Goal: Contribute content: Contribute content

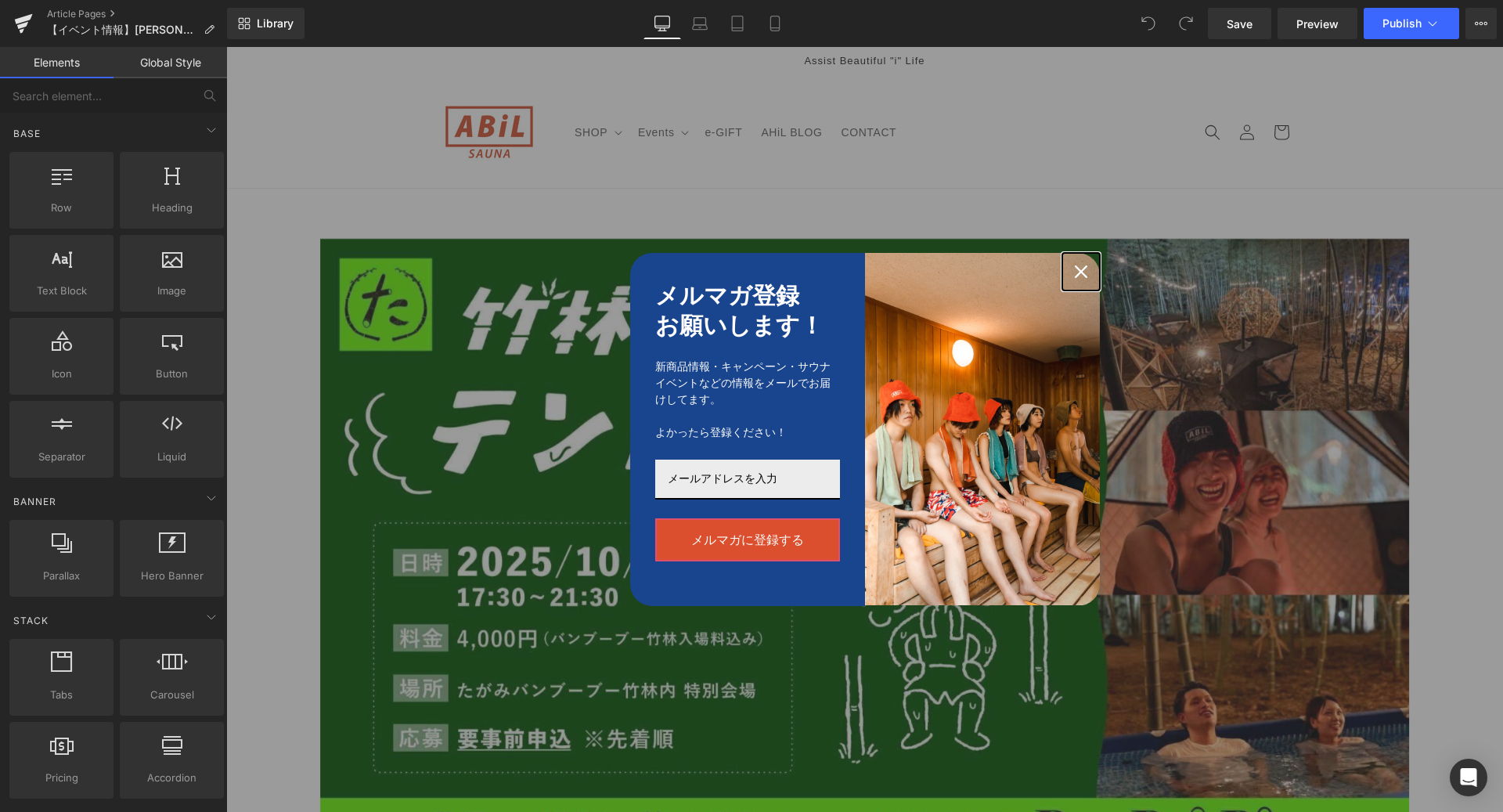
click at [1078, 270] on icon "close icon" at bounding box center [1081, 272] width 13 height 13
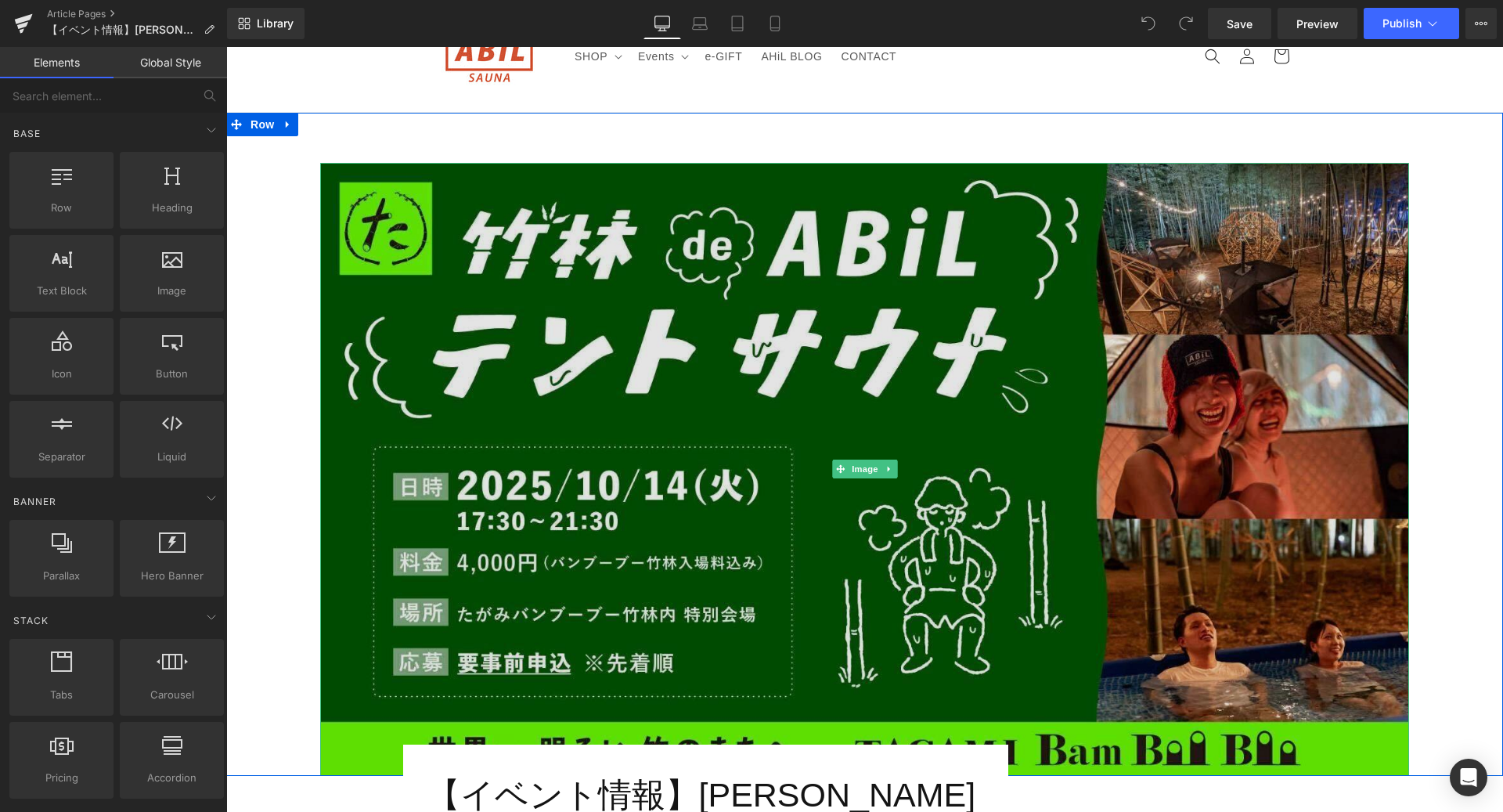
scroll to position [194, 0]
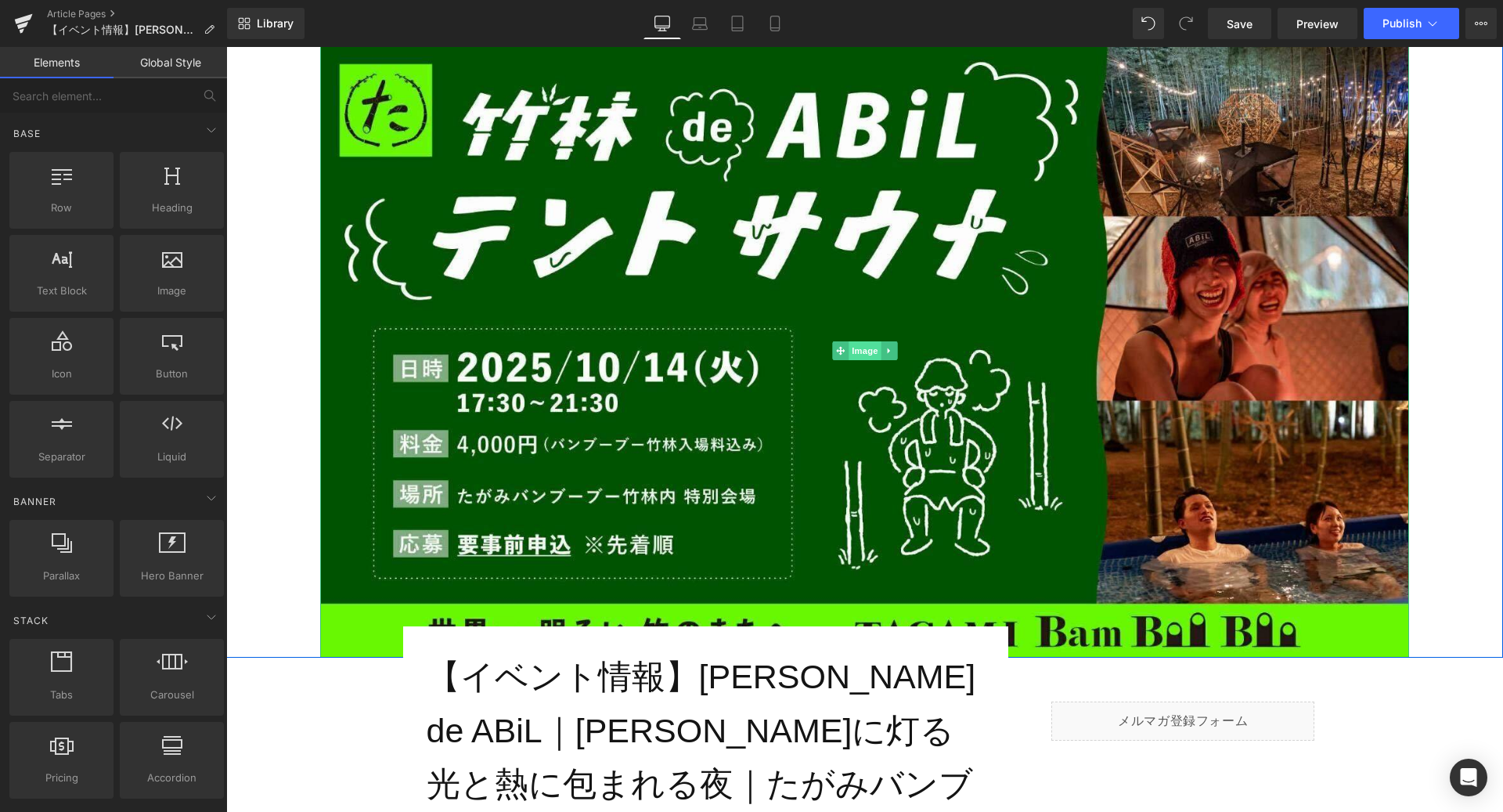
click at [855, 353] on span "Image" at bounding box center [865, 350] width 33 height 19
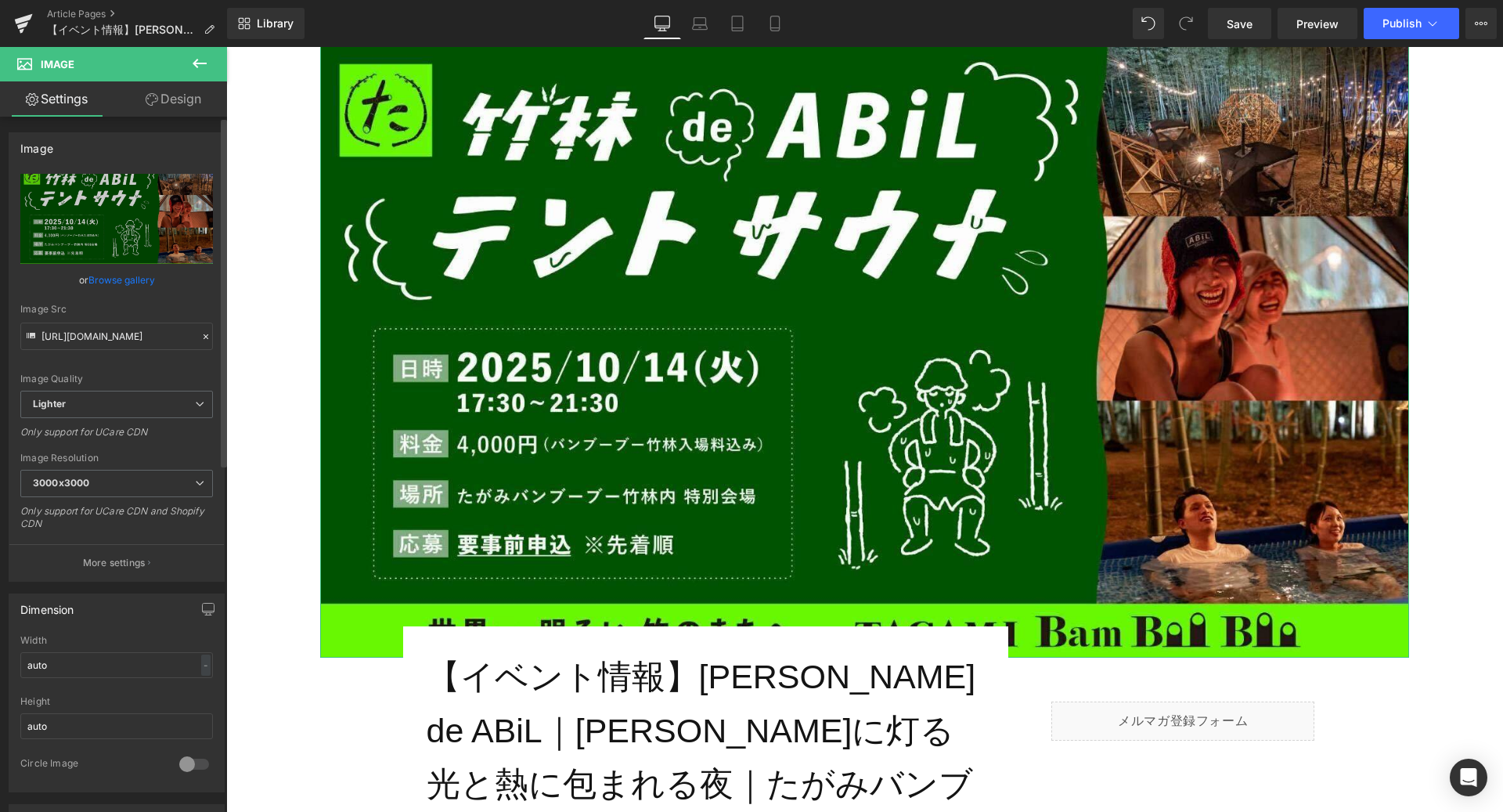
click at [149, 284] on link "Browse gallery" at bounding box center [122, 280] width 66 height 28
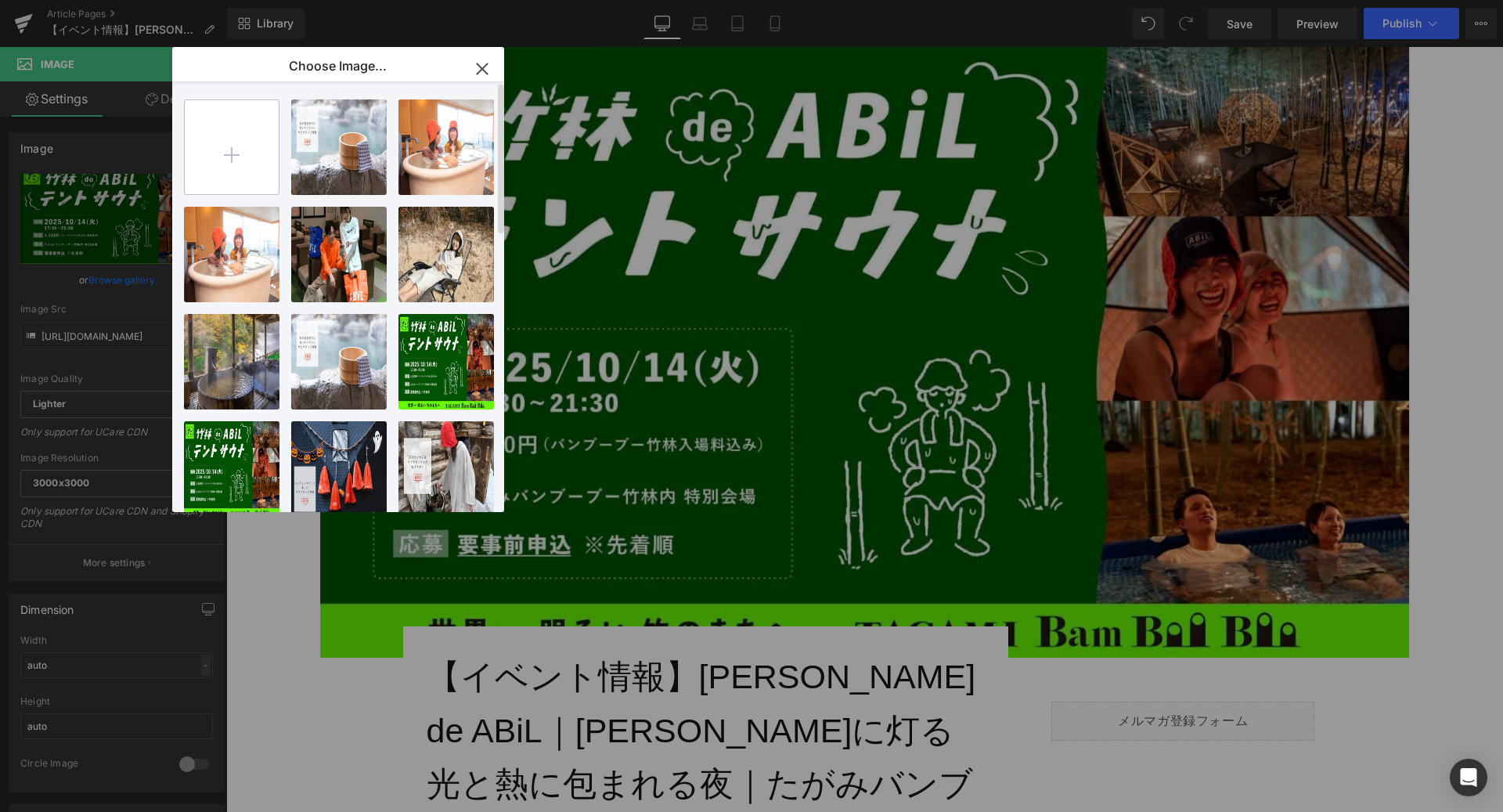
click at [235, 148] on input "file" at bounding box center [231, 147] width 94 height 94
type input "C:\fakepath\サウナ画像_web.jpg"
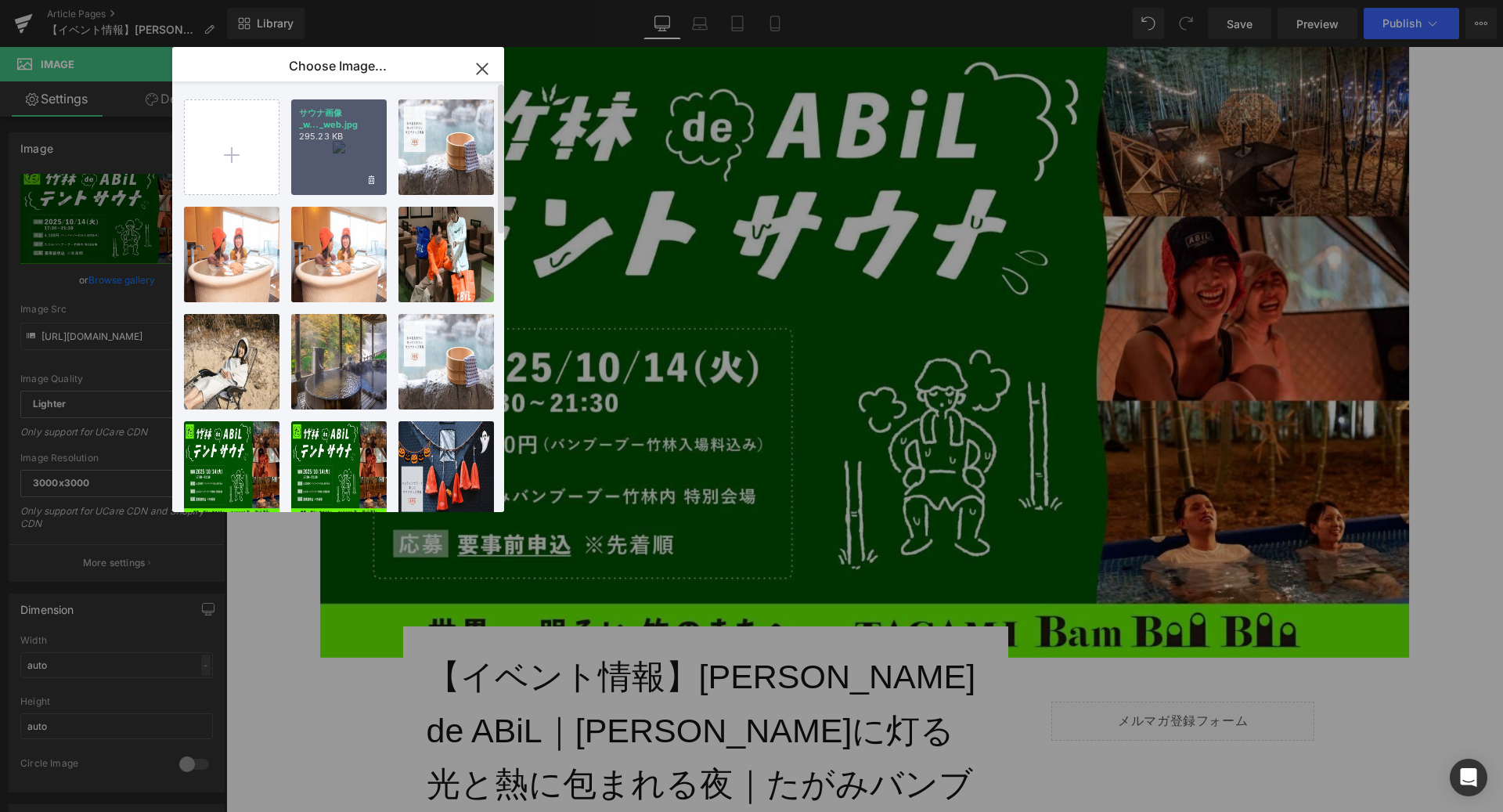
click at [349, 152] on div "サウナ画像_w..._web.jpg 295.23 KB" at bounding box center [339, 147] width 96 height 96
type input "[URL][DOMAIN_NAME]"
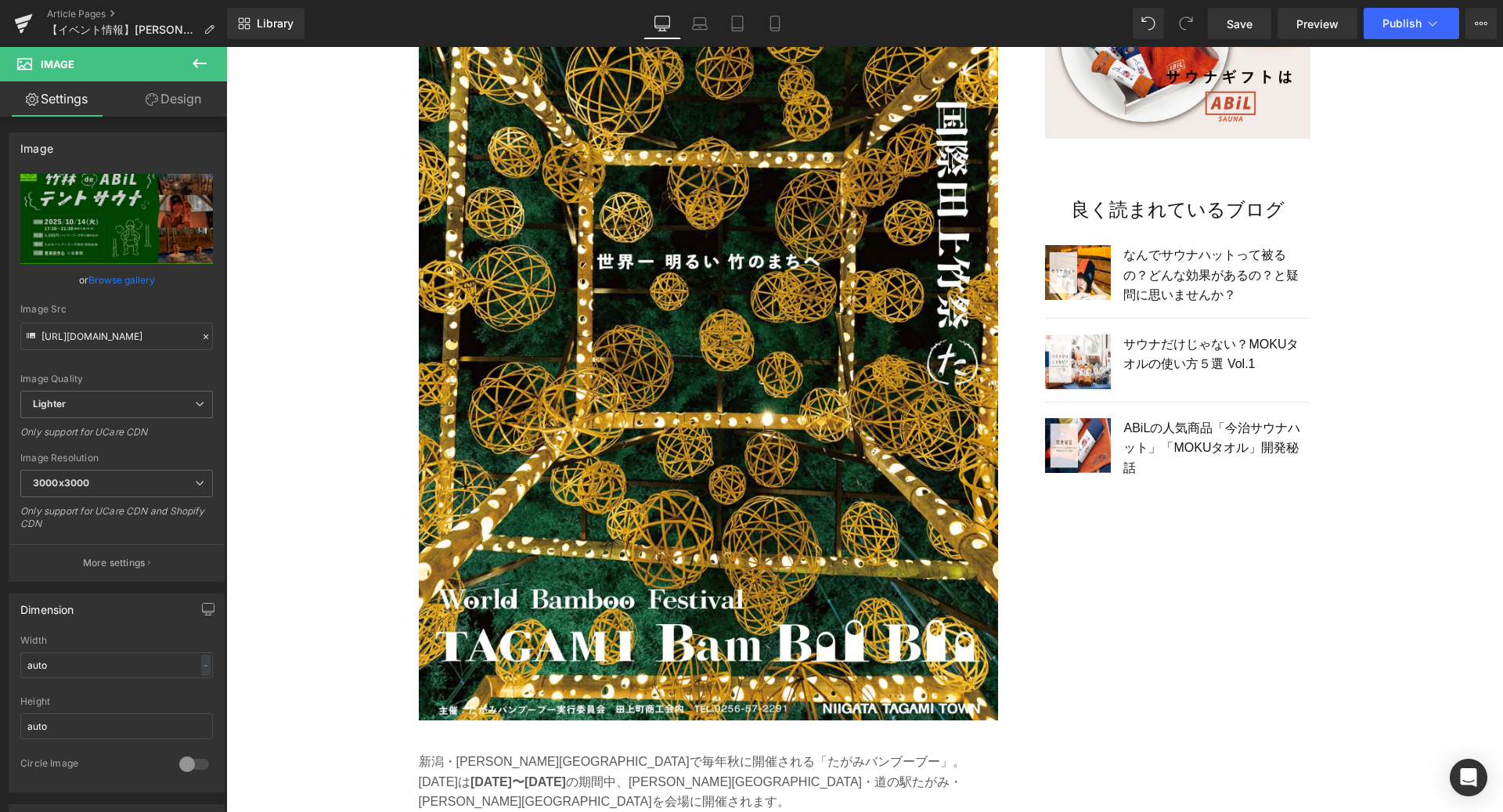
scroll to position [1585, 0]
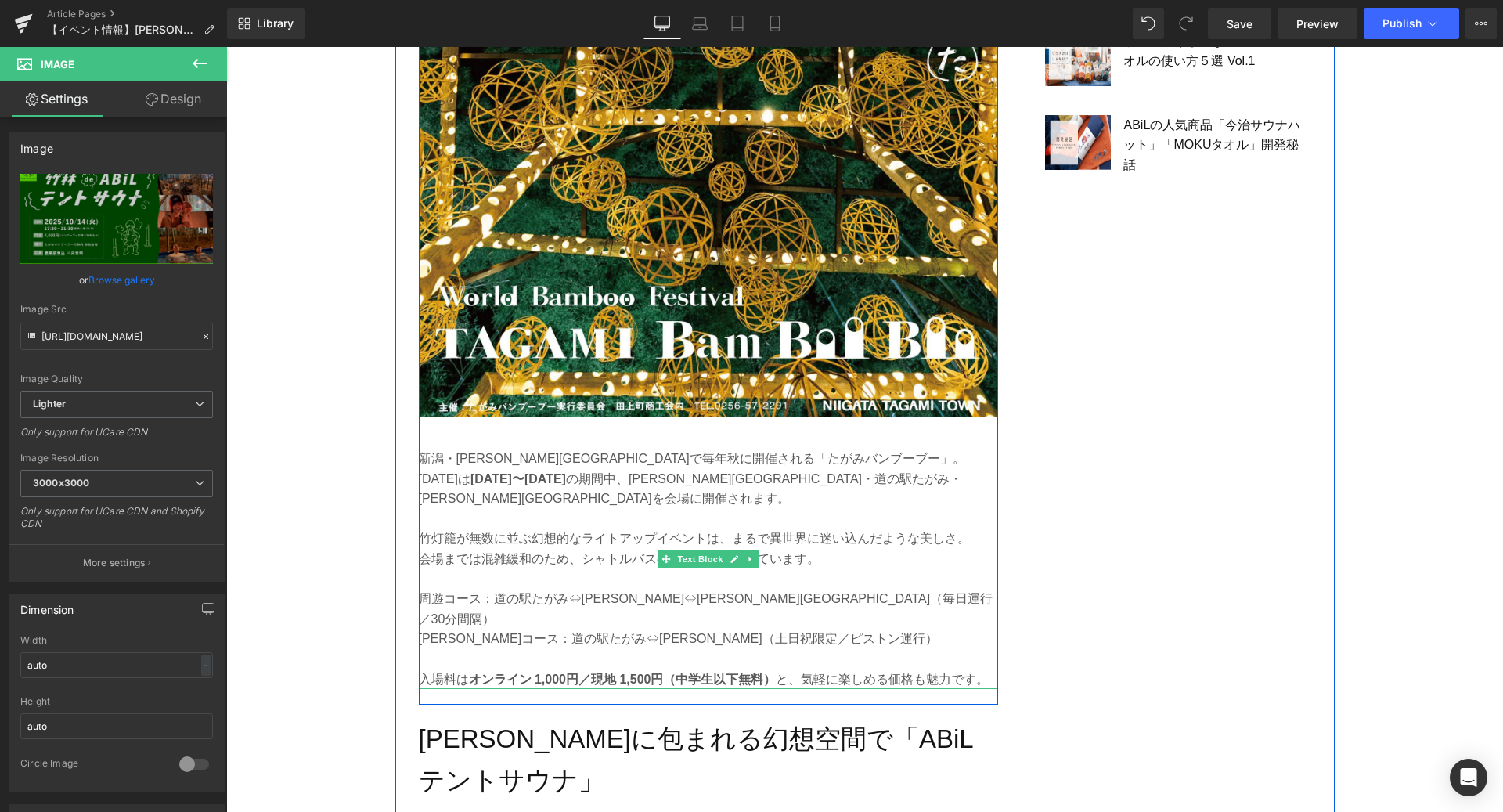
click at [526, 469] on p "[DATE]は [DATE]〜[DATE] の期間中、[PERSON_NAME][GEOGRAPHIC_DATA]・道の駅た[GEOGRAPHIC_DATA]…" at bounding box center [708, 488] width 579 height 40
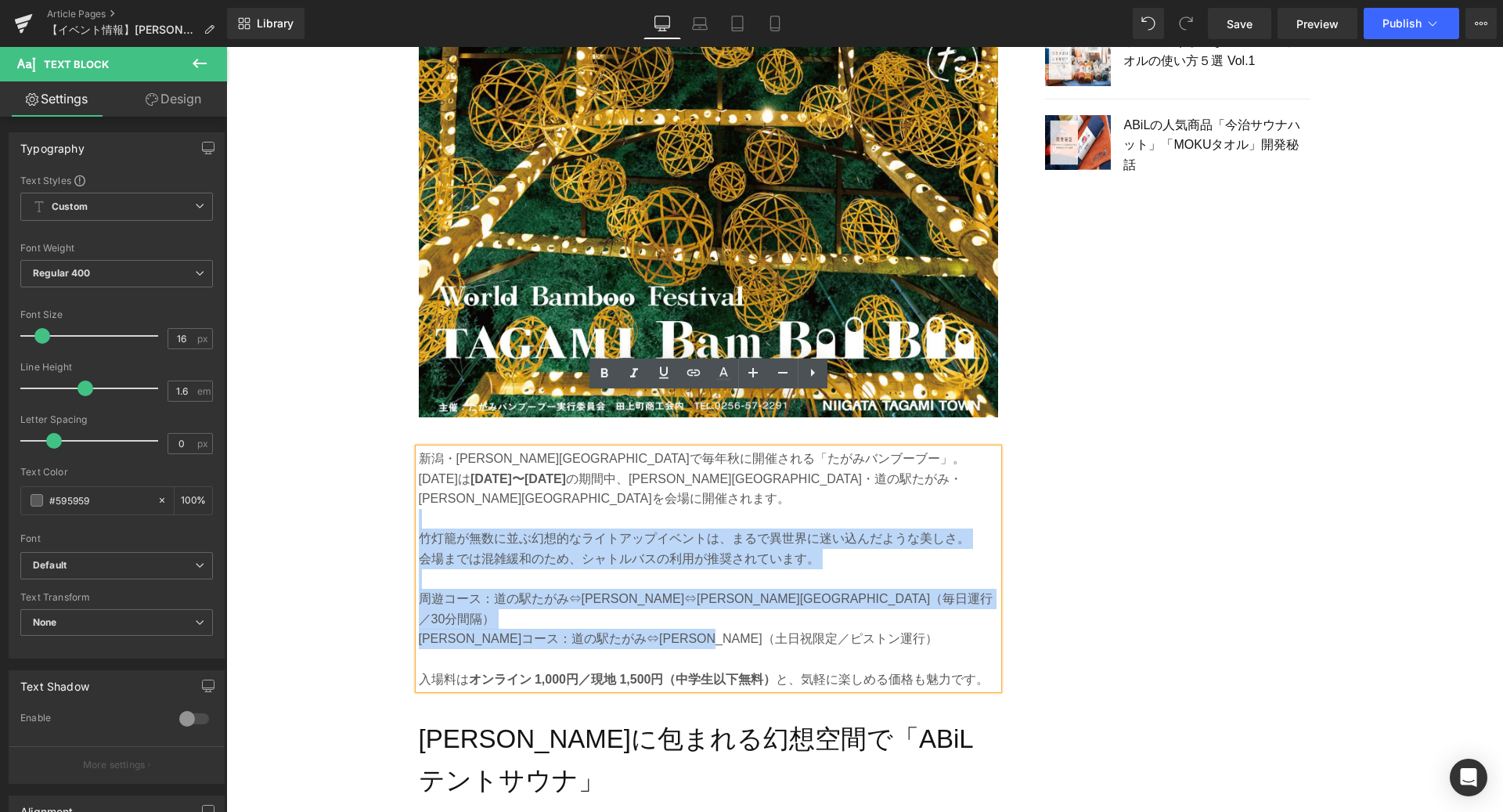
drag, startPoint x: 445, startPoint y: 473, endPoint x: 880, endPoint y: 554, distance: 442.5
click at [880, 554] on div "新潟・[PERSON_NAME][GEOGRAPHIC_DATA]で毎年秋に開催される「たがみバンブーブー」。 [DATE]は [DATE]〜[DATE] の…" at bounding box center [708, 568] width 579 height 240
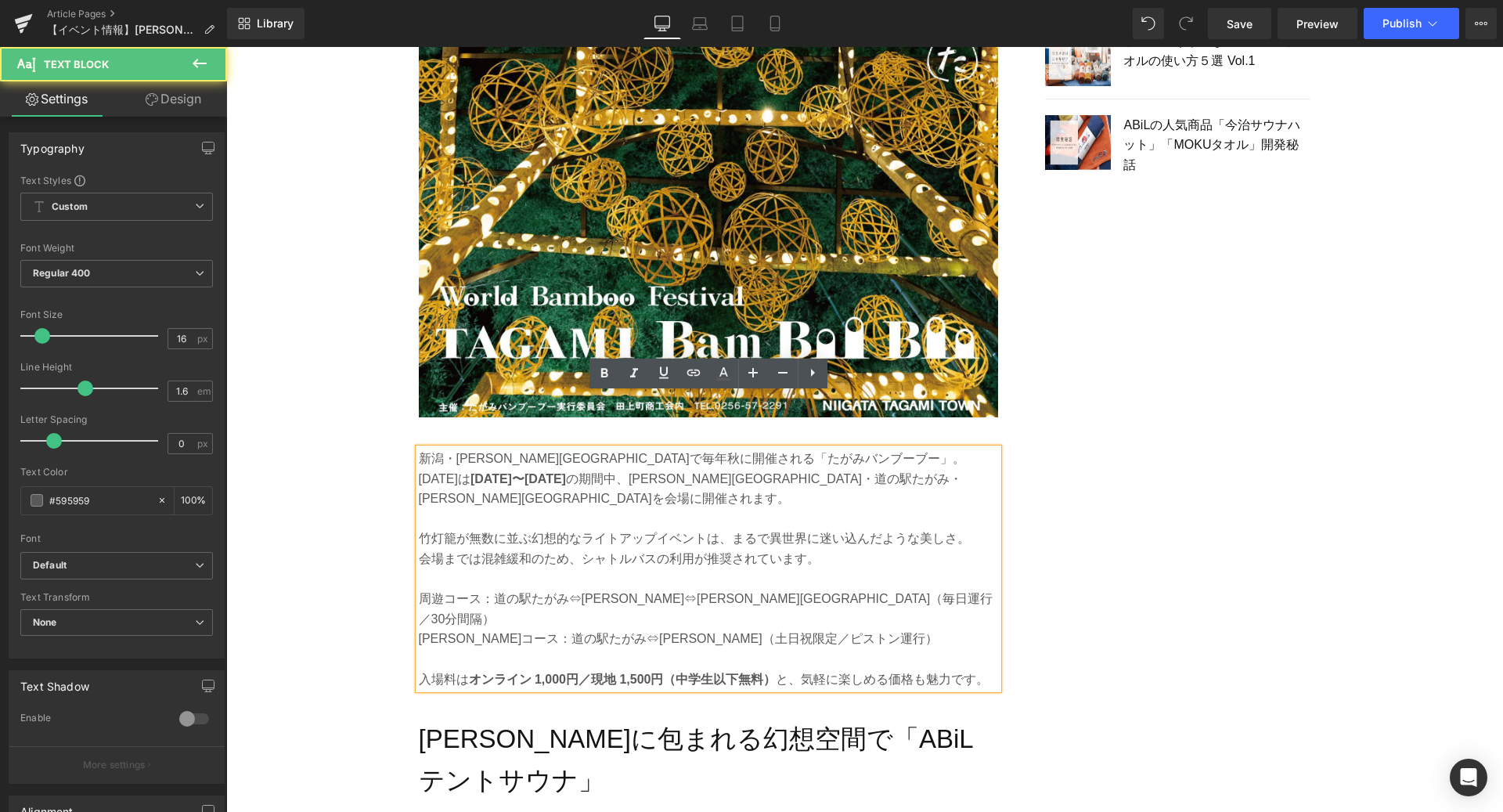
click at [859, 628] on p "[PERSON_NAME]コース：道の駅たがみ⇔[PERSON_NAME]（土日祝限定／ピストン運行）" at bounding box center [708, 638] width 579 height 21
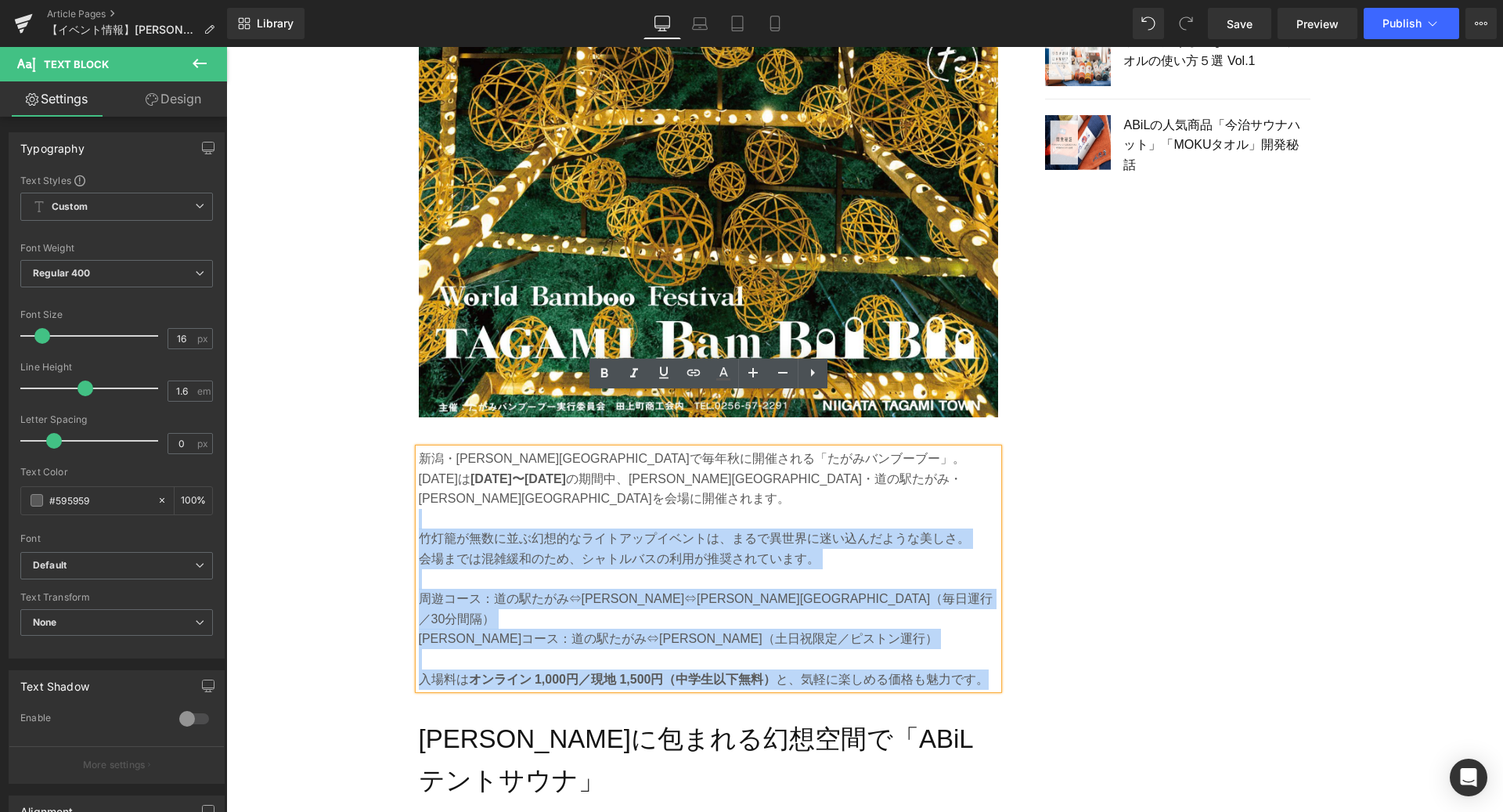
drag, startPoint x: 424, startPoint y: 471, endPoint x: 981, endPoint y: 600, distance: 571.7
click at [981, 600] on div "新潟・[PERSON_NAME][GEOGRAPHIC_DATA]で毎年秋に開催される「たがみバンブーブー」。 [DATE]は [DATE]〜[DATE] の…" at bounding box center [708, 568] width 579 height 240
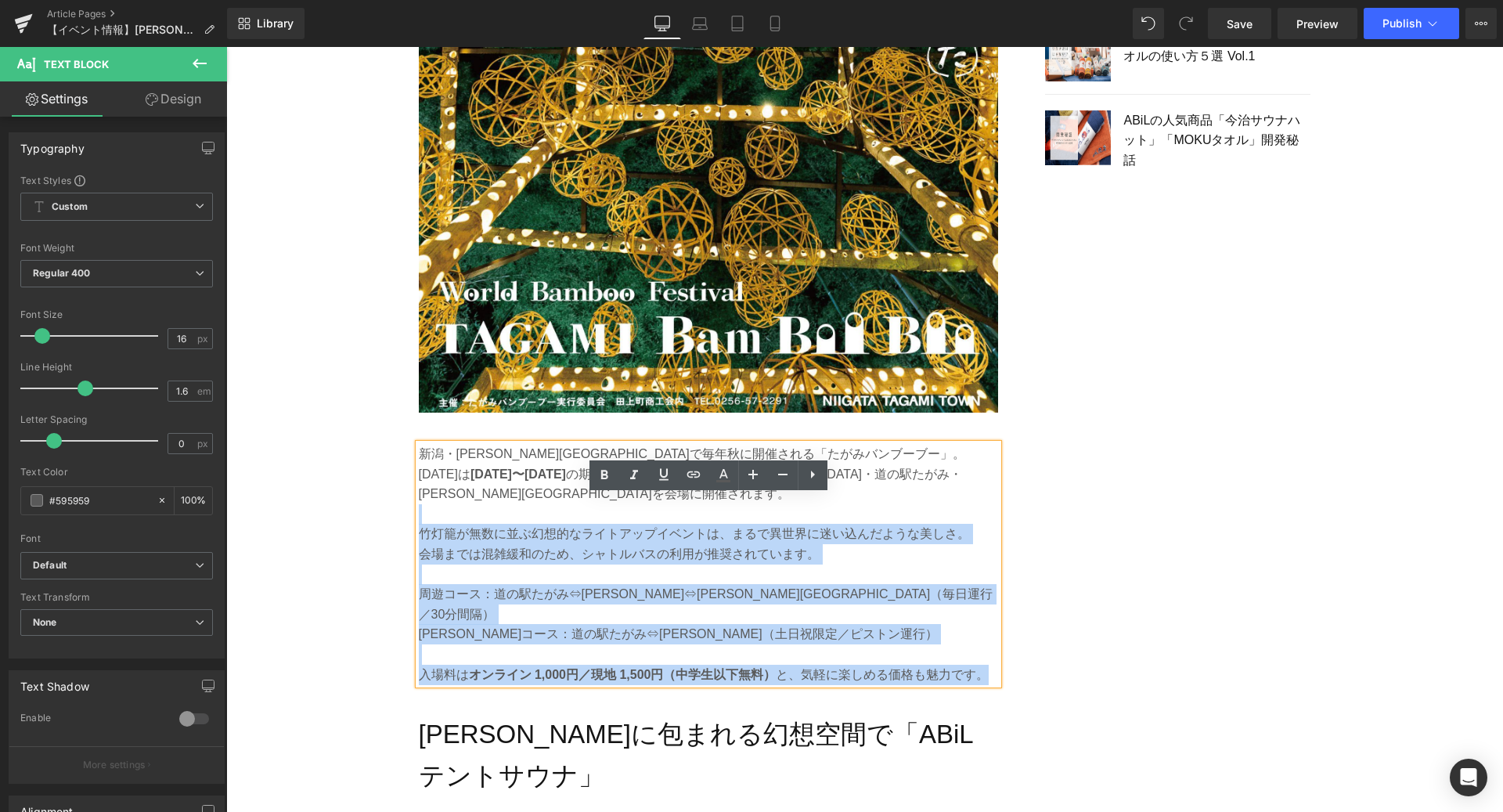
scroll to position [1681, 0]
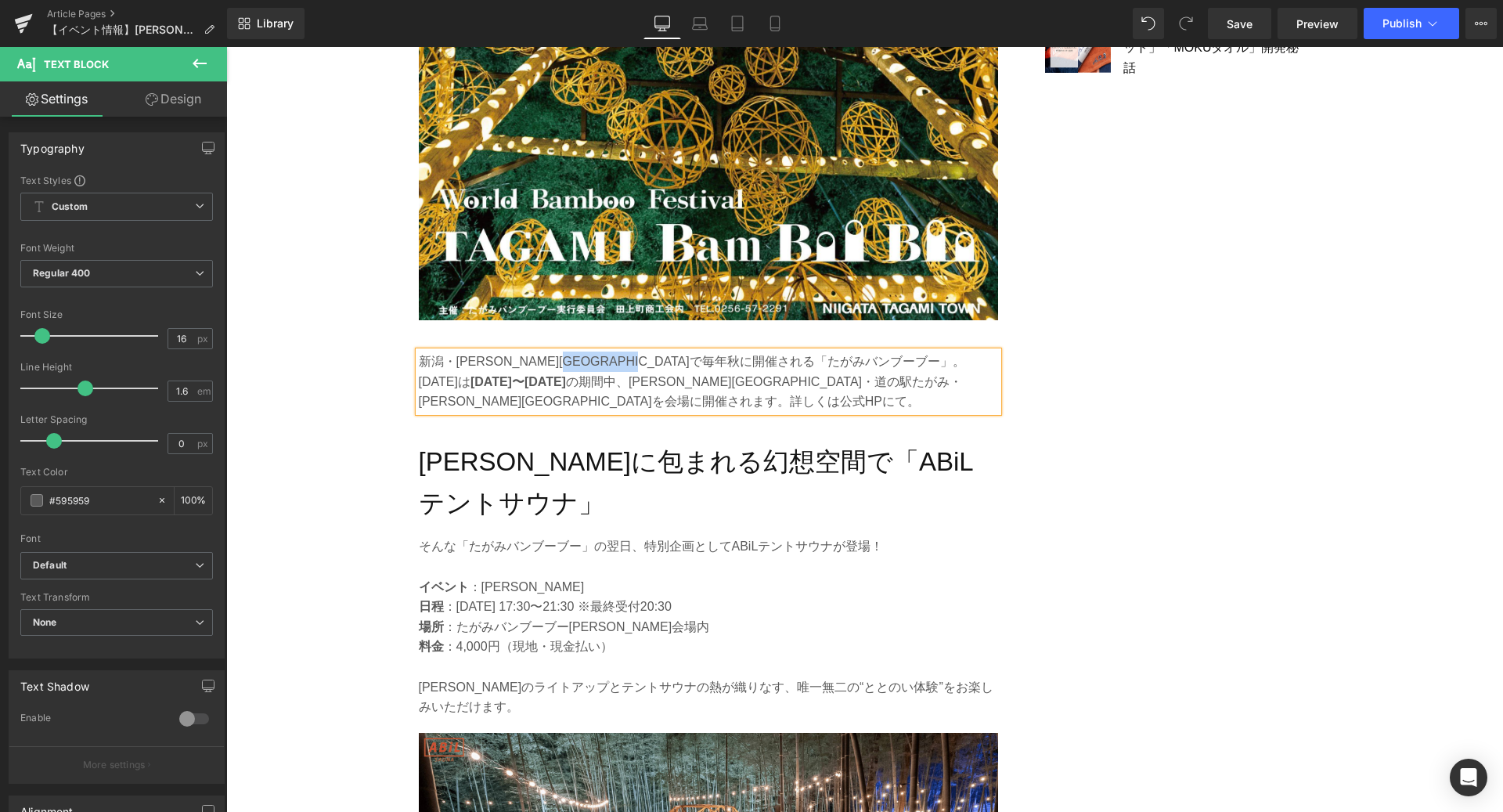
drag, startPoint x: 741, startPoint y: 311, endPoint x: 635, endPoint y: 308, distance: 106.0
click at [635, 351] on p "新潟・[PERSON_NAME][GEOGRAPHIC_DATA]で毎年秋に開催される「たがみバンブーブー」。" at bounding box center [708, 361] width 579 height 21
copy p "たがみバンブーブー"
click at [545, 372] on p "[DATE]は [DATE]〜[DATE] の期間中、[PERSON_NAME][GEOGRAPHIC_DATA]・道の駅た[GEOGRAPHIC_DATA]…" at bounding box center [708, 392] width 579 height 40
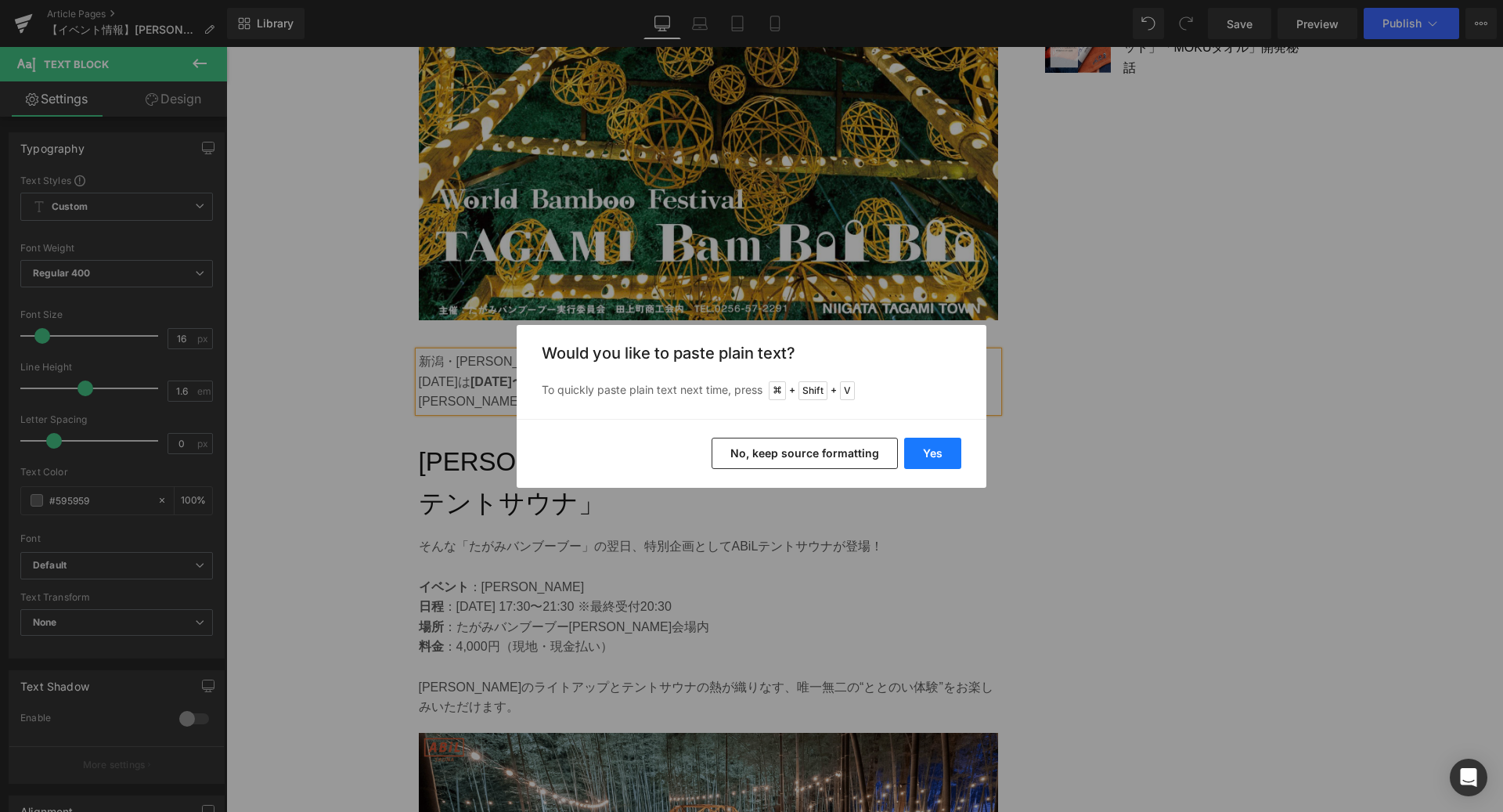
click at [929, 454] on button "Yes" at bounding box center [933, 453] width 57 height 31
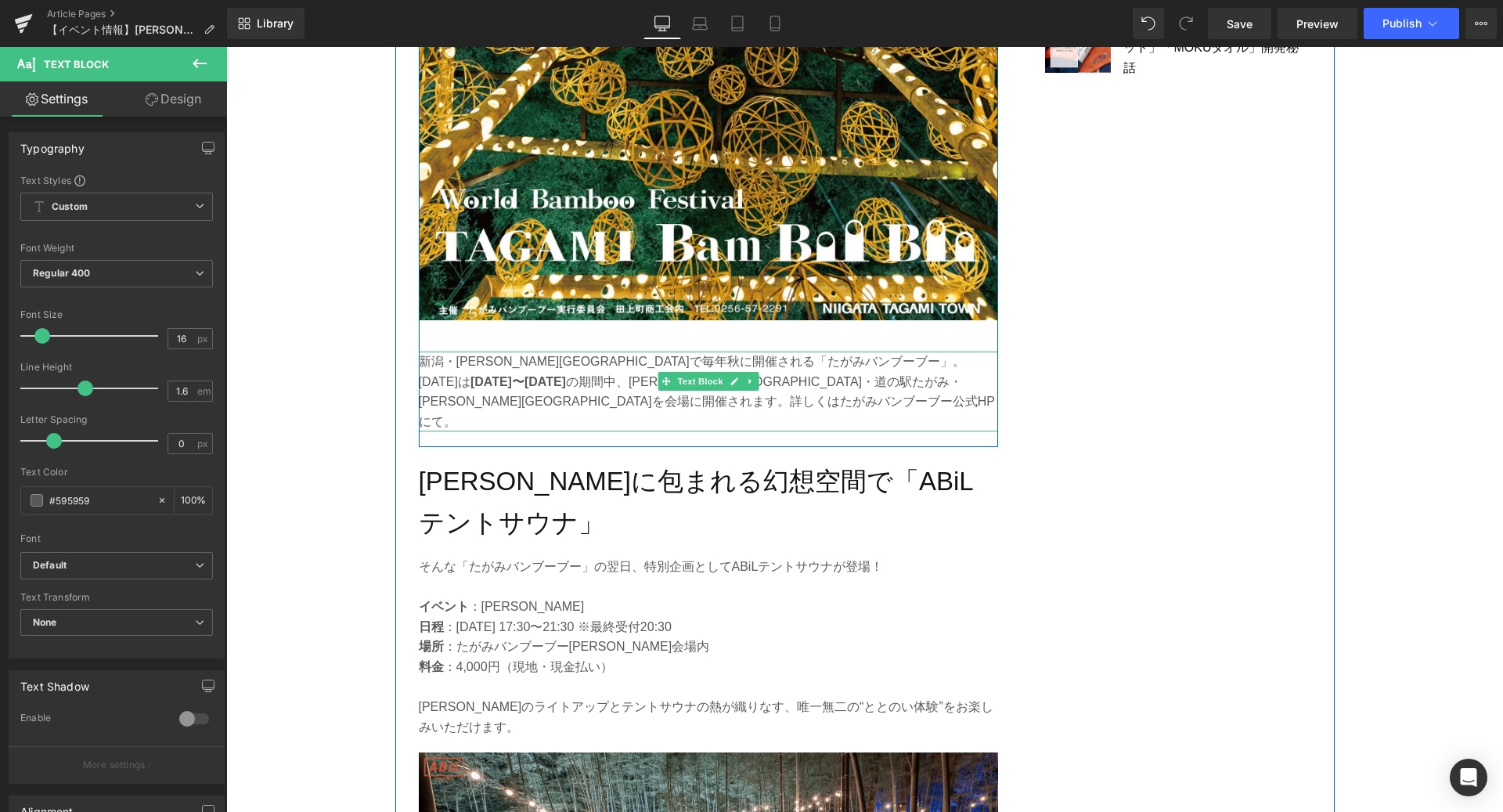
click at [738, 372] on p "[DATE]は [DATE]〜[DATE] の期間中、[PERSON_NAME][GEOGRAPHIC_DATA]・道の駅た[GEOGRAPHIC_DATA]…" at bounding box center [708, 402] width 579 height 60
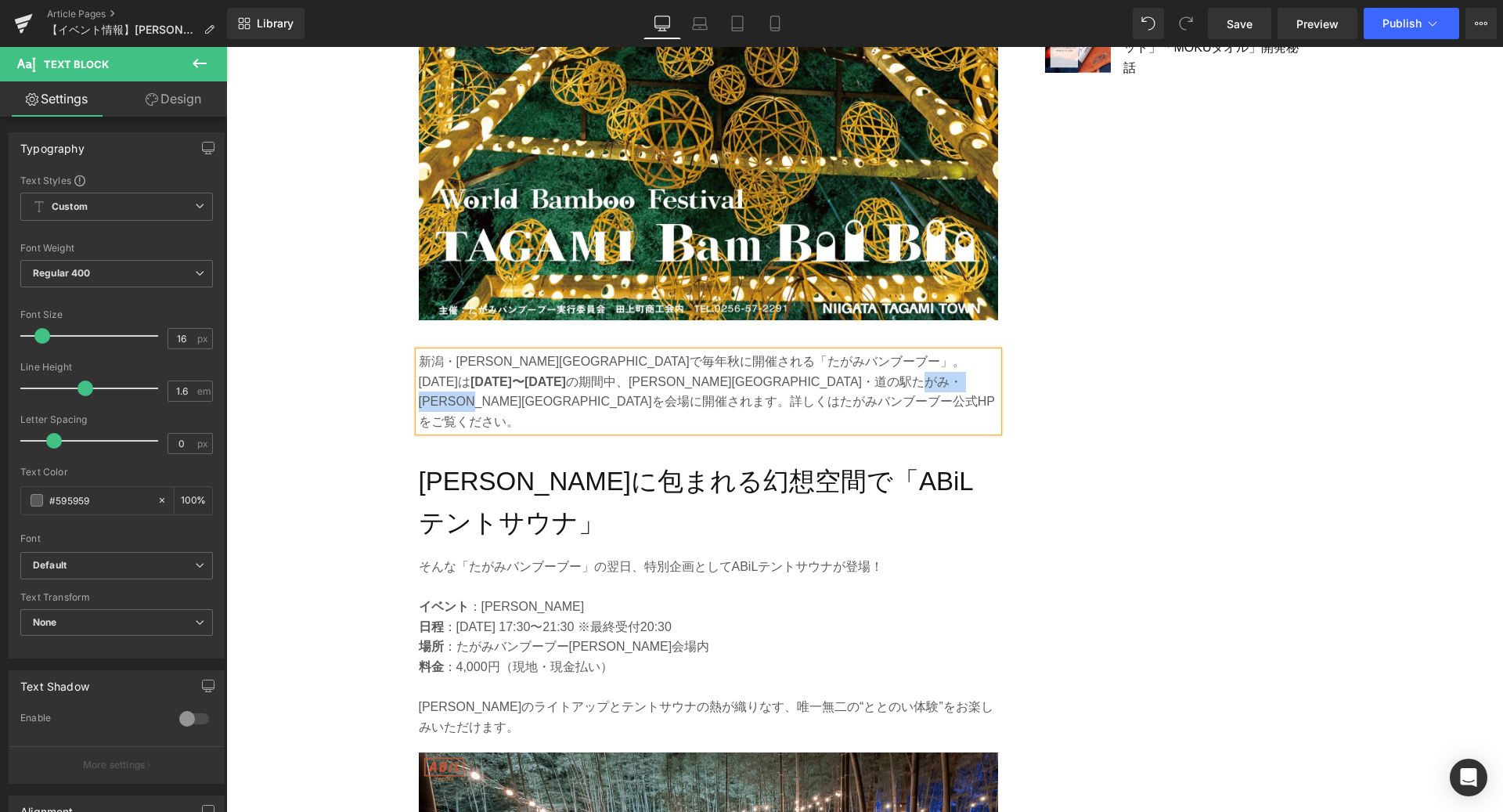
drag, startPoint x: 697, startPoint y: 347, endPoint x: 578, endPoint y: 349, distance: 119.0
click at [578, 372] on p "[DATE]は [DATE]〜[DATE] の期間中、[PERSON_NAME][GEOGRAPHIC_DATA]・道の駅た[GEOGRAPHIC_DATA]…" at bounding box center [708, 402] width 579 height 60
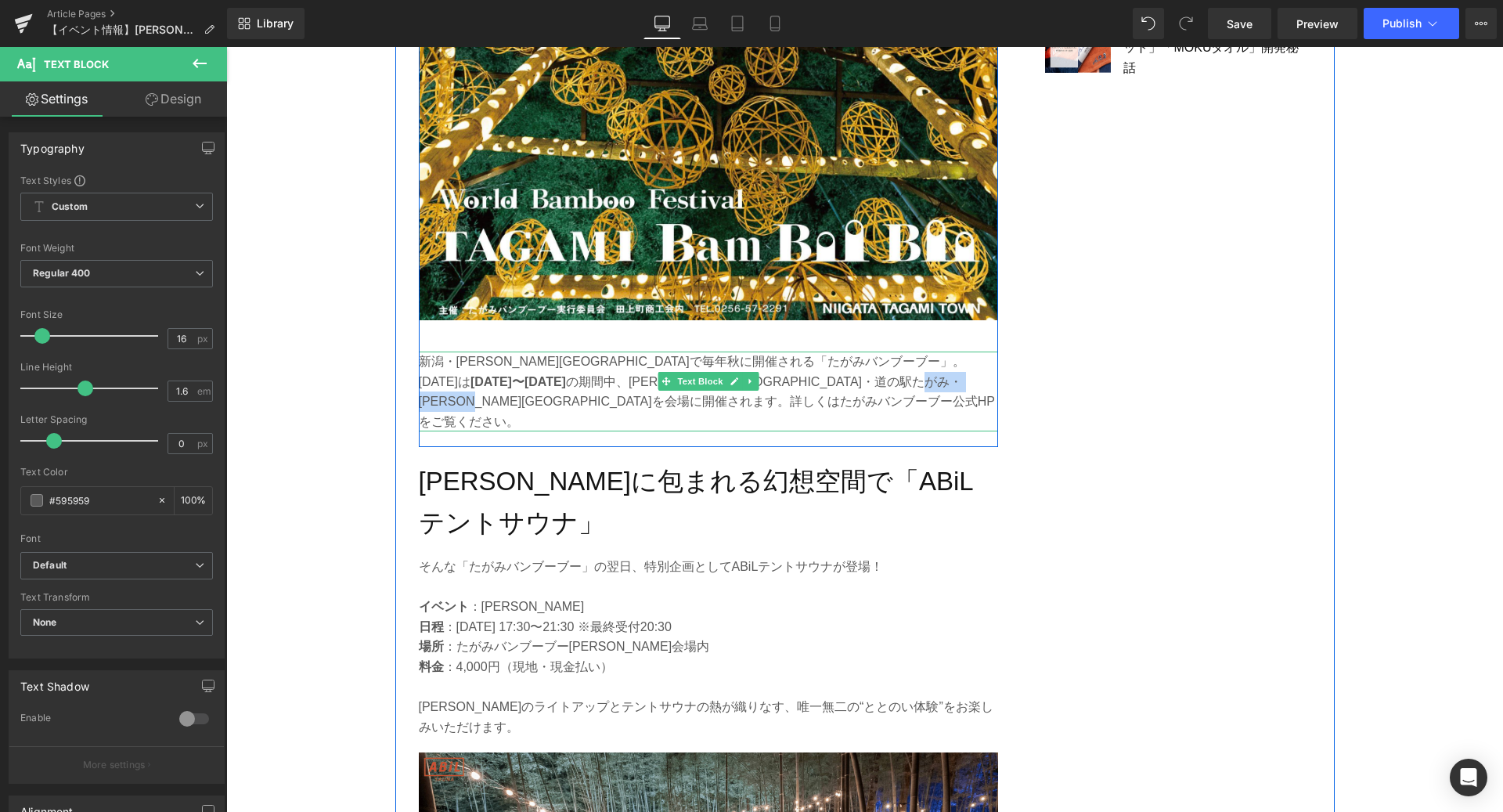
click at [663, 372] on p "[DATE]は [DATE]〜[DATE] の期間中、[PERSON_NAME][GEOGRAPHIC_DATA]・道の駅た[GEOGRAPHIC_DATA]…" at bounding box center [708, 402] width 579 height 60
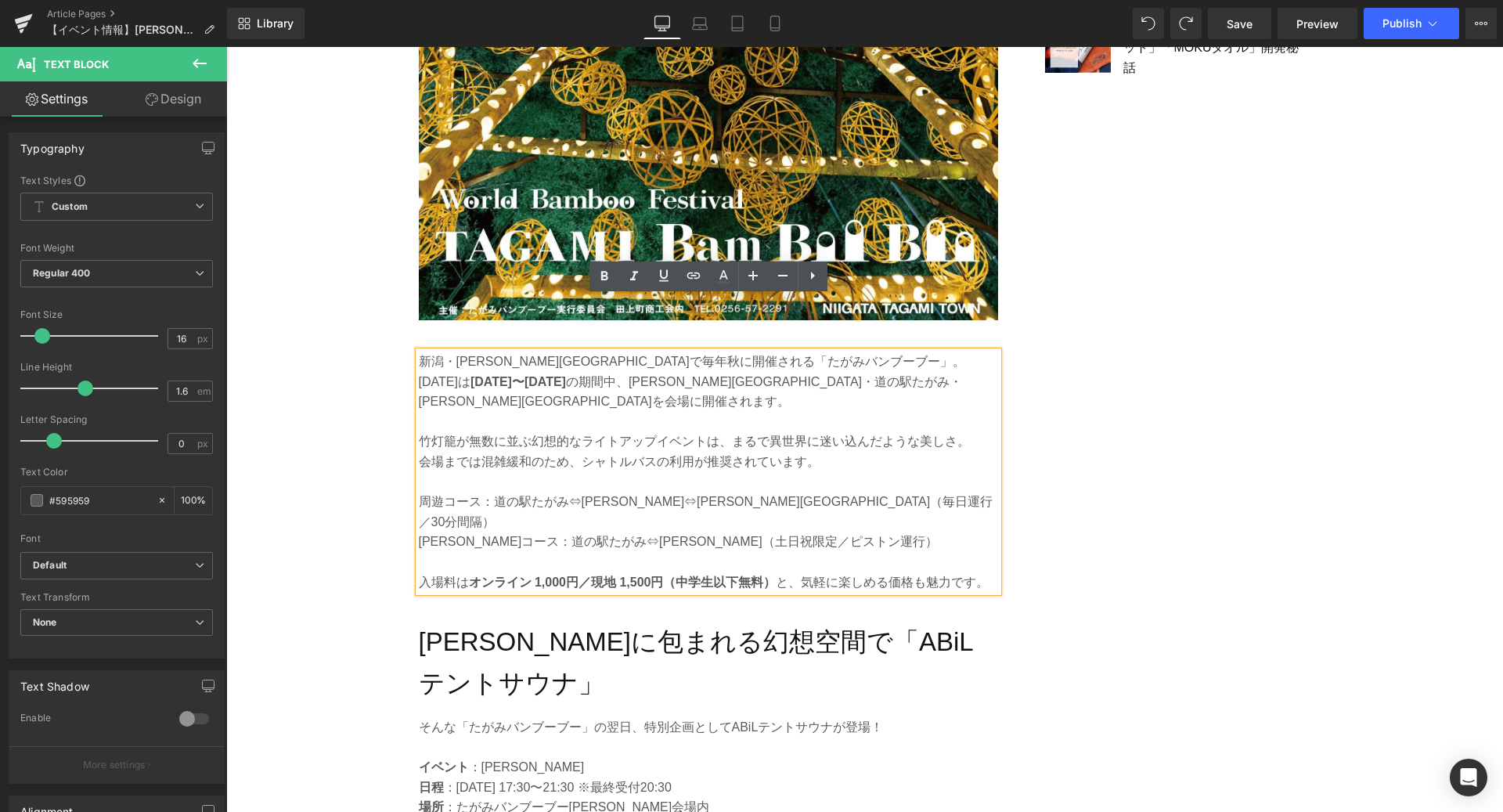
click at [554, 492] on p "周遊コース：道の駅たがみ⇔[PERSON_NAME]⇔[PERSON_NAME][GEOGRAPHIC_DATA]（毎日運行／30分間隔）" at bounding box center [708, 512] width 579 height 40
click at [420, 431] on p "竹灯籠が無数に並ぶ幻想的なライトアップイベントは、まるで異世界に迷い込んだような美しさ。" at bounding box center [708, 441] width 579 height 21
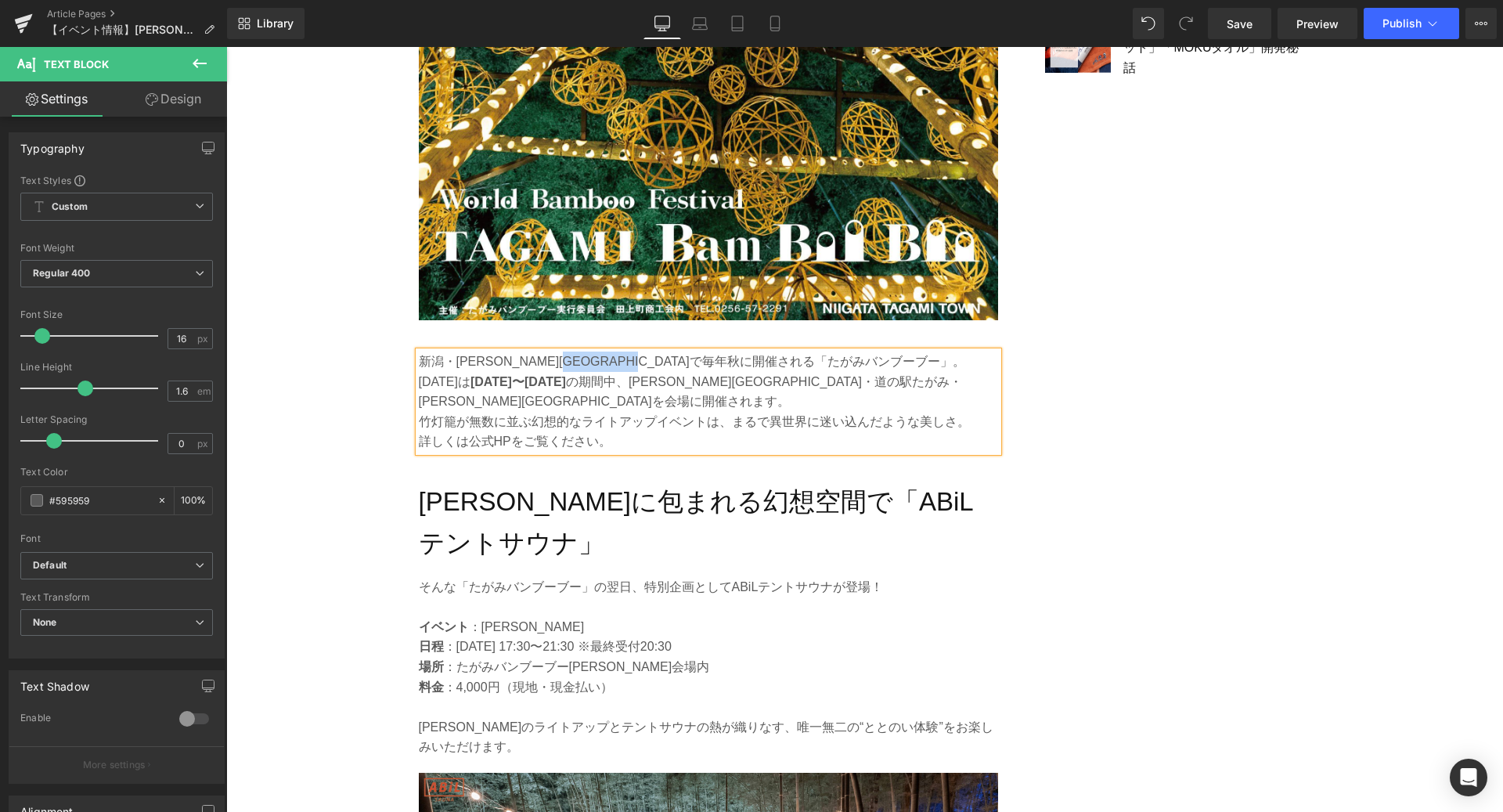
drag, startPoint x: 742, startPoint y: 309, endPoint x: 637, endPoint y: 307, distance: 105.0
click at [637, 351] on p "新潟・[PERSON_NAME][GEOGRAPHIC_DATA]で毎年秋に開催される「たがみバンブーブー」。" at bounding box center [708, 361] width 579 height 21
copy p "たがみバンブーブー"
click at [462, 431] on p "詳しくは公式HPをご覧ください。" at bounding box center [708, 441] width 579 height 21
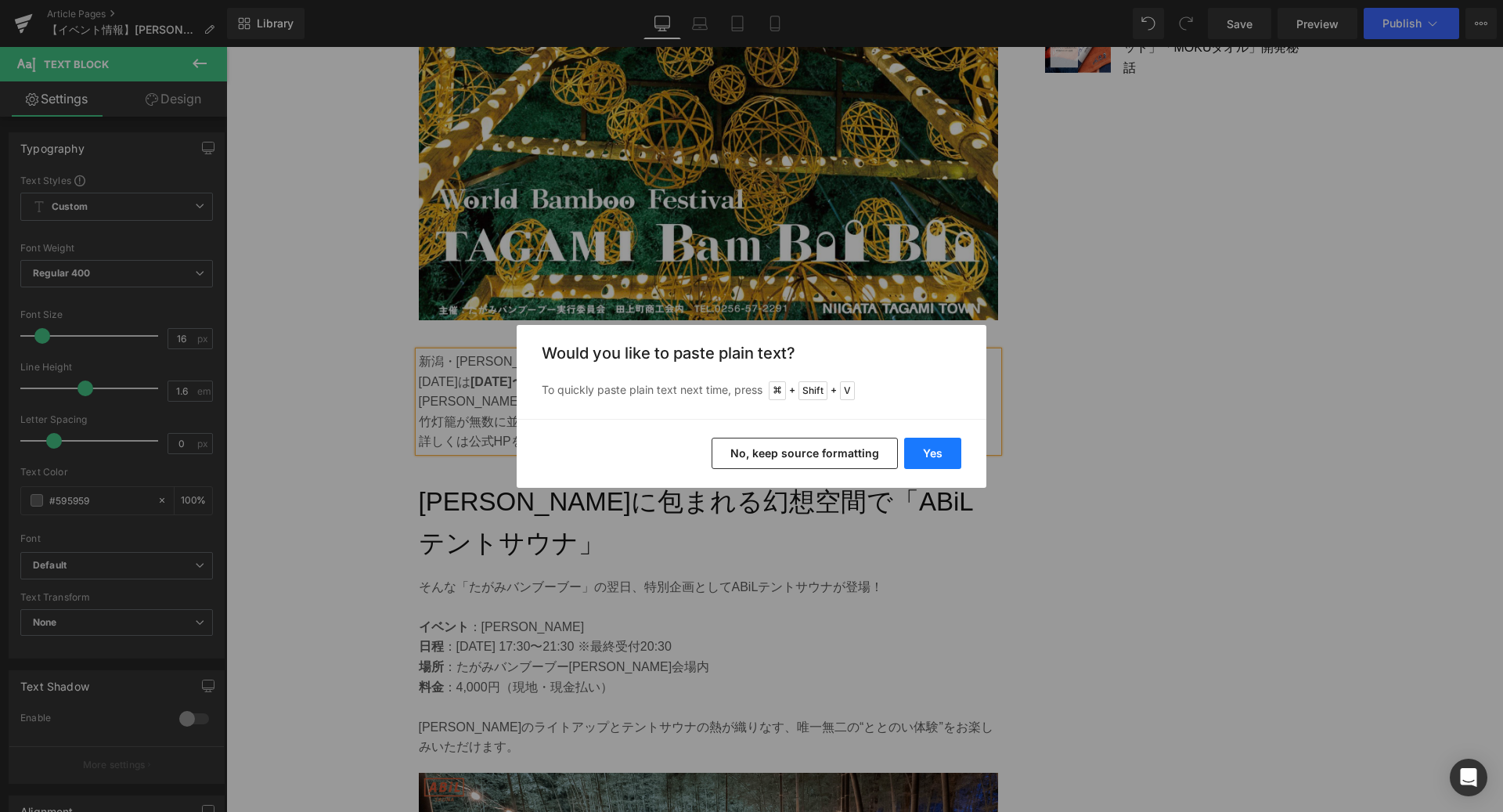
click at [945, 447] on button "Yes" at bounding box center [933, 453] width 57 height 31
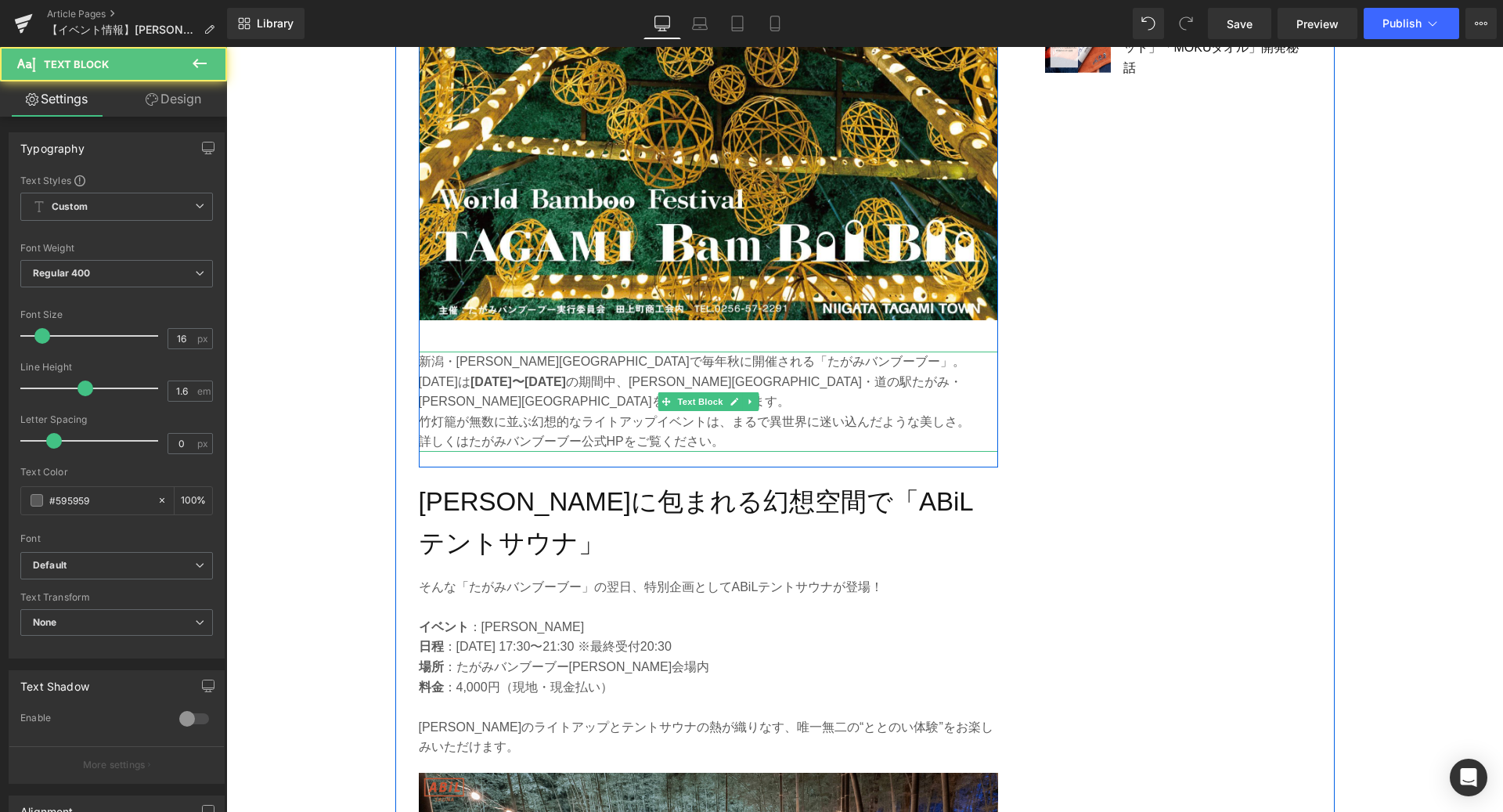
click at [473, 431] on p "詳しくはたがみバンブーブー公式HPをご覧ください。" at bounding box center [708, 441] width 579 height 21
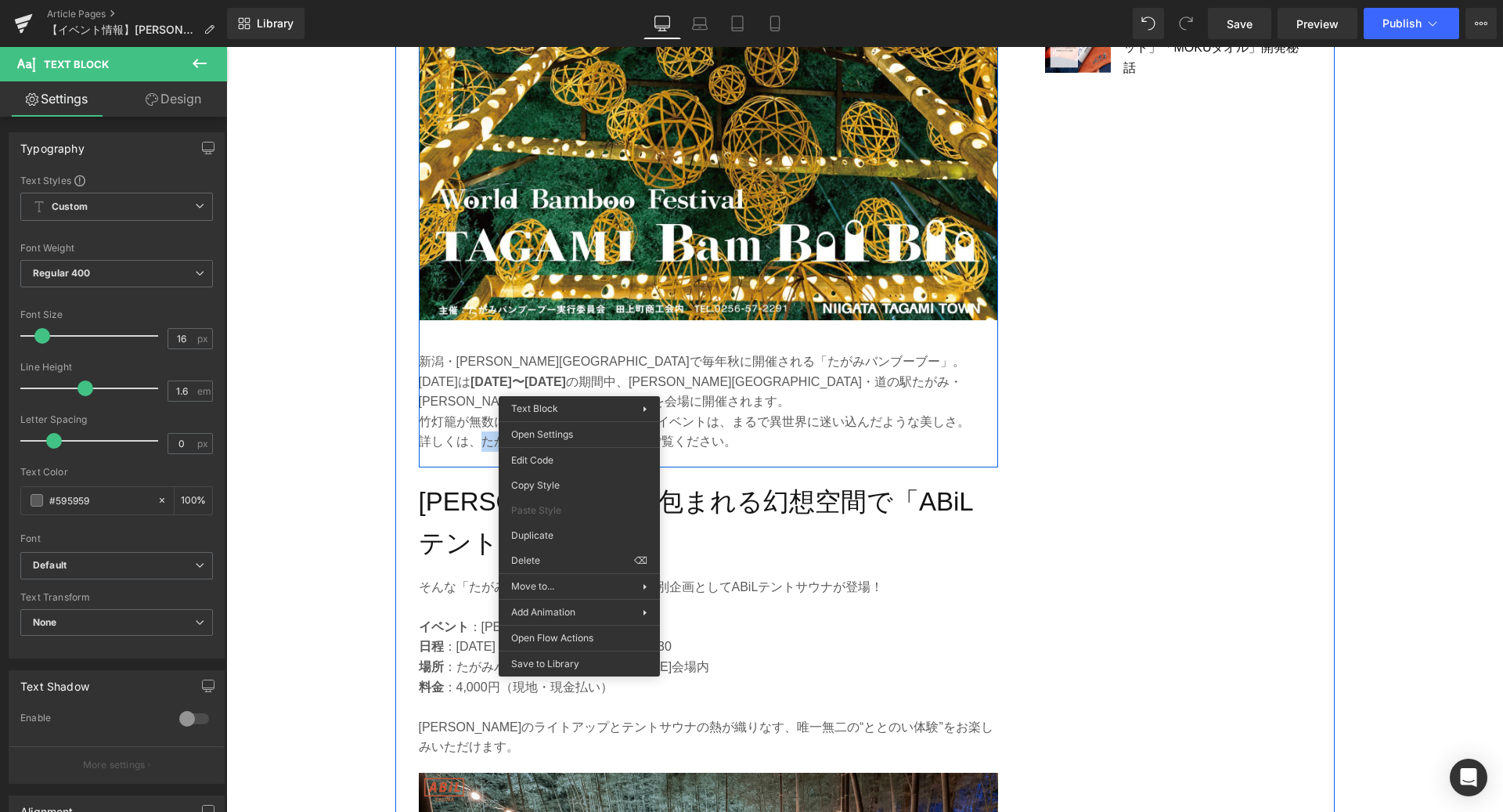
click at [485, 431] on p "詳しくは、たがみバンブーブー公式HPをご覧ください。" at bounding box center [708, 441] width 579 height 21
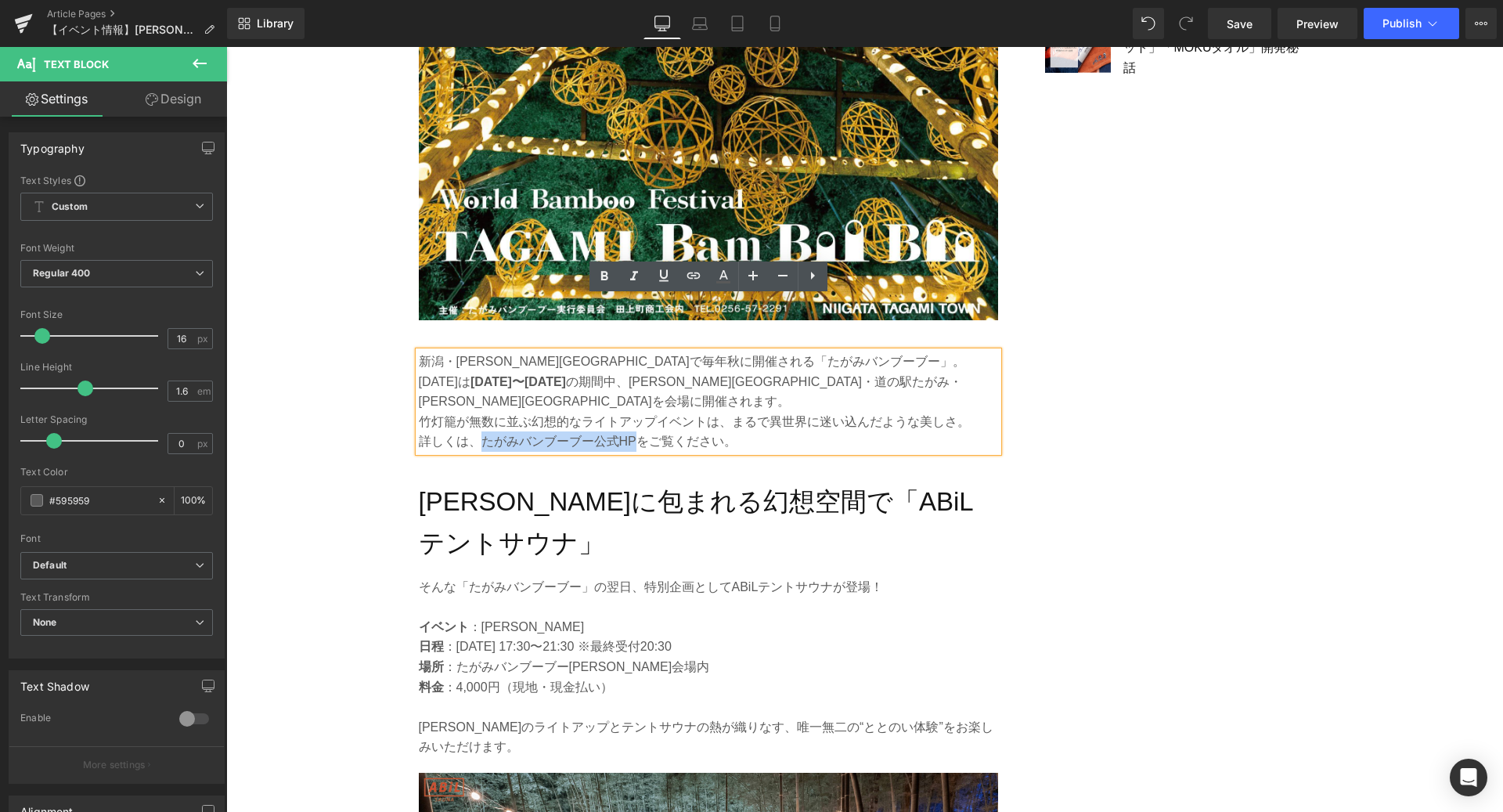
drag, startPoint x: 485, startPoint y: 386, endPoint x: 630, endPoint y: 388, distance: 145.0
click at [630, 431] on p "詳しくは、たがみバンブーブー公式HPをご覧ください。" at bounding box center [708, 441] width 579 height 21
click at [693, 279] on icon at bounding box center [693, 275] width 19 height 19
click at [602, 436] on input "text" at bounding box center [600, 421] width 241 height 39
paste input "[URL][DOMAIN_NAME]"
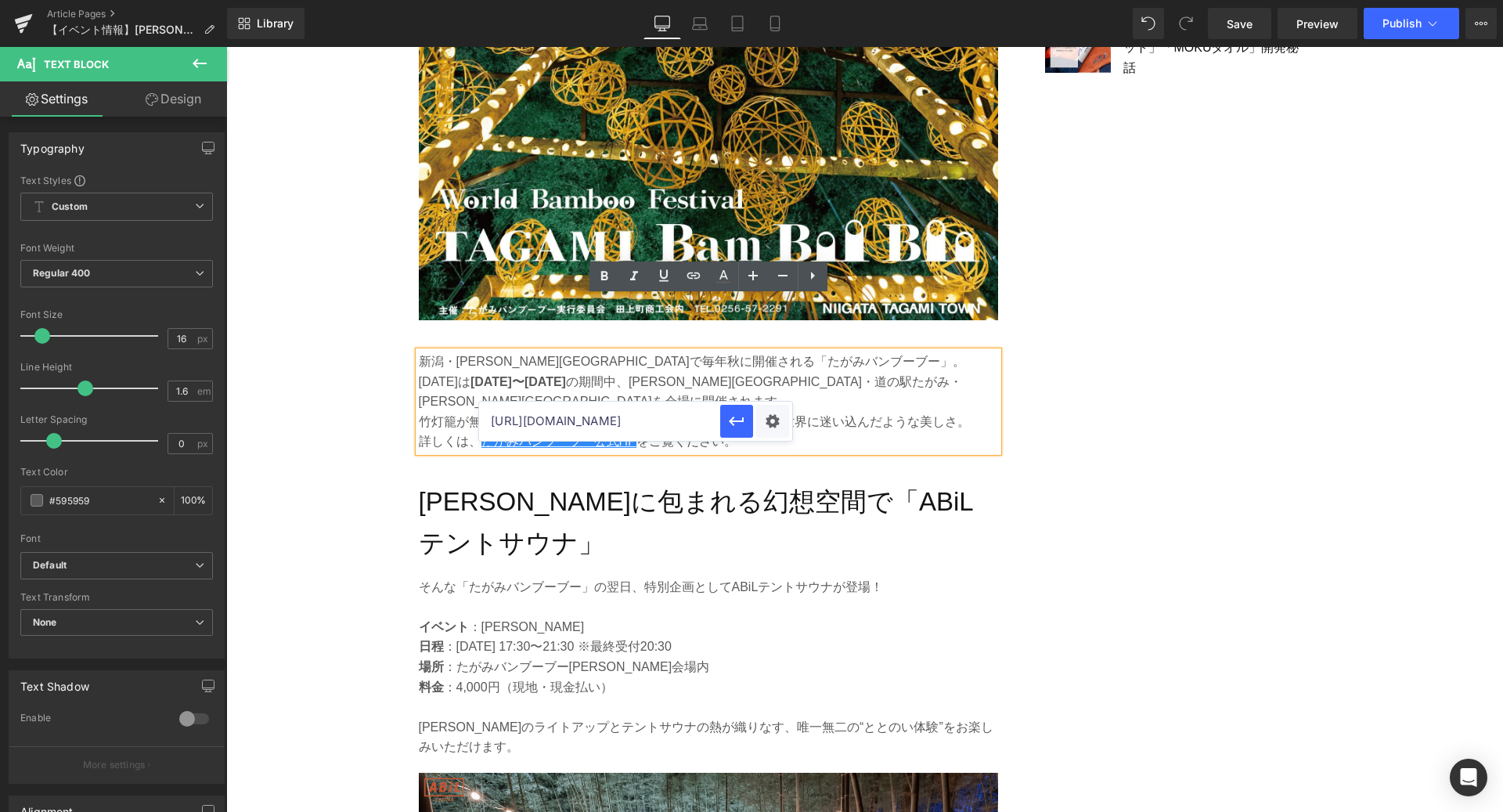
scroll to position [0, 14]
type input "[URL][DOMAIN_NAME]"
click at [739, 424] on icon "button" at bounding box center [736, 420] width 19 height 19
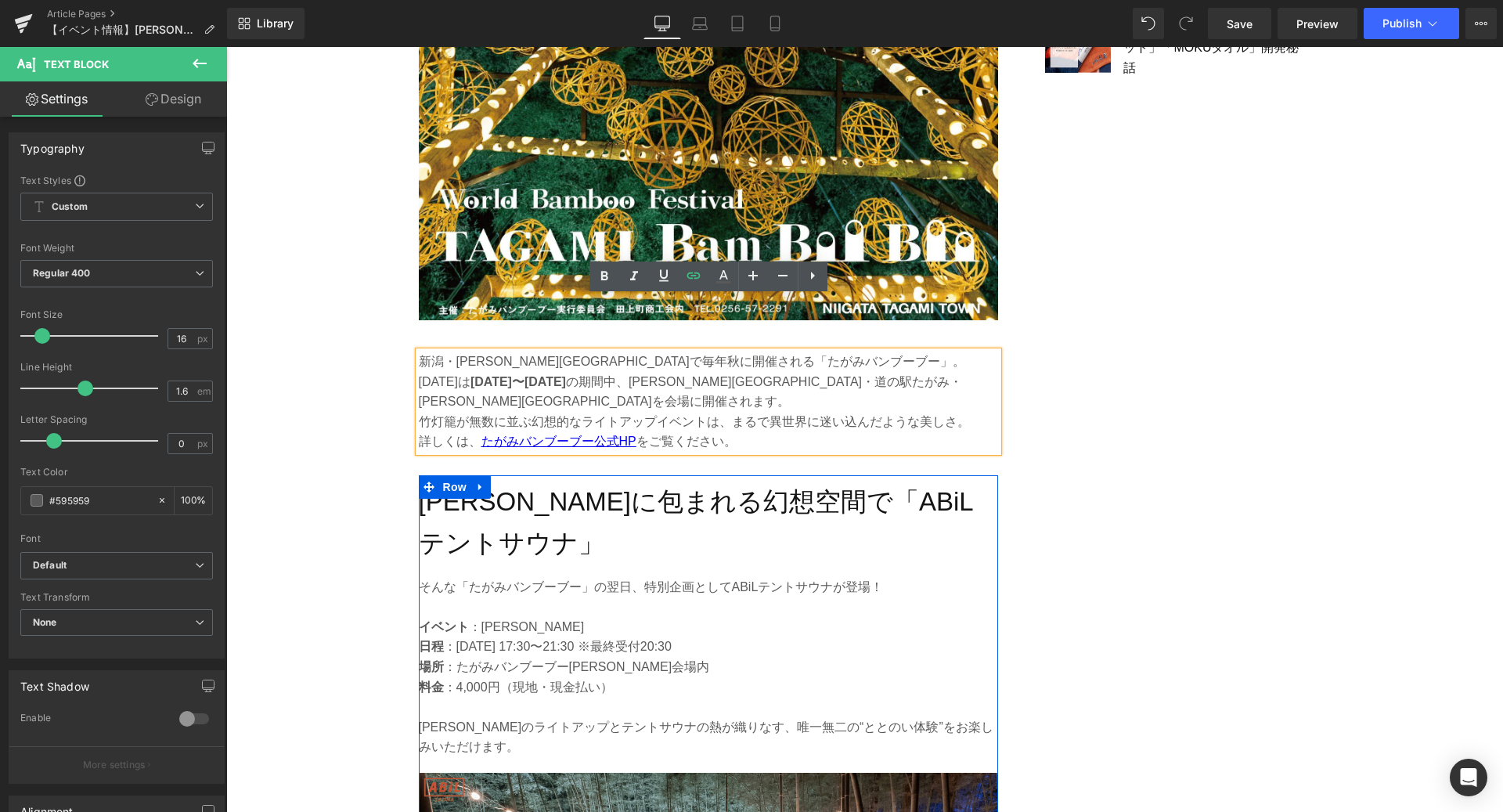
click at [678, 479] on div "[PERSON_NAME]に包まれる幻想空間で「ABiLテントサウナ」 Heading そんな「たがみバンブーブー」の翌日、特別企画としてABiLテントサウナ…" at bounding box center [708, 820] width 579 height 691
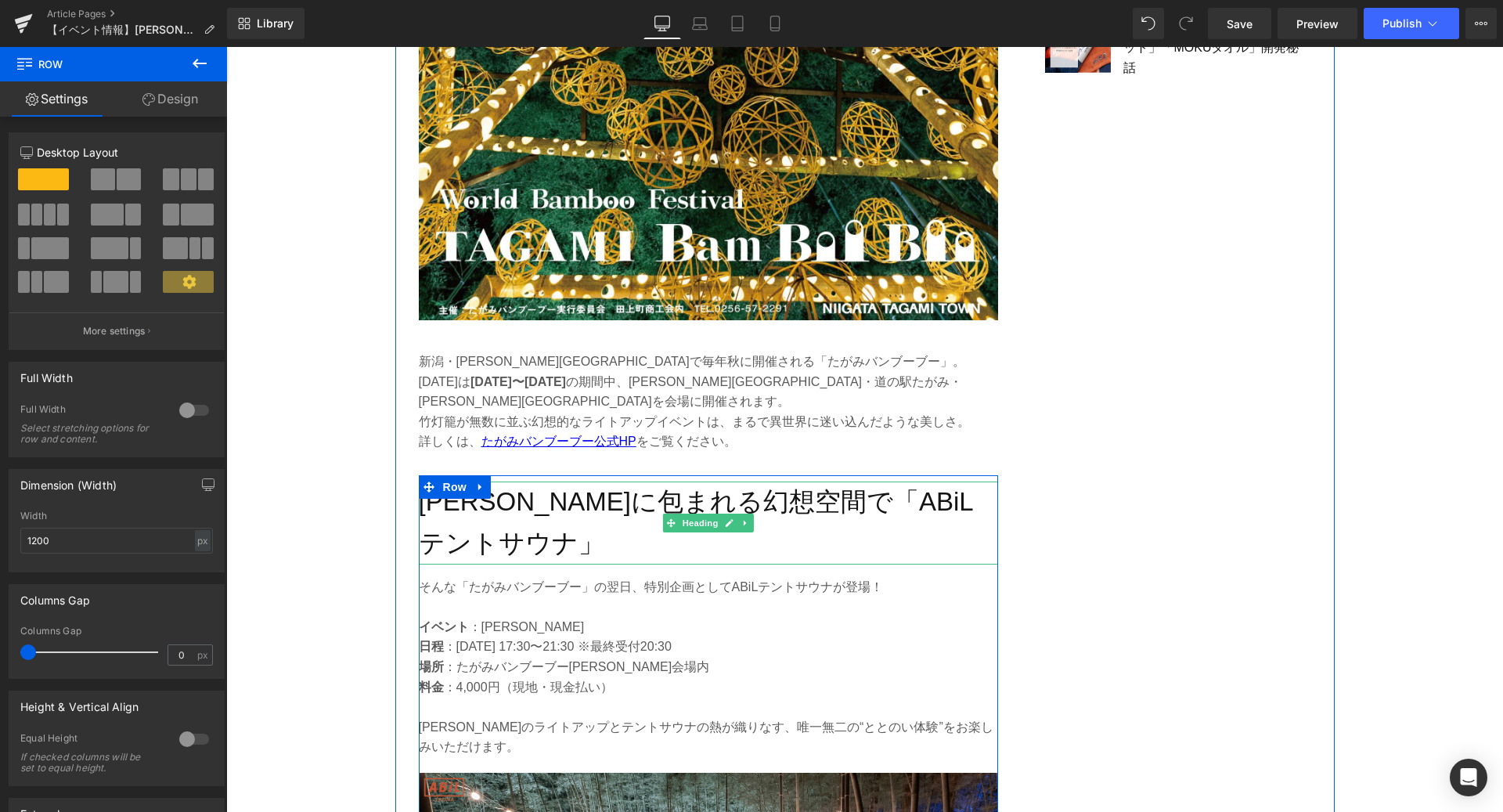
click at [638, 481] on h2 "[PERSON_NAME]に包まれる幻想空間で「ABiLテントサウナ」" at bounding box center [708, 523] width 579 height 83
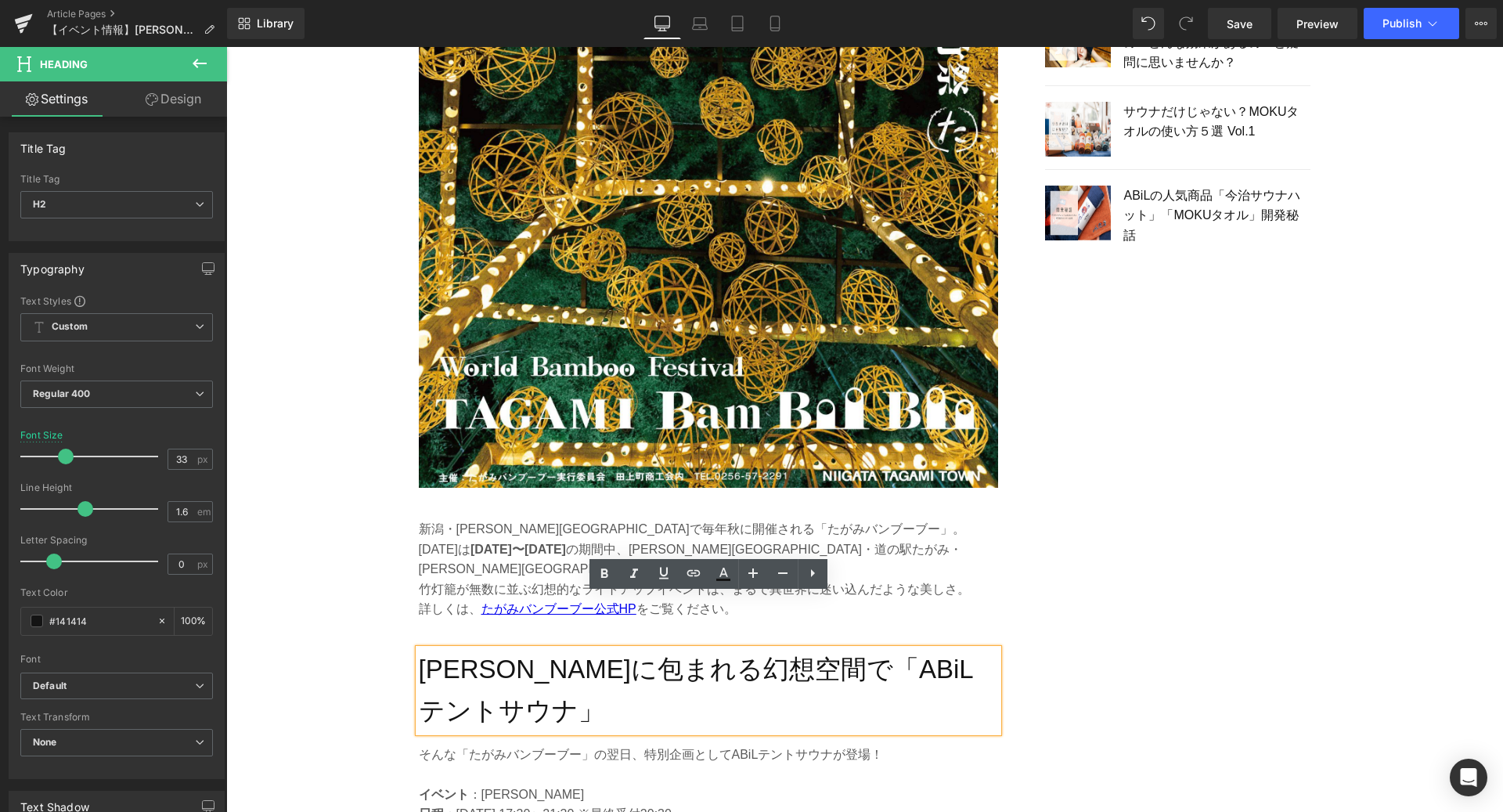
scroll to position [1650, 0]
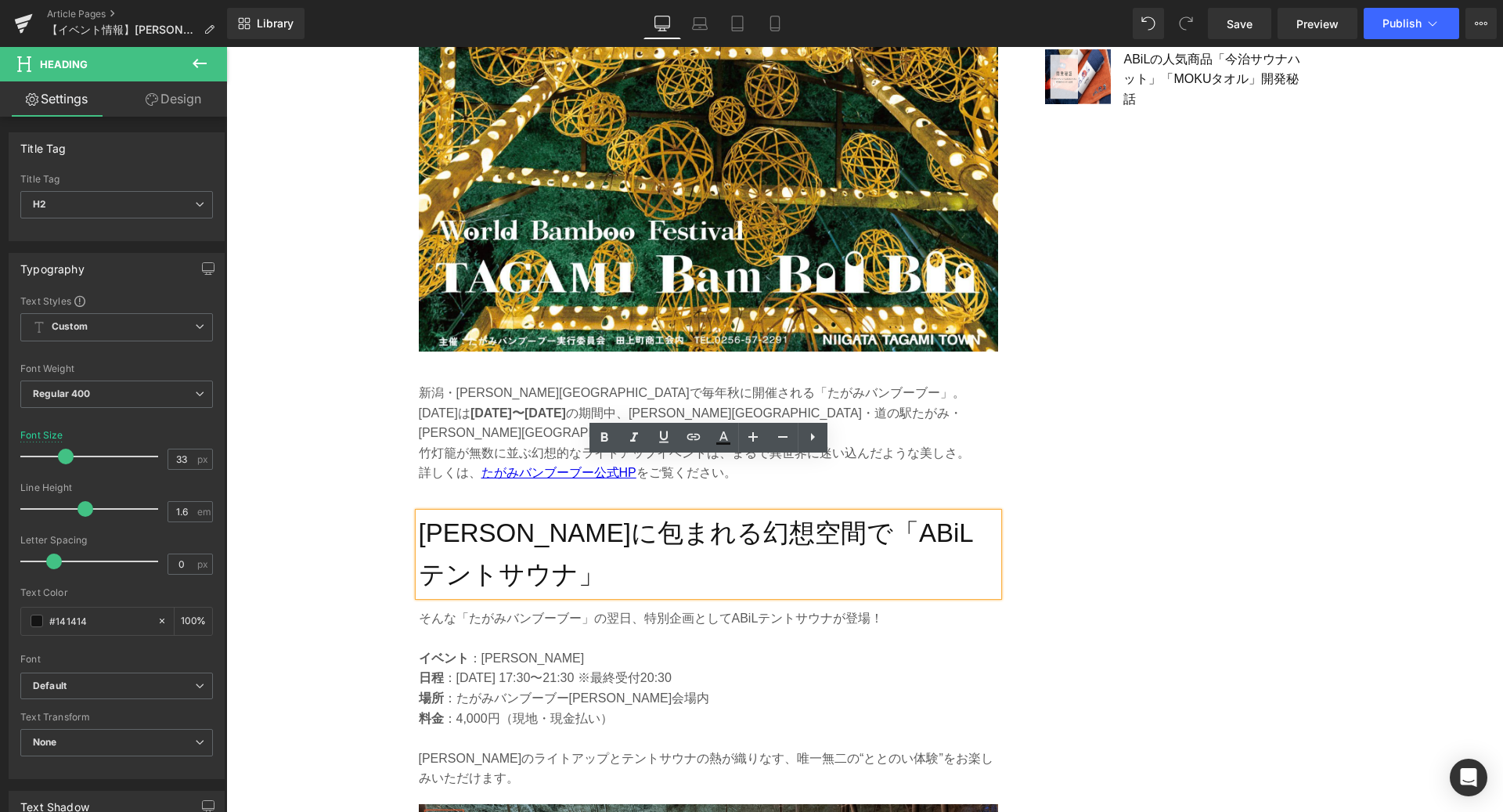
click at [535, 513] on h2 "[PERSON_NAME]に包まれる幻想空間で「ABiLテントサウナ」" at bounding box center [708, 554] width 579 height 83
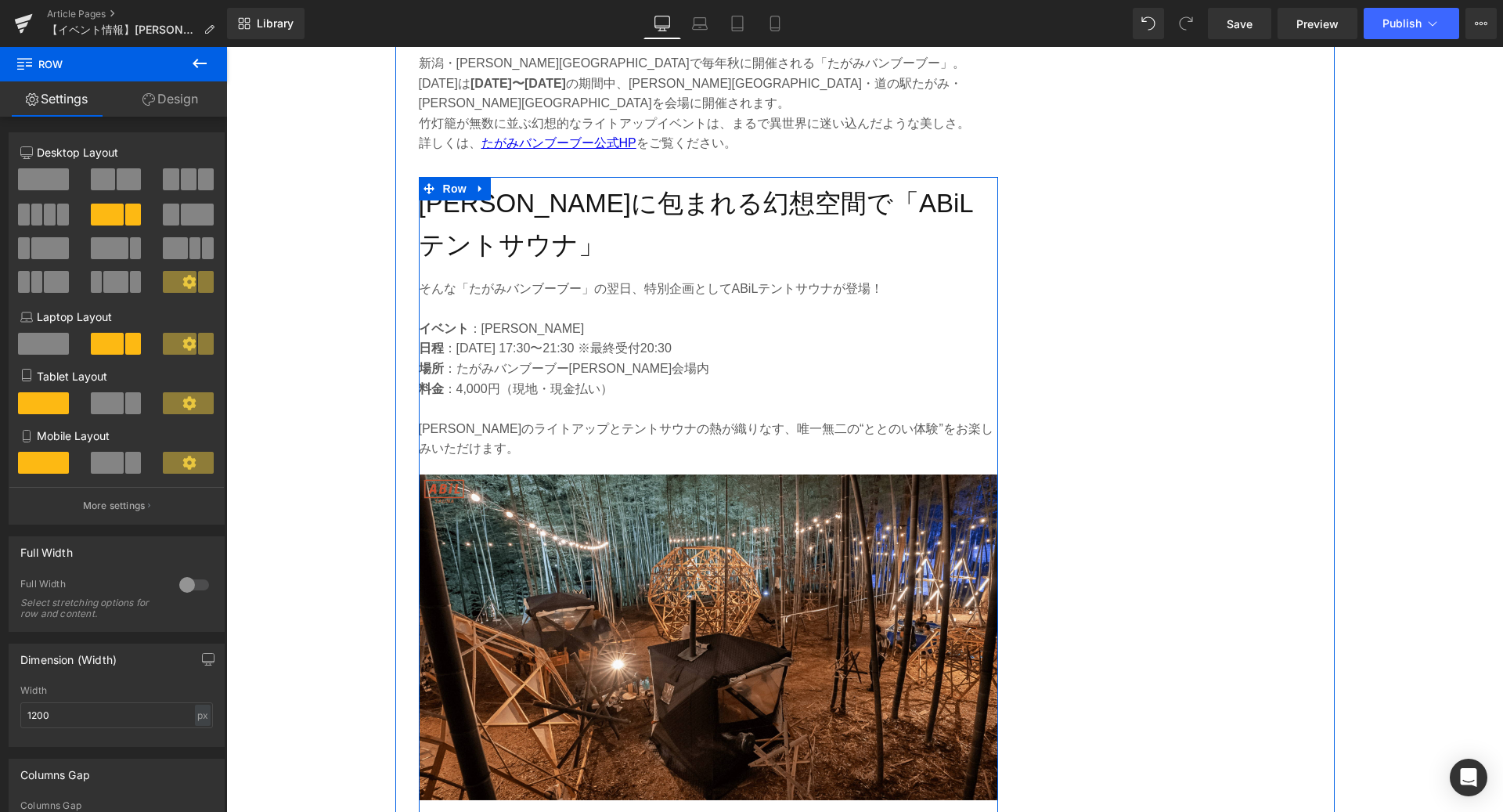
scroll to position [1685, 0]
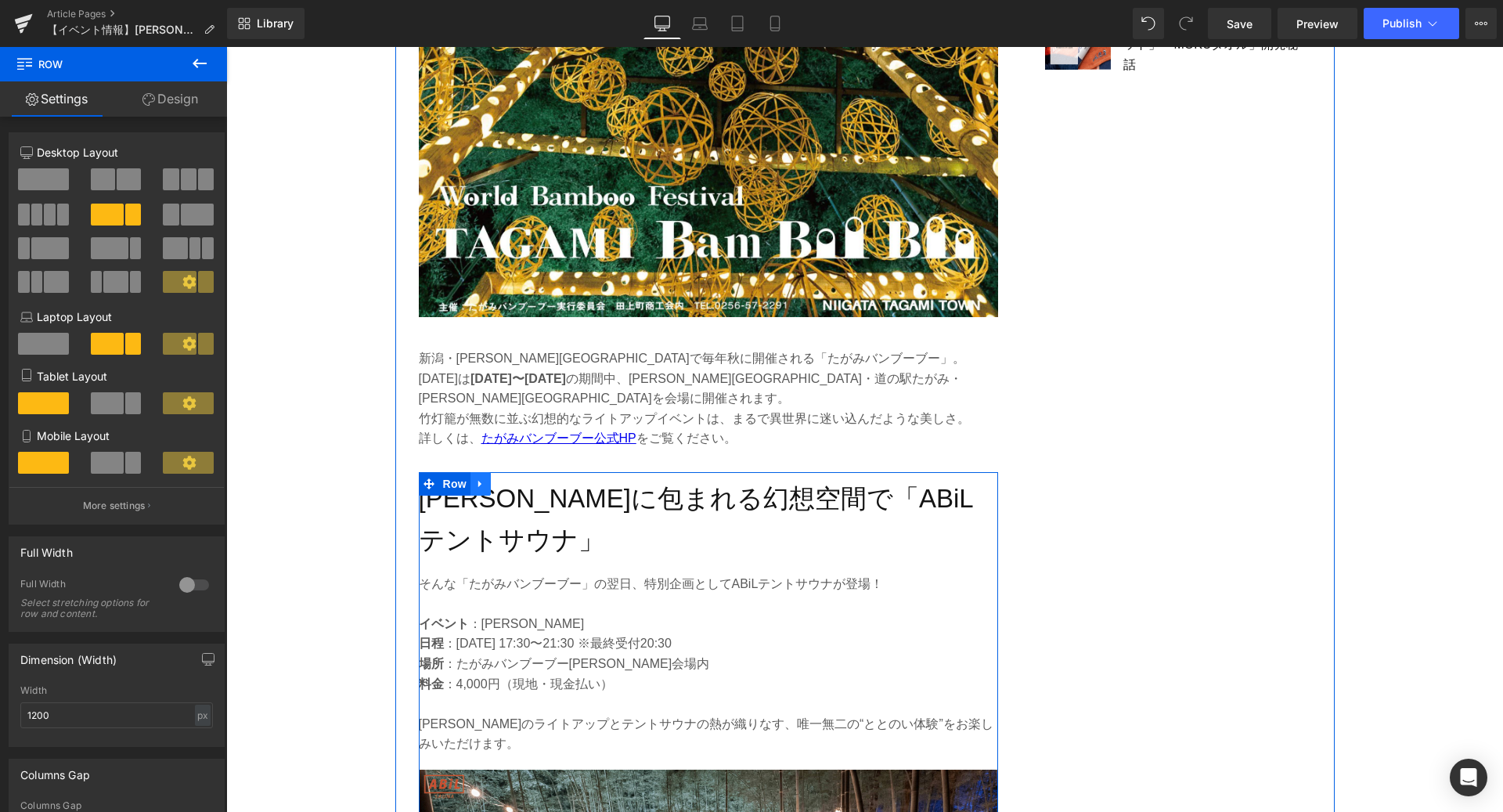
click at [486, 478] on icon at bounding box center [480, 483] width 11 height 12
click at [494, 472] on link at bounding box center [501, 484] width 21 height 23
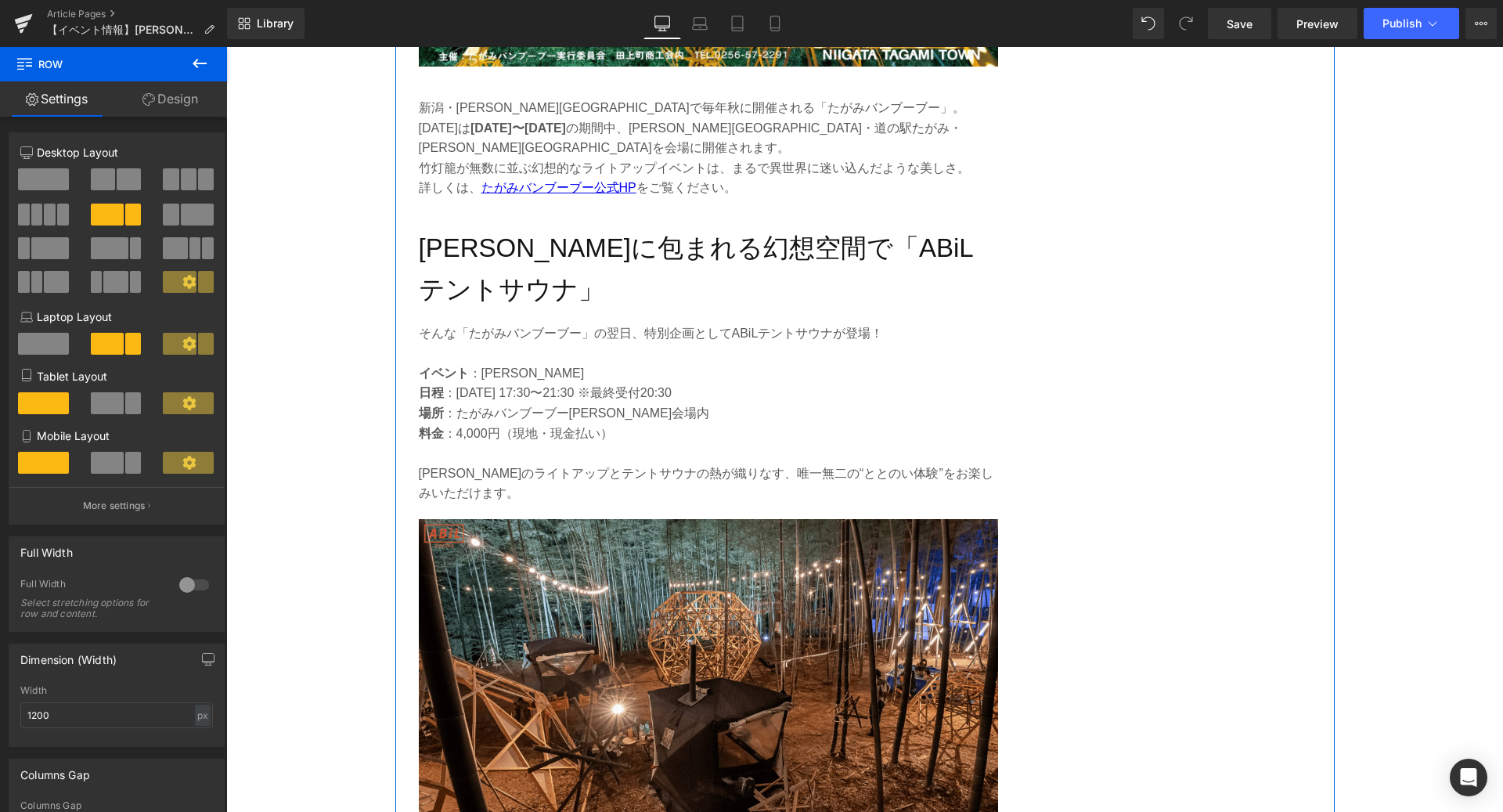
scroll to position [1878, 0]
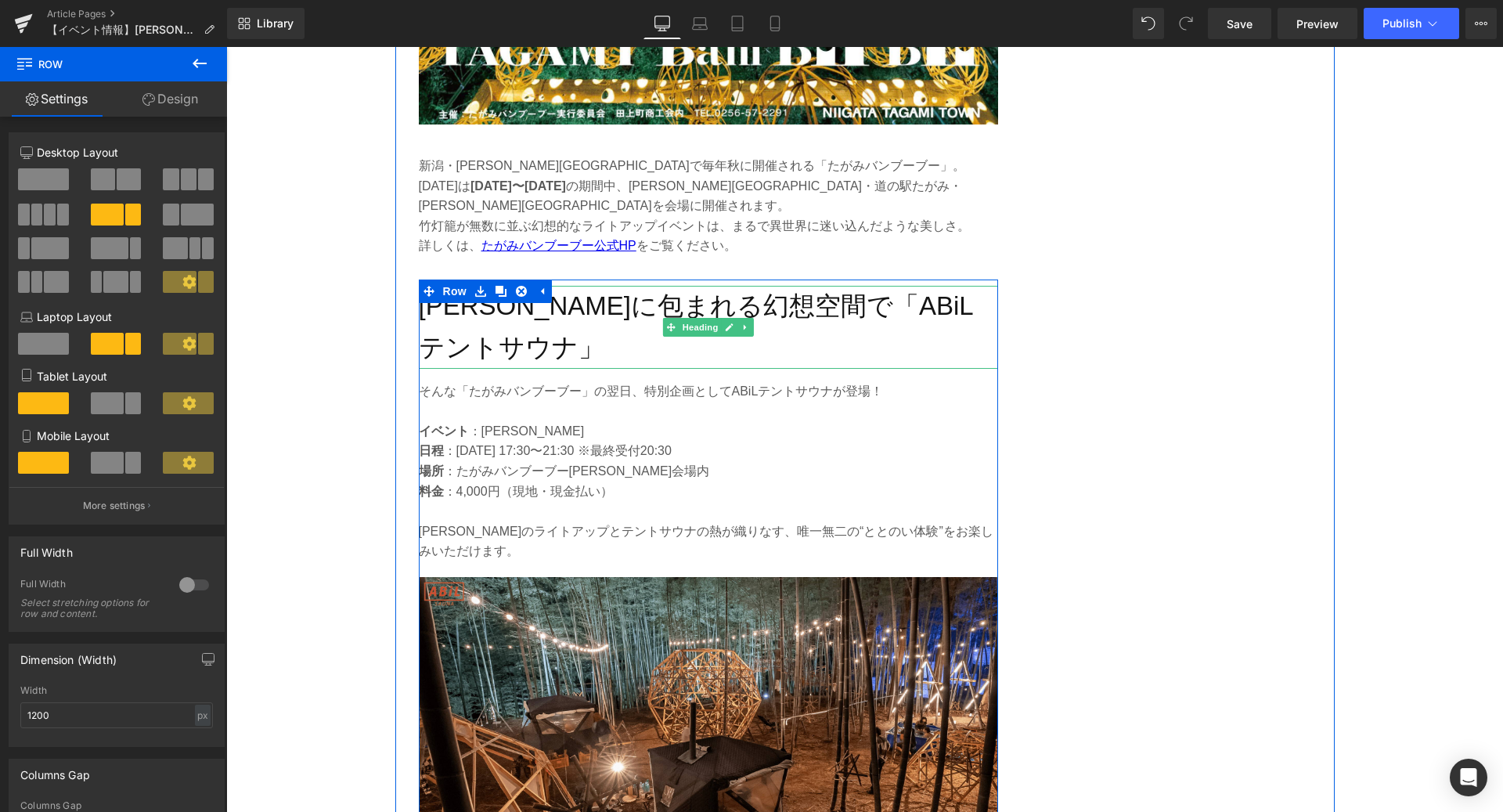
click at [516, 286] on h2 "[PERSON_NAME]に包まれる幻想空間で「ABiLテントサウナ」" at bounding box center [708, 327] width 579 height 83
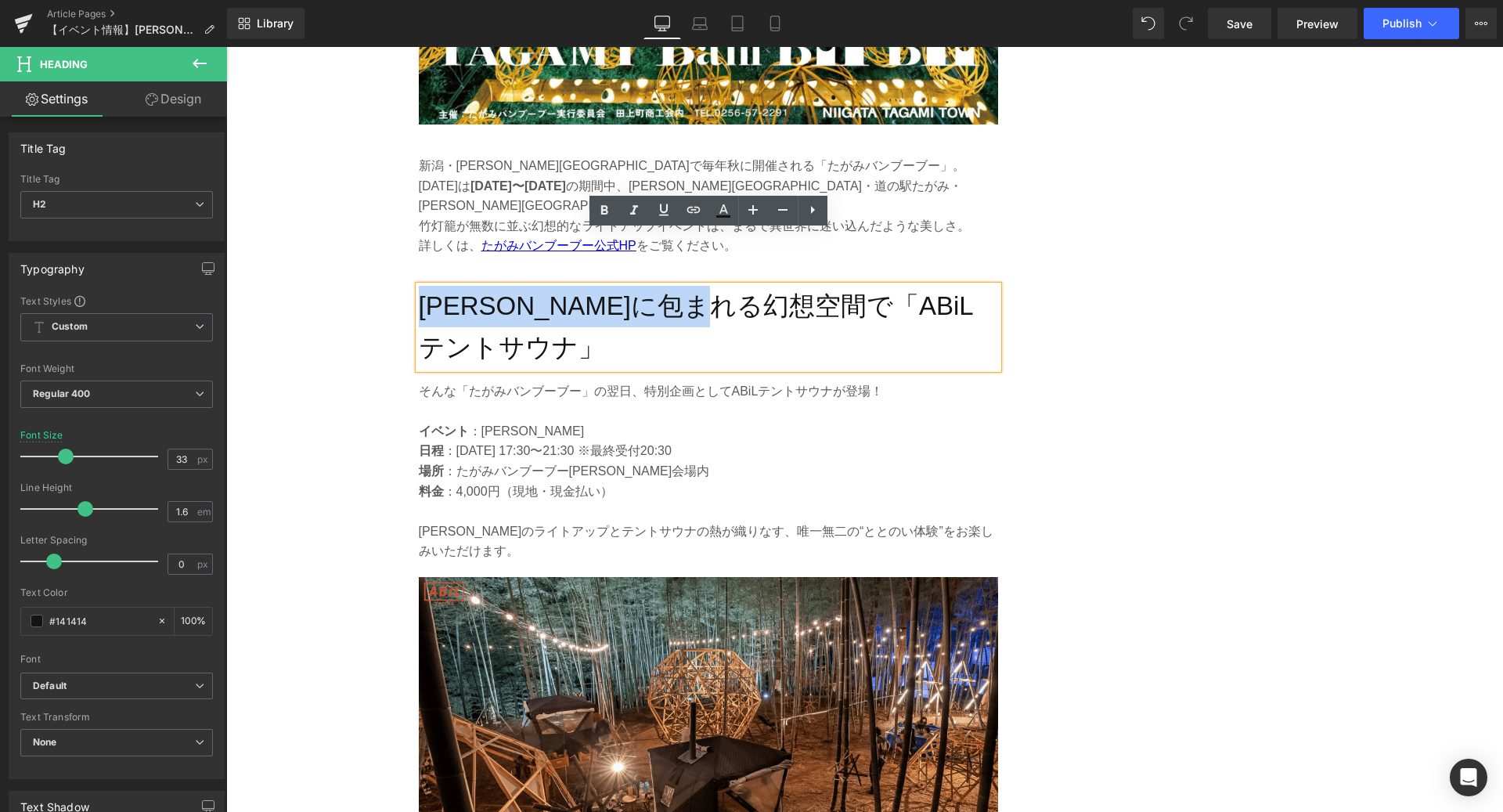
drag, startPoint x: 425, startPoint y: 254, endPoint x: 801, endPoint y: 246, distance: 376.1
click at [801, 286] on h2 "[PERSON_NAME]に包まれる幻想空間で「ABiLテントサウナ」" at bounding box center [708, 327] width 579 height 83
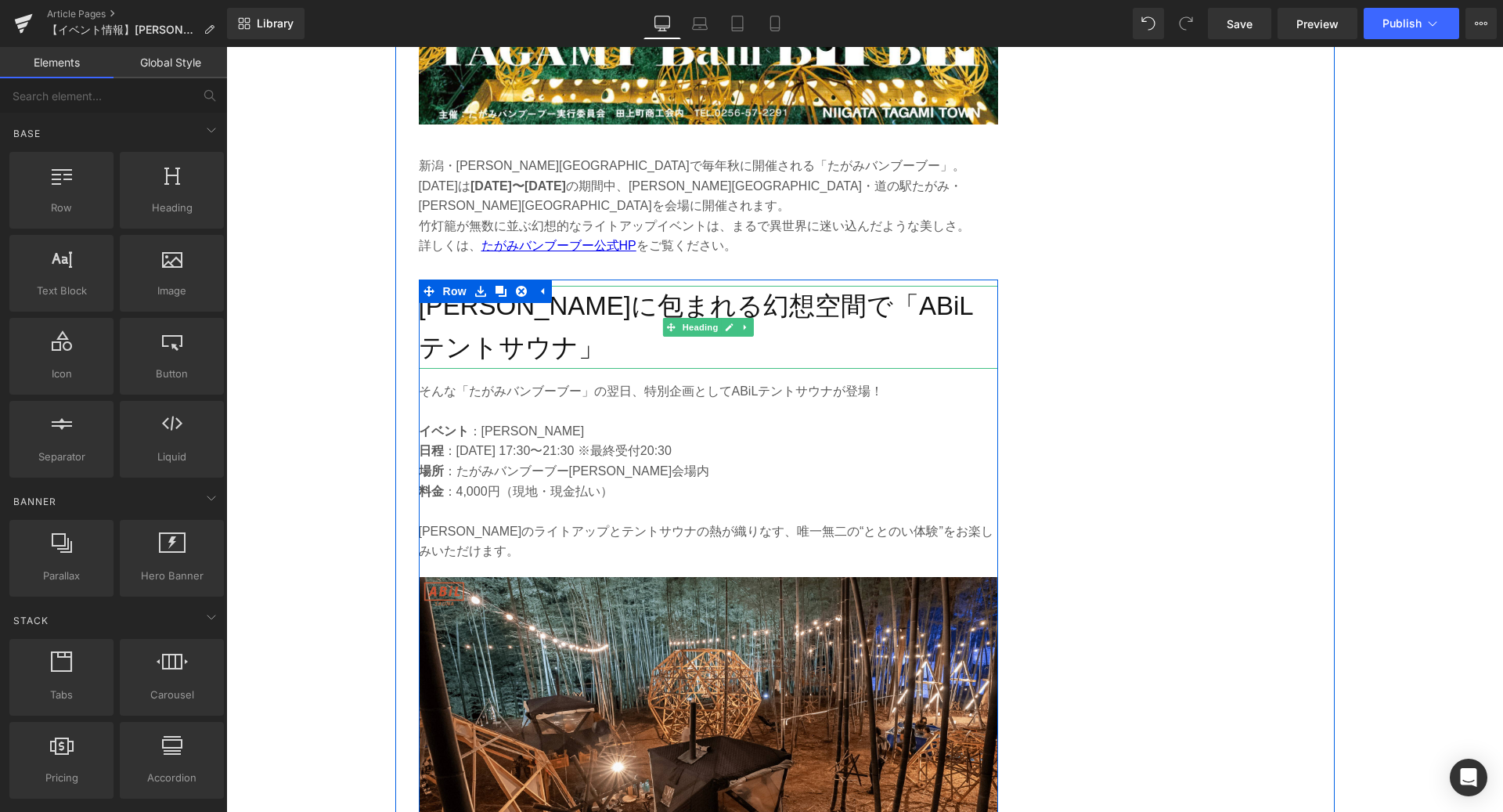
click at [529, 286] on h2 "[PERSON_NAME]に包まれる幻想空間で「ABiLテントサウナ」" at bounding box center [708, 327] width 579 height 83
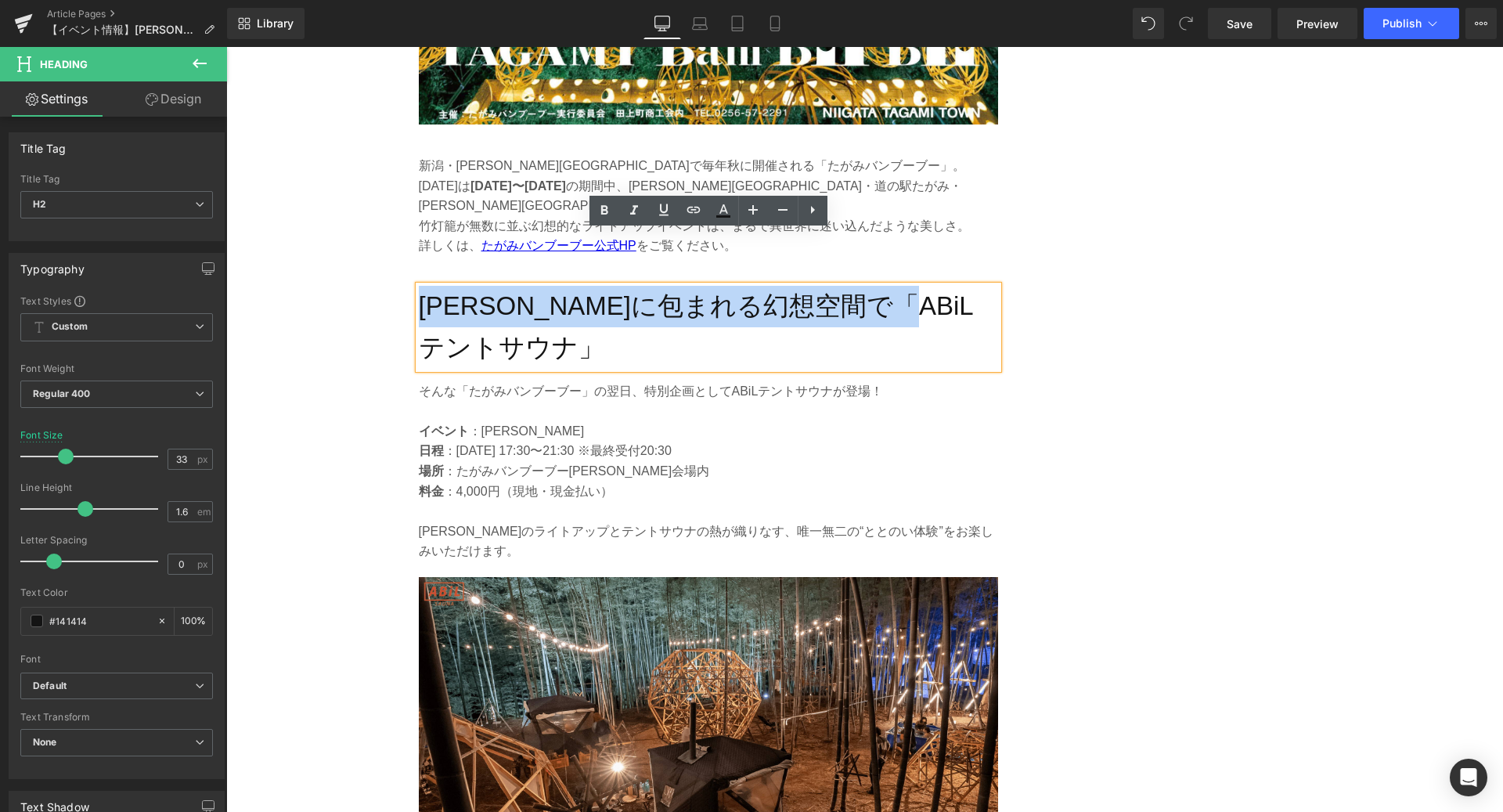
drag, startPoint x: 430, startPoint y: 250, endPoint x: 980, endPoint y: 246, distance: 550.0
click at [980, 286] on h2 "[PERSON_NAME]に包まれる幻想空間で「ABiLテントサウナ」" at bounding box center [708, 327] width 579 height 83
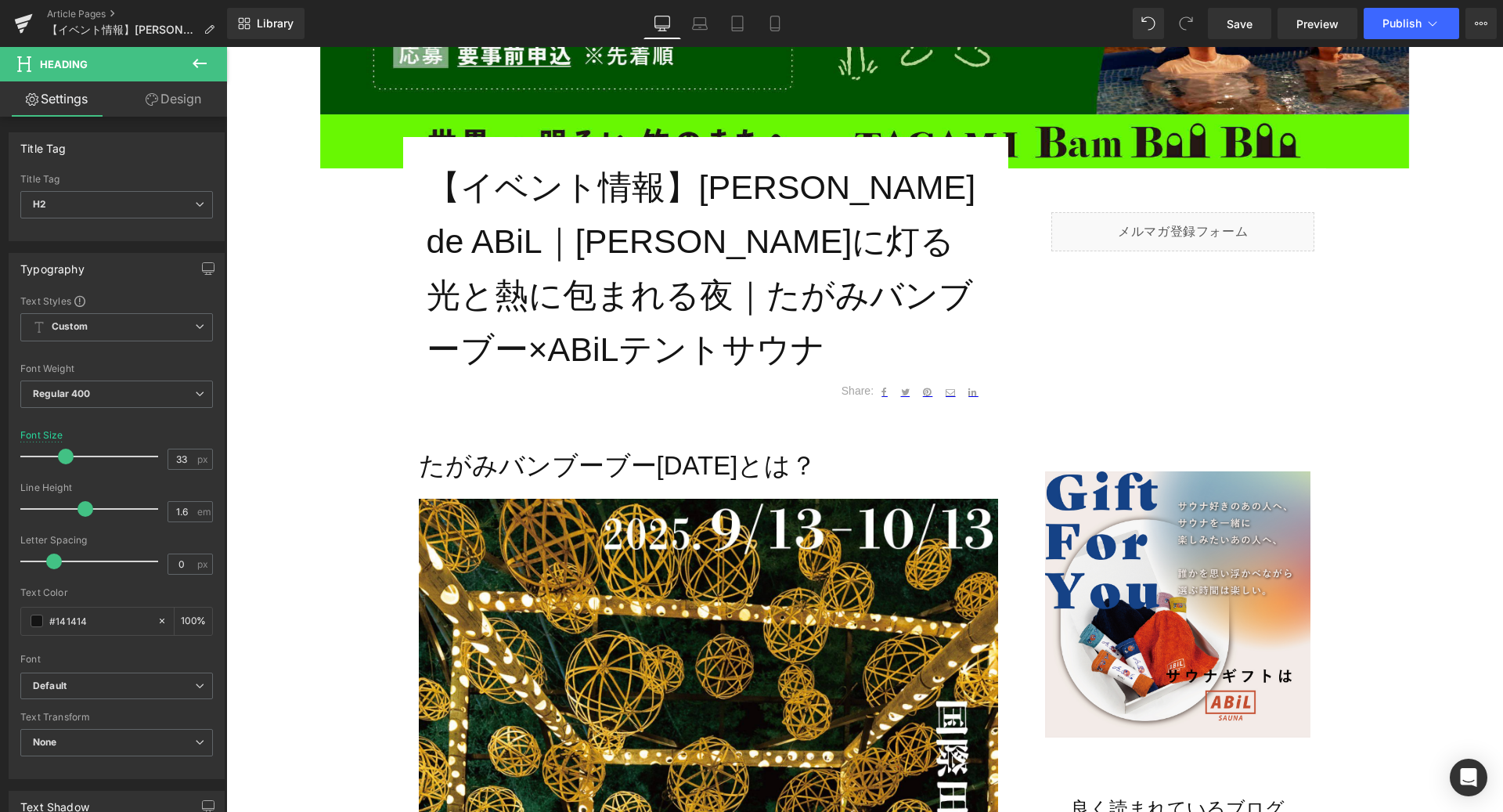
scroll to position [654, 0]
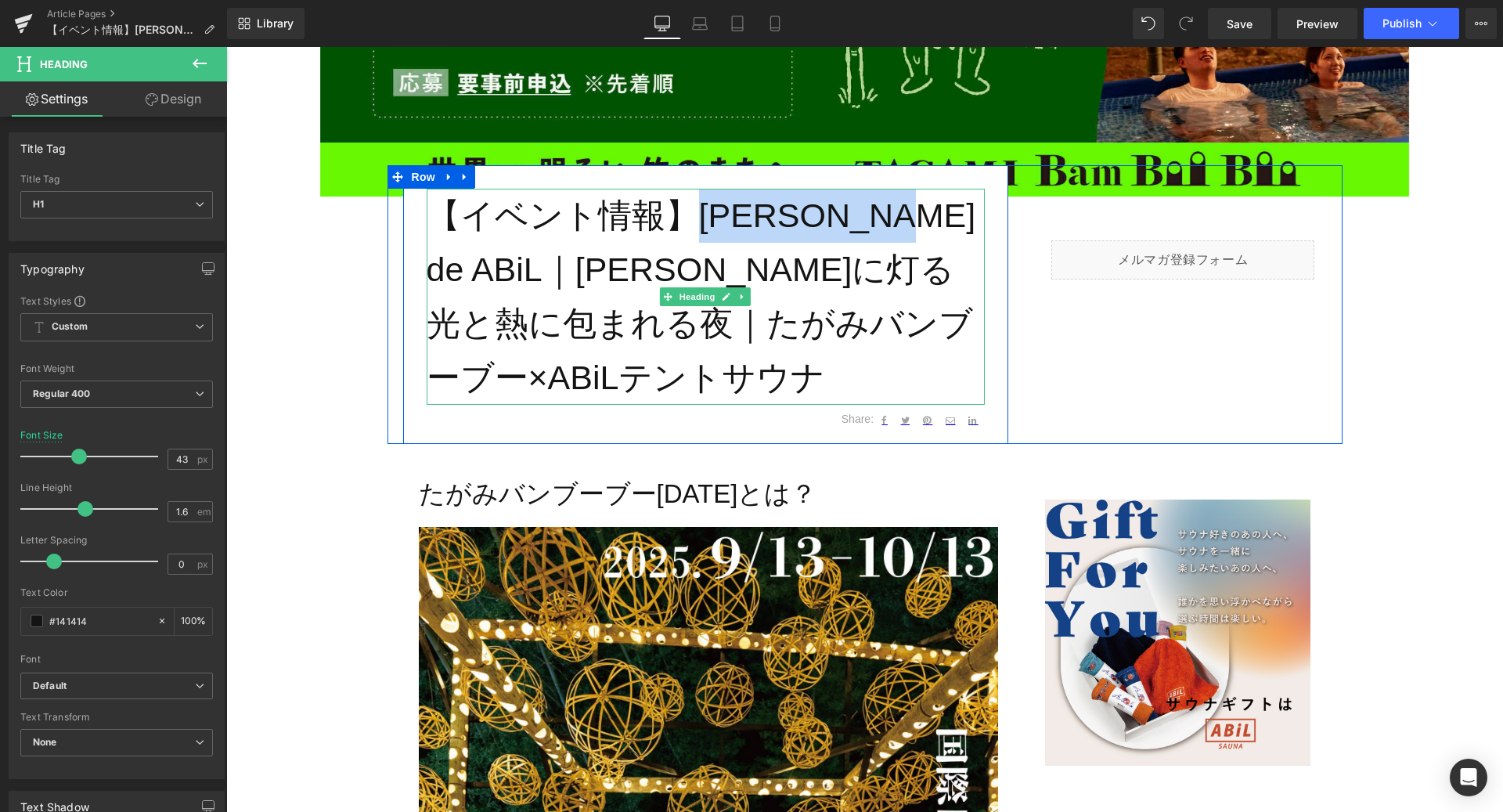
drag, startPoint x: 894, startPoint y: 218, endPoint x: 707, endPoint y: 210, distance: 187.2
click at [707, 210] on h1 "【イベント情報】[PERSON_NAME] de ABiL｜[PERSON_NAME]に灯る光と熱に包まれる夜｜たがみバンブーブー×ABiLテントサウナ" at bounding box center [705, 297] width 558 height 215
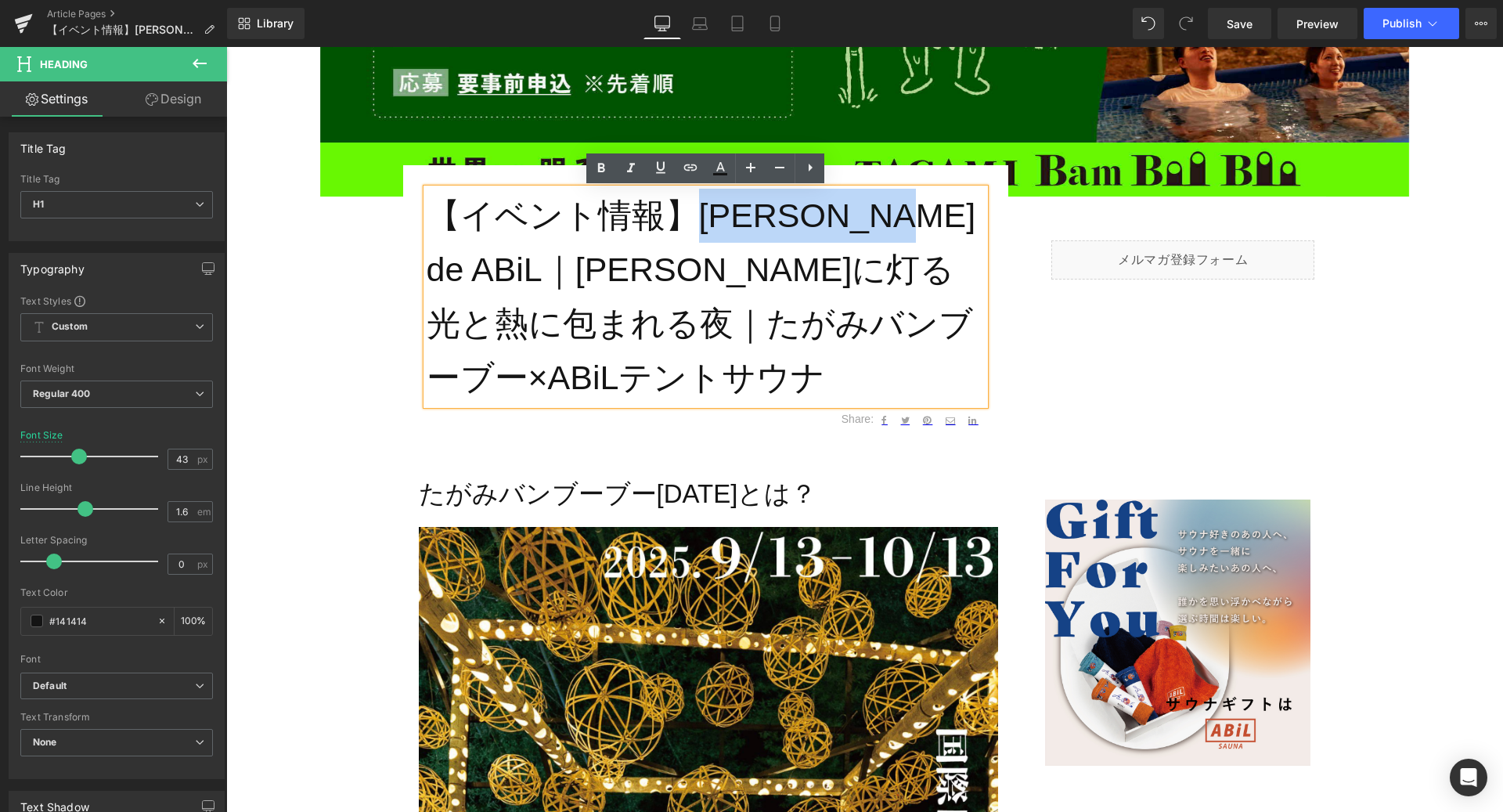
copy h1 "[PERSON_NAME] de ABiL"
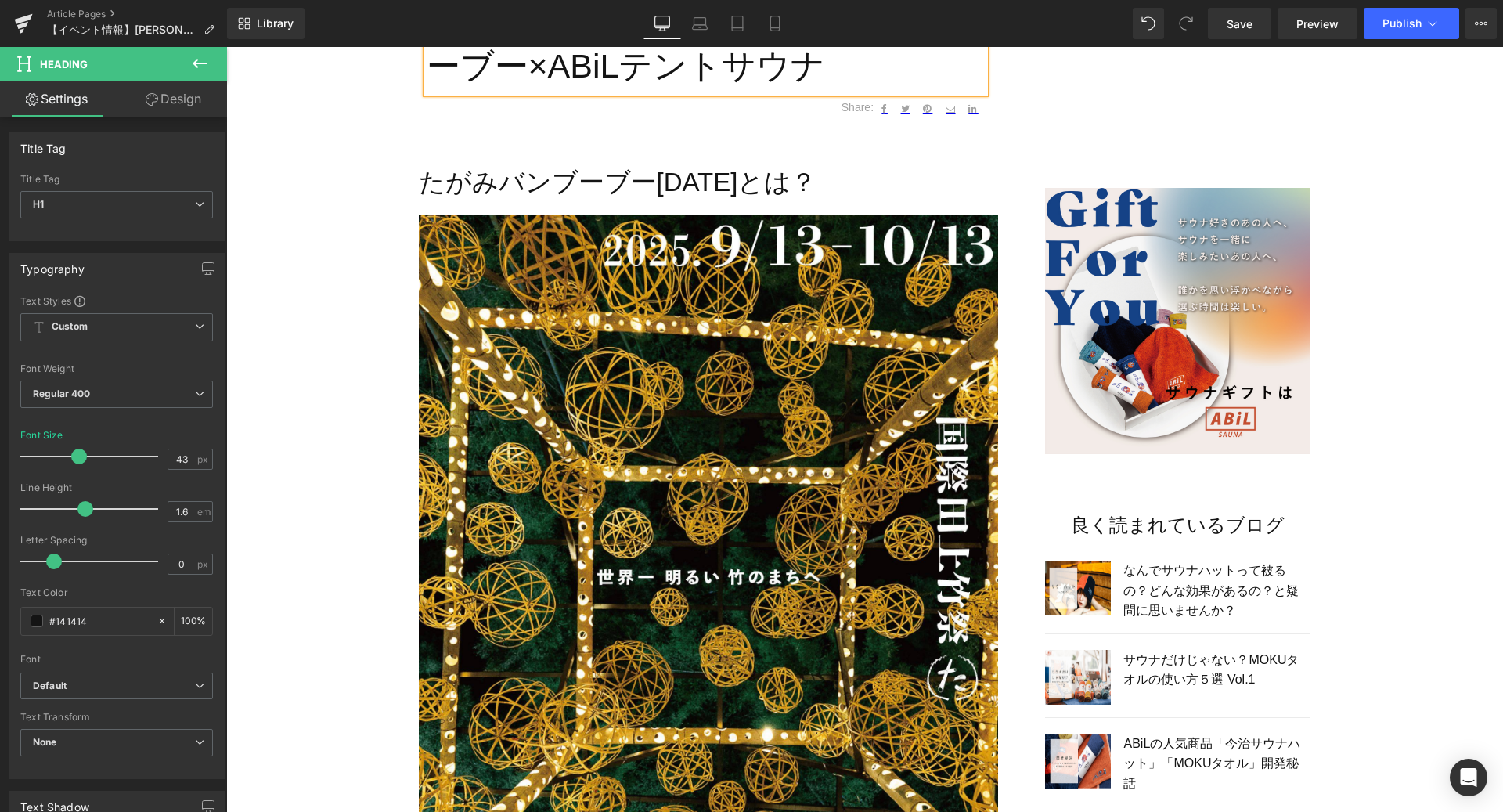
scroll to position [1801, 0]
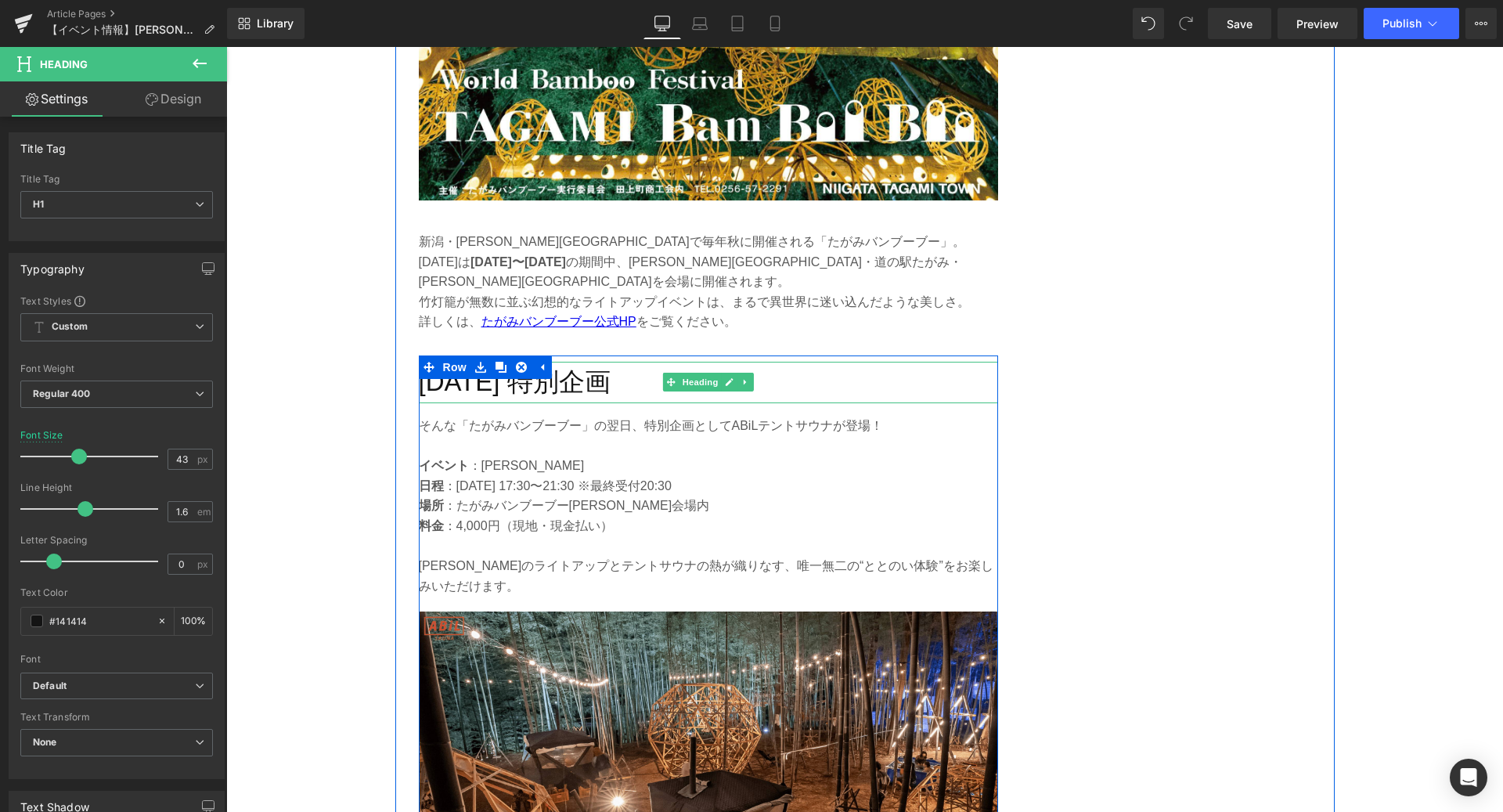
click at [654, 362] on h2 "[DATE] 特別企画" at bounding box center [708, 383] width 579 height 41
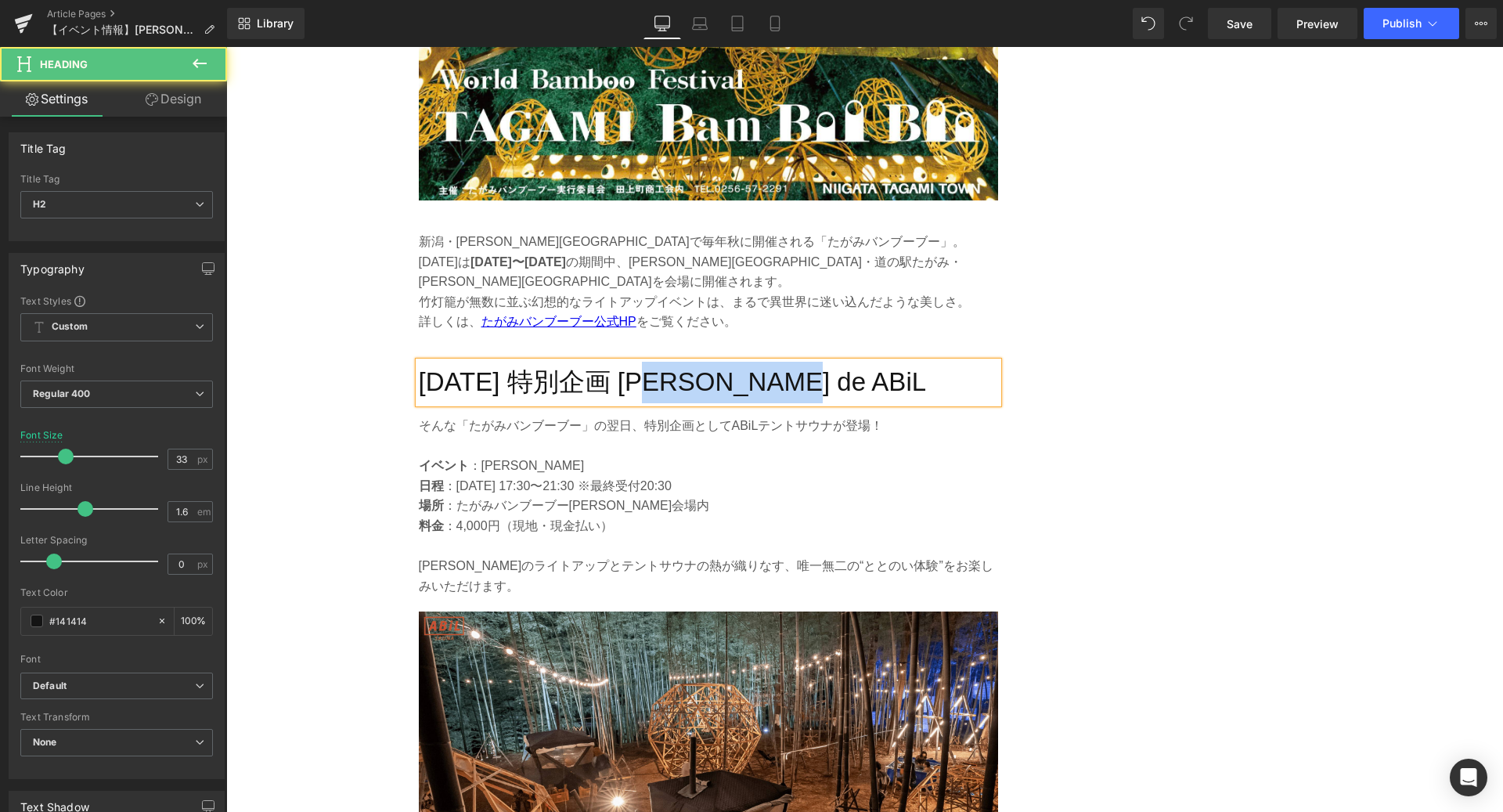
drag, startPoint x: 646, startPoint y: 329, endPoint x: 809, endPoint y: 331, distance: 163.0
click at [809, 362] on h2 "[DATE] 特別企画 [PERSON_NAME] de ABiL" at bounding box center [708, 383] width 579 height 41
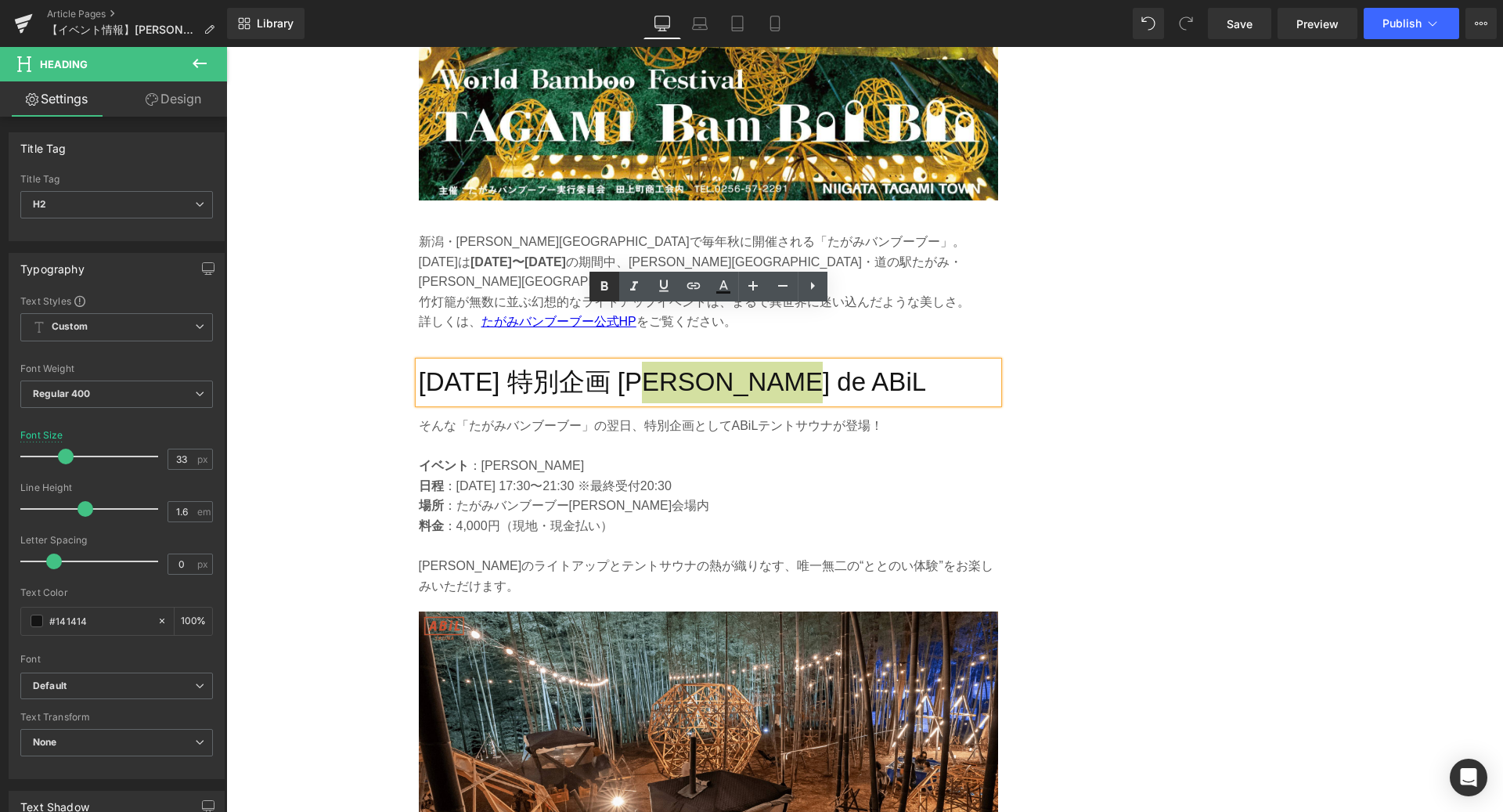
click at [604, 285] on icon at bounding box center [604, 286] width 7 height 9
click at [646, 416] on div "そんな「たがみバンブーブー」の翌日、特別企画としてABiLテントサウナが登場！ イベント ：[PERSON_NAME] de ABiL 日程 ：[DATE] …" at bounding box center [708, 505] width 579 height 180
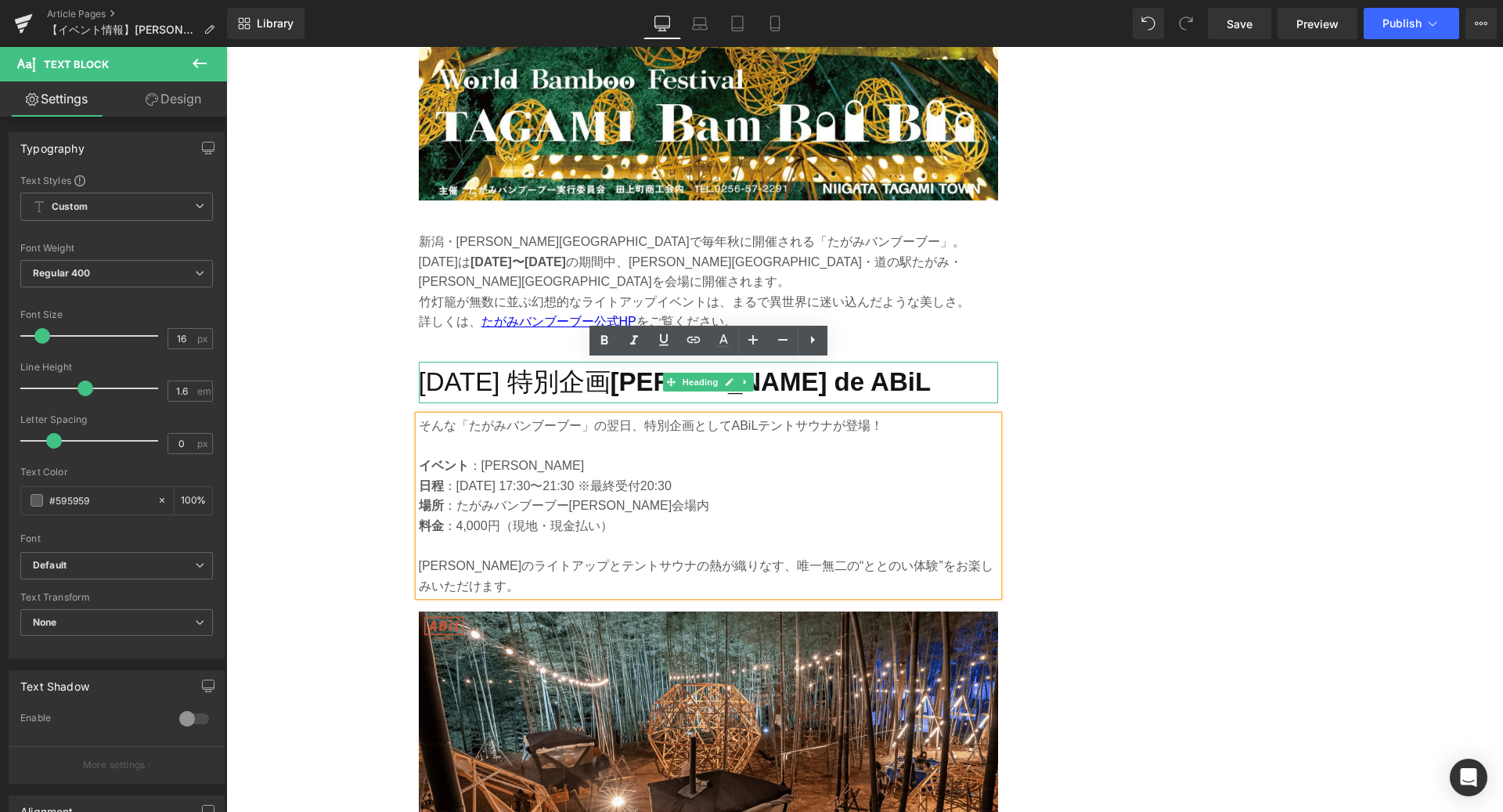
click at [597, 362] on h2 "[DATE] 特別企画 [PERSON_NAME] de ABiL" at bounding box center [708, 383] width 579 height 41
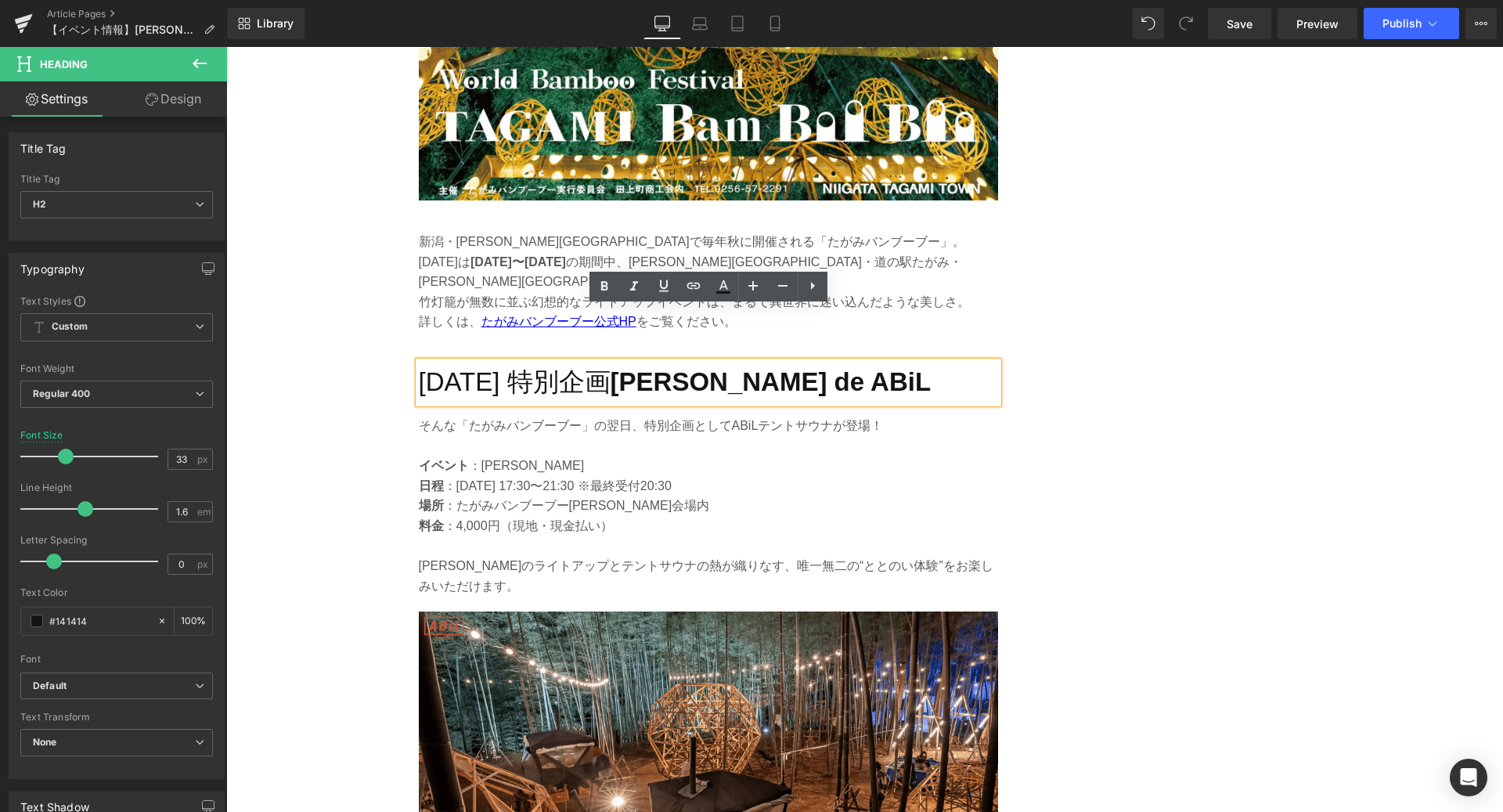
click at [643, 362] on h2 "[DATE] 特別企画 [PERSON_NAME] de ABiL" at bounding box center [708, 383] width 579 height 41
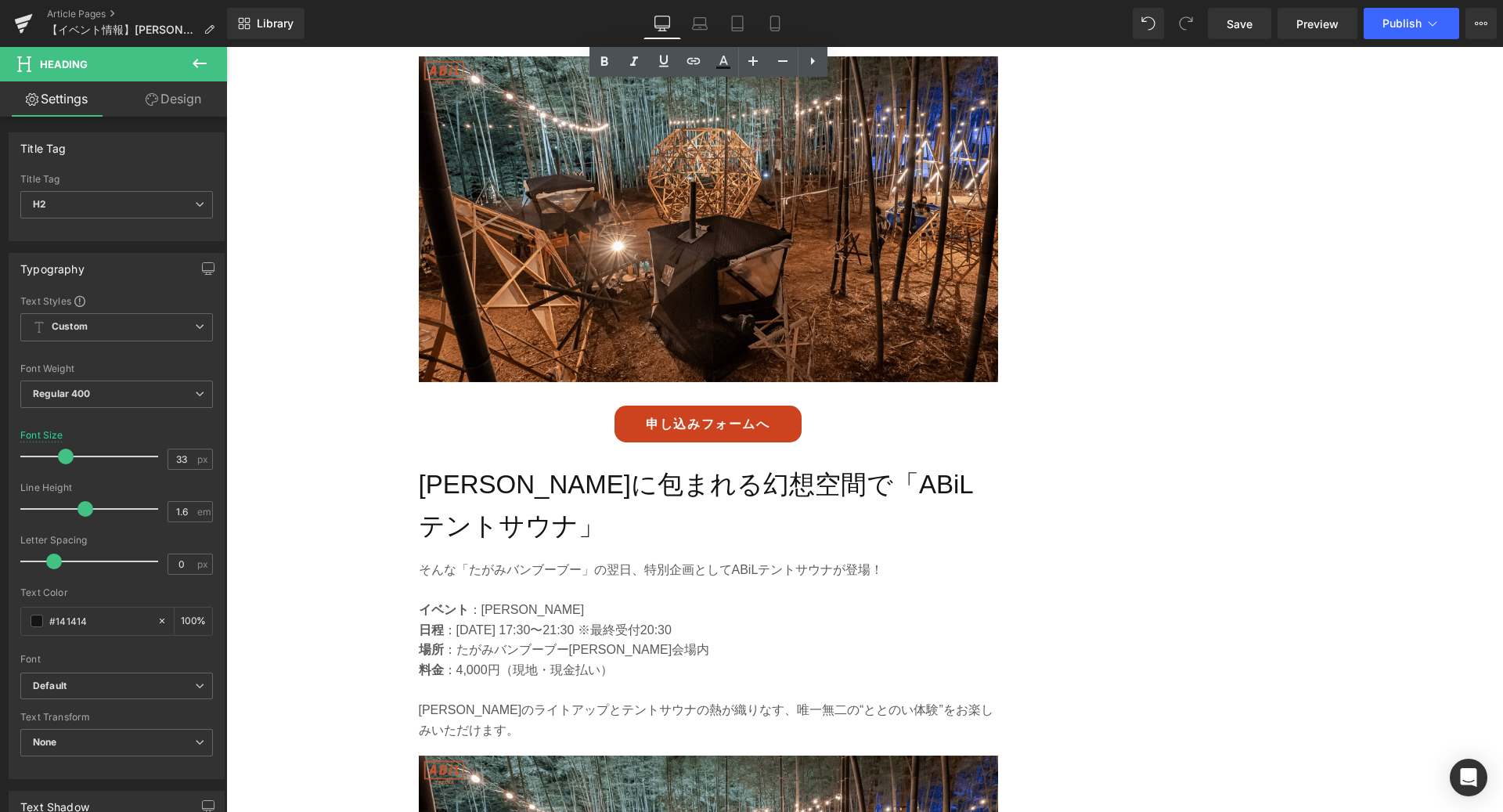
scroll to position [2369, 0]
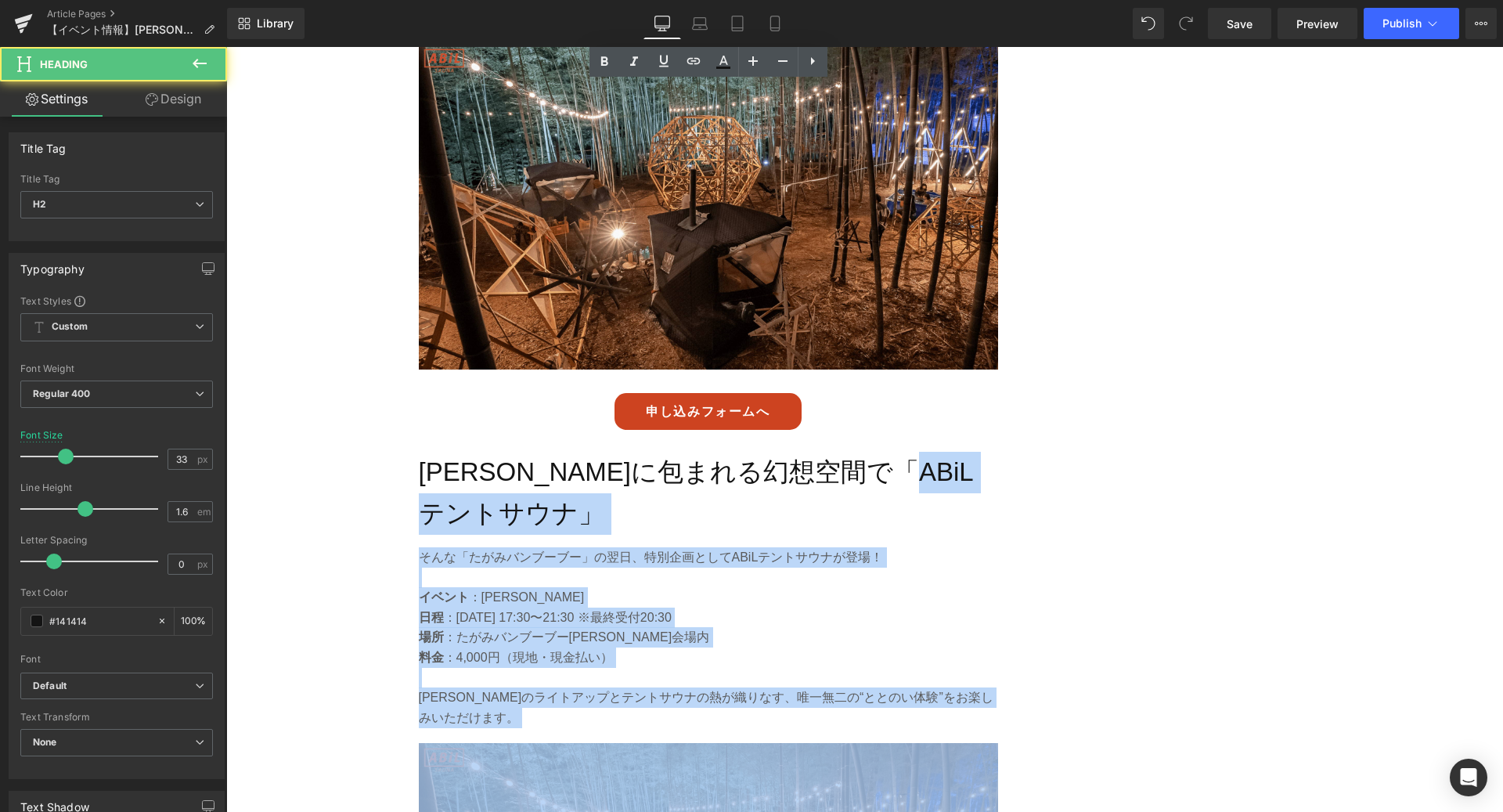
drag, startPoint x: 422, startPoint y: 417, endPoint x: 1035, endPoint y: 413, distance: 613.0
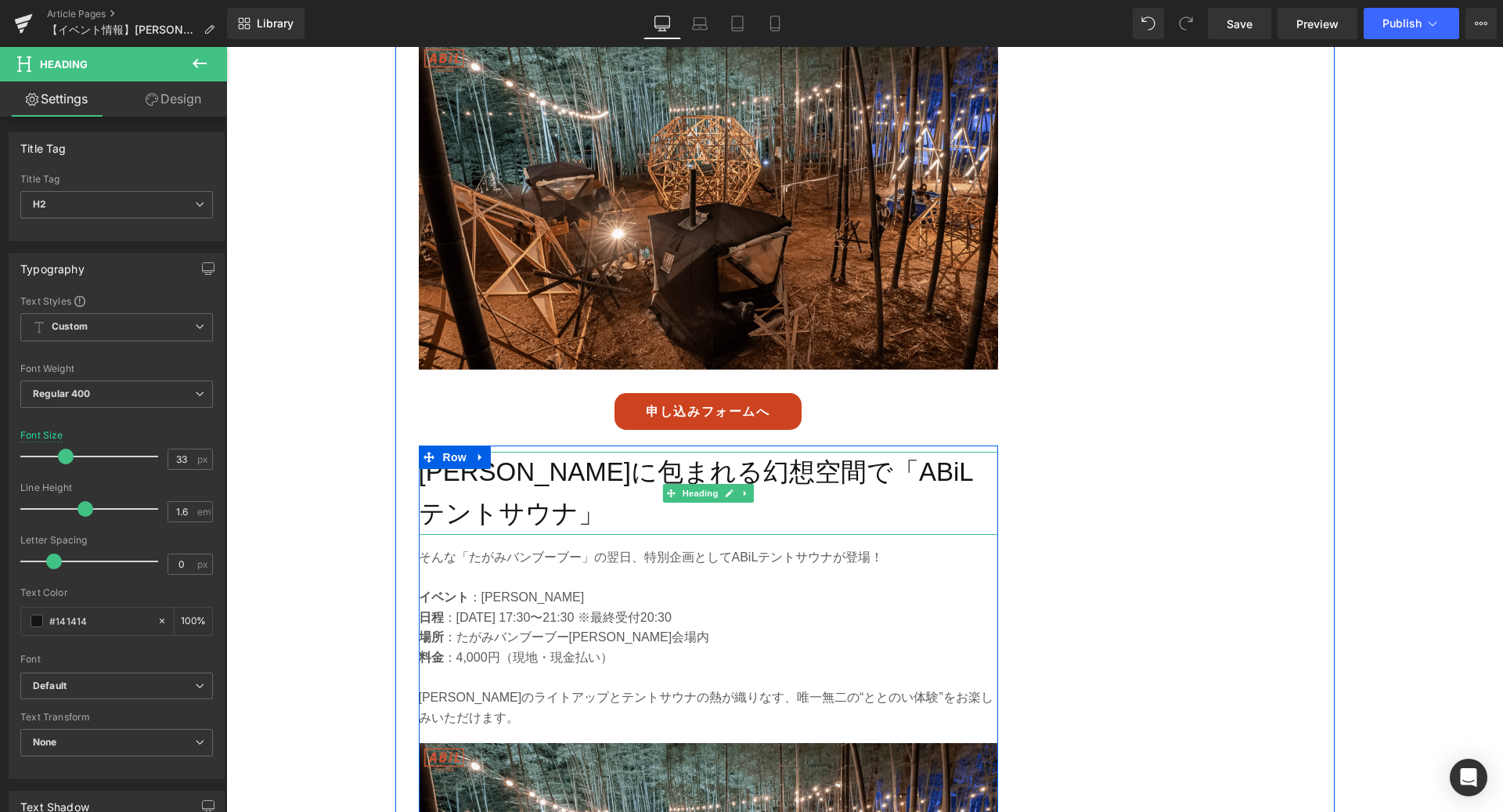
click at [937, 452] on h2 "[PERSON_NAME]に包まれる幻想空間で「ABiLテントサウナ」" at bounding box center [708, 493] width 579 height 83
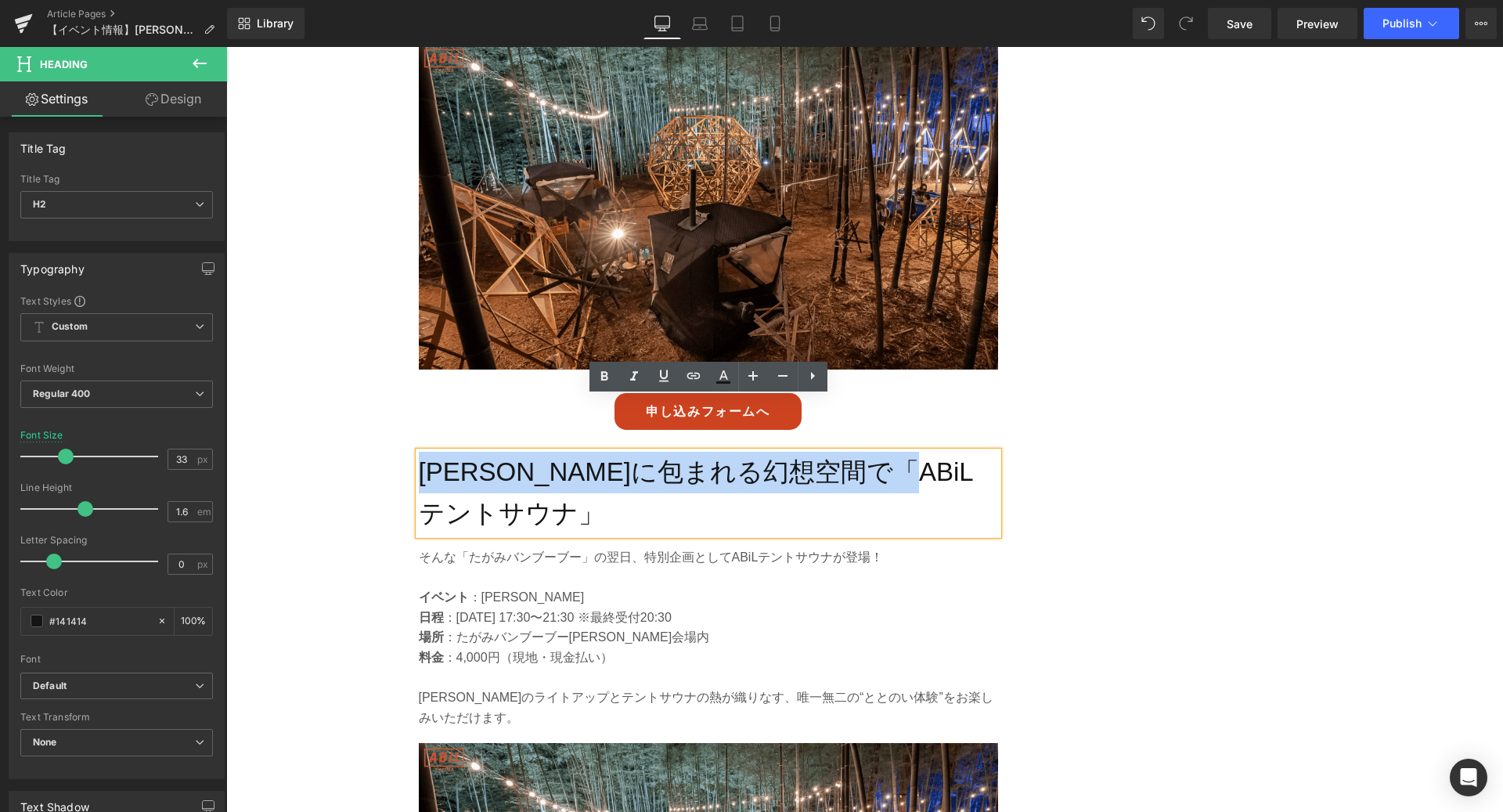
drag, startPoint x: 995, startPoint y: 417, endPoint x: 424, endPoint y: 409, distance: 571.1
click at [424, 452] on h2 "[PERSON_NAME]に包まれる幻想空間で「ABiLテントサウナ」" at bounding box center [708, 493] width 579 height 83
copy h2 "[PERSON_NAME]に包まれる幻想空間で「ABiLテントサウナ」"
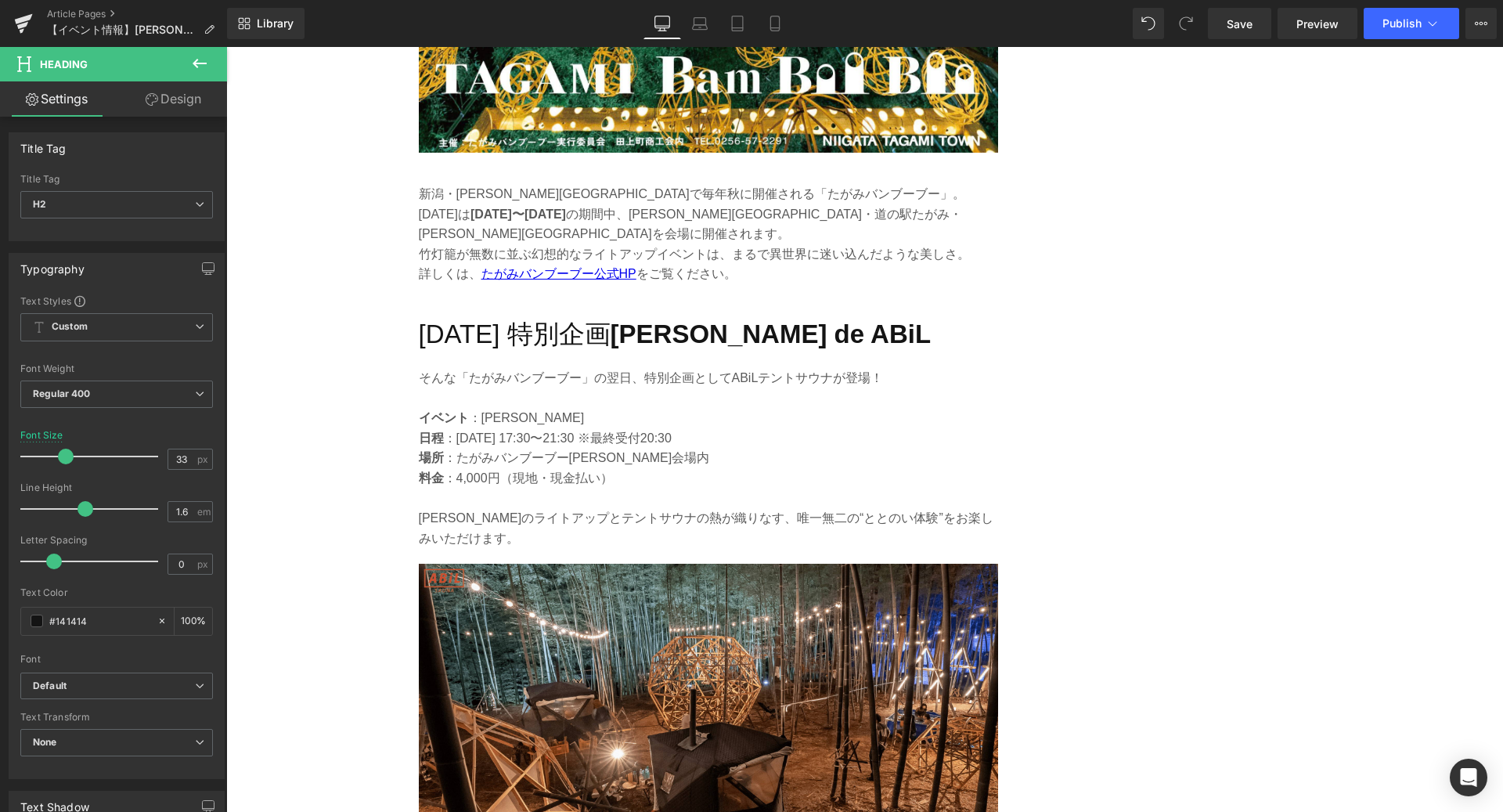
scroll to position [1627, 0]
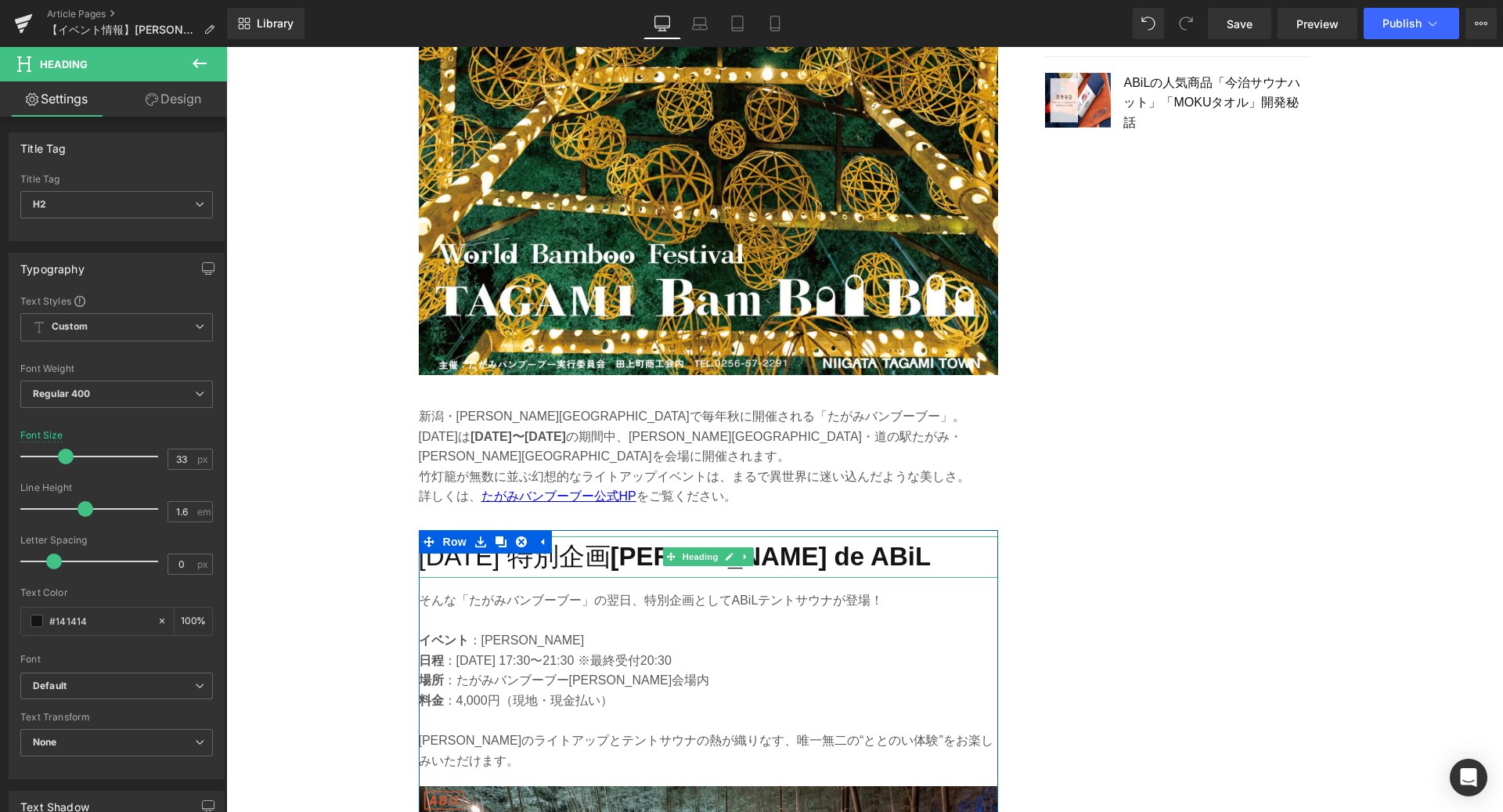
click at [830, 536] on h2 "[DATE] 特別企画 [PERSON_NAME] de ABiL" at bounding box center [708, 557] width 579 height 41
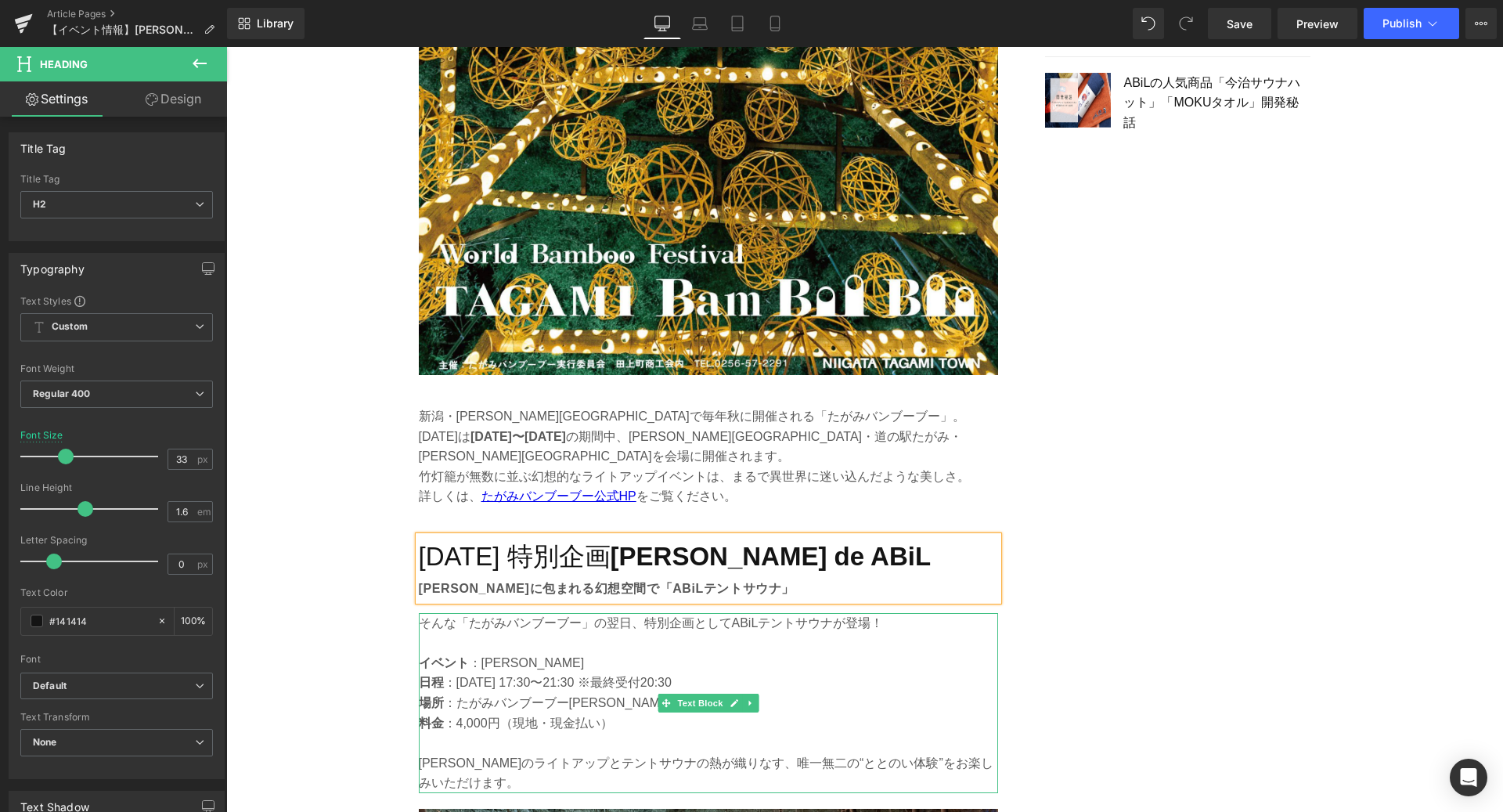
click at [575, 652] on p "イベント ：[PERSON_NAME]" at bounding box center [708, 662] width 579 height 21
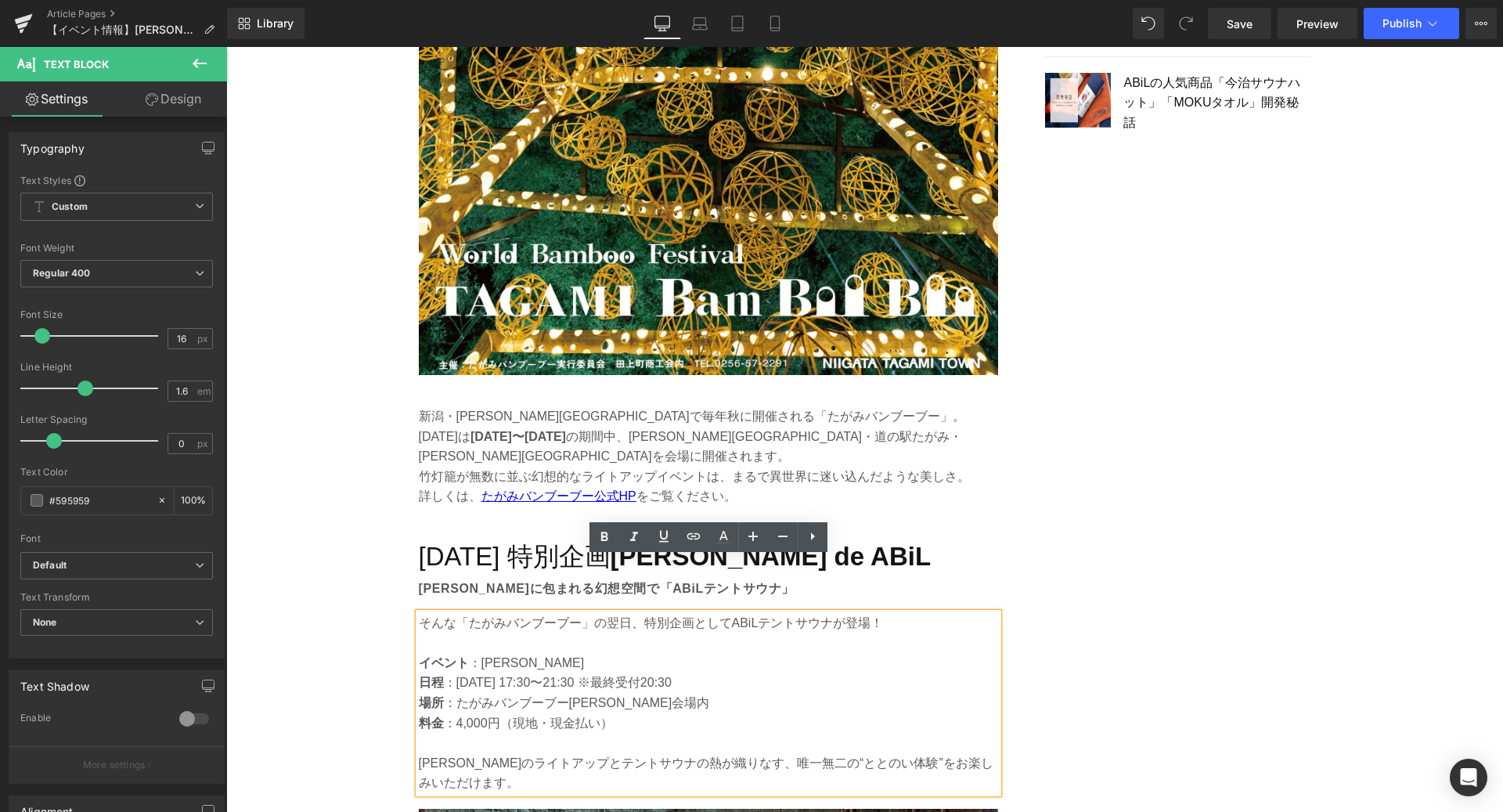
click at [505, 633] on p at bounding box center [708, 643] width 579 height 21
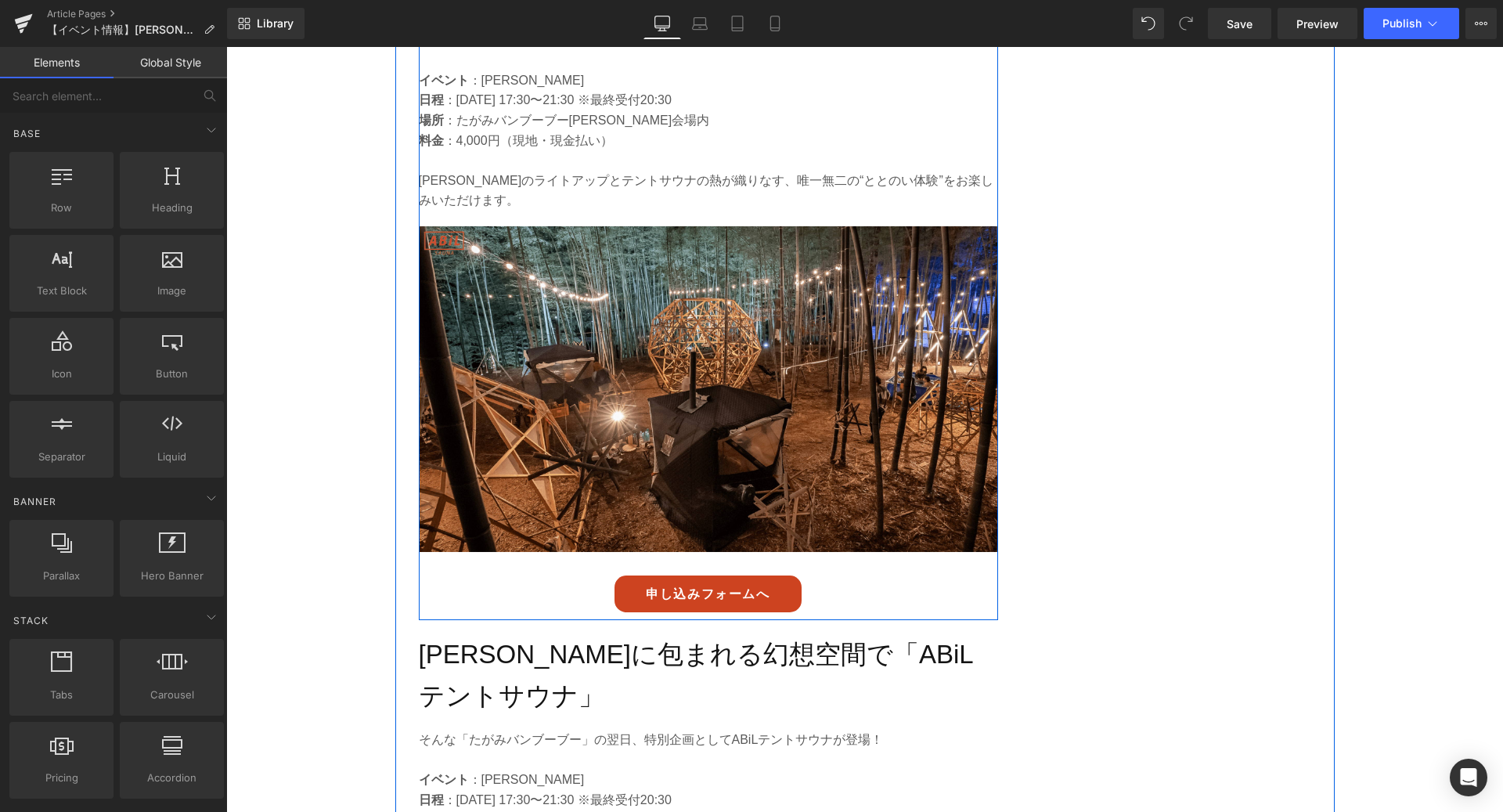
scroll to position [2356, 0]
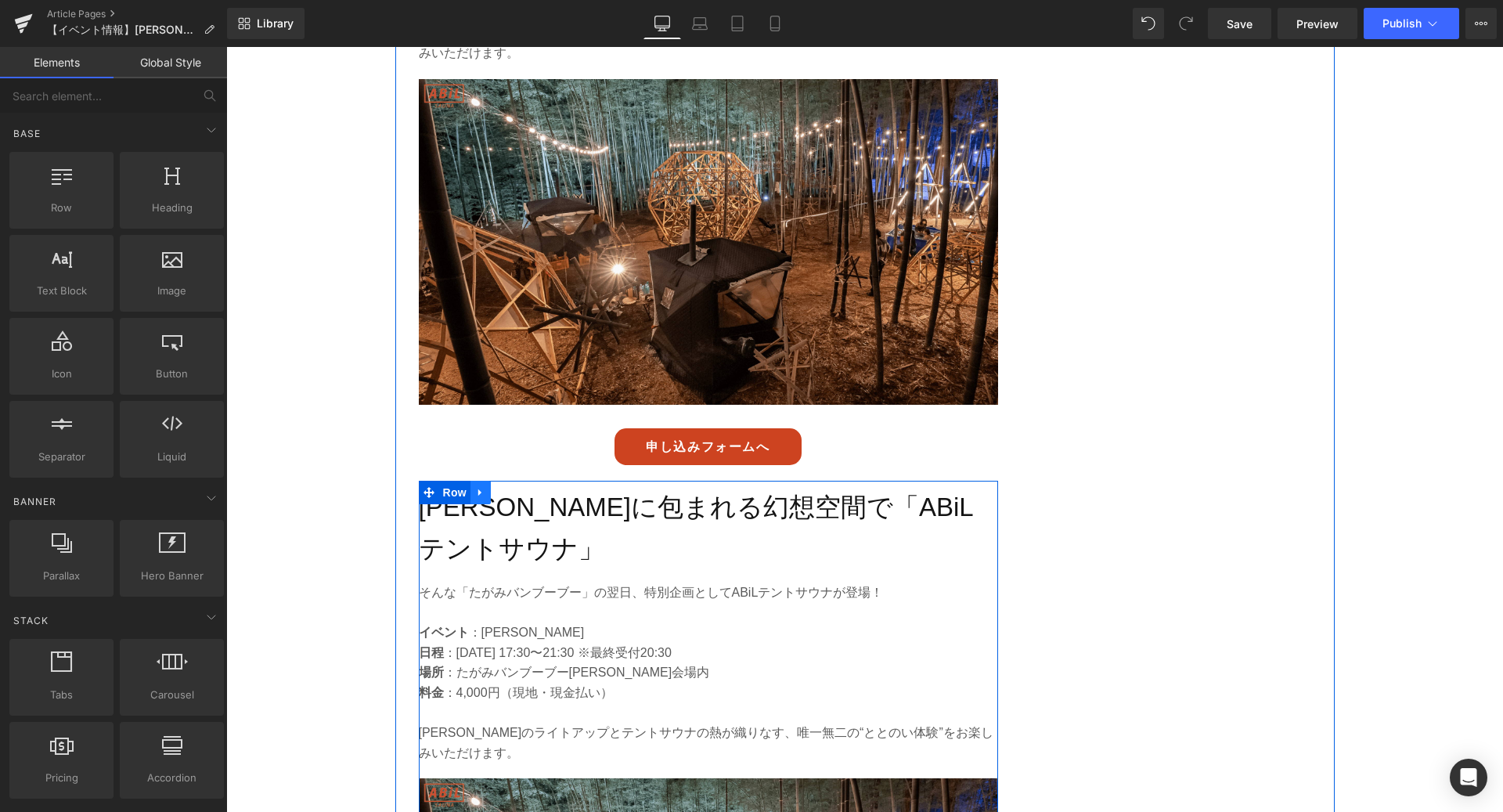
click at [475, 487] on icon at bounding box center [480, 492] width 11 height 12
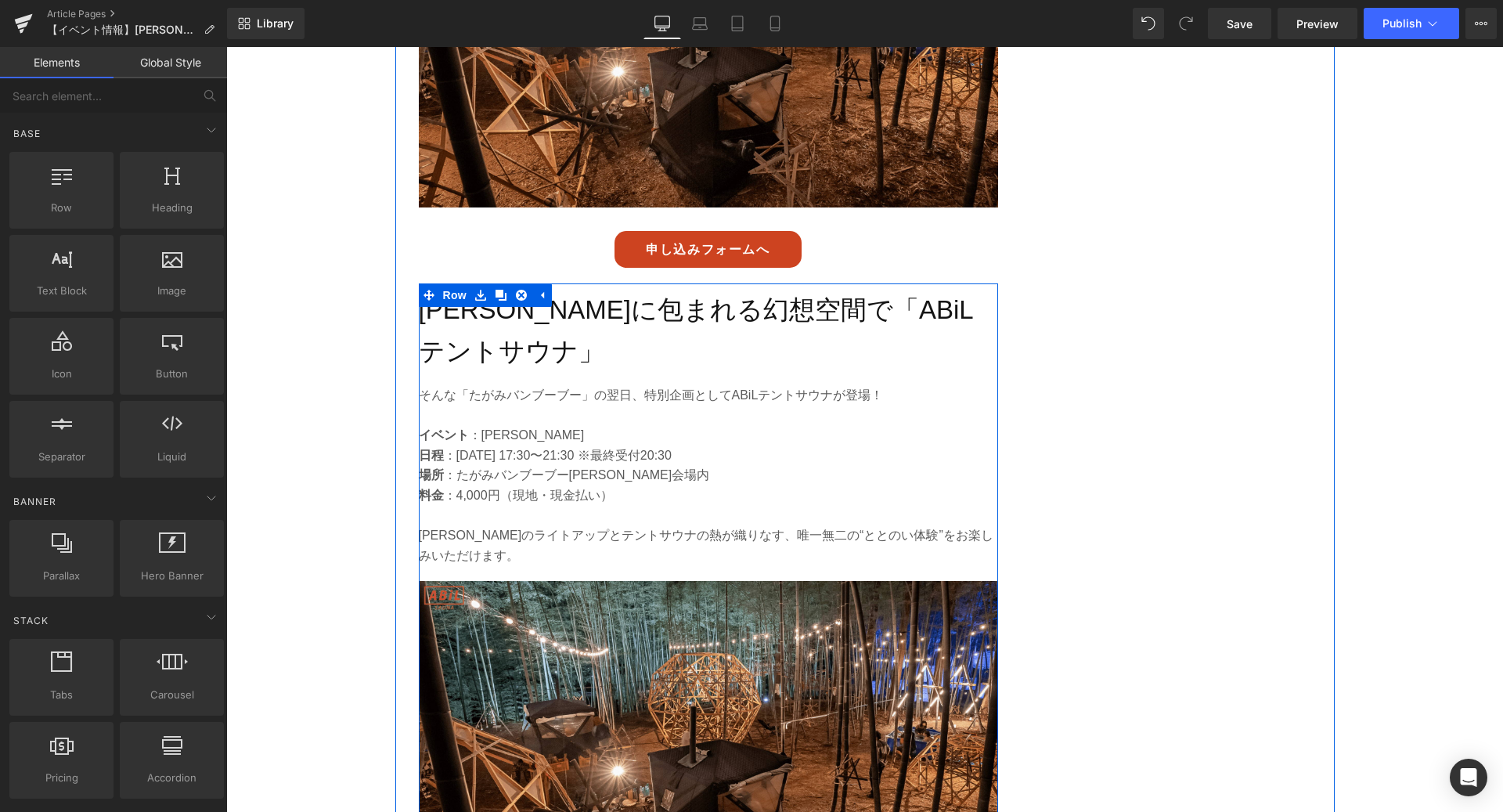
scroll to position [2478, 0]
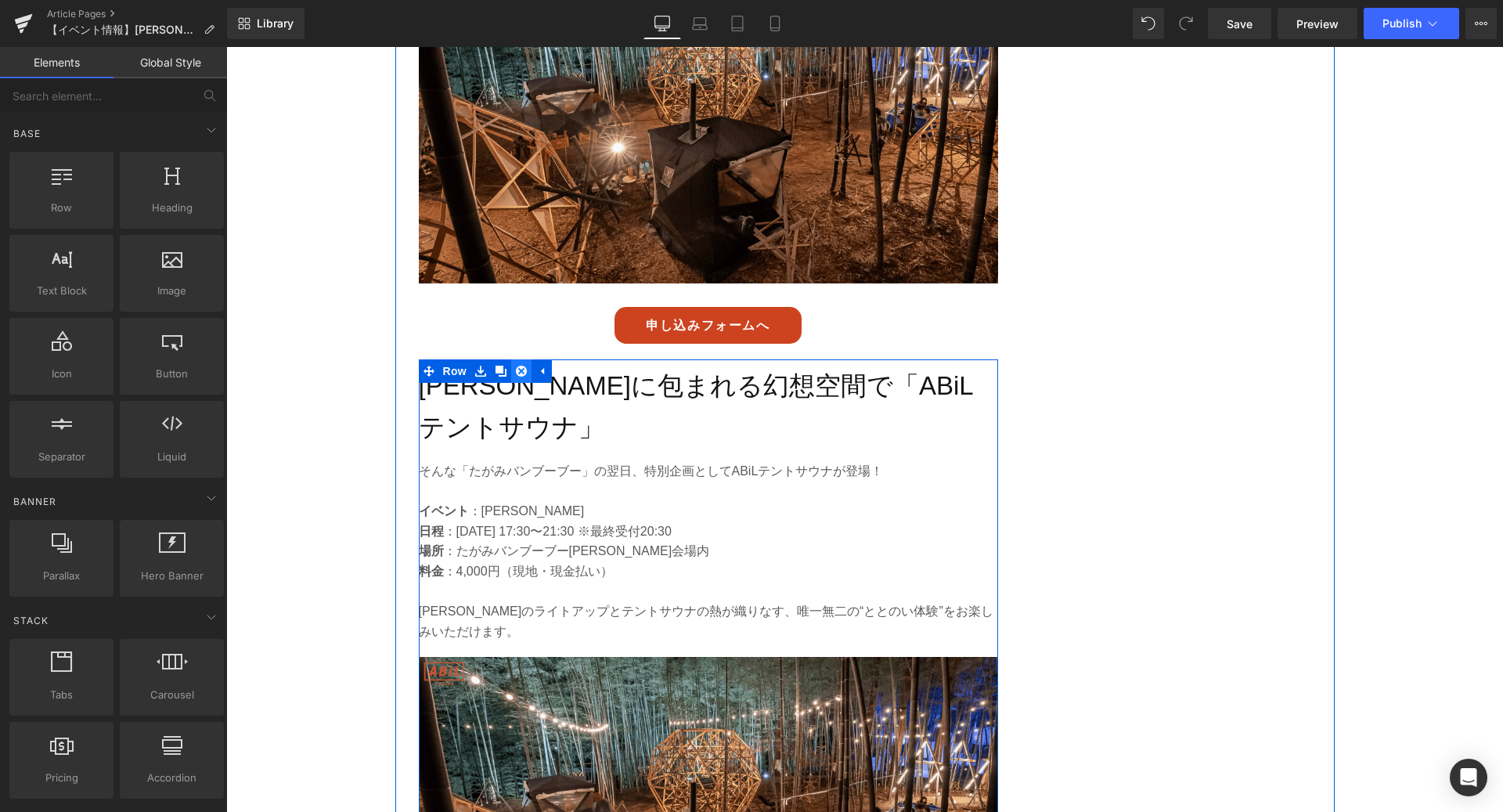
click at [520, 359] on link at bounding box center [521, 371] width 21 height 23
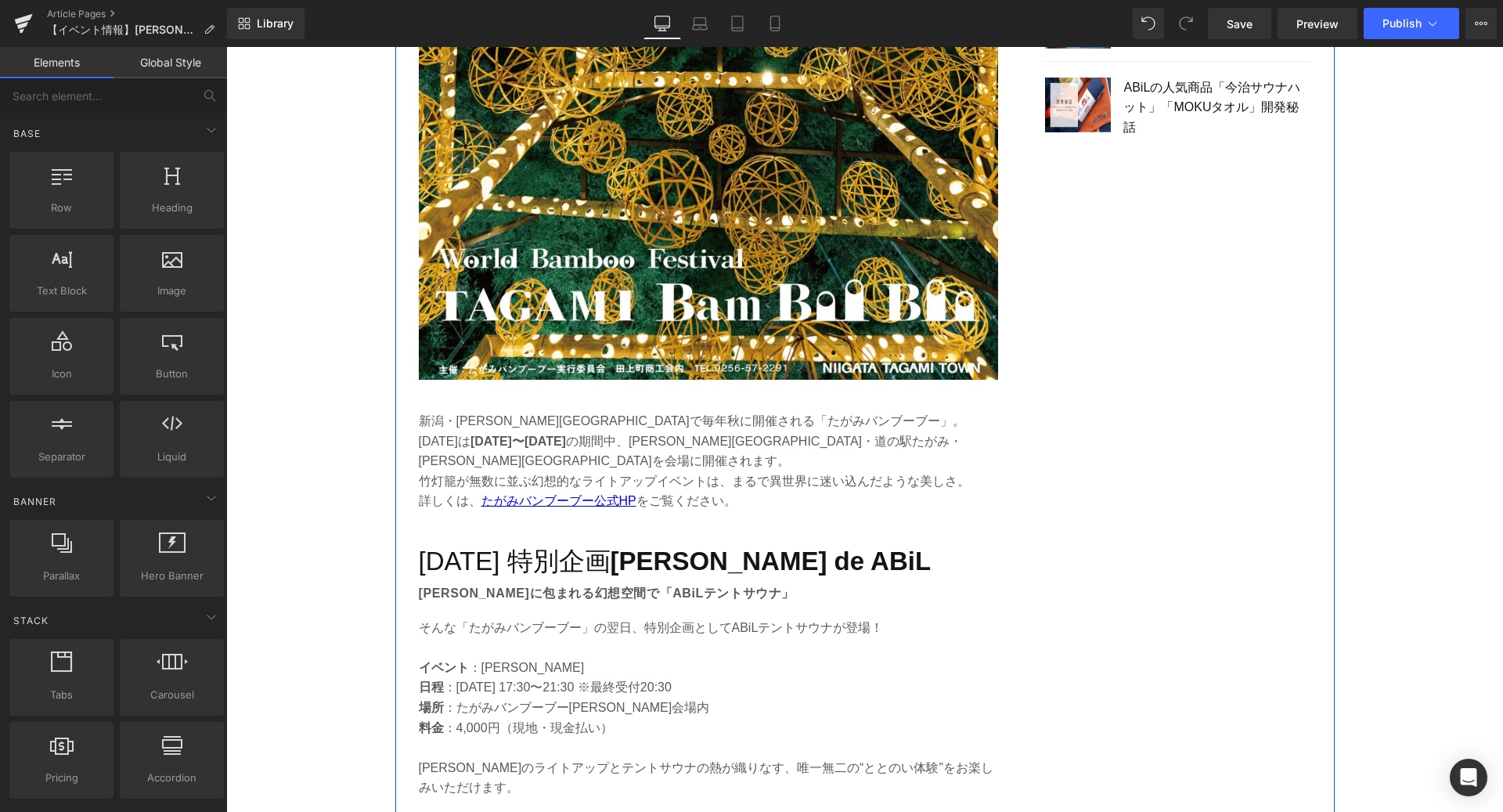
scroll to position [1708, 0]
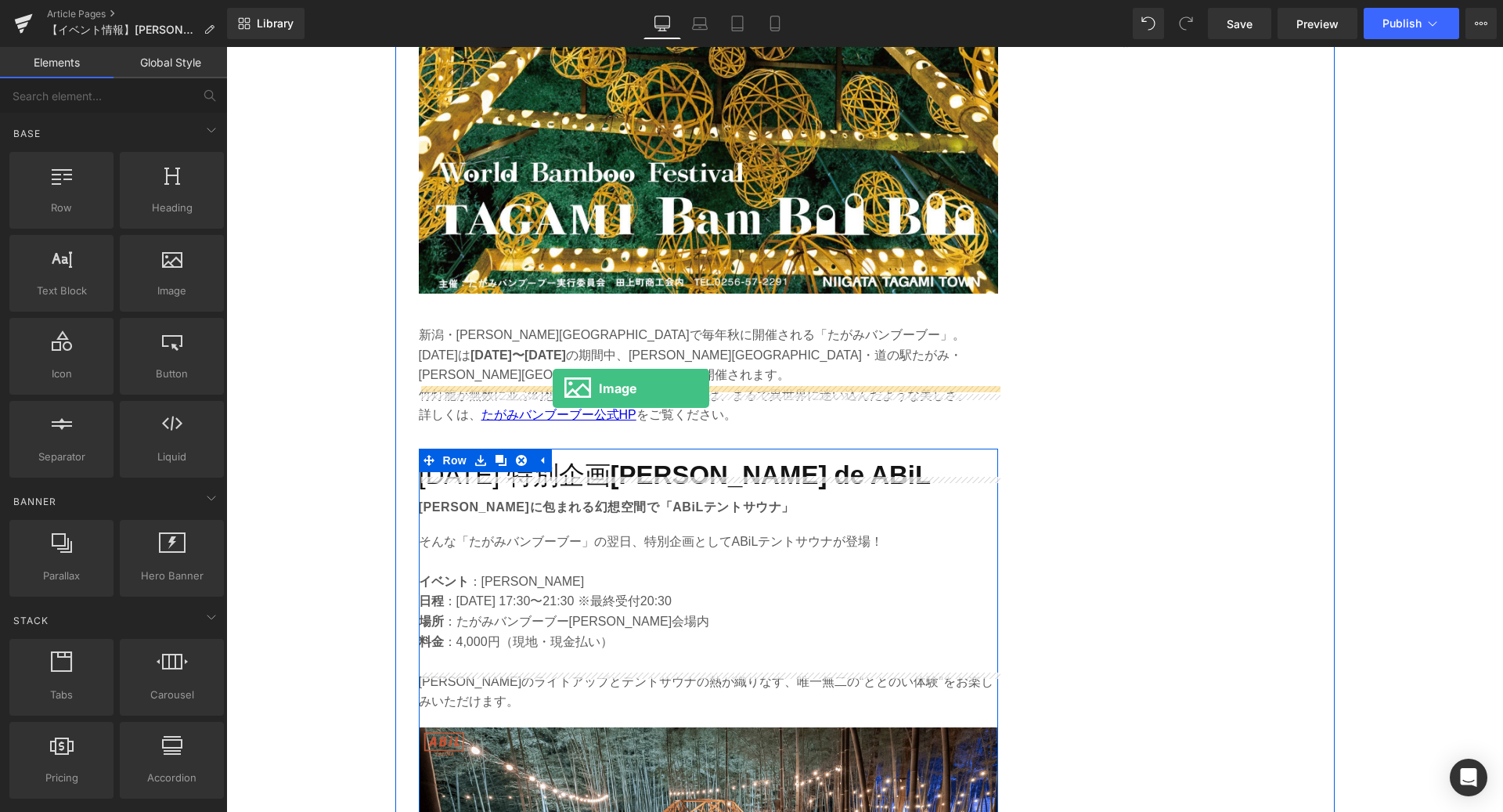
drag, startPoint x: 378, startPoint y: 312, endPoint x: 553, endPoint y: 388, distance: 190.8
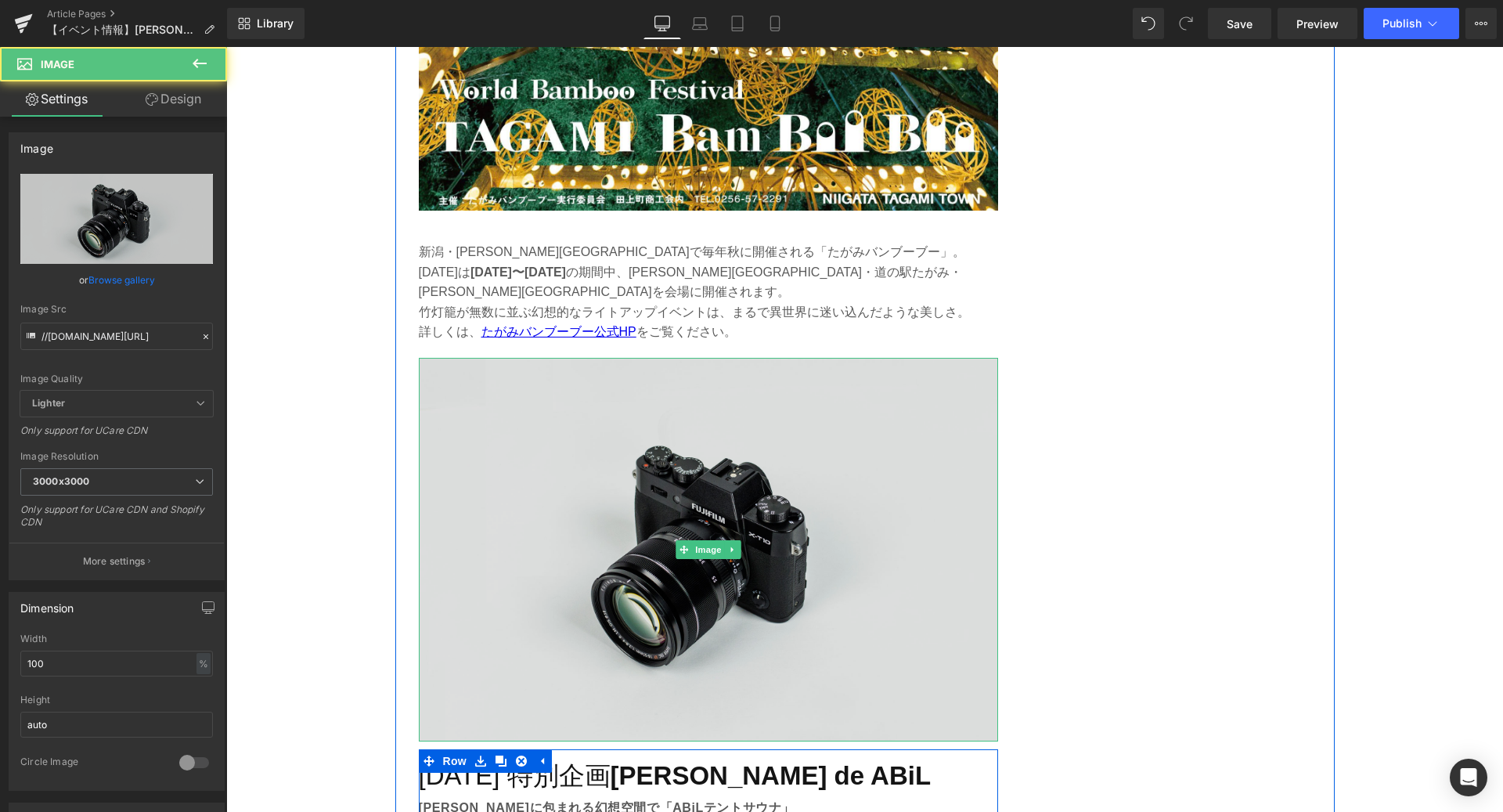
scroll to position [1870, 0]
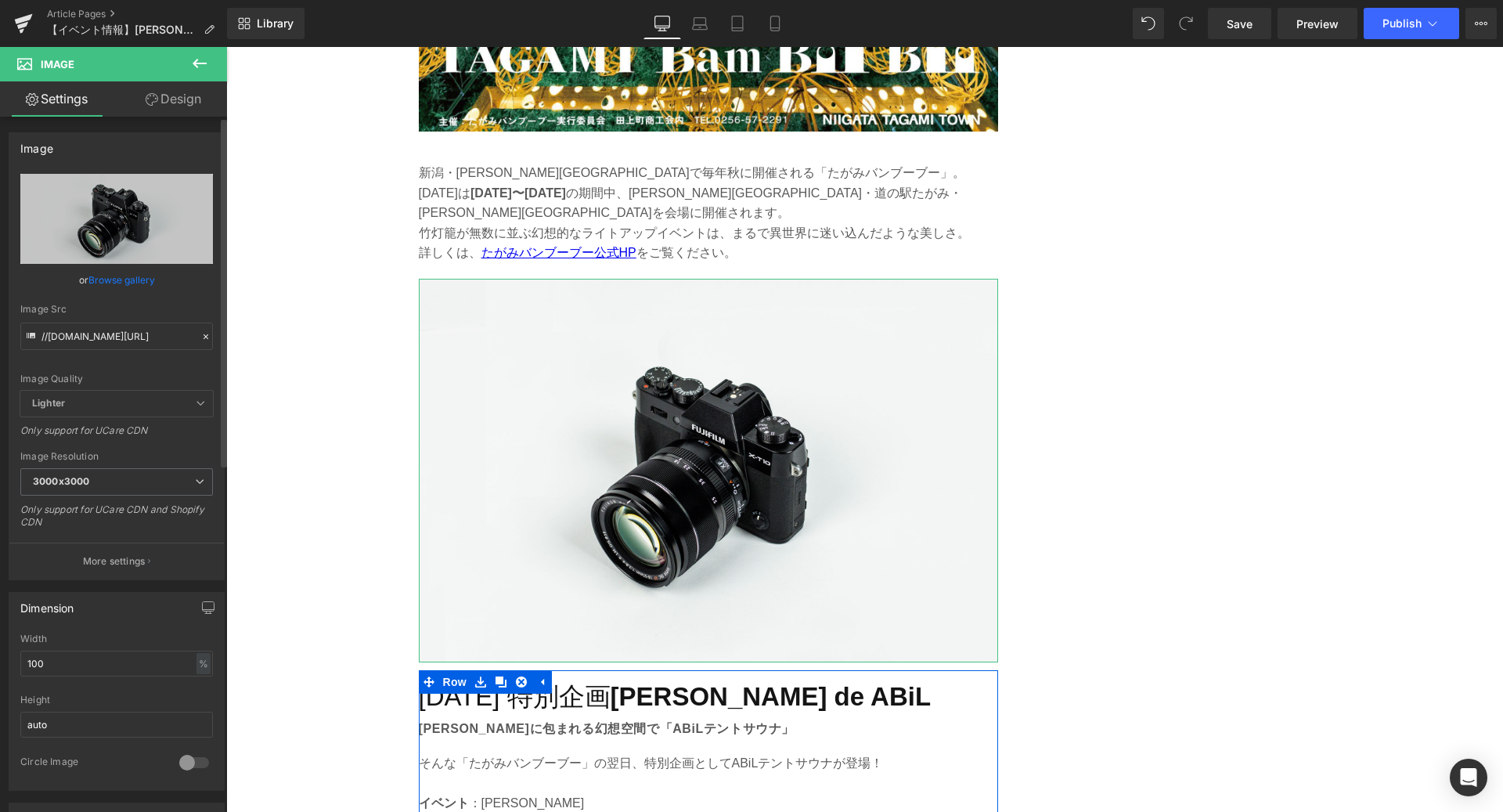
click at [108, 285] on link "Browse gallery" at bounding box center [122, 280] width 66 height 28
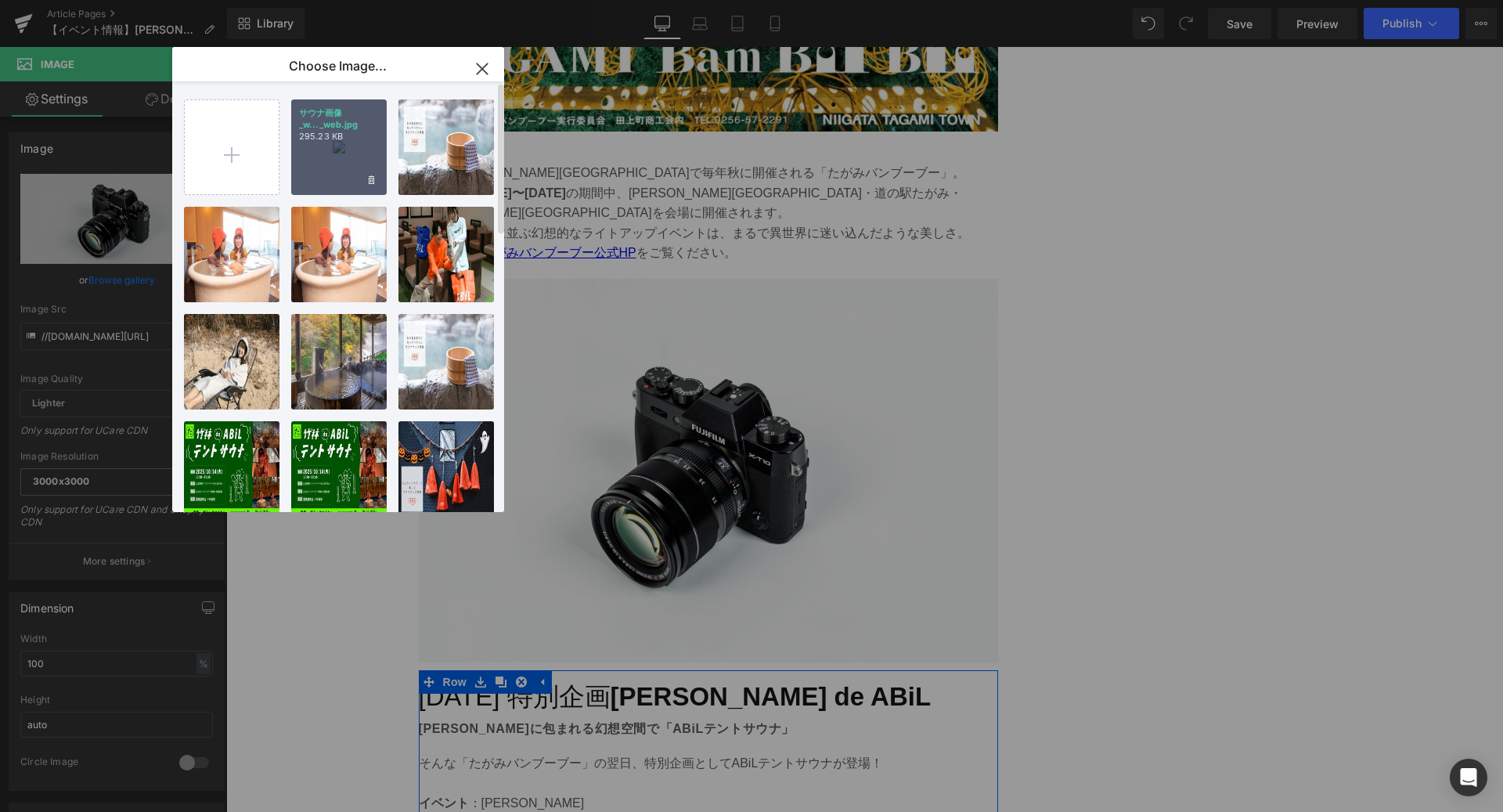
click at [318, 165] on div "サウナ画像_w..._web.jpg 295.23 KB" at bounding box center [339, 147] width 96 height 96
type input "[URL][DOMAIN_NAME]"
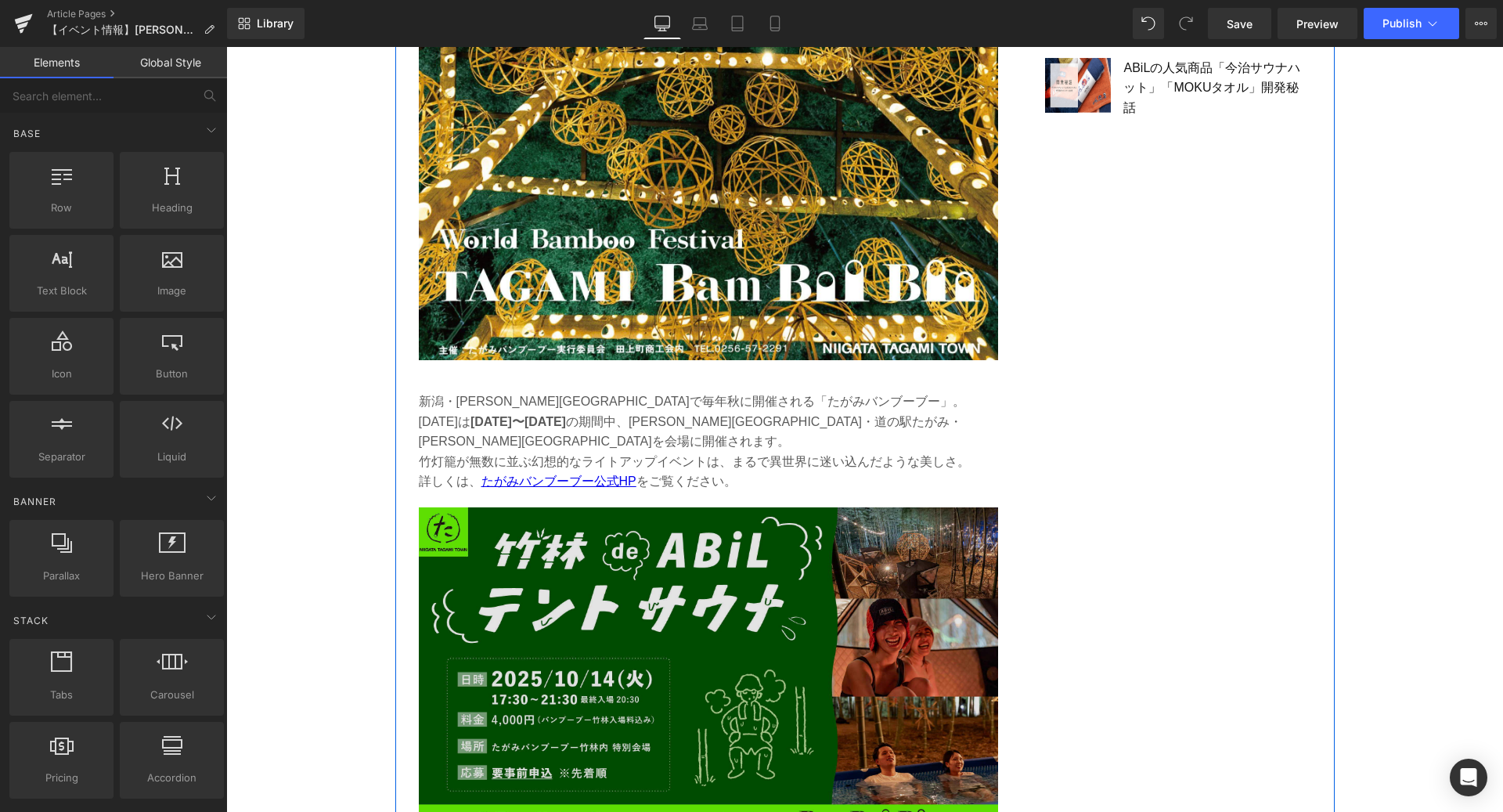
scroll to position [1790, 0]
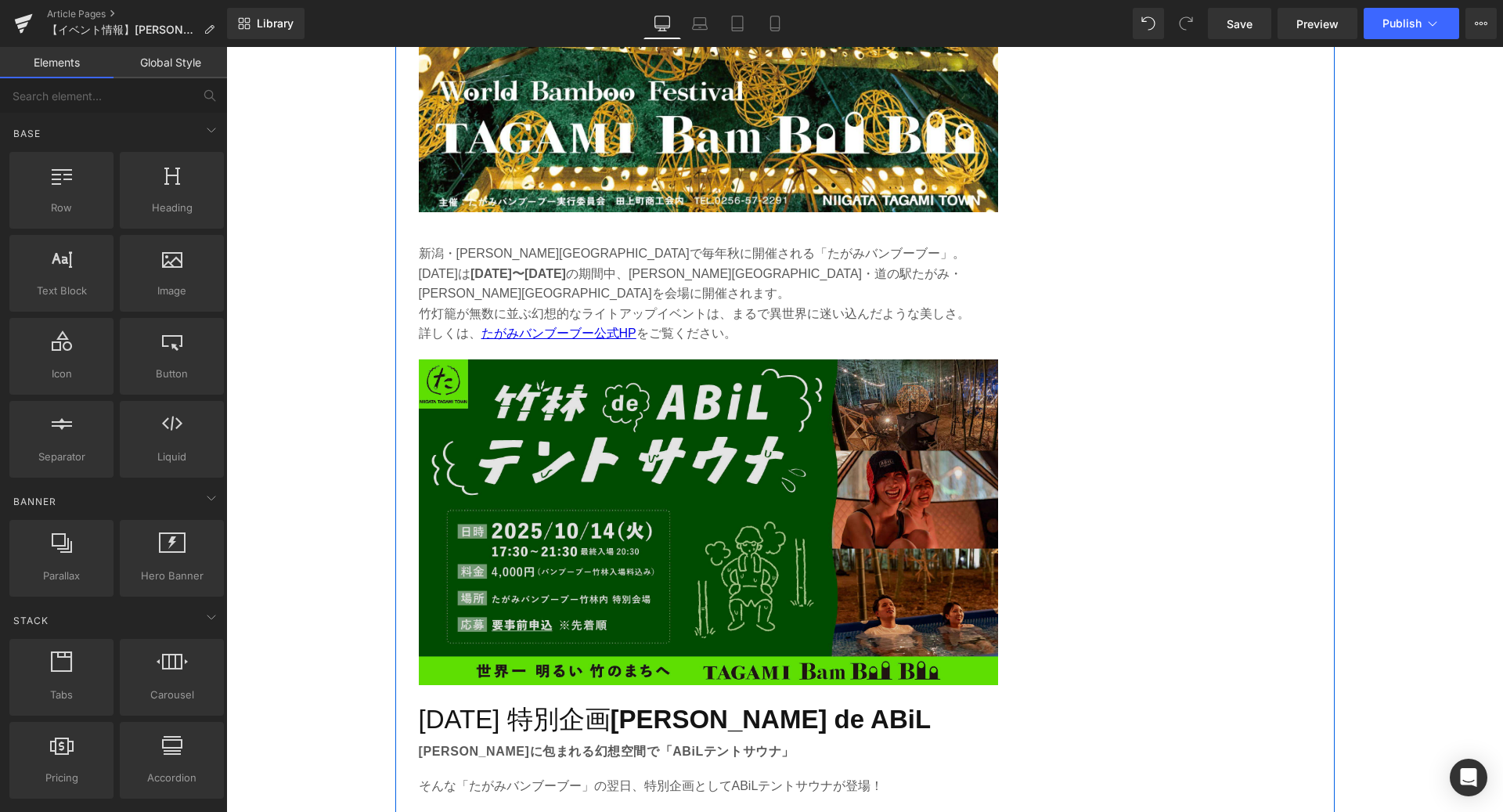
click at [602, 409] on img at bounding box center [708, 522] width 579 height 325
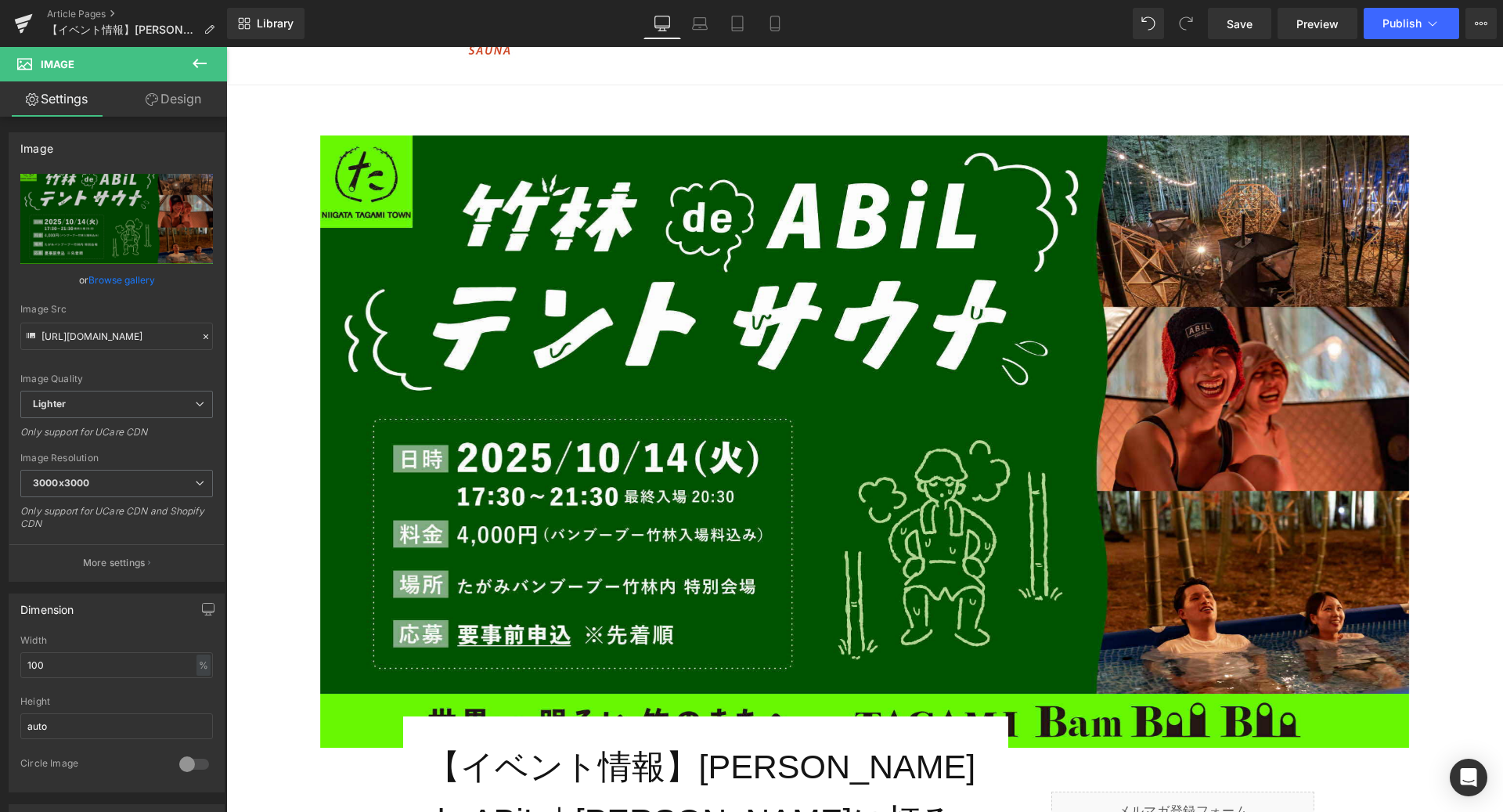
scroll to position [0, 0]
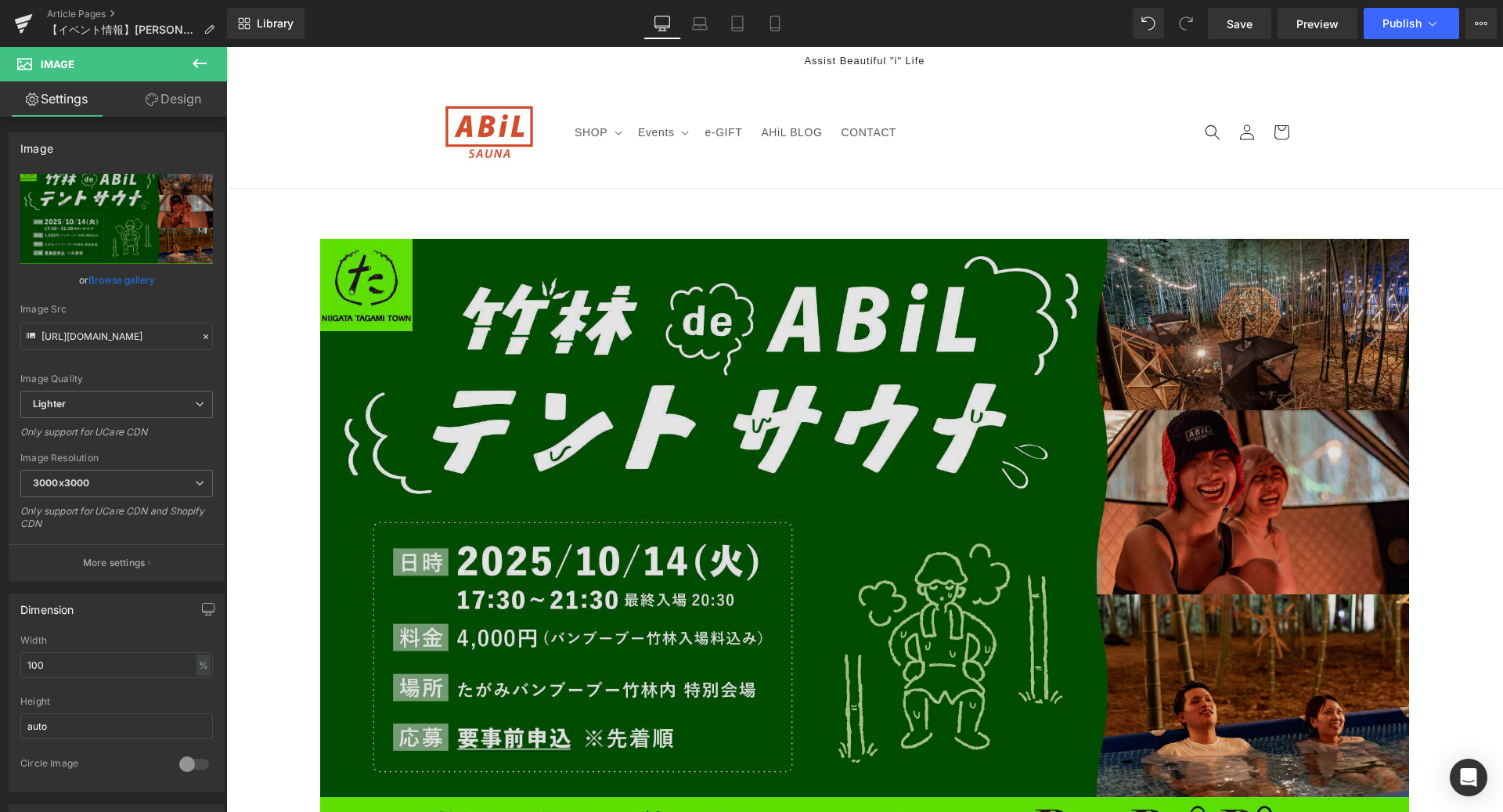
click at [597, 393] on img at bounding box center [864, 544] width 1089 height 612
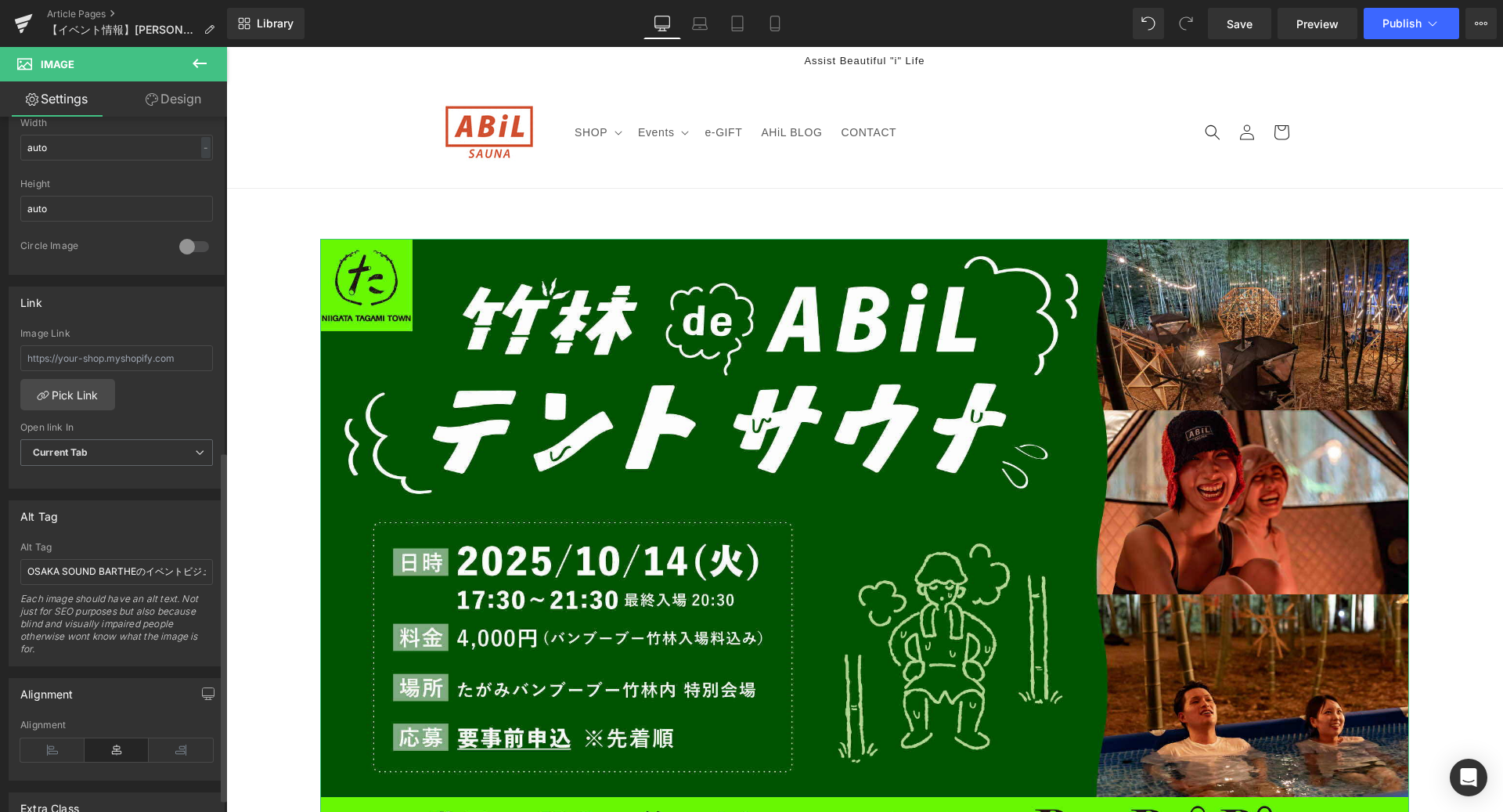
scroll to position [661, 0]
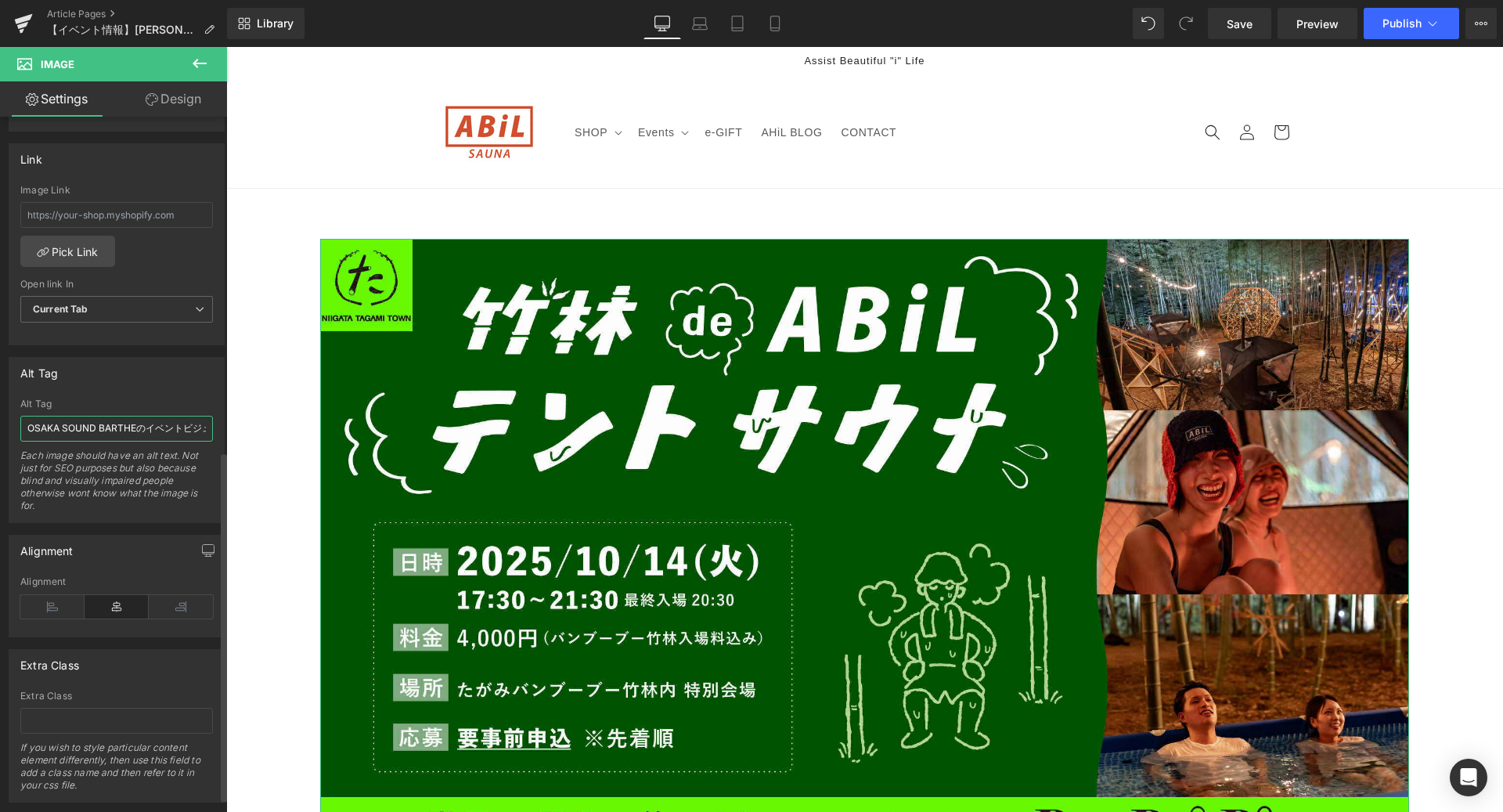
click at [128, 424] on input "OSAKA SOUND BARTHEのイベントビジュアルと「ABiLが出展する旨がわかるブログタイトルを重ねた表紙画像" at bounding box center [117, 428] width 193 height 26
type input "[PERSON_NAME] de ABiL"
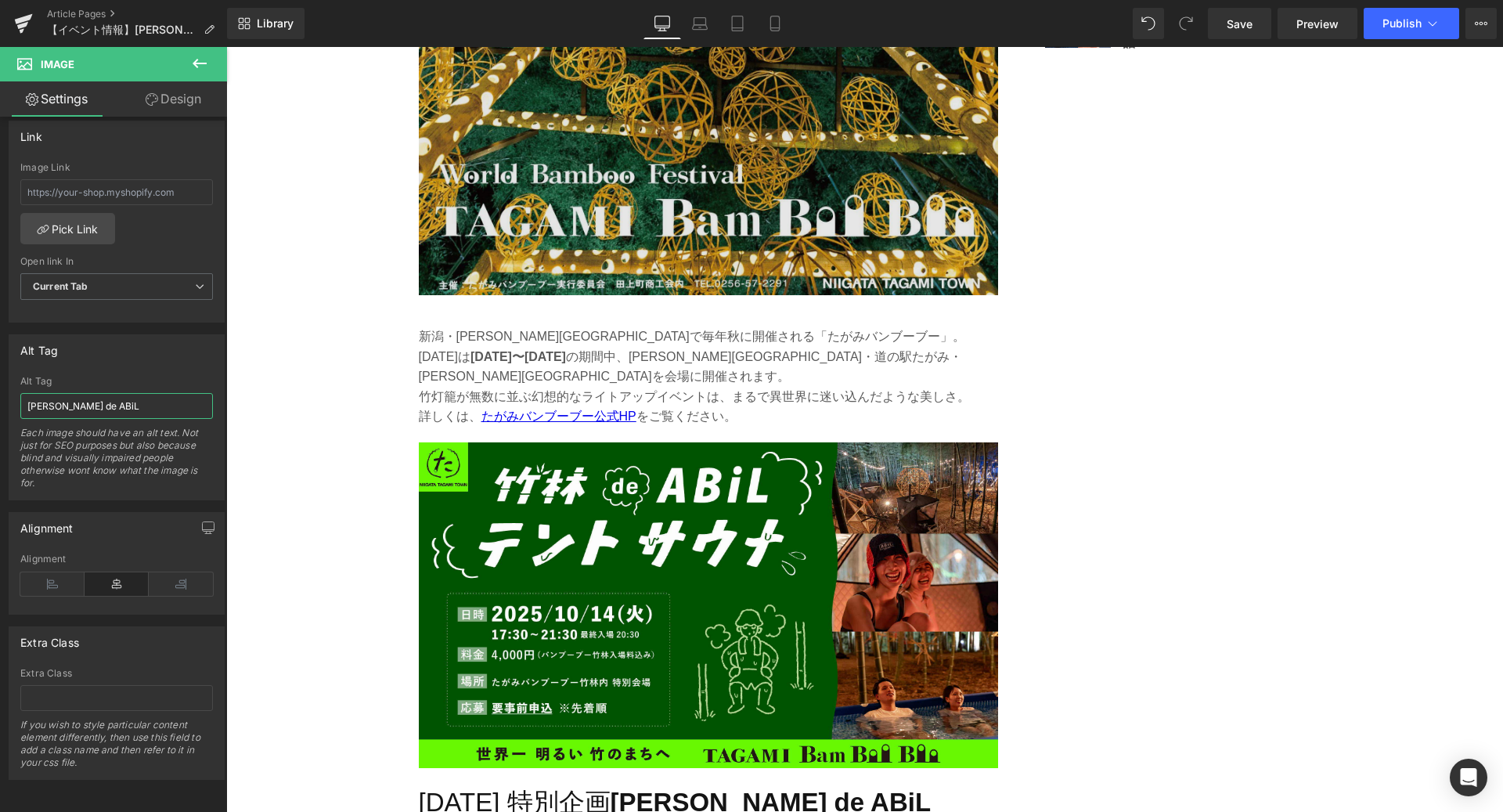
scroll to position [1923, 0]
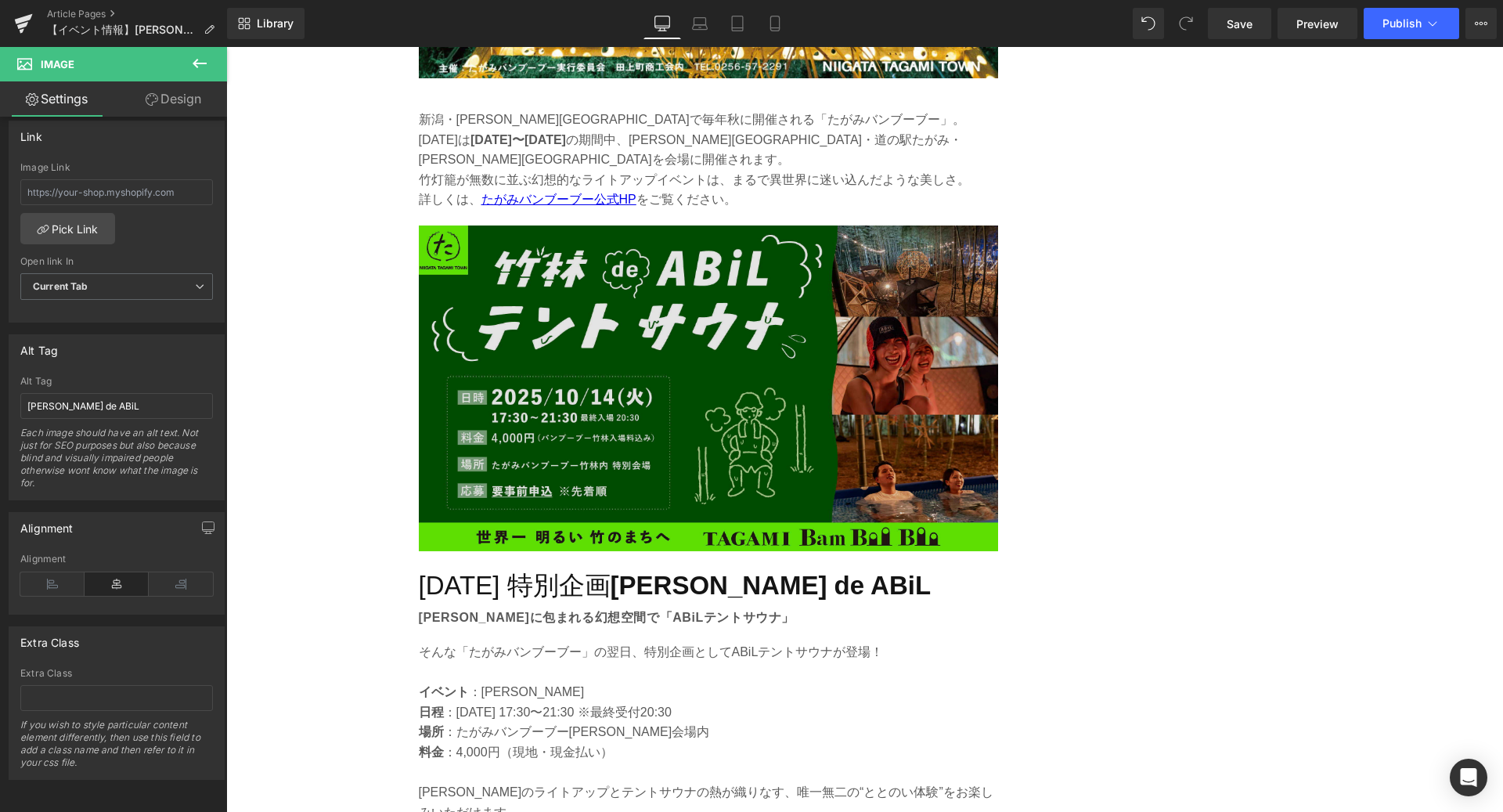
click at [664, 375] on img at bounding box center [708, 388] width 579 height 325
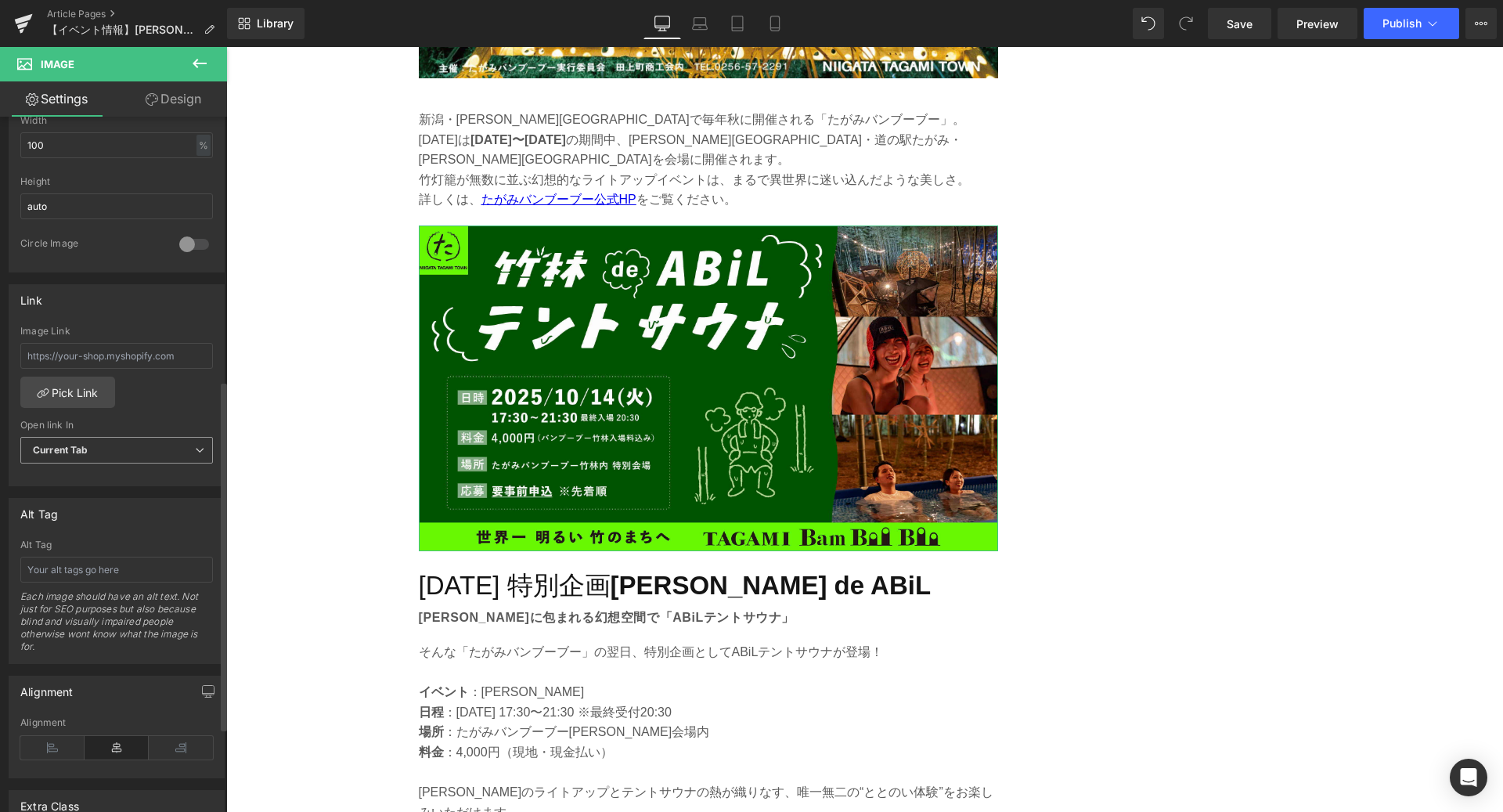
scroll to position [687, 0]
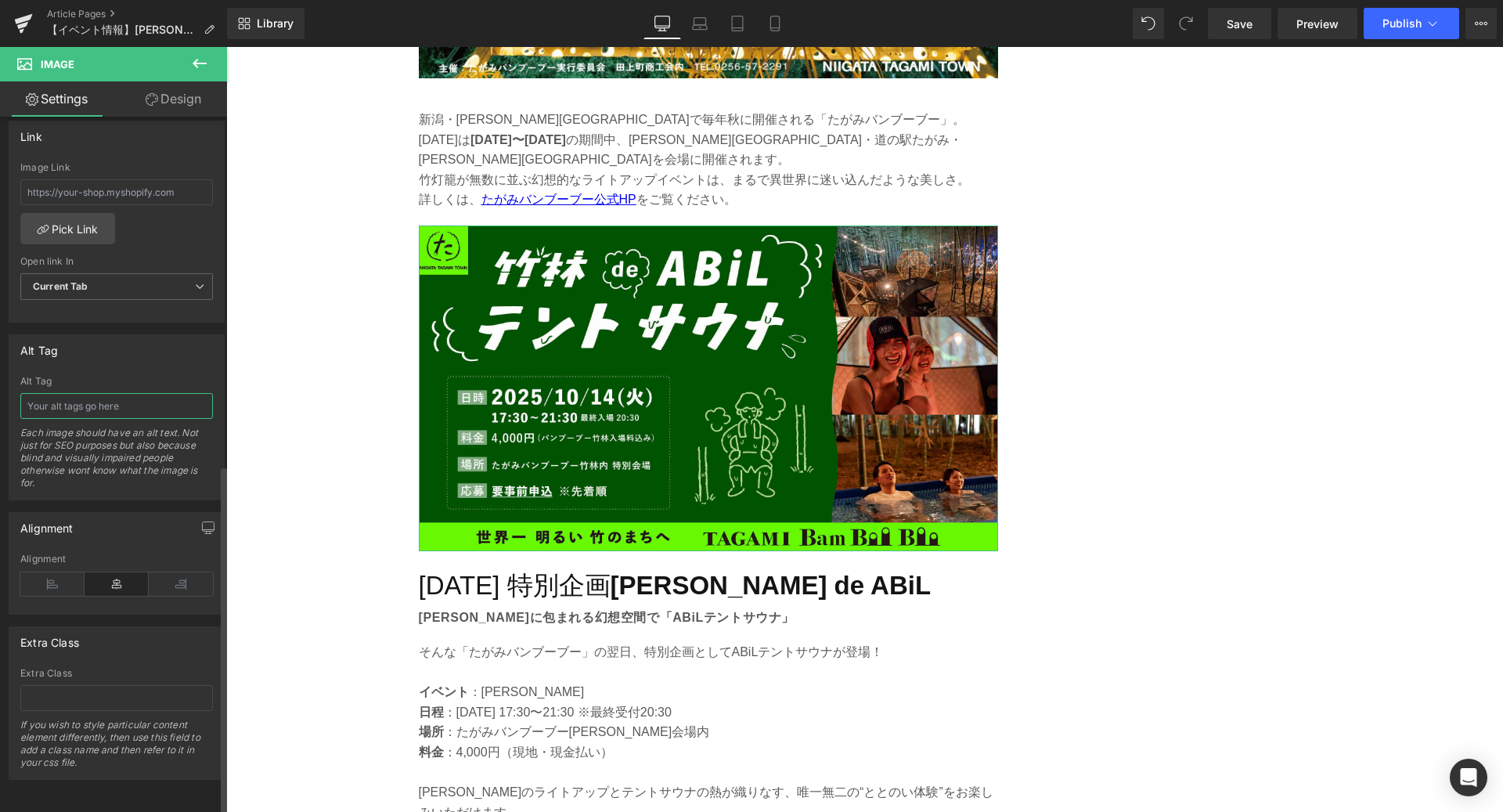
click at [82, 399] on input "text" at bounding box center [117, 405] width 193 height 26
paste input "[PERSON_NAME] de ABiL"
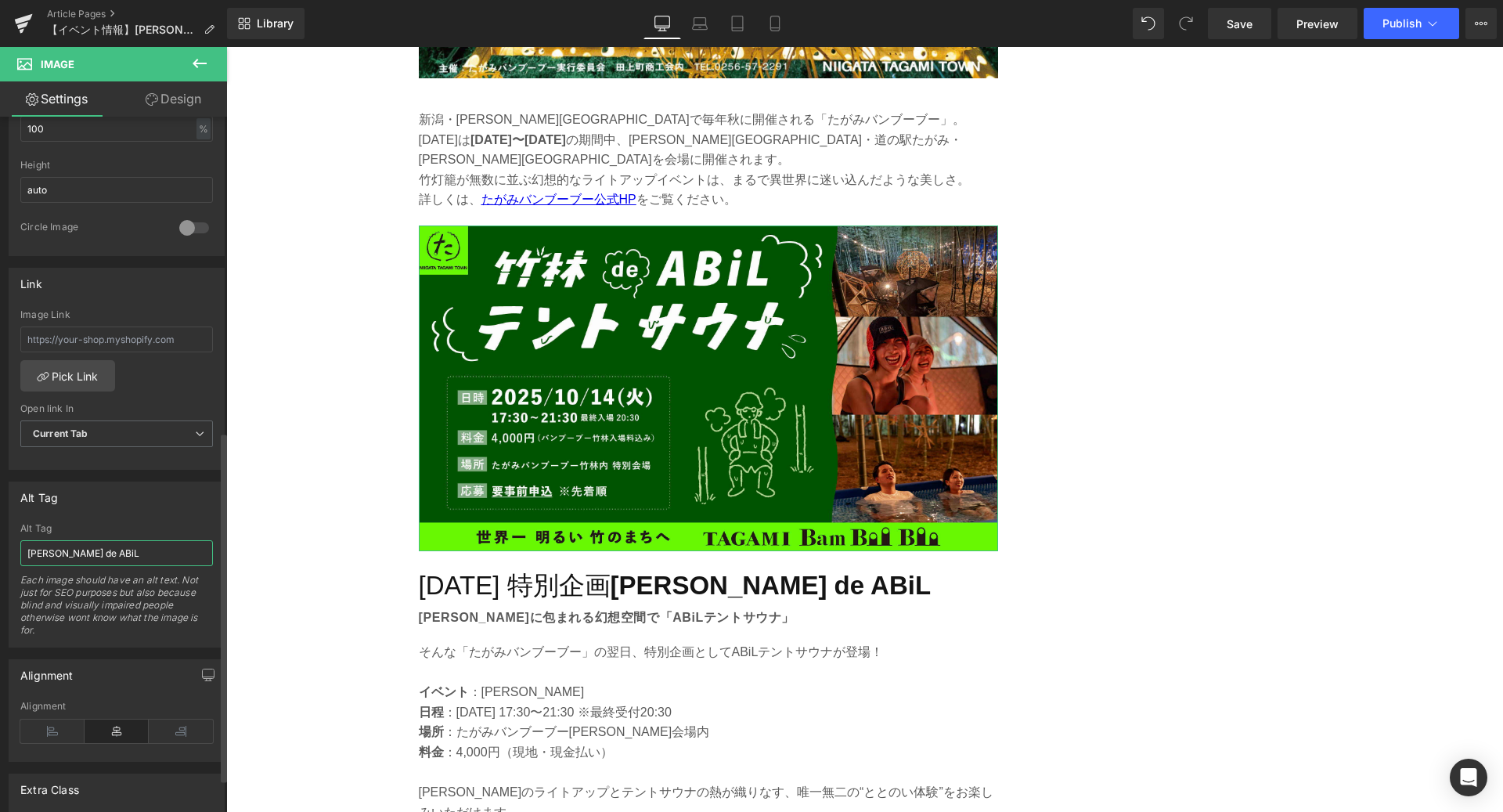
scroll to position [486, 0]
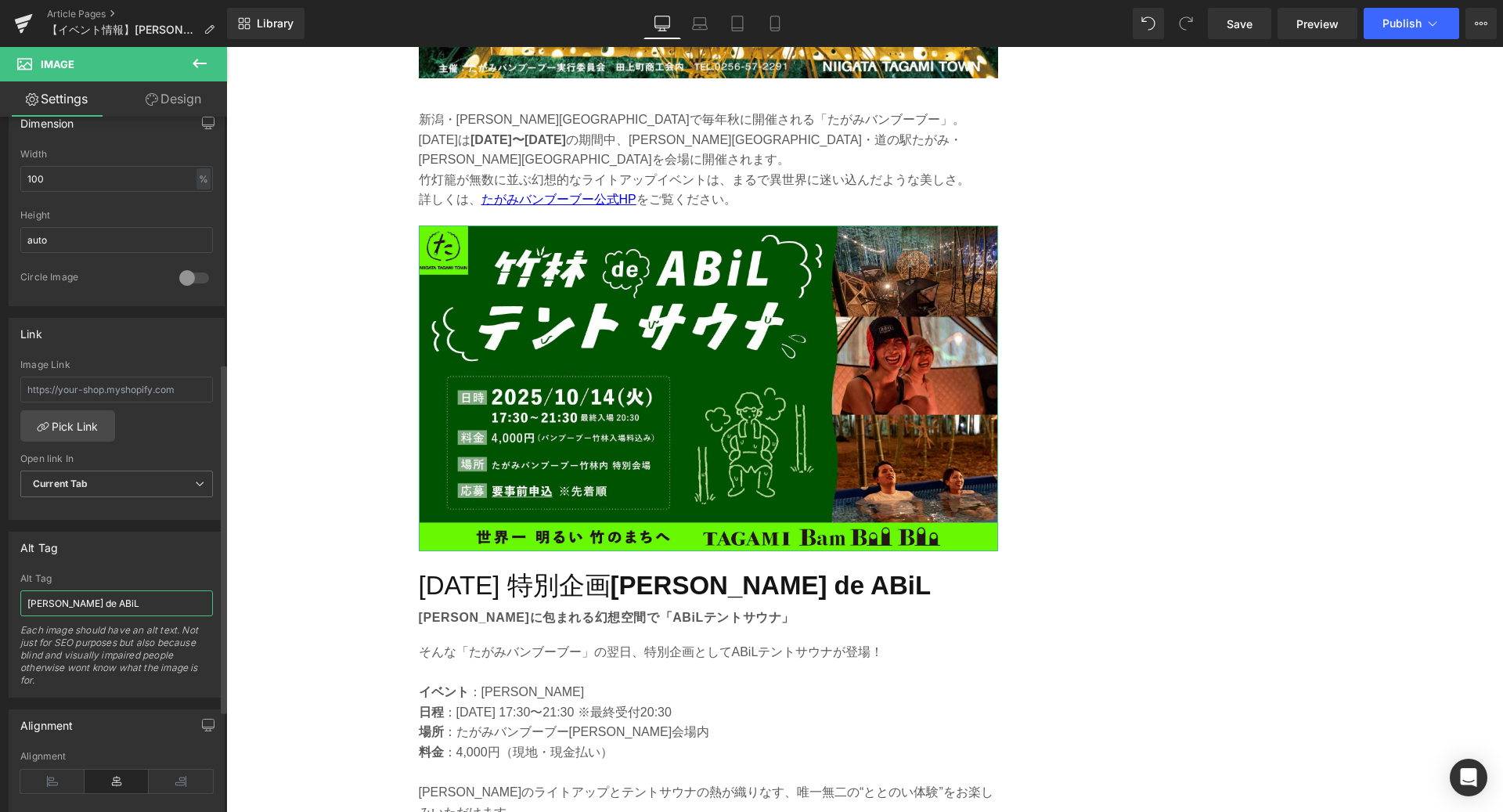
type input "[PERSON_NAME] de ABiL"
click at [142, 342] on div "Link Image Link Pick Link Current Tab New Tab Open link In Current Tab Current …" at bounding box center [117, 419] width 216 height 203
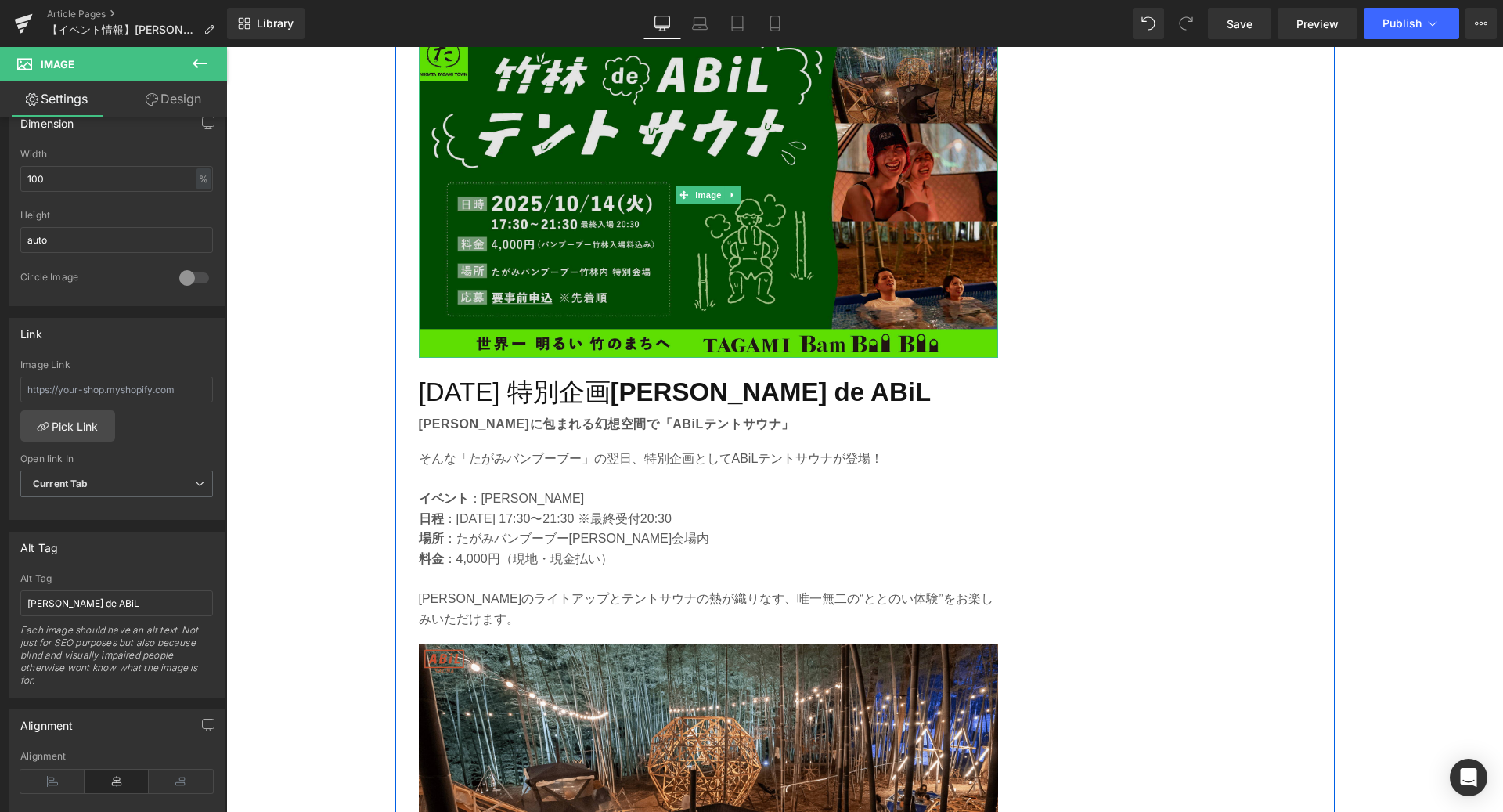
scroll to position [2352, 0]
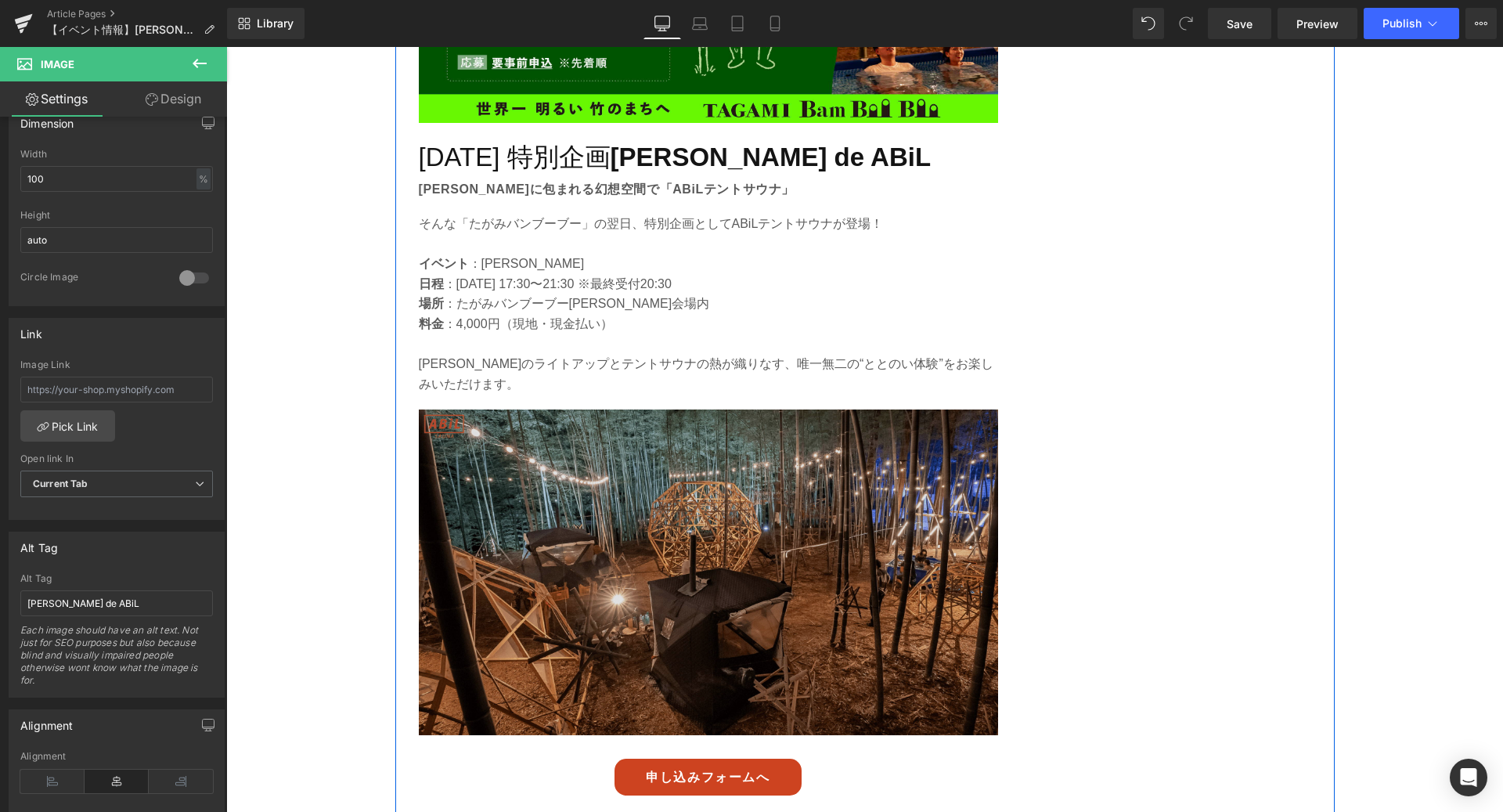
click at [615, 462] on img at bounding box center [708, 572] width 579 height 325
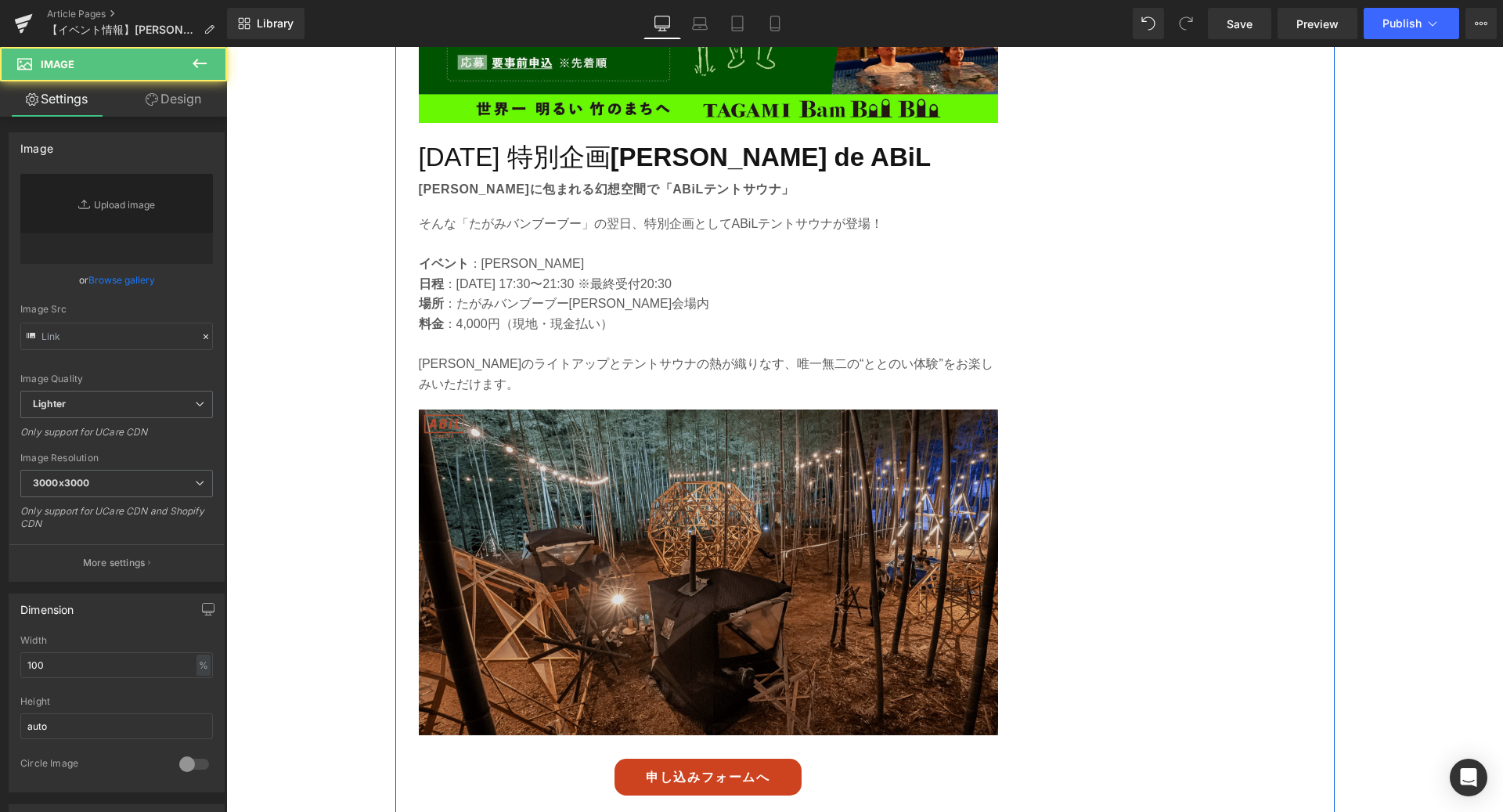
type input "[URL][DOMAIN_NAME]"
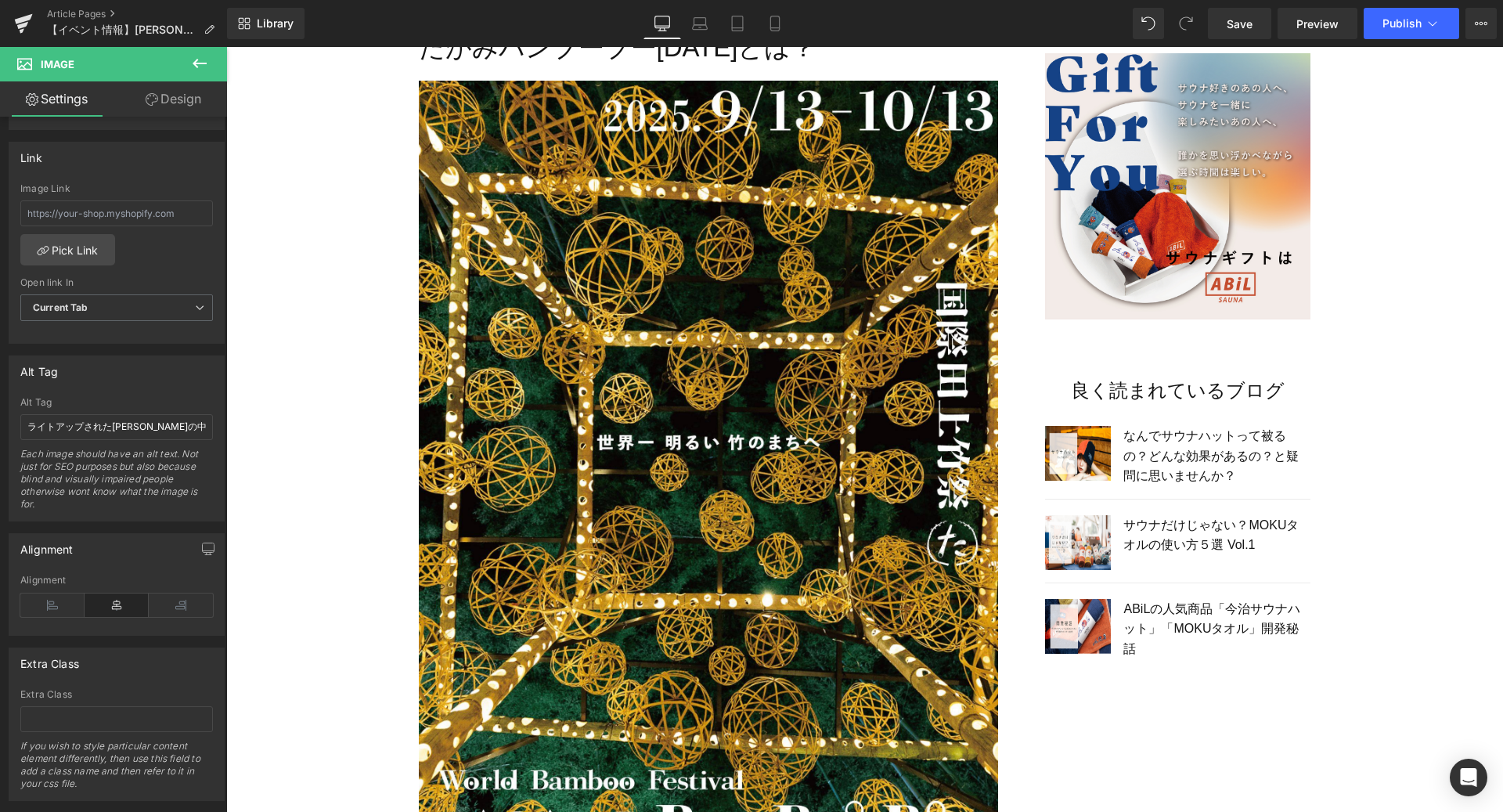
scroll to position [0, 0]
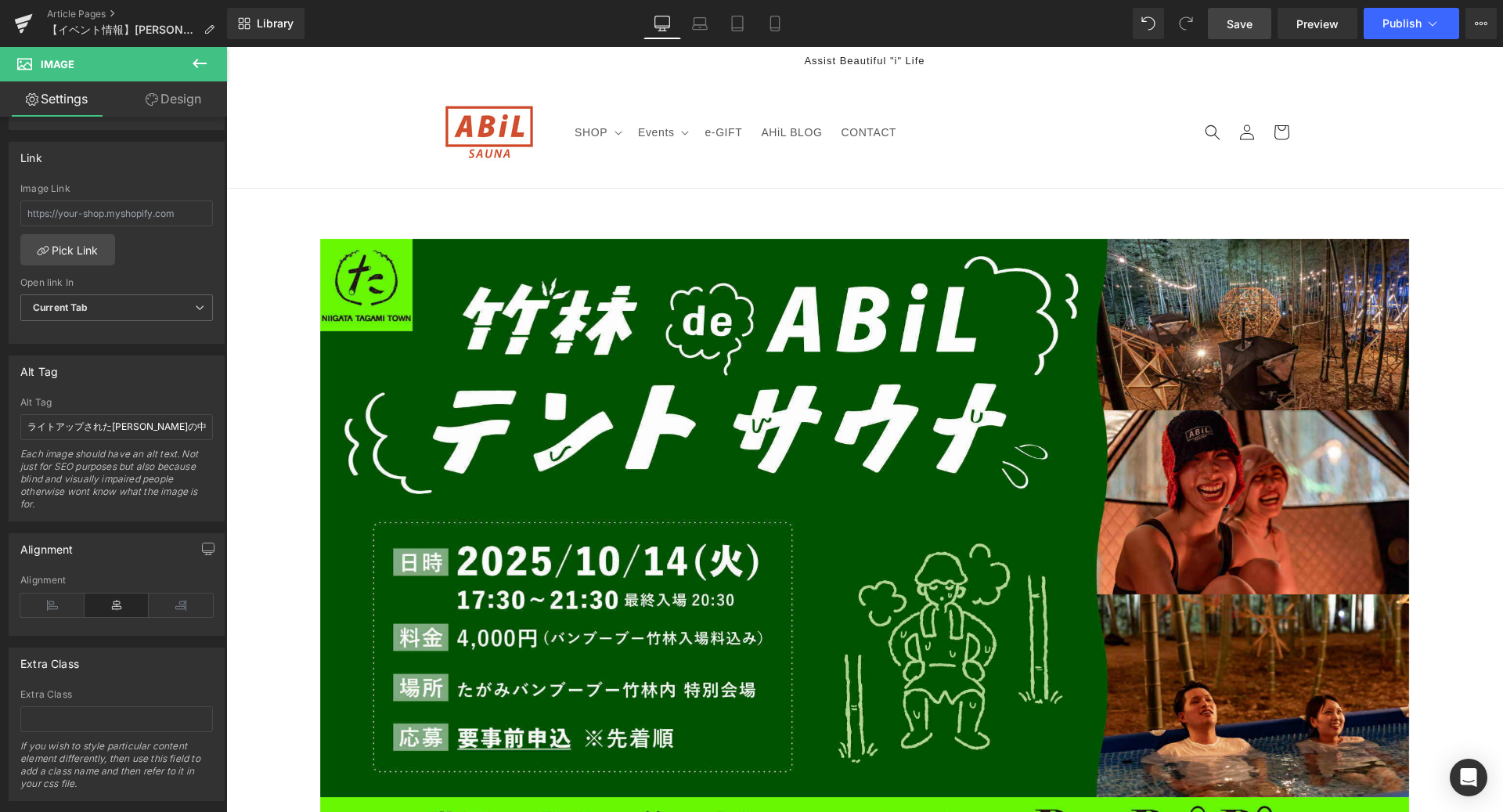
click at [1246, 29] on span "Save" at bounding box center [1240, 23] width 26 height 16
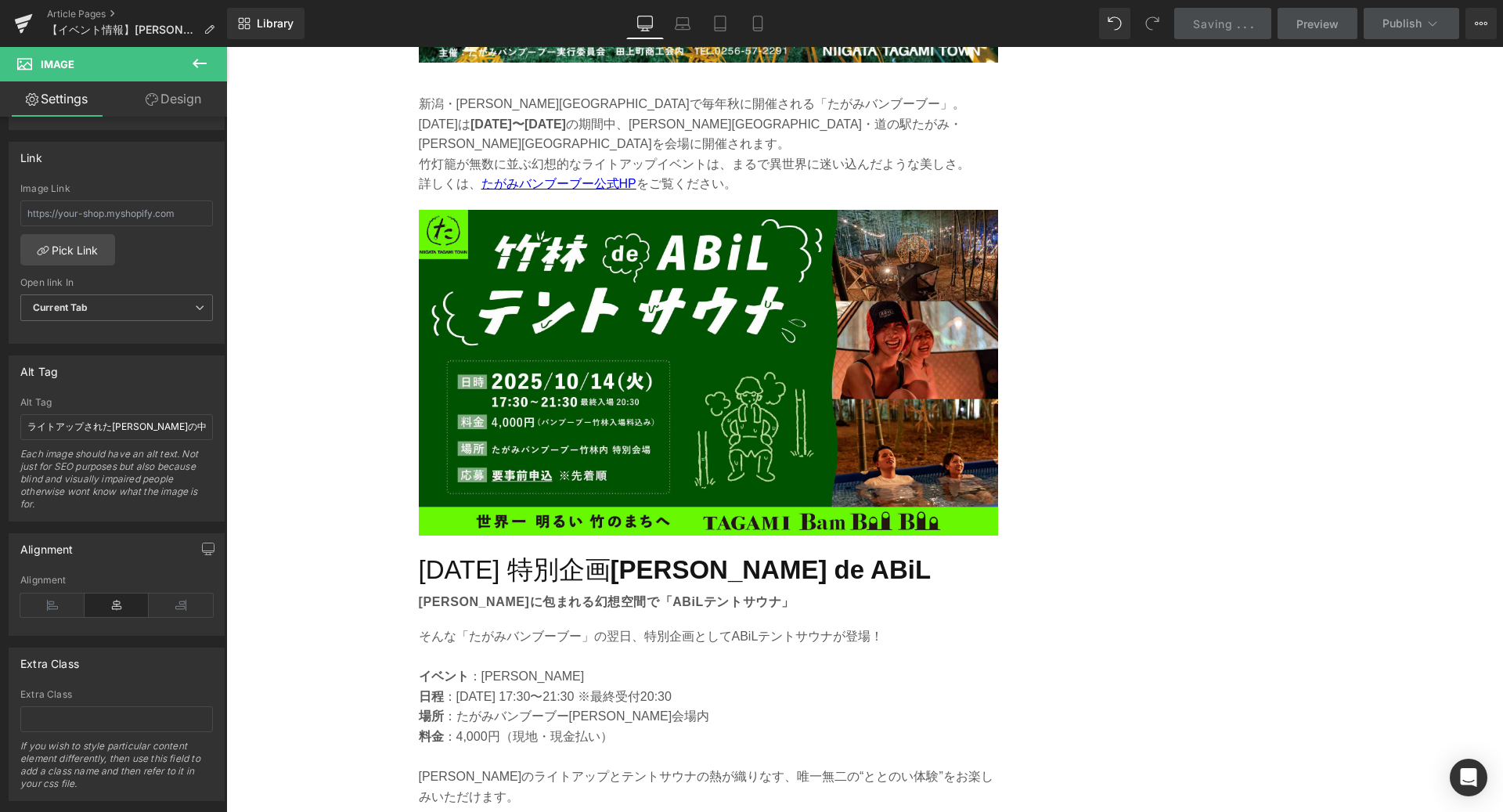
scroll to position [1932, 0]
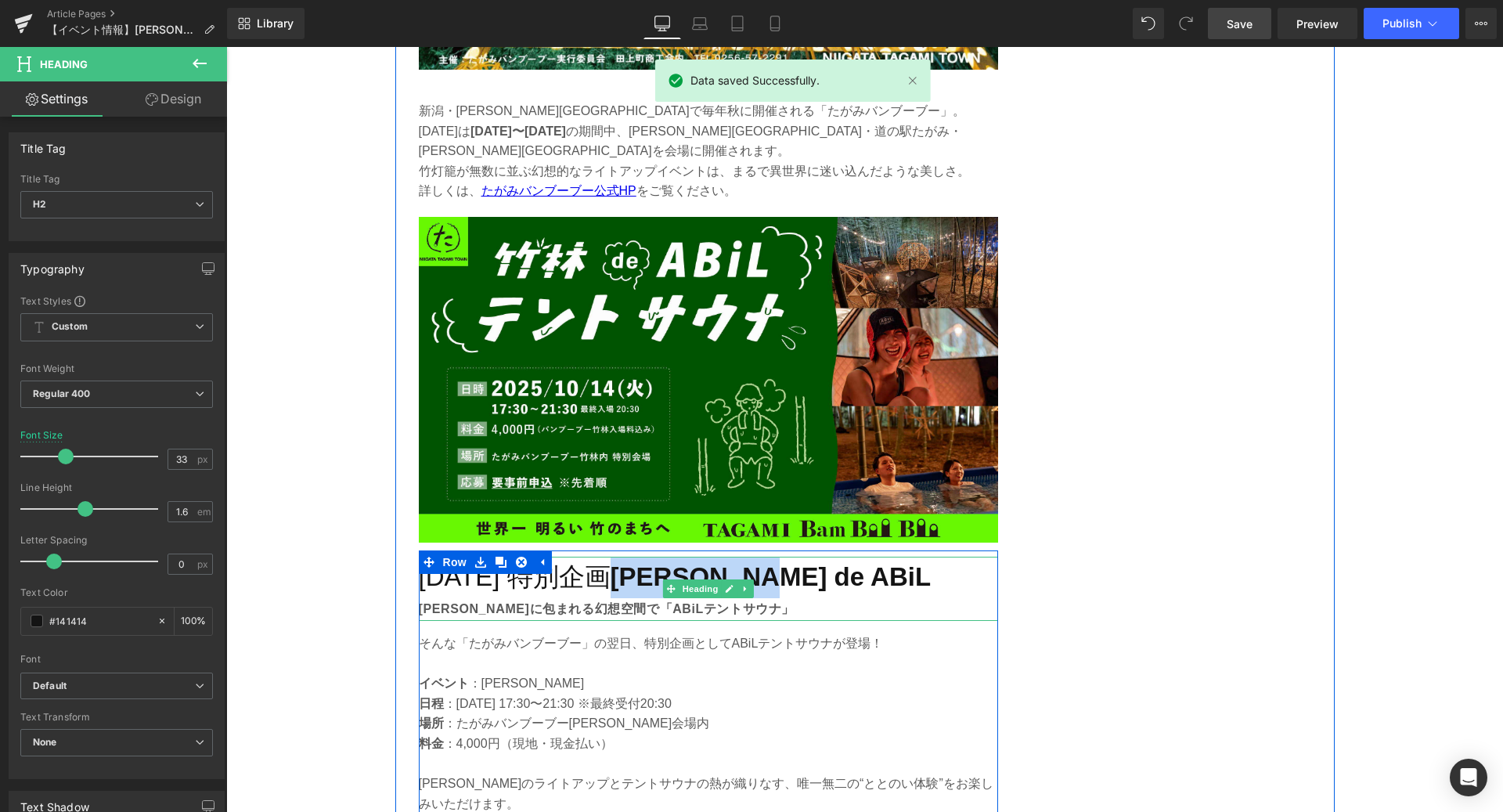
drag, startPoint x: 805, startPoint y: 529, endPoint x: 648, endPoint y: 523, distance: 157.1
click at [648, 557] on h2 "[DATE] 特別企画 [PERSON_NAME] de ABiL" at bounding box center [708, 577] width 579 height 41
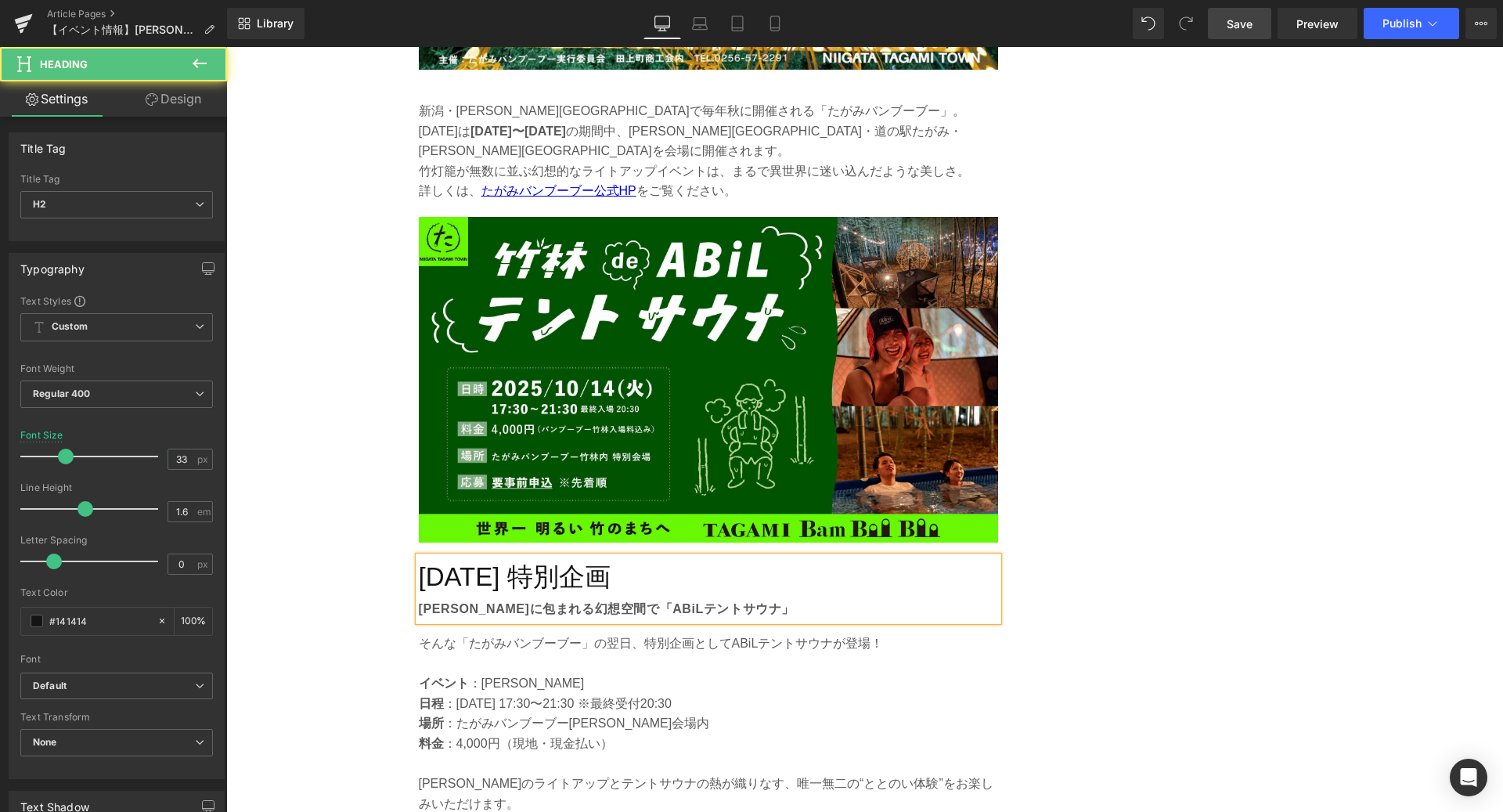
click at [424, 557] on h2 "[DATE] 特別企画" at bounding box center [708, 577] width 579 height 41
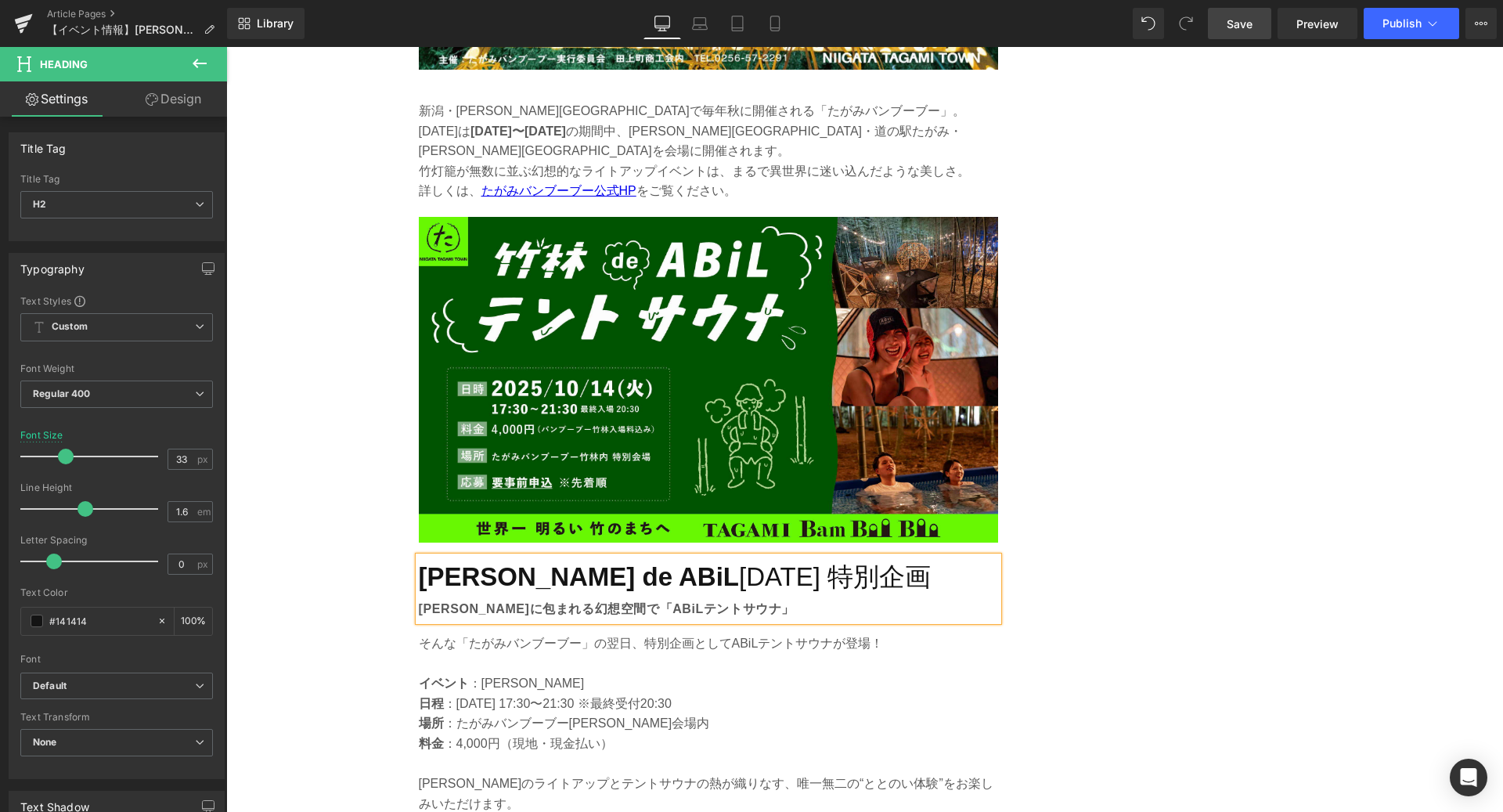
click at [684, 557] on h2 "[PERSON_NAME] de ABiL [DATE] 特別企画" at bounding box center [708, 577] width 579 height 41
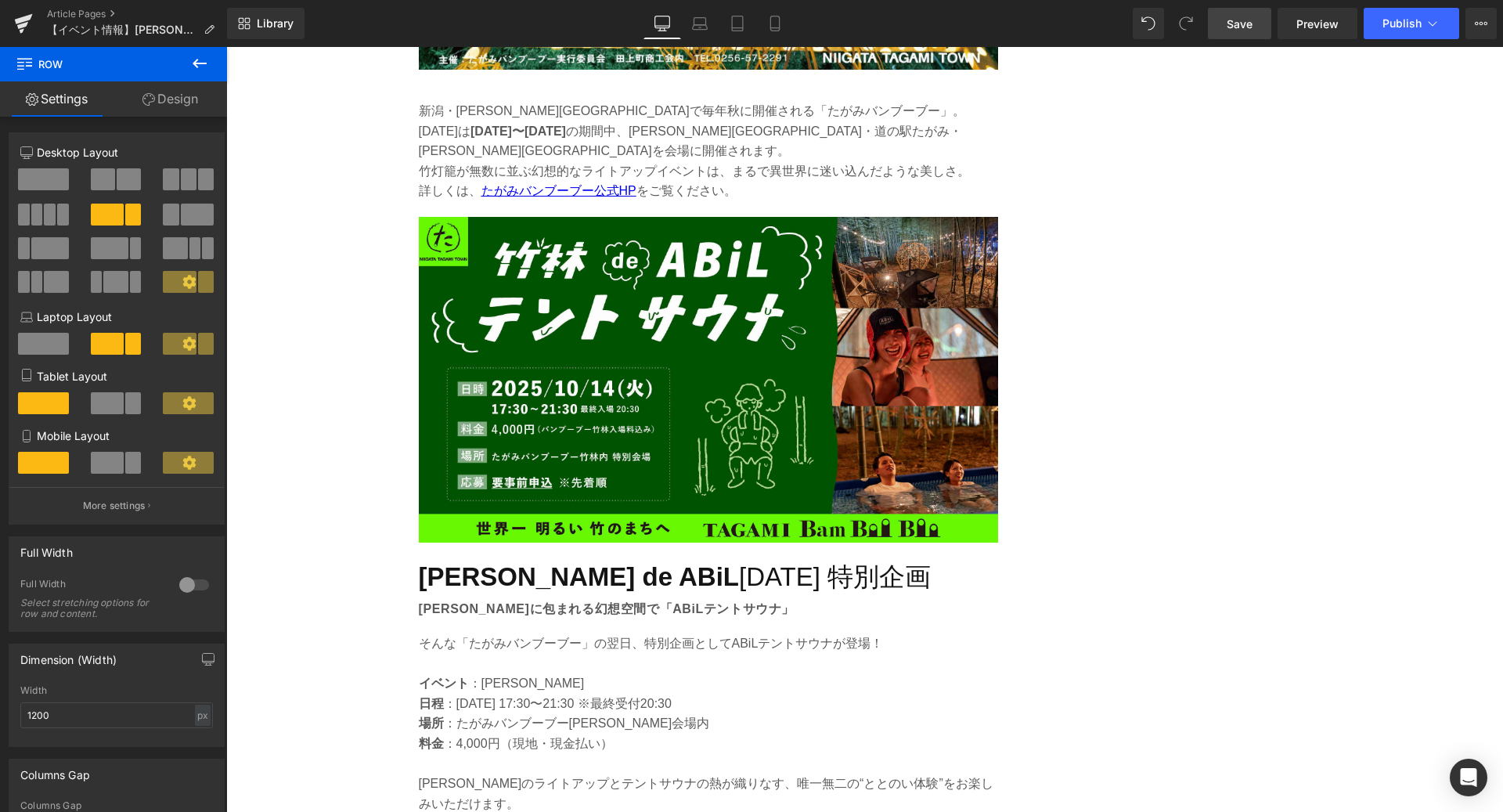
click at [1243, 22] on span "Save" at bounding box center [1240, 23] width 26 height 16
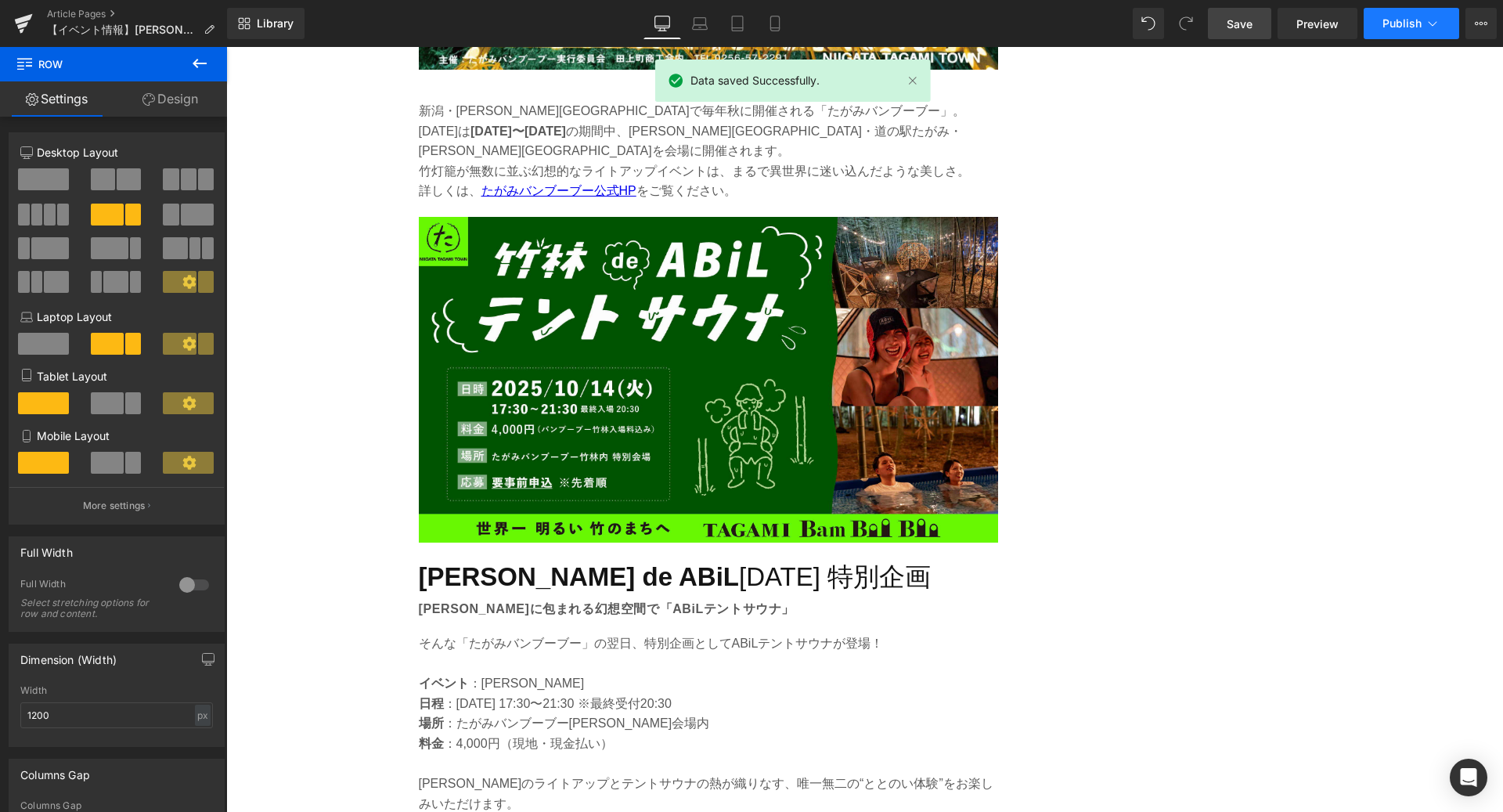
click at [1420, 34] on button "Publish" at bounding box center [1412, 23] width 96 height 31
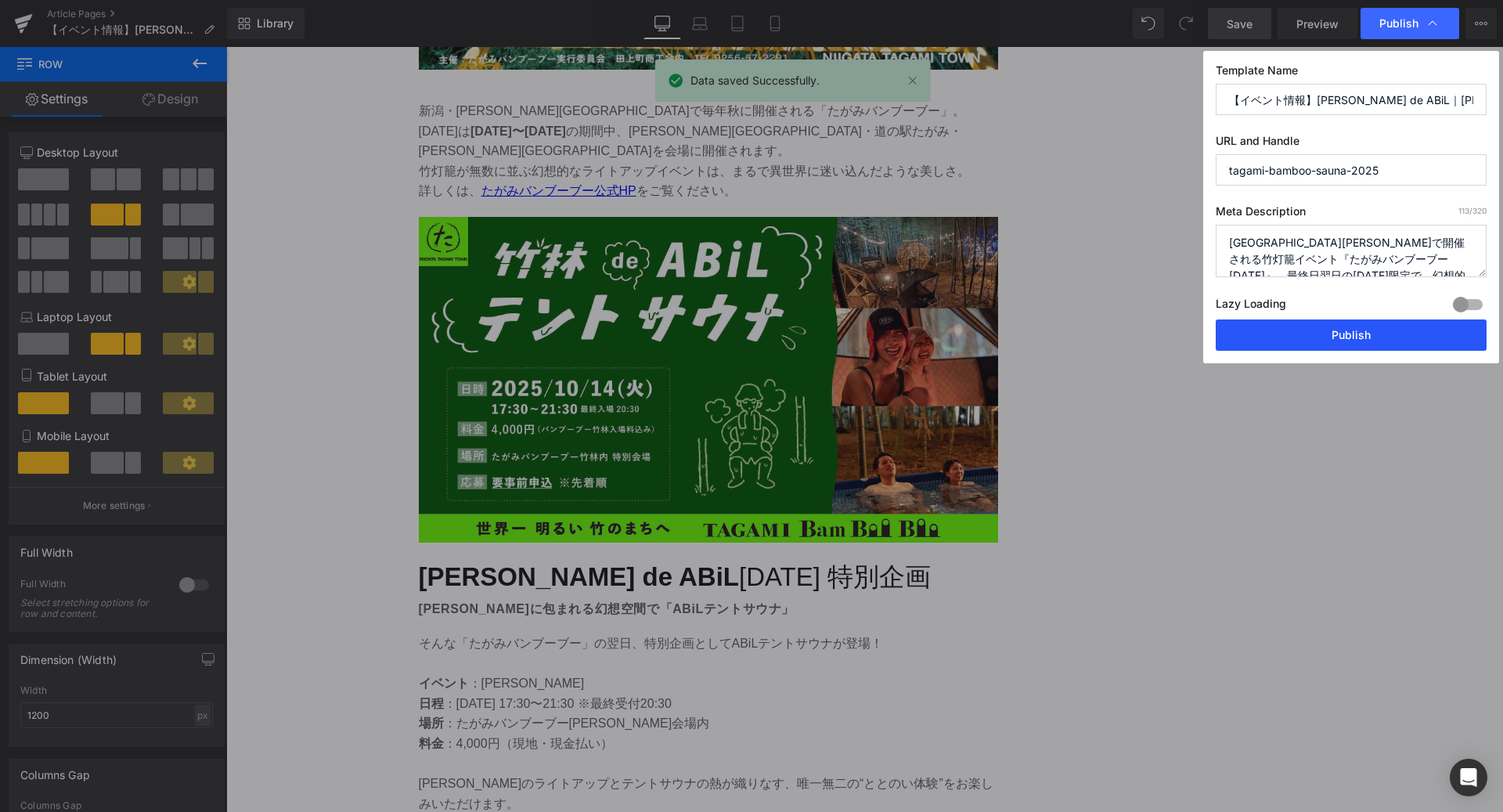
drag, startPoint x: 1360, startPoint y: 325, endPoint x: 859, endPoint y: 238, distance: 508.5
click at [1360, 325] on button "Publish" at bounding box center [1351, 334] width 271 height 31
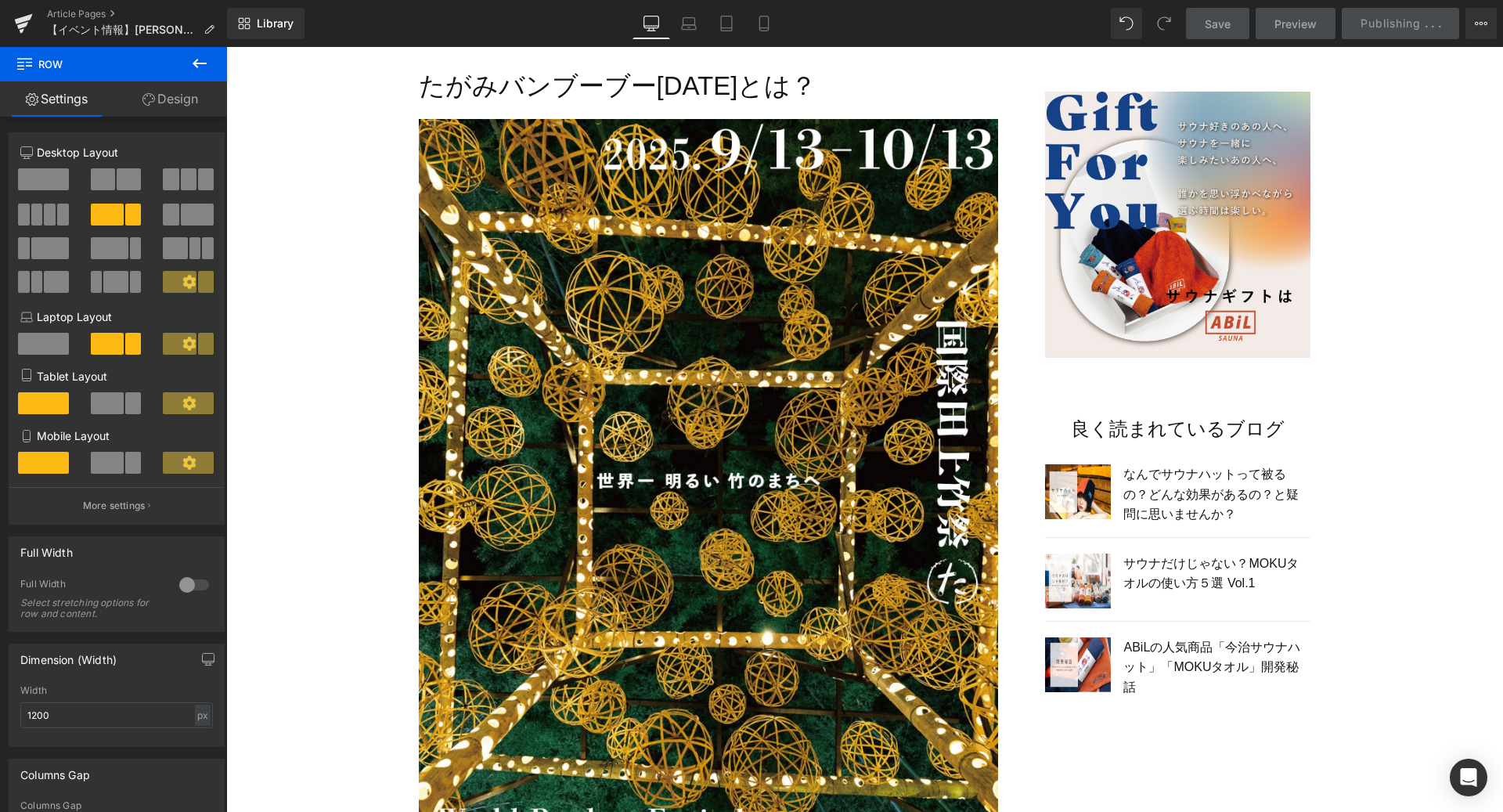
scroll to position [1251, 0]
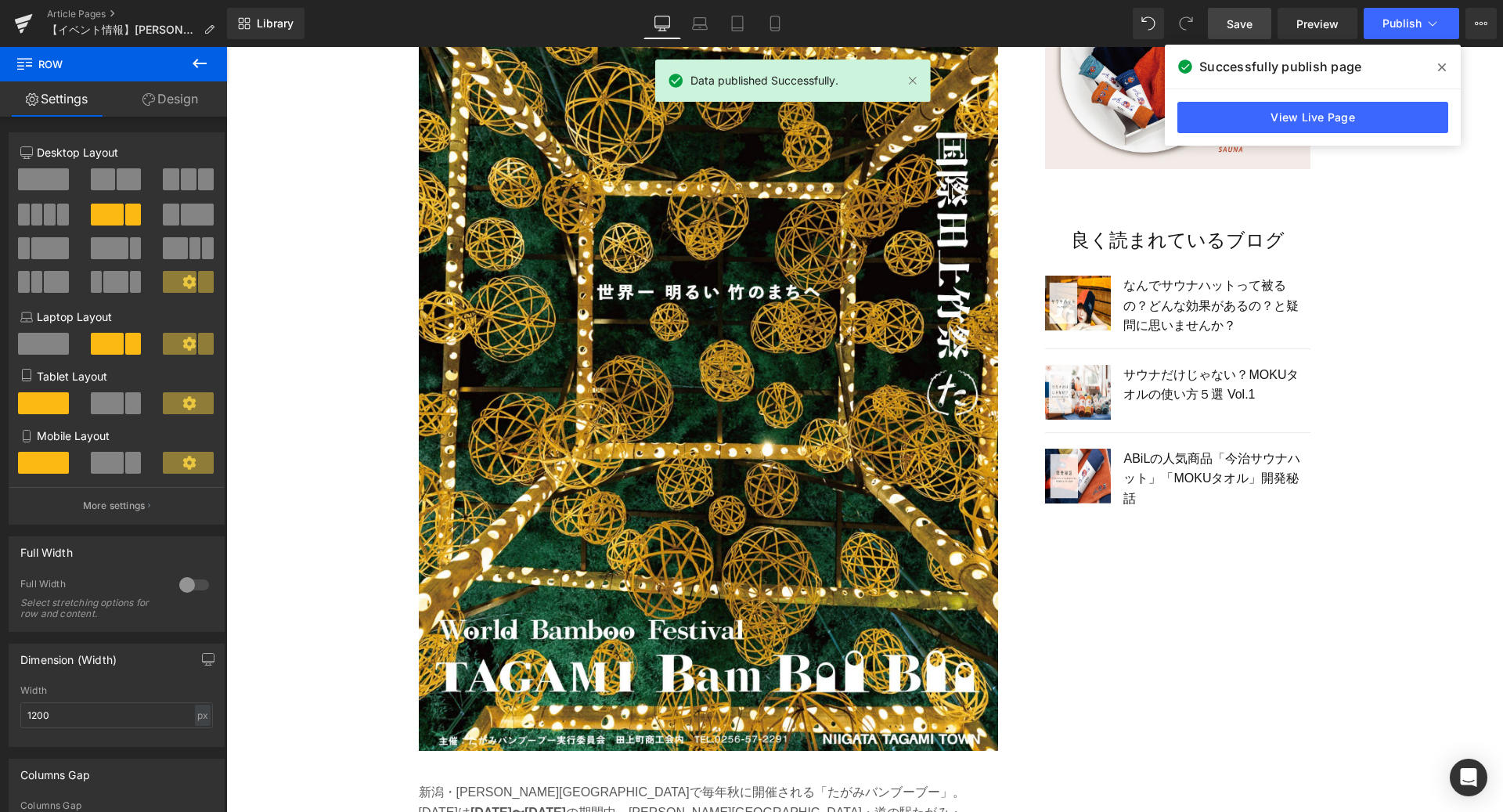
click at [1447, 65] on span at bounding box center [1442, 67] width 25 height 25
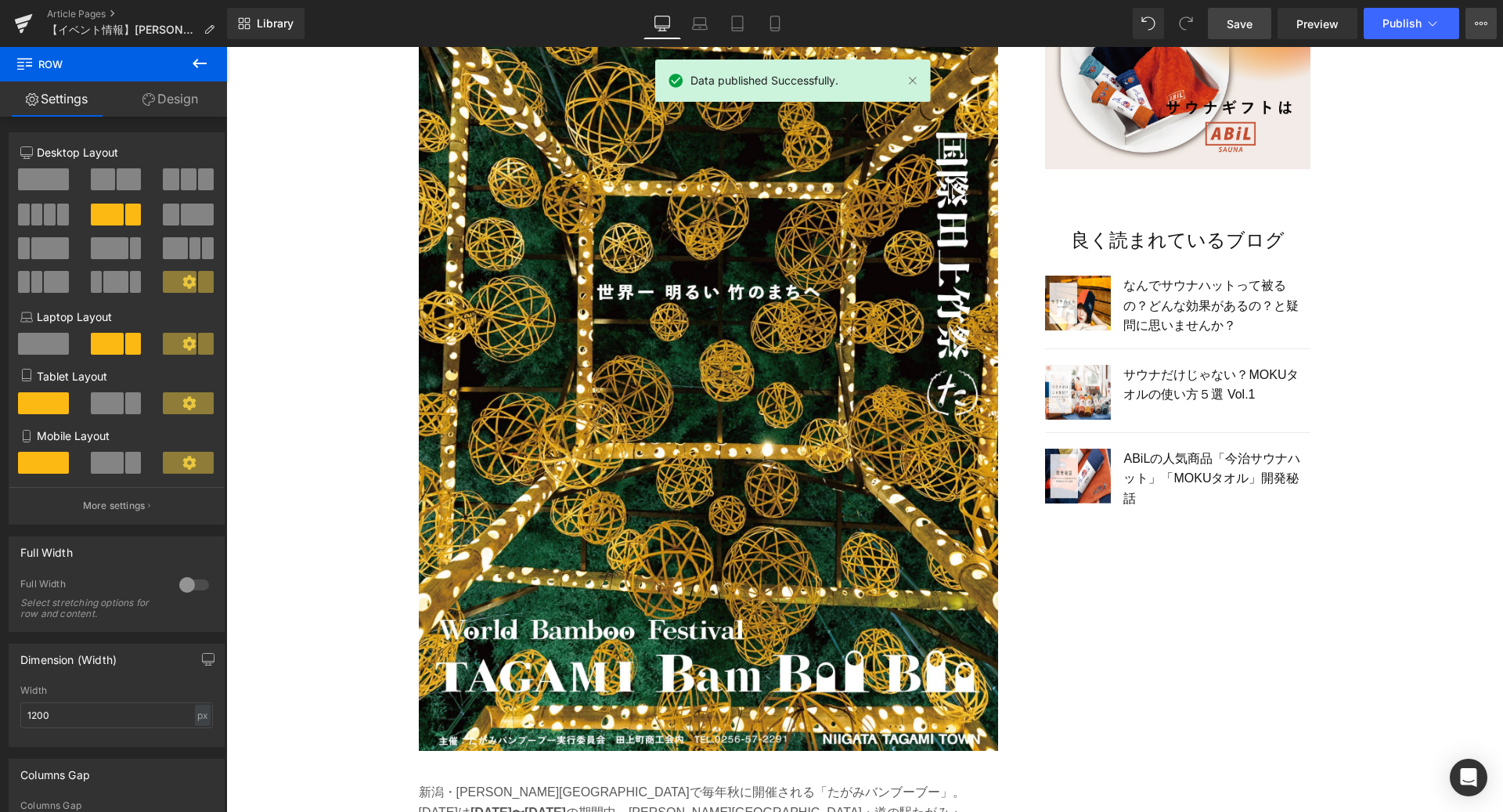
click at [1483, 25] on icon at bounding box center [1481, 23] width 13 height 13
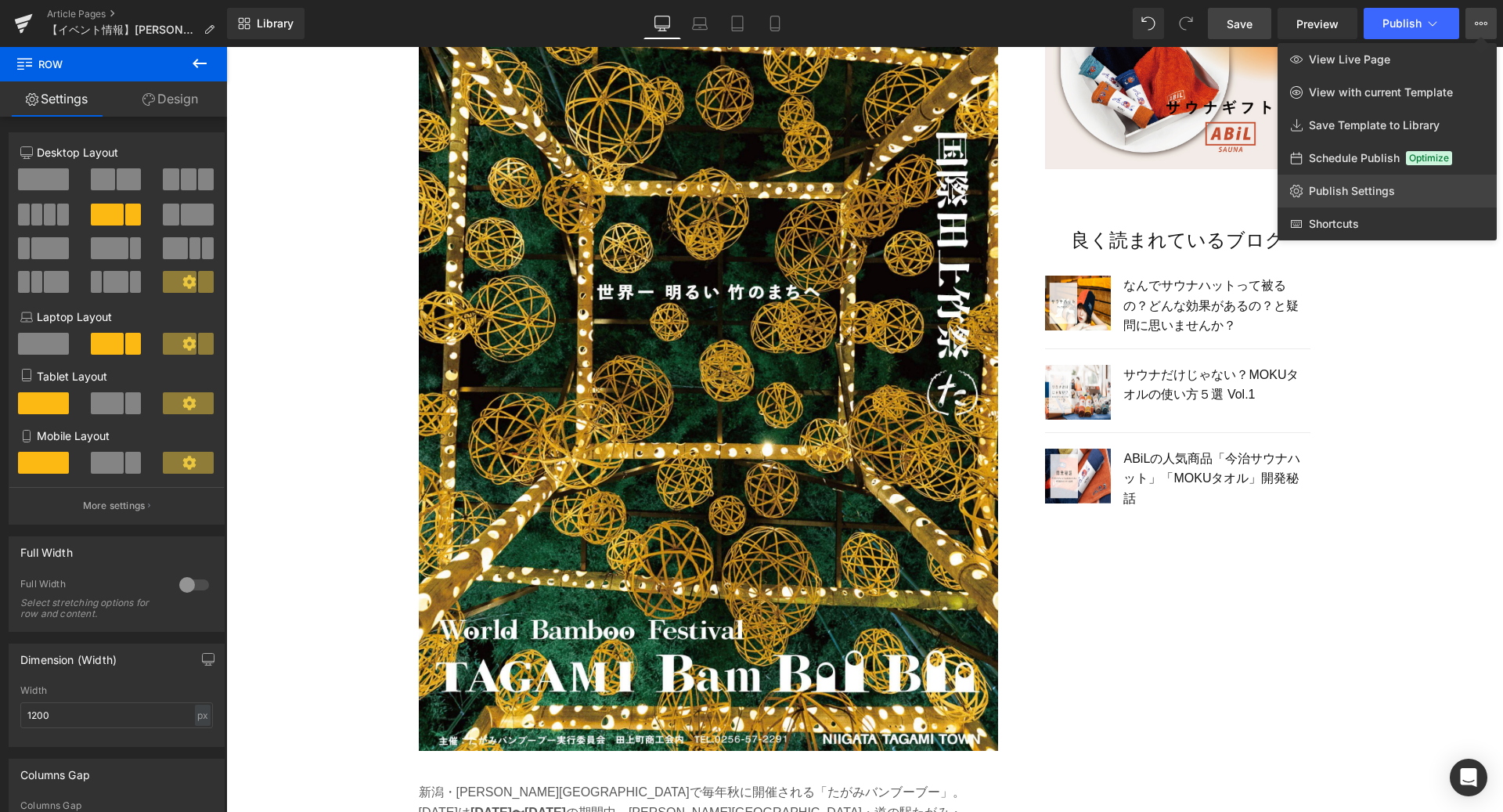
click at [1376, 182] on link "Publish Settings" at bounding box center [1386, 191] width 220 height 33
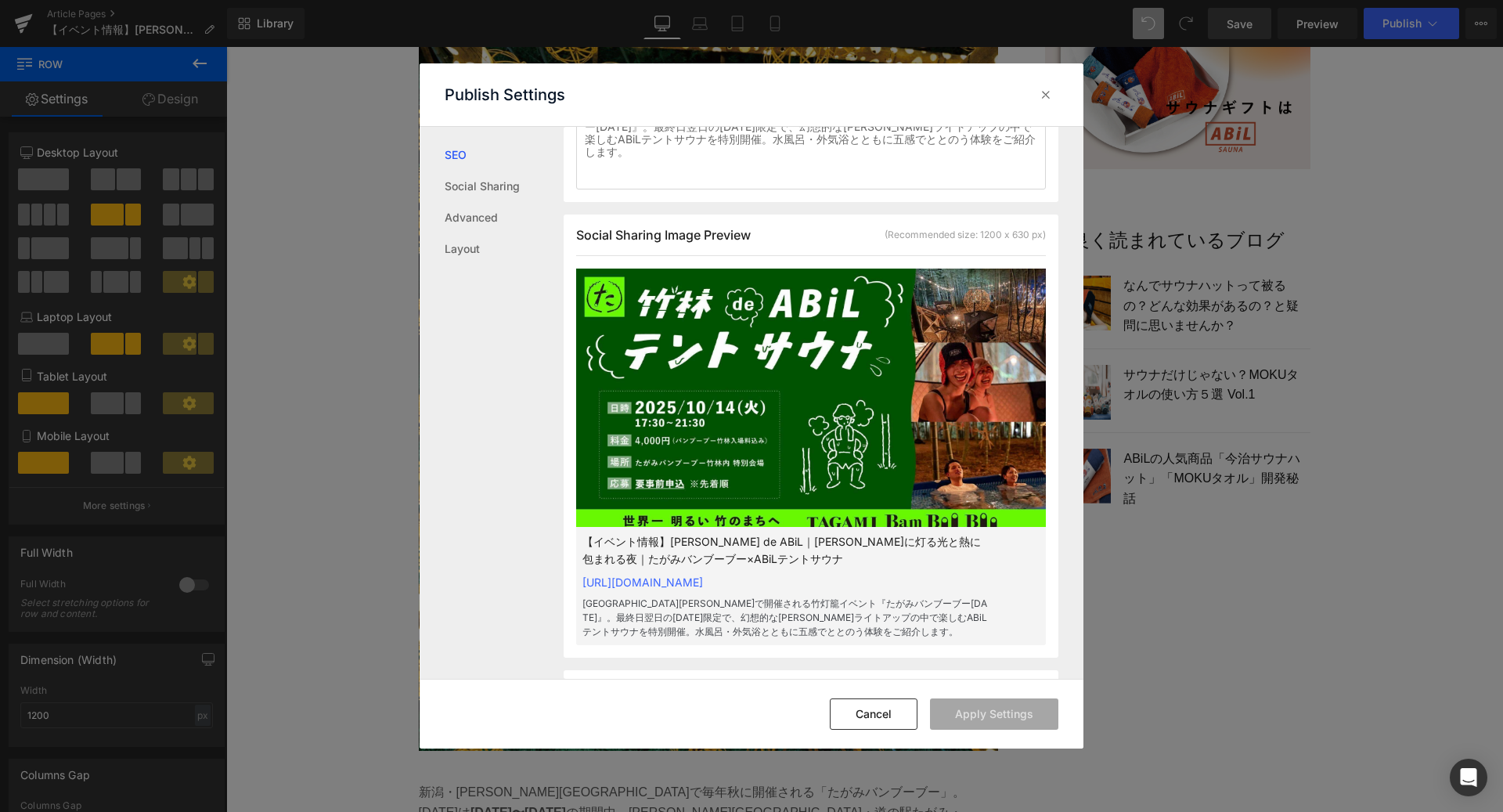
scroll to position [405, 0]
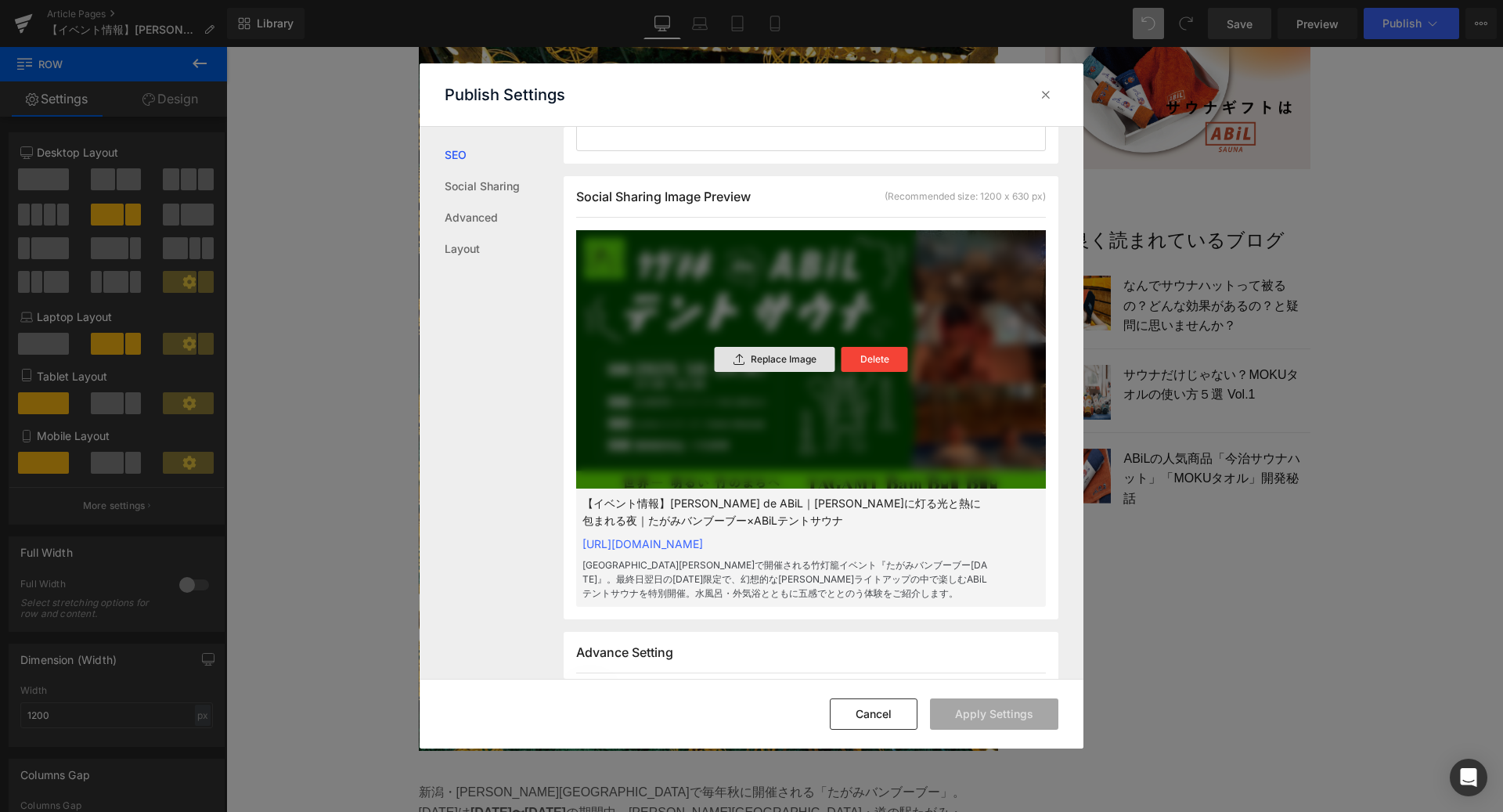
click at [792, 356] on p "Replace Image" at bounding box center [783, 359] width 65 height 11
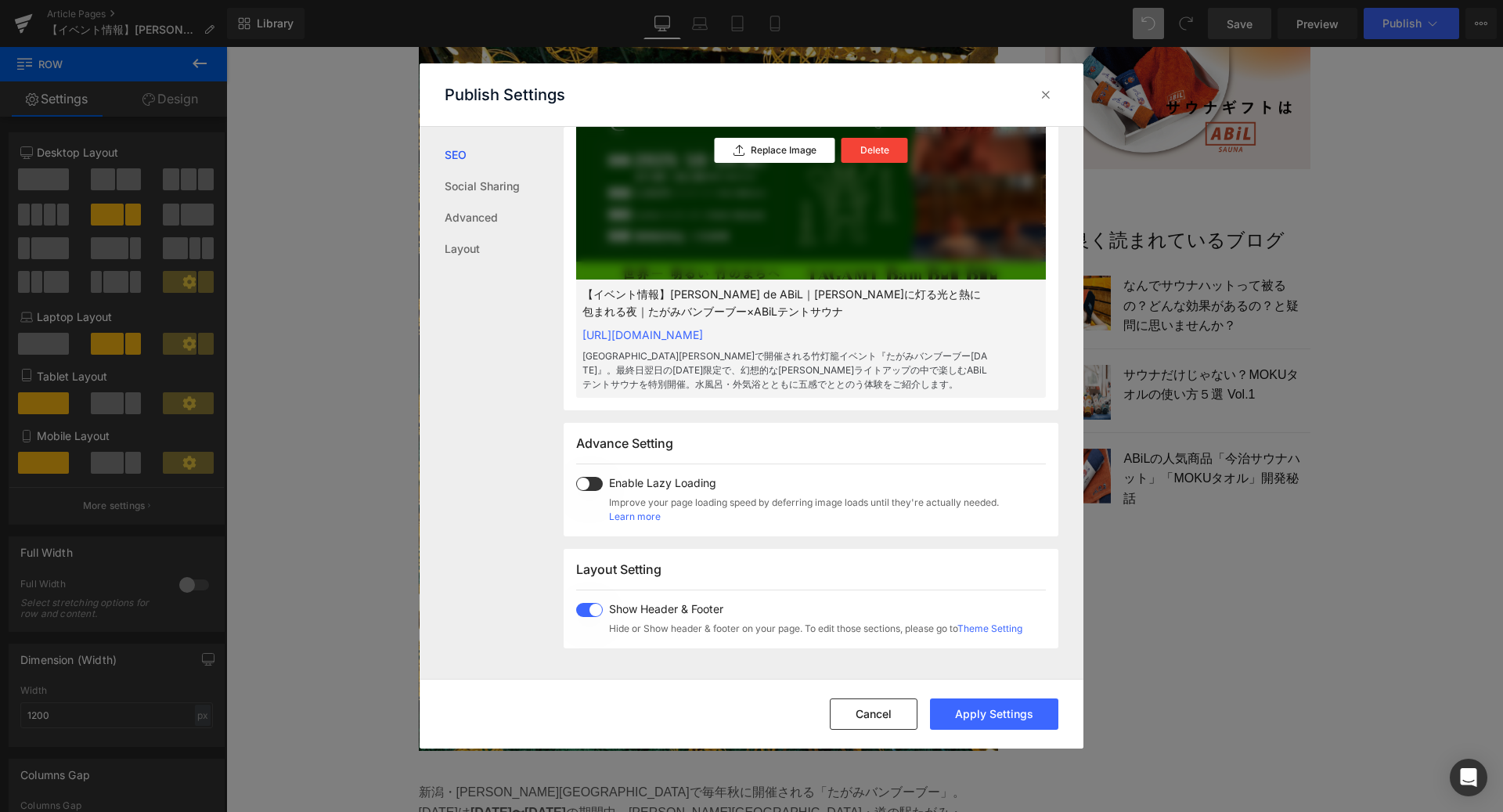
scroll to position [721, 0]
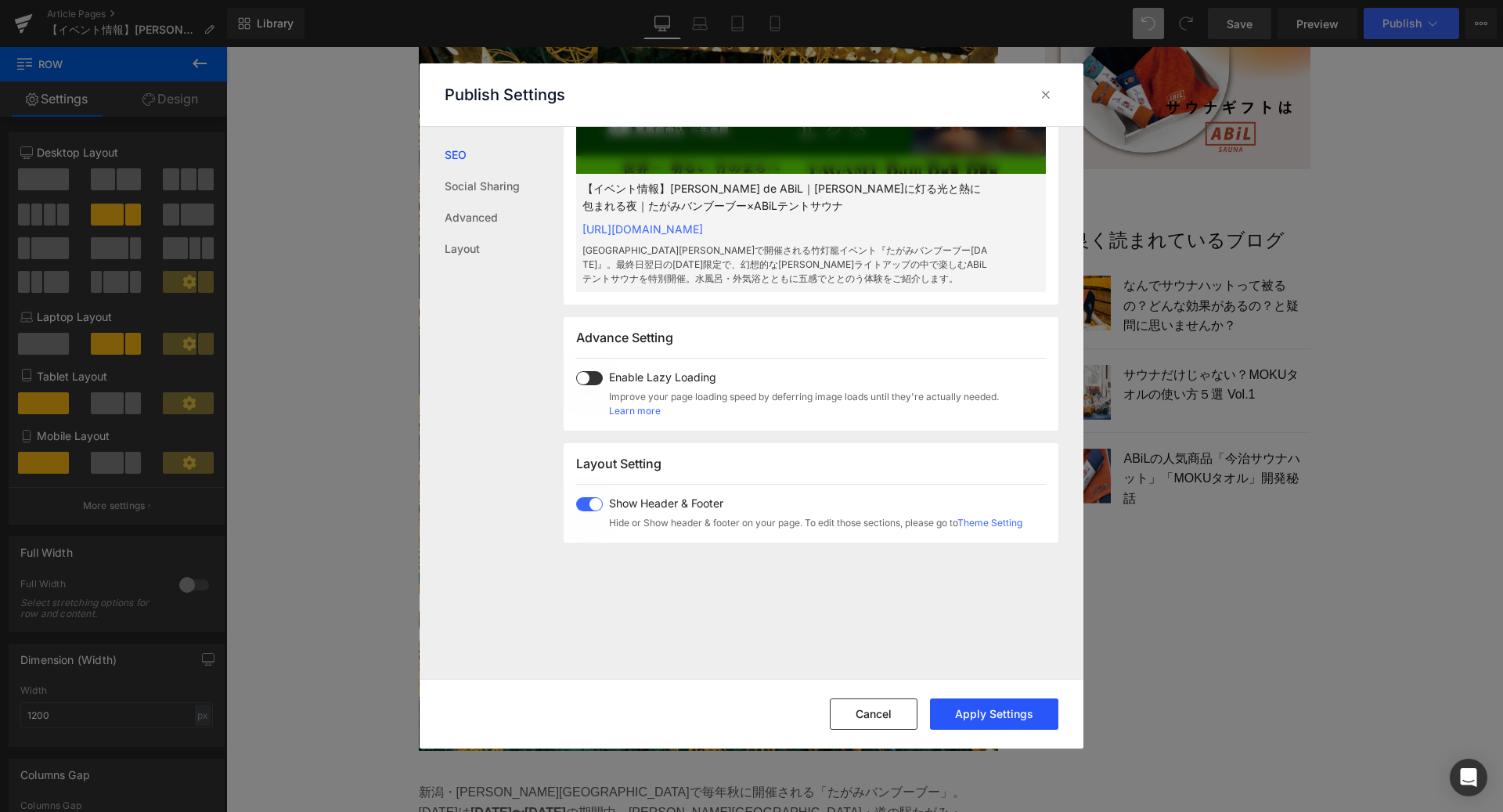
click at [981, 708] on button "Apply Settings" at bounding box center [994, 713] width 128 height 31
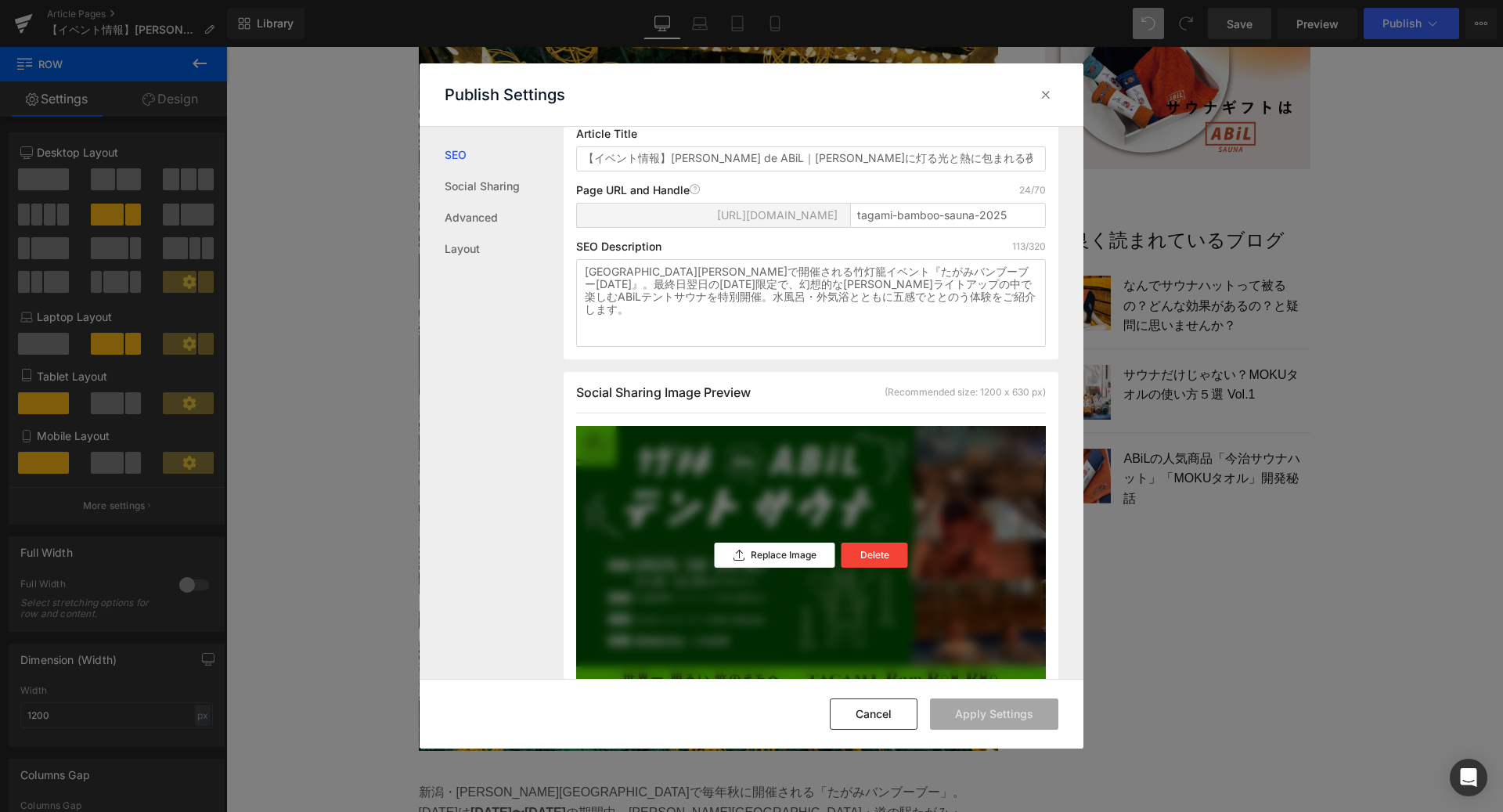
scroll to position [0, 0]
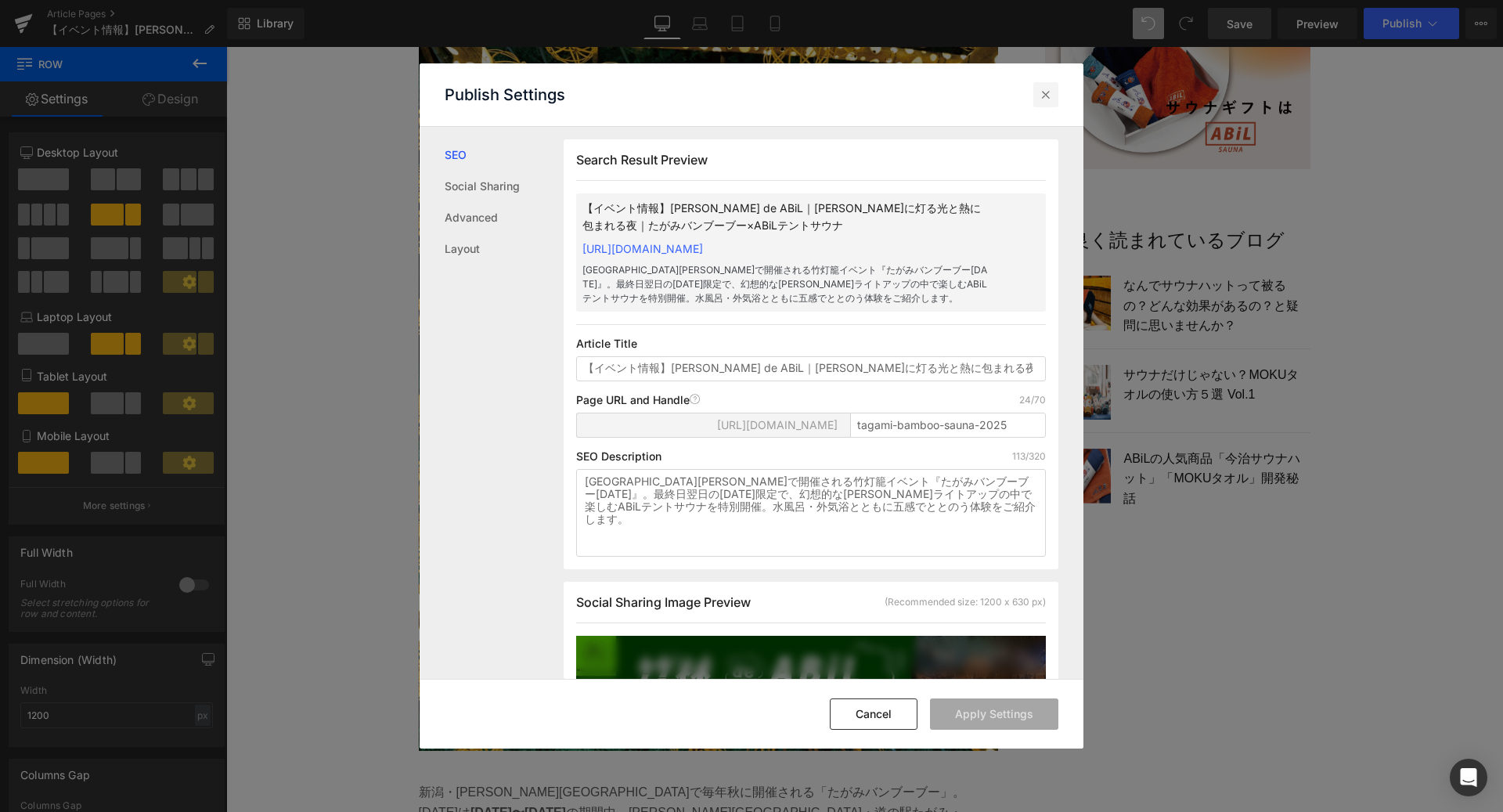
click at [1049, 90] on icon at bounding box center [1045, 94] width 15 height 15
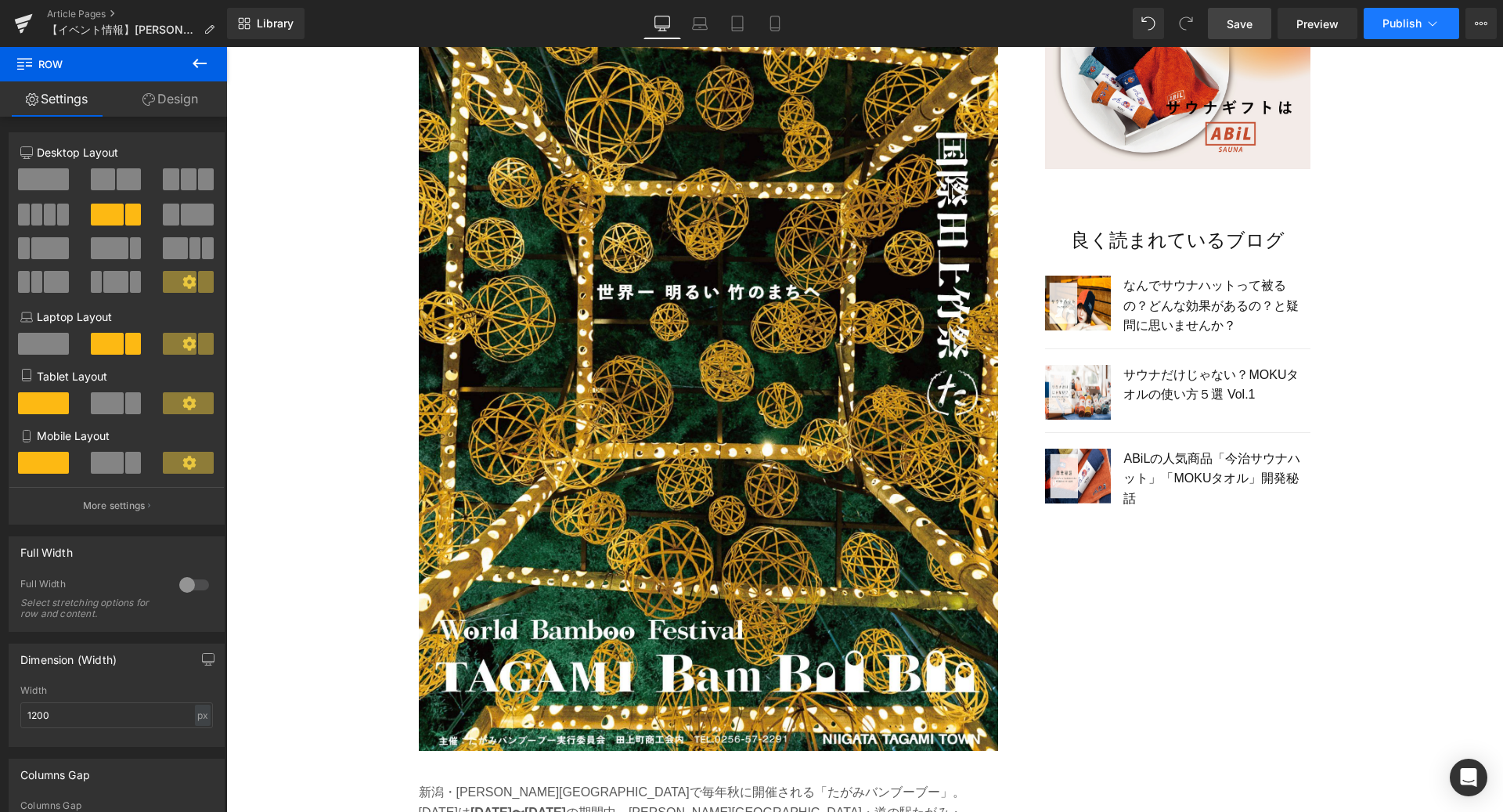
click at [1435, 20] on icon at bounding box center [1432, 22] width 15 height 15
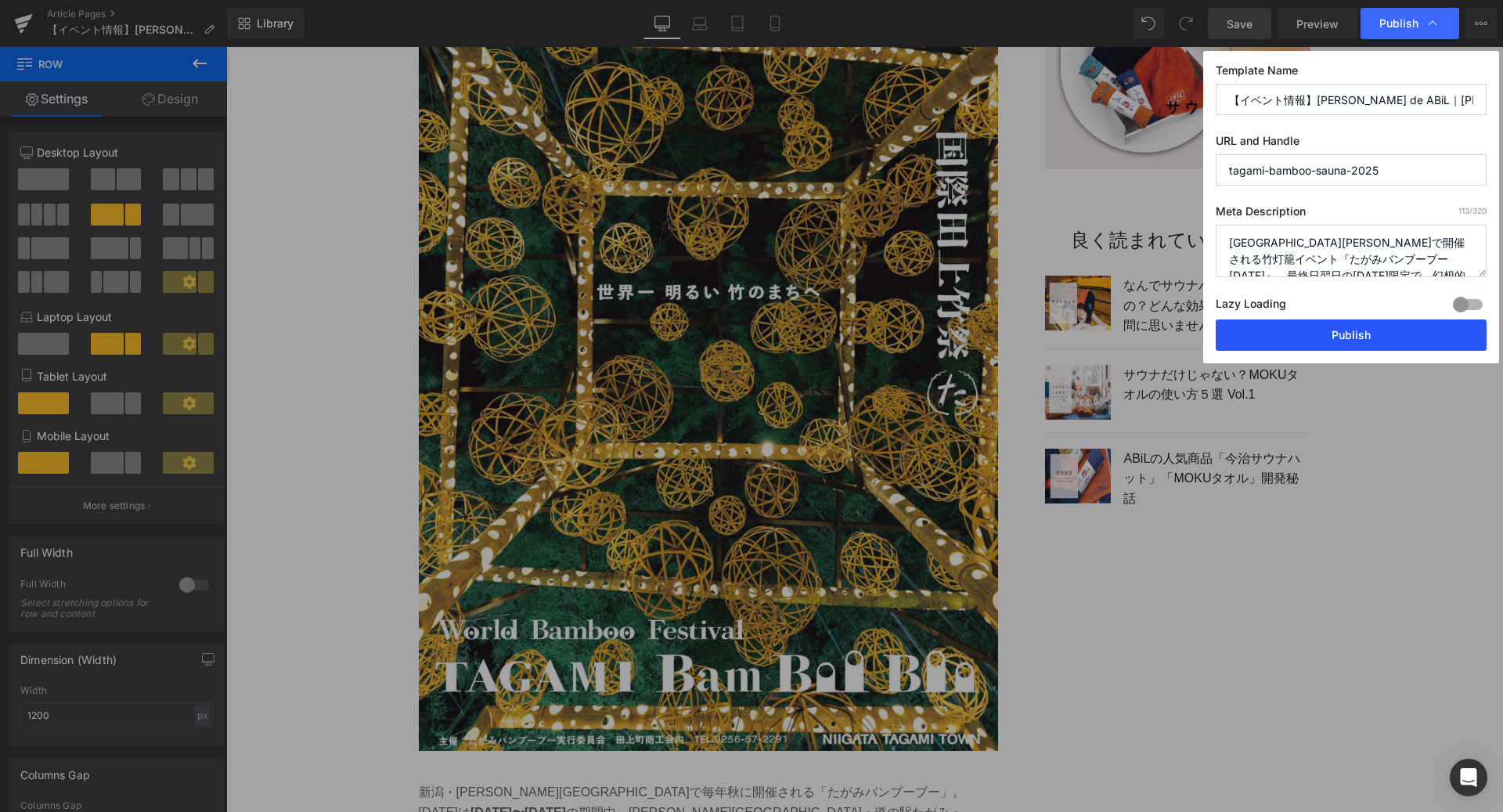
click at [1344, 335] on button "Publish" at bounding box center [1351, 334] width 271 height 31
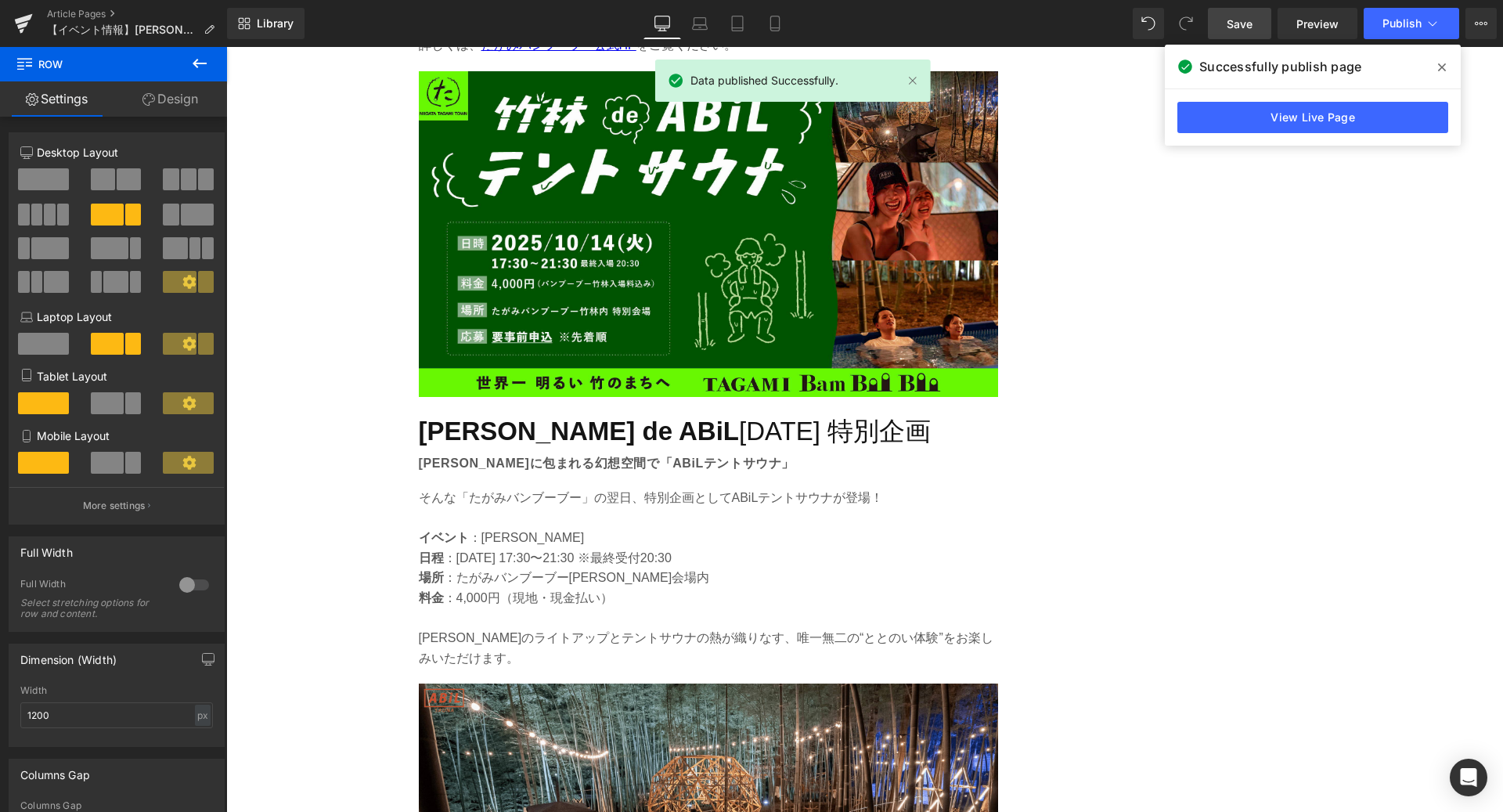
scroll to position [2079, 0]
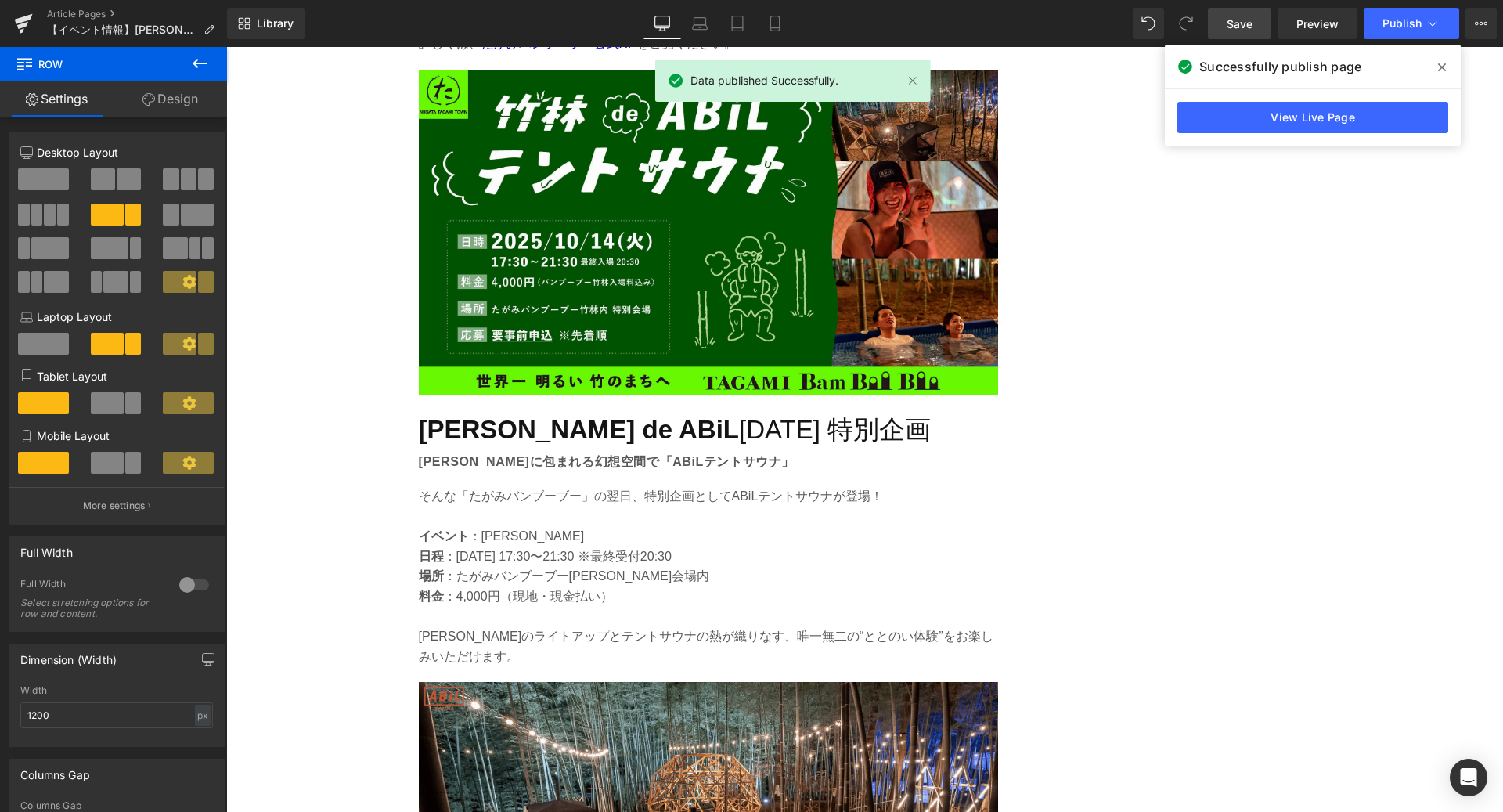
click at [1438, 70] on icon at bounding box center [1442, 67] width 8 height 8
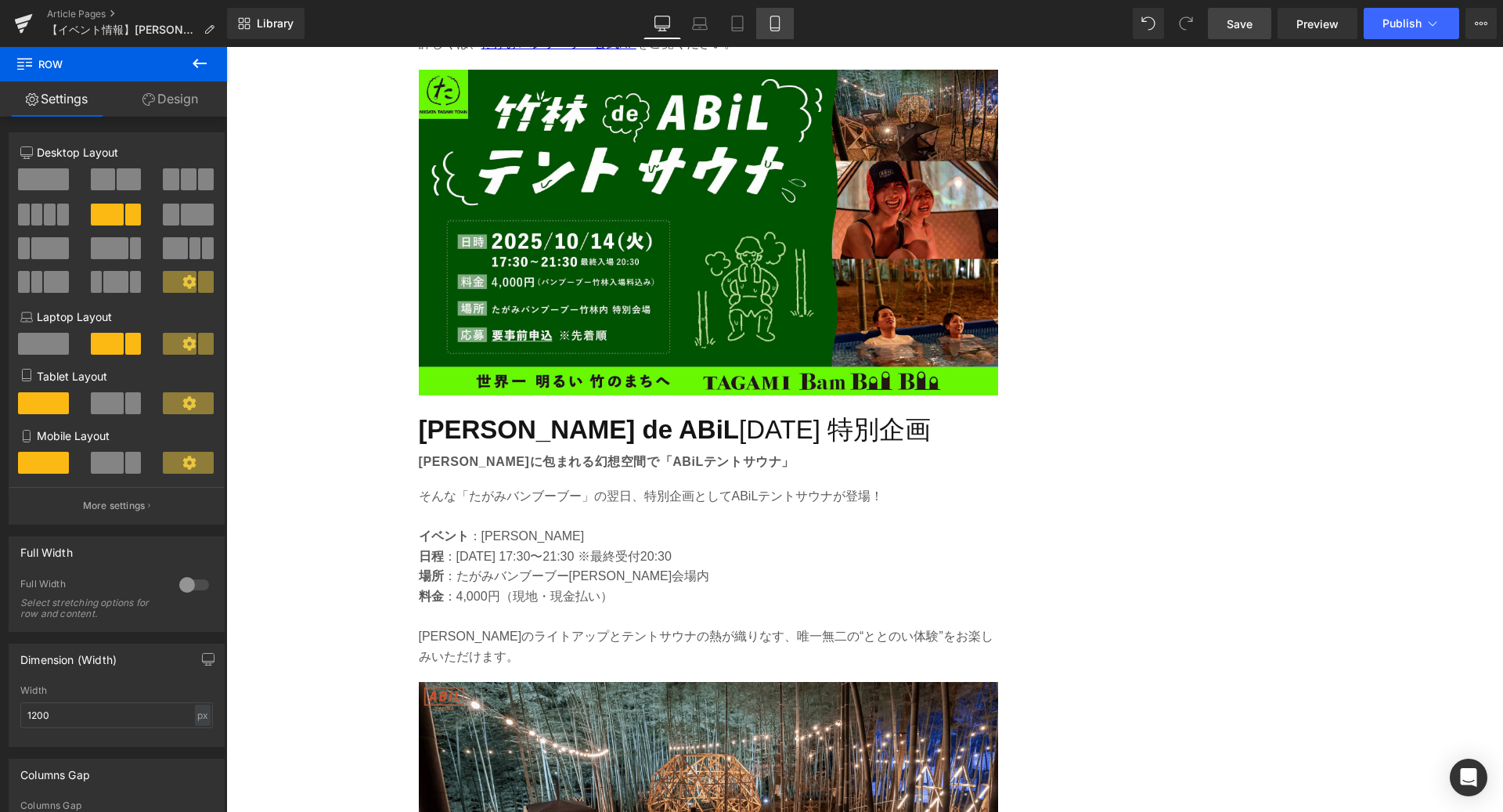
click at [773, 17] on icon at bounding box center [774, 22] width 15 height 15
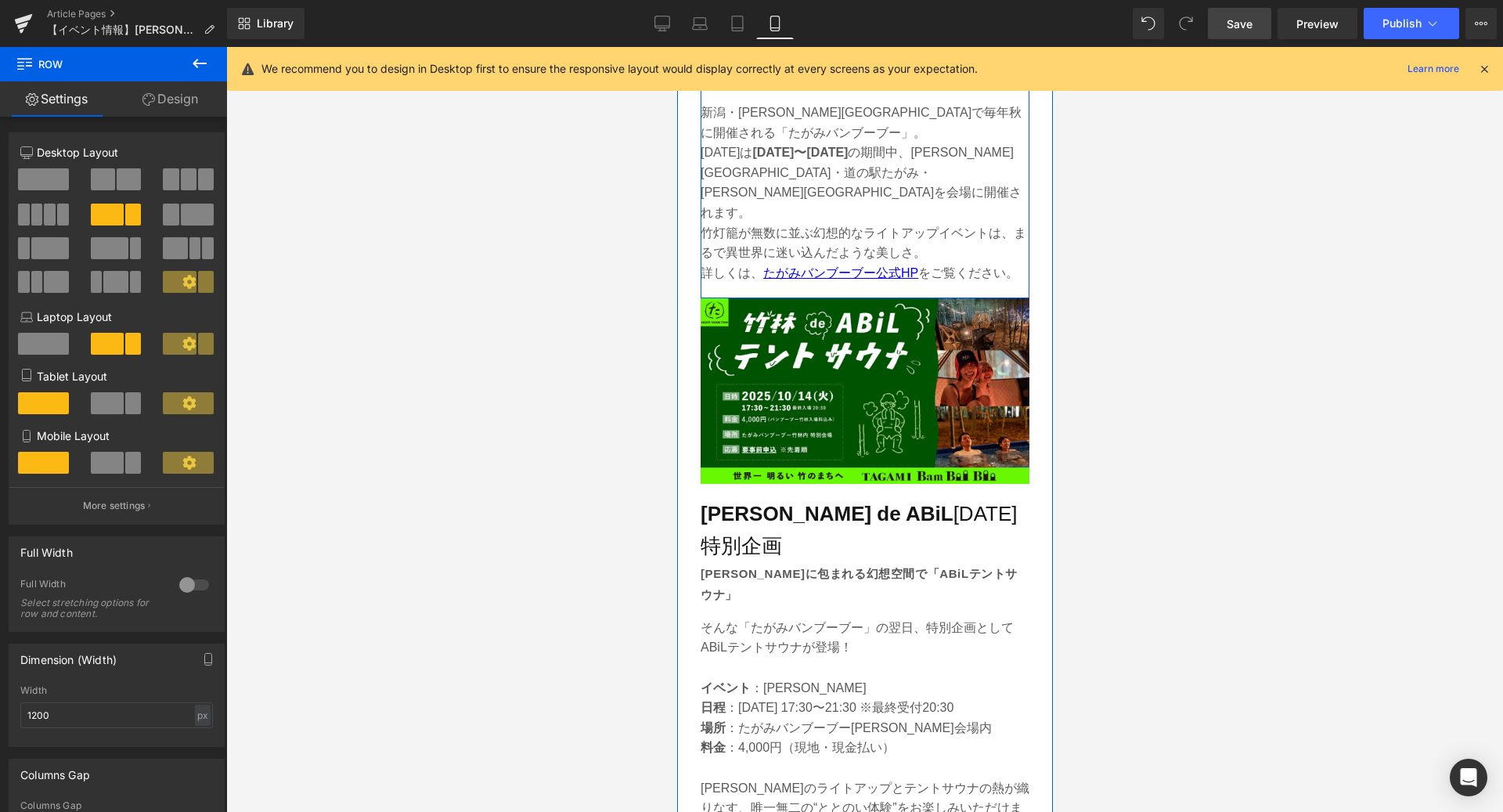
scroll to position [1154, 0]
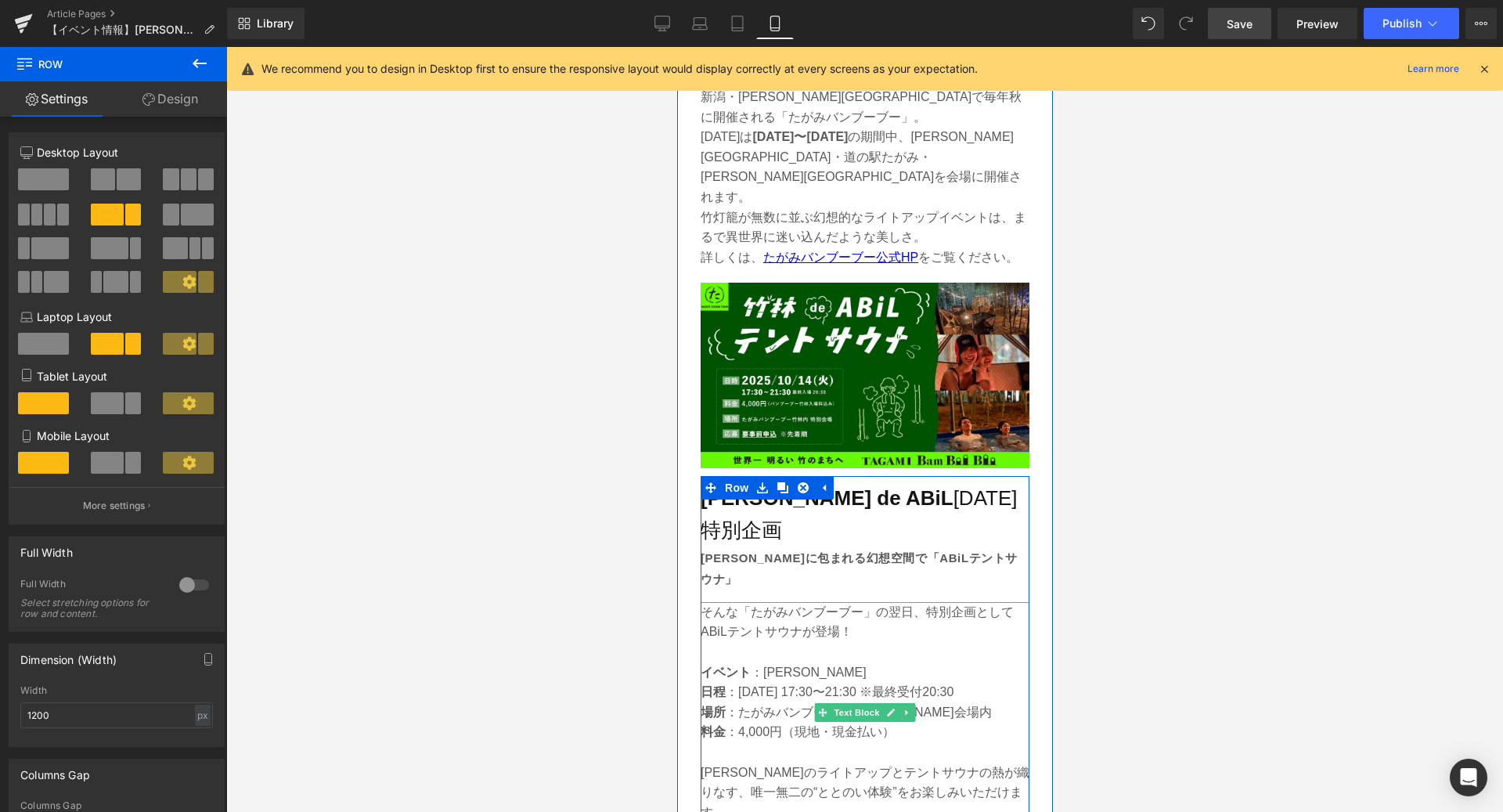
click at [956, 682] on p "日程 ：[DATE] 17:30〜21:30 ※最終受付20:30" at bounding box center [864, 692] width 329 height 21
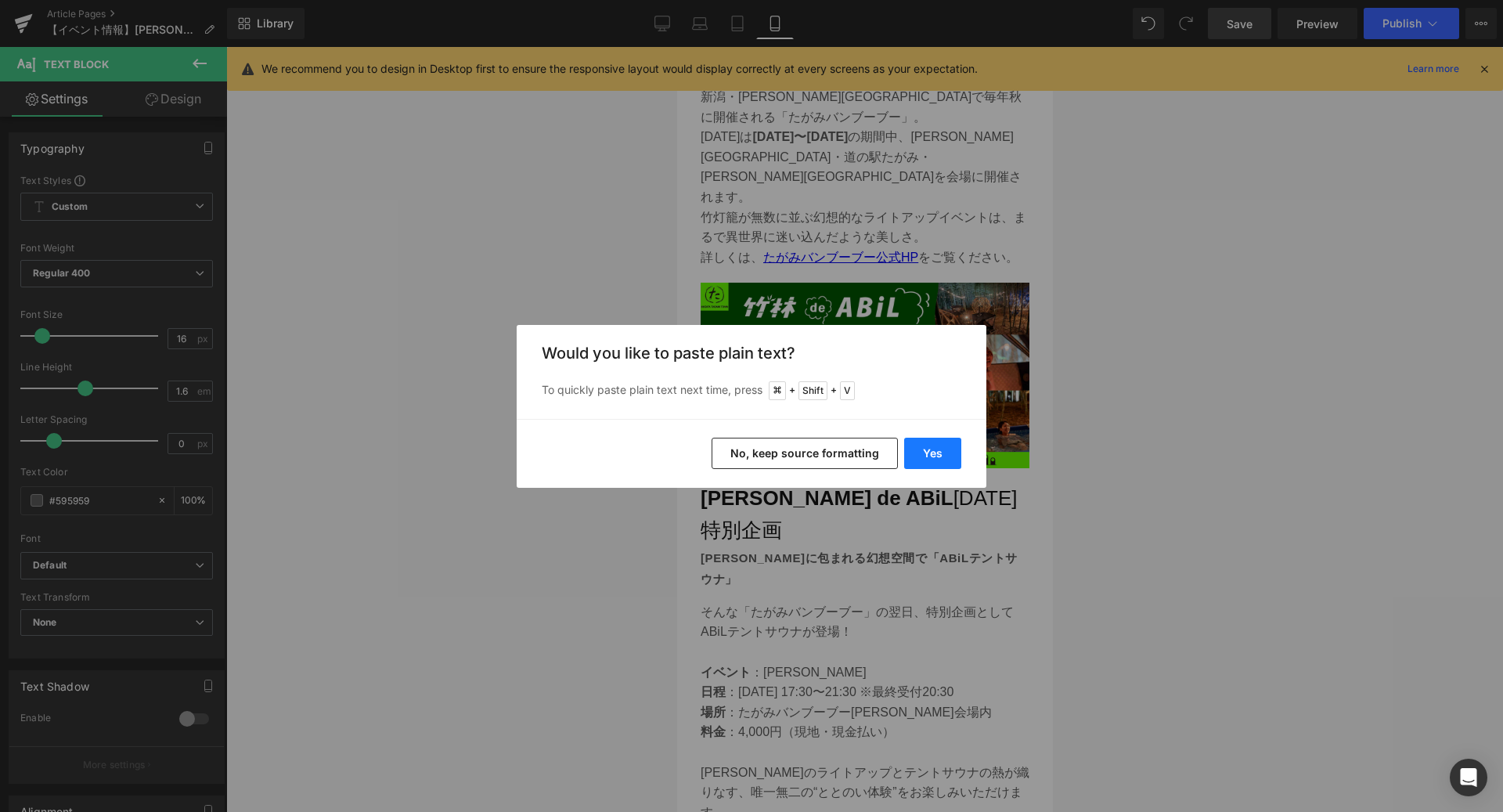
click at [919, 461] on button "Yes" at bounding box center [933, 453] width 57 height 31
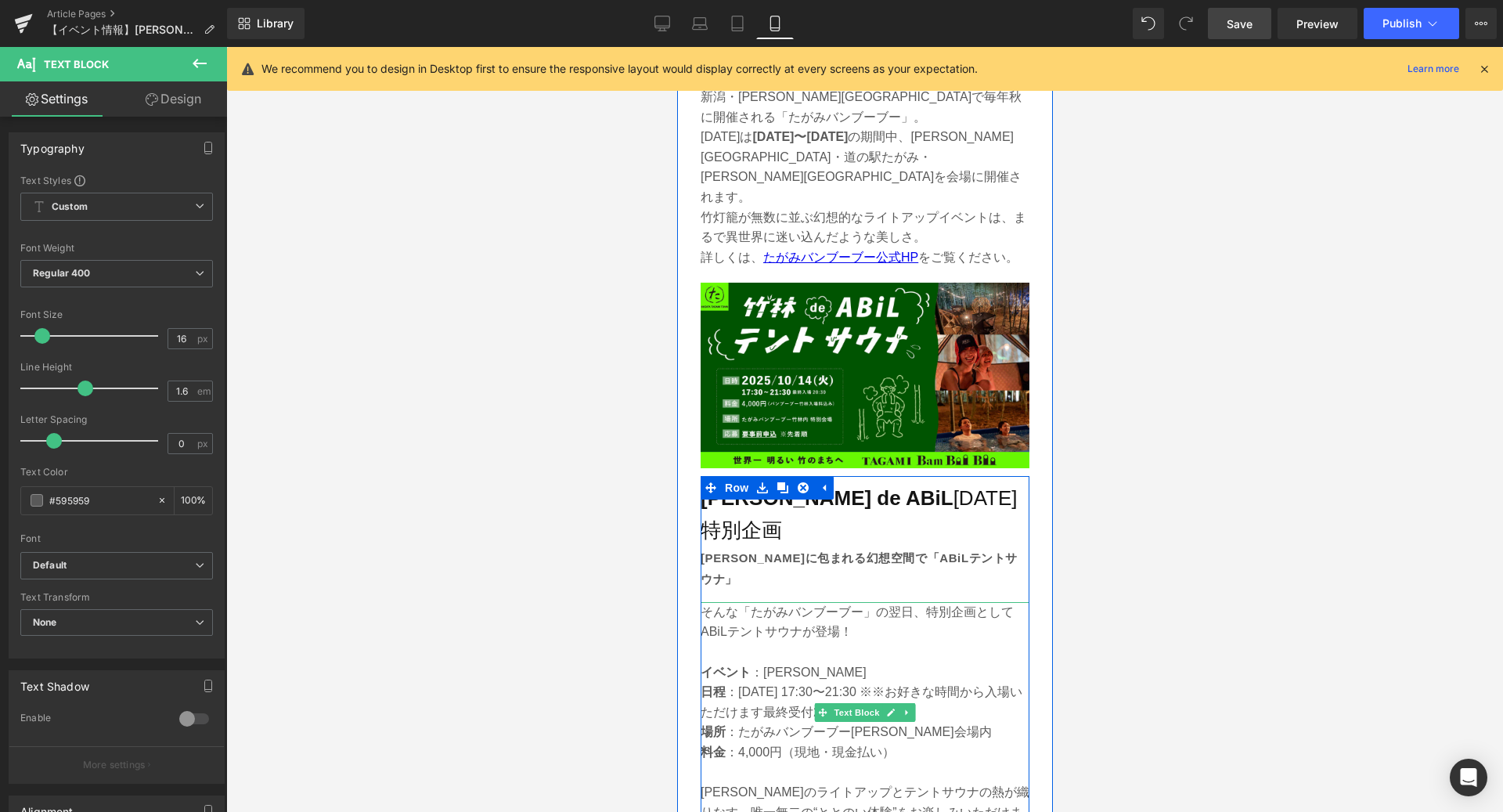
click at [810, 682] on p "日程 ：[DATE] 17:30〜21:30 ※※お好きな時間から入場いただけます最終受付20:30" at bounding box center [864, 702] width 329 height 40
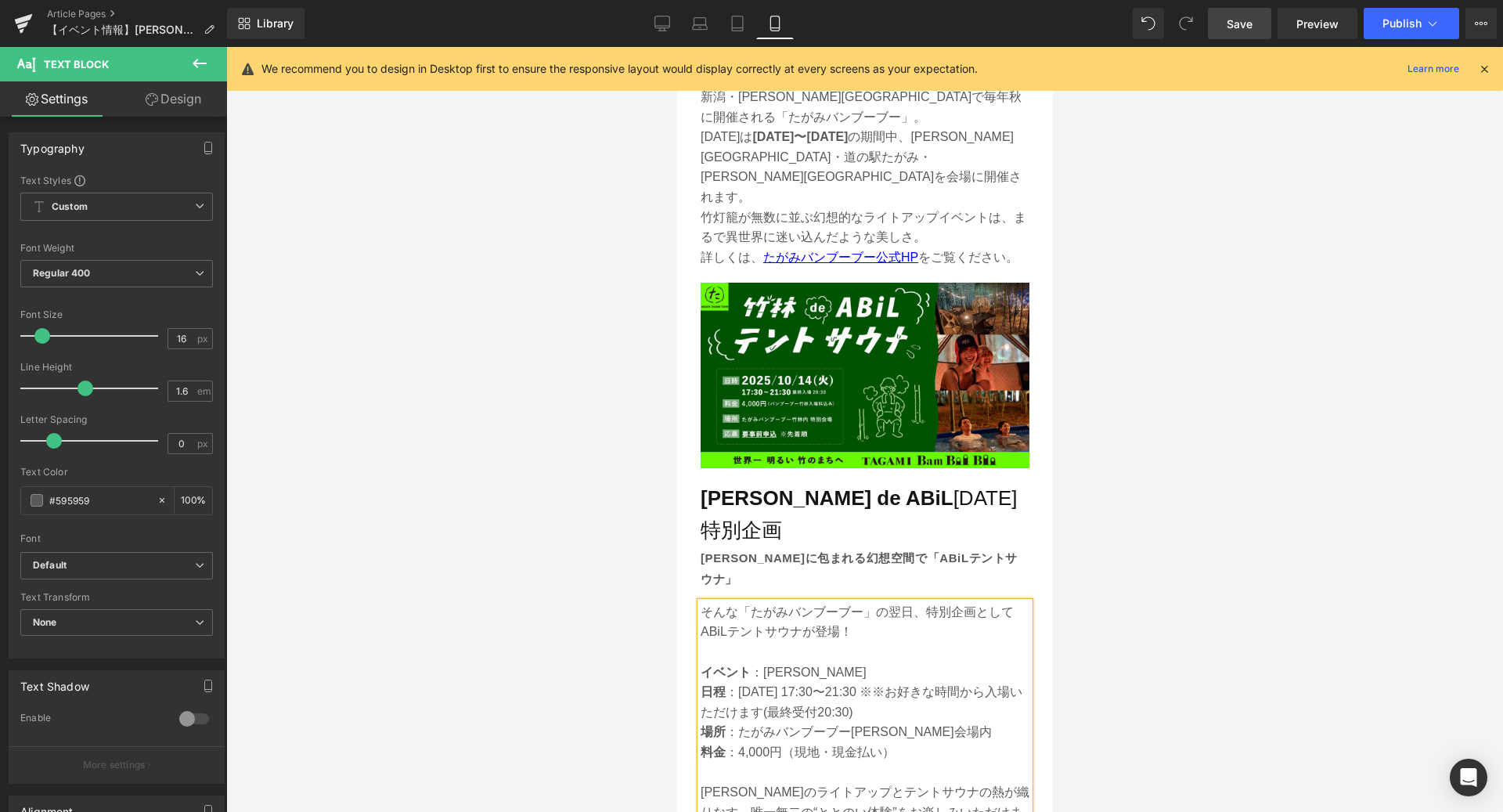
click at [833, 682] on p "日程 ：[DATE] 17:30〜21:30 ※※お好きな時間から入場いただけます(最終受付20:30)" at bounding box center [864, 702] width 329 height 40
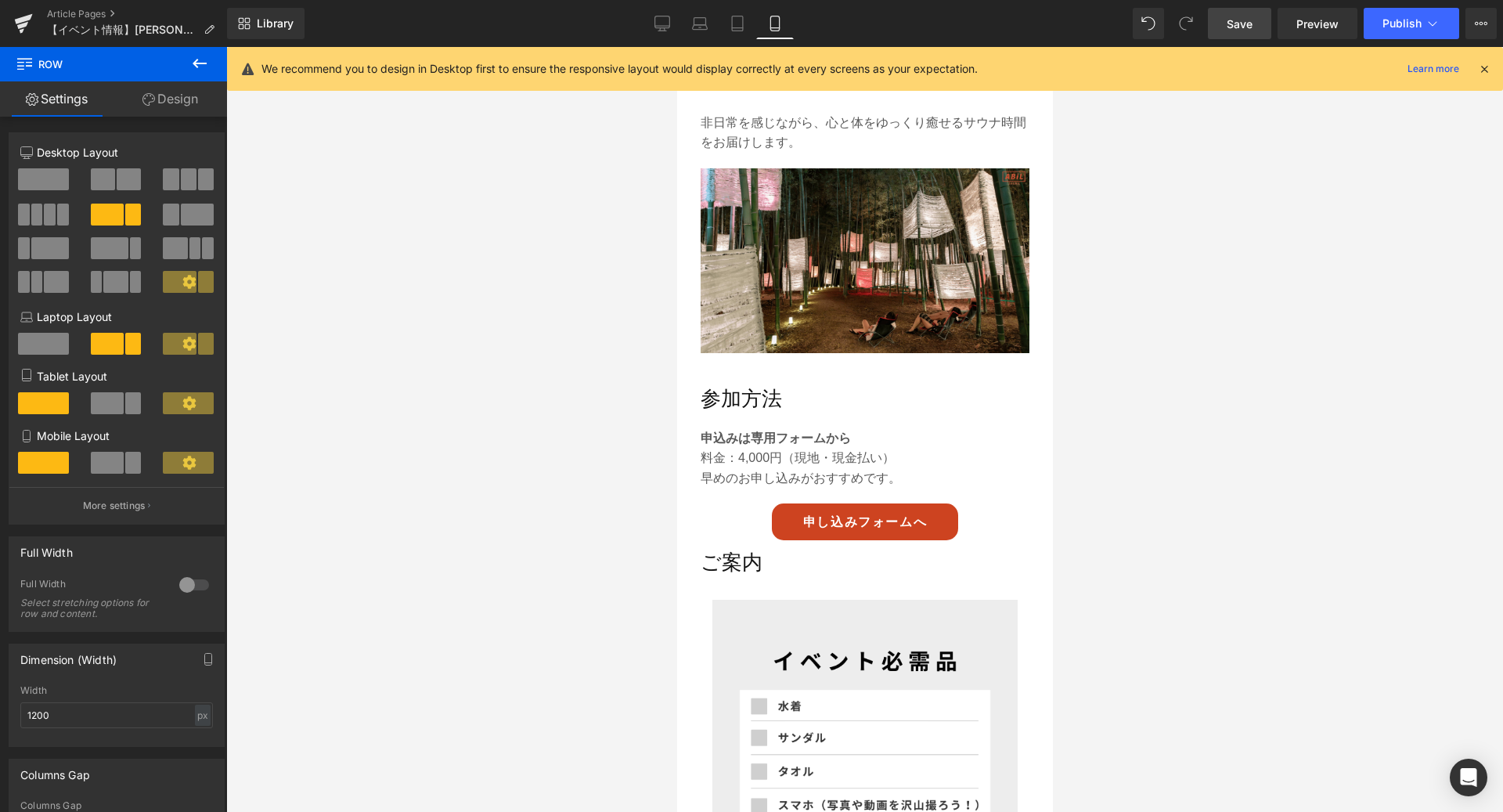
scroll to position [2186, 0]
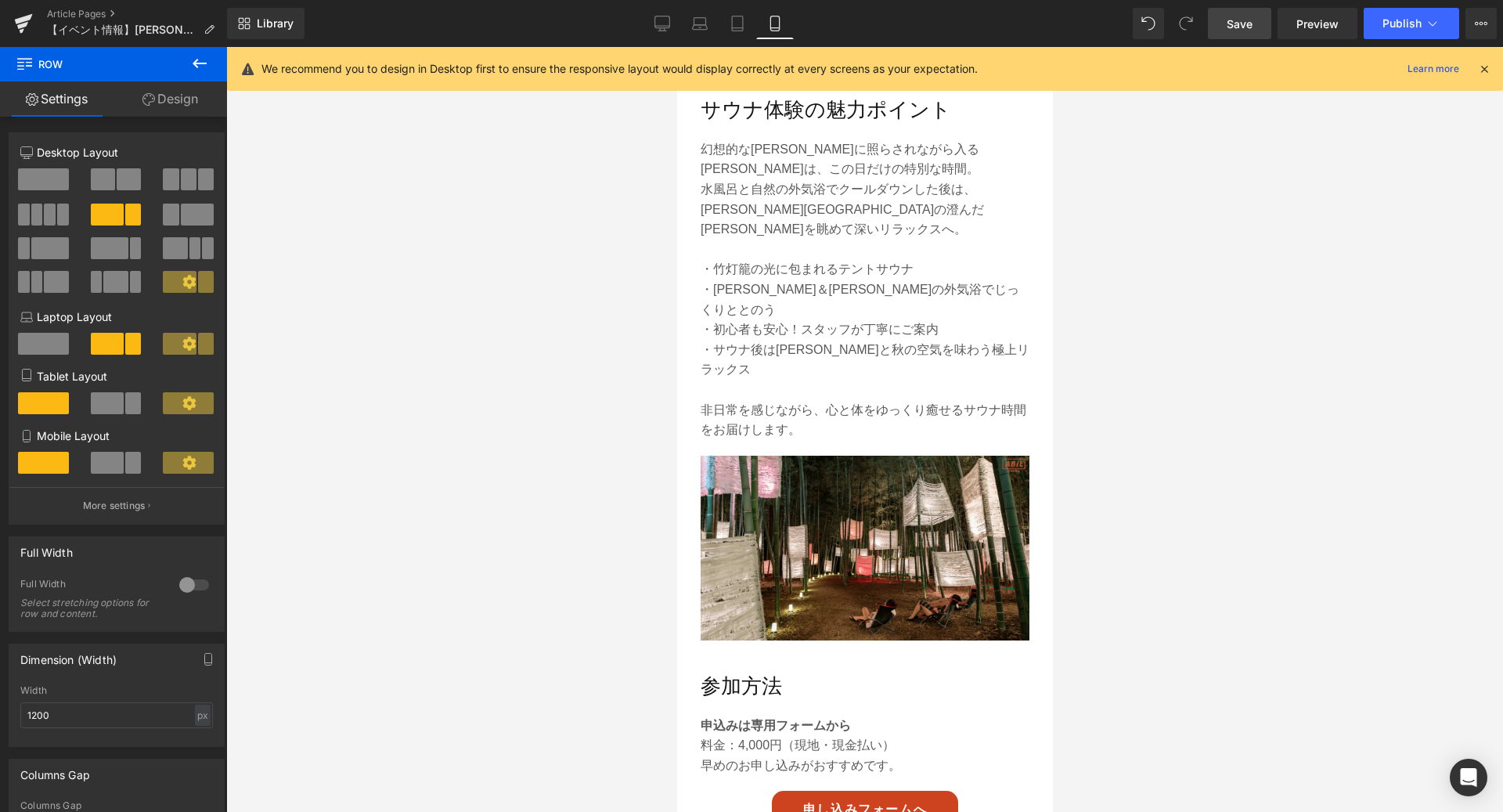
drag, startPoint x: 1250, startPoint y: 21, endPoint x: 201, endPoint y: 302, distance: 1086.0
click at [1250, 21] on span "Save" at bounding box center [1240, 23] width 26 height 16
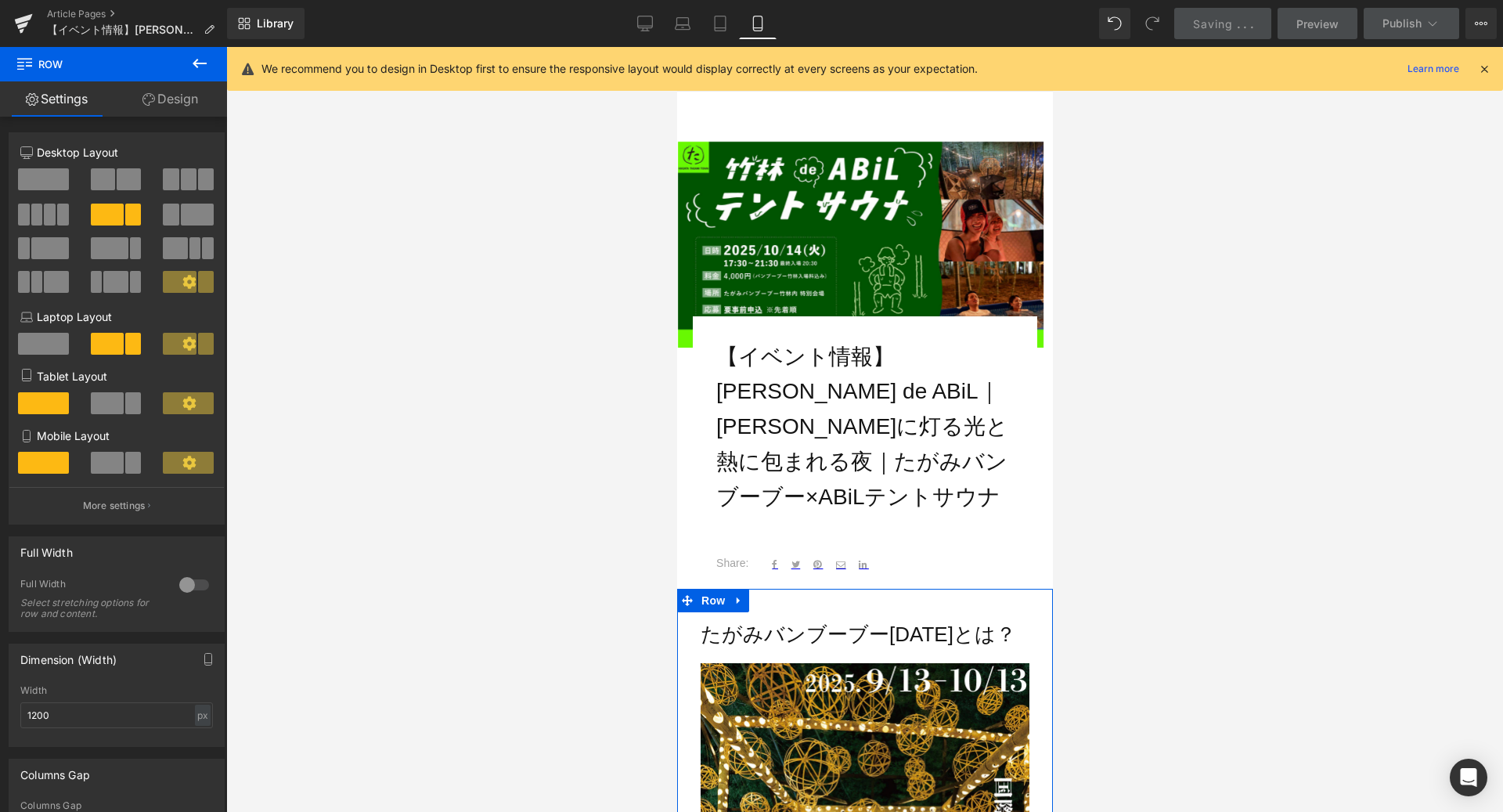
scroll to position [0, 0]
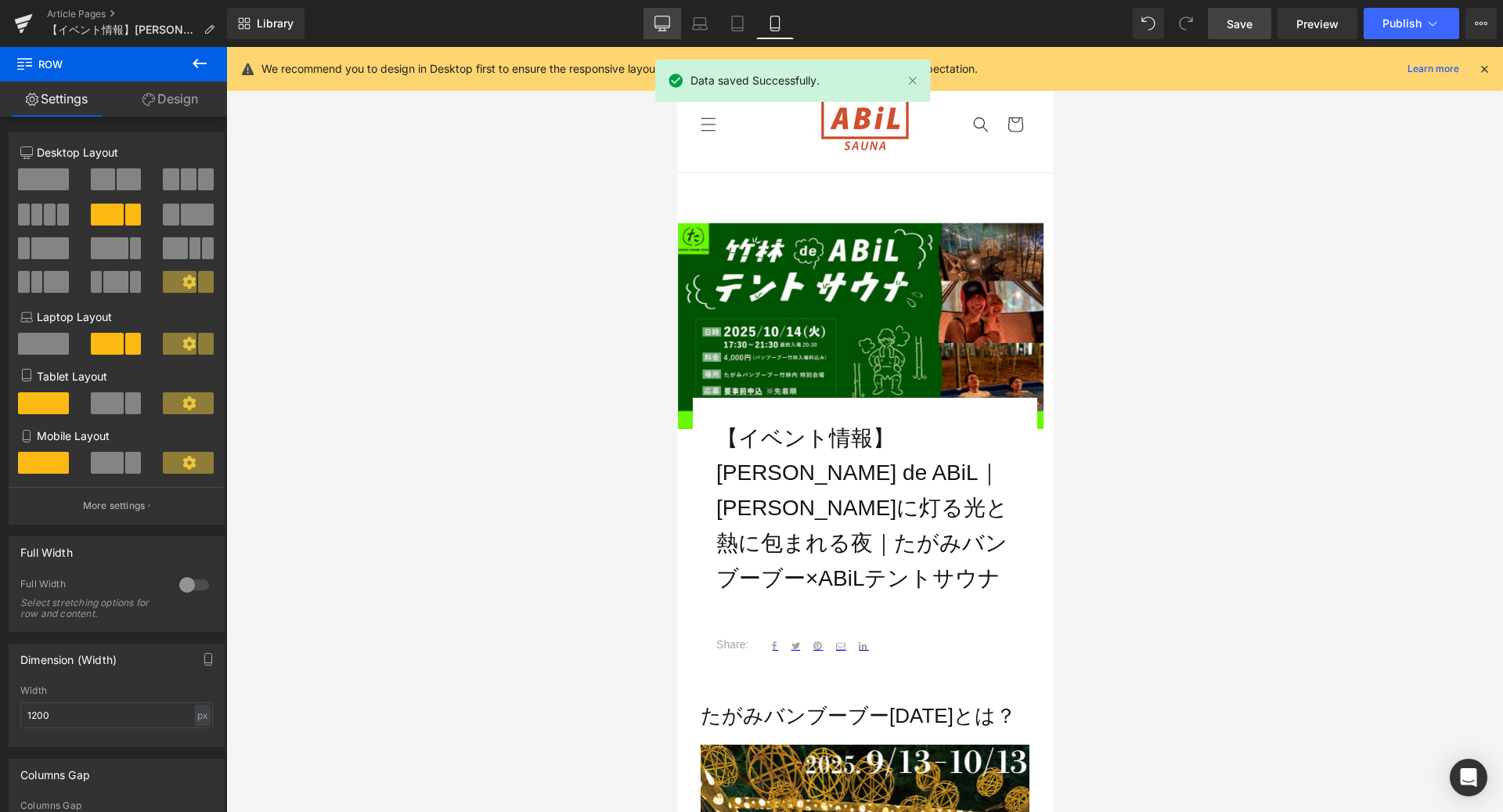
click at [662, 28] on icon at bounding box center [661, 22] width 15 height 15
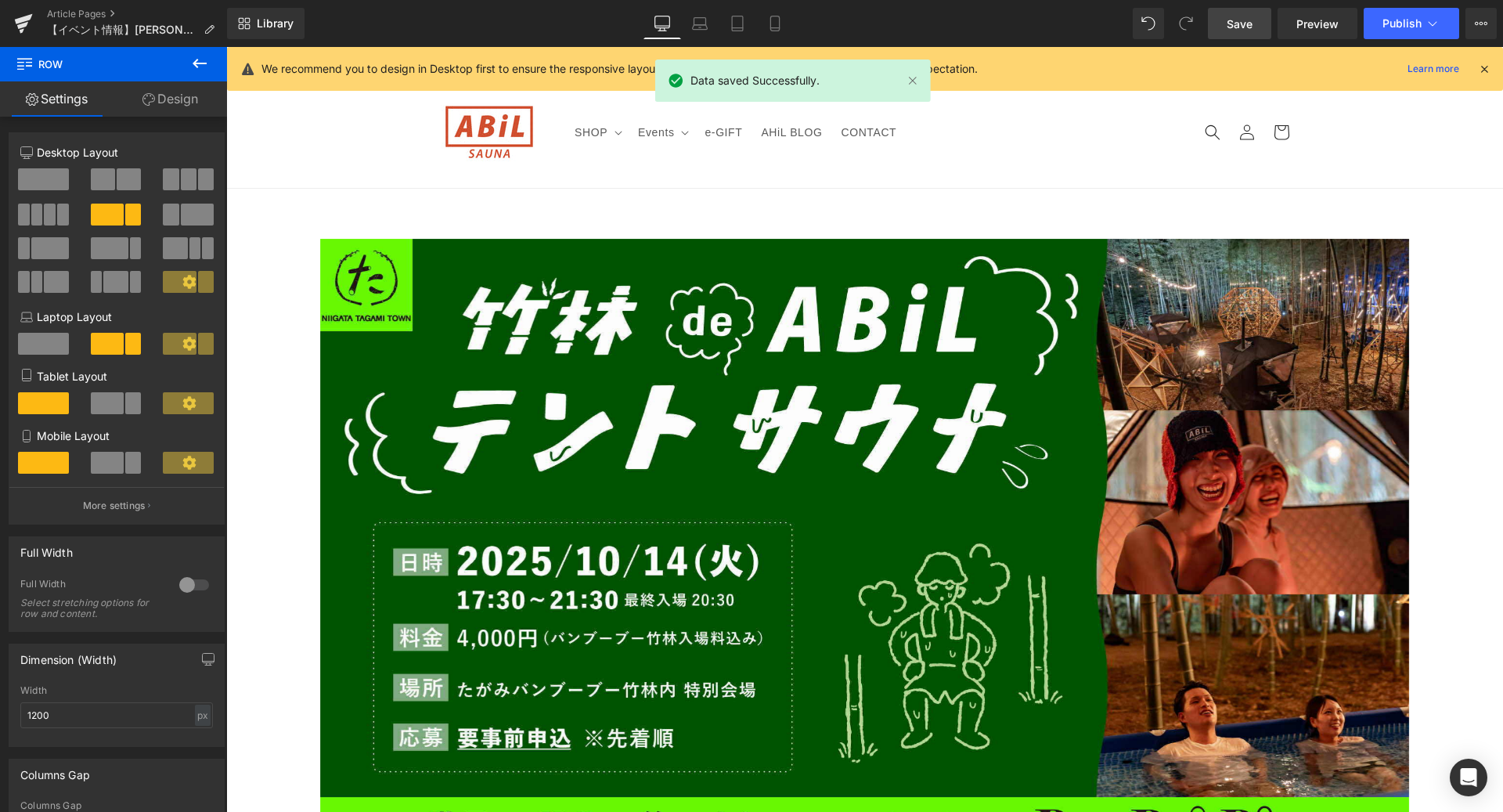
scroll to position [409, 0]
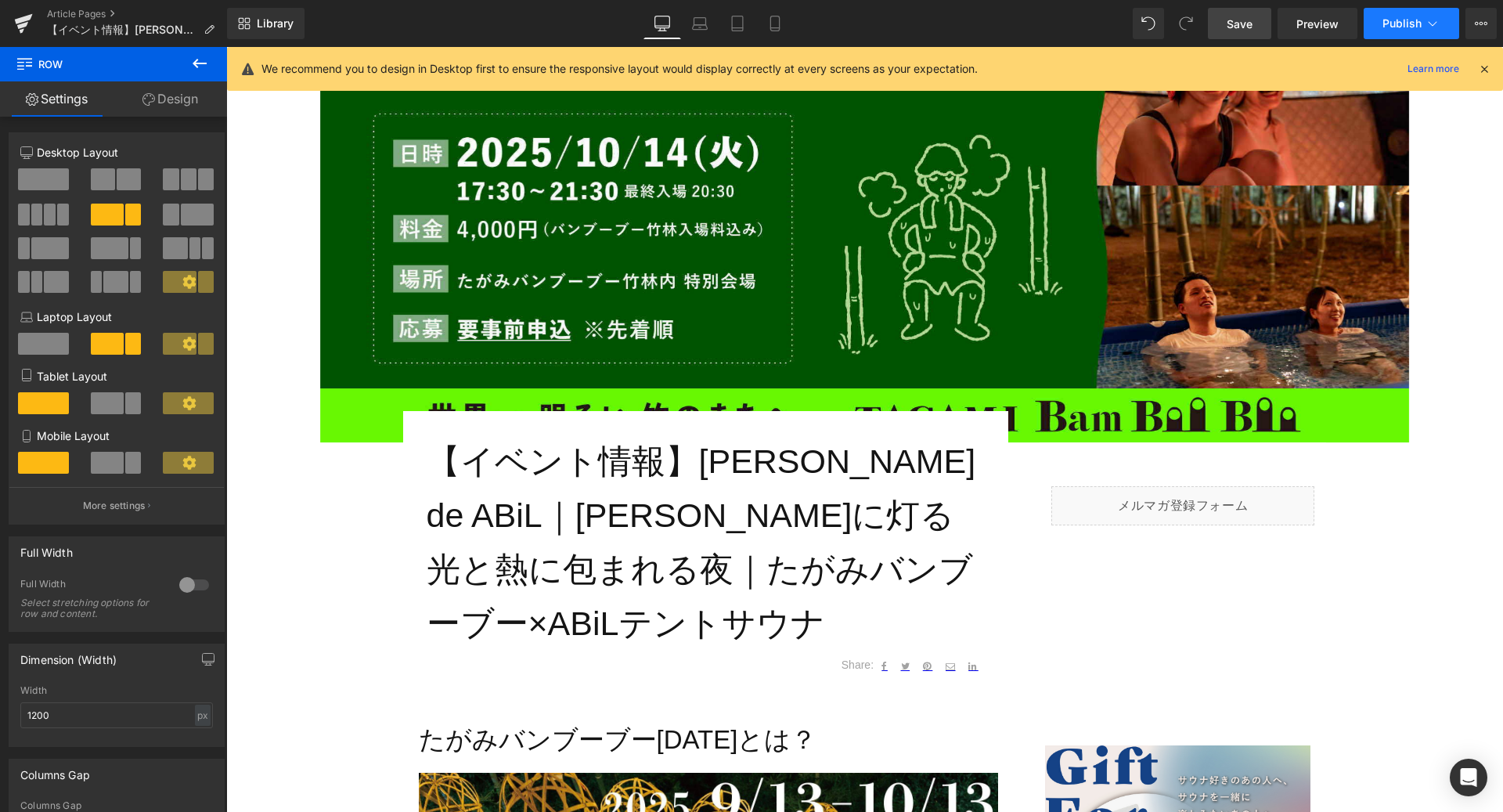
click at [1429, 20] on icon at bounding box center [1432, 22] width 15 height 15
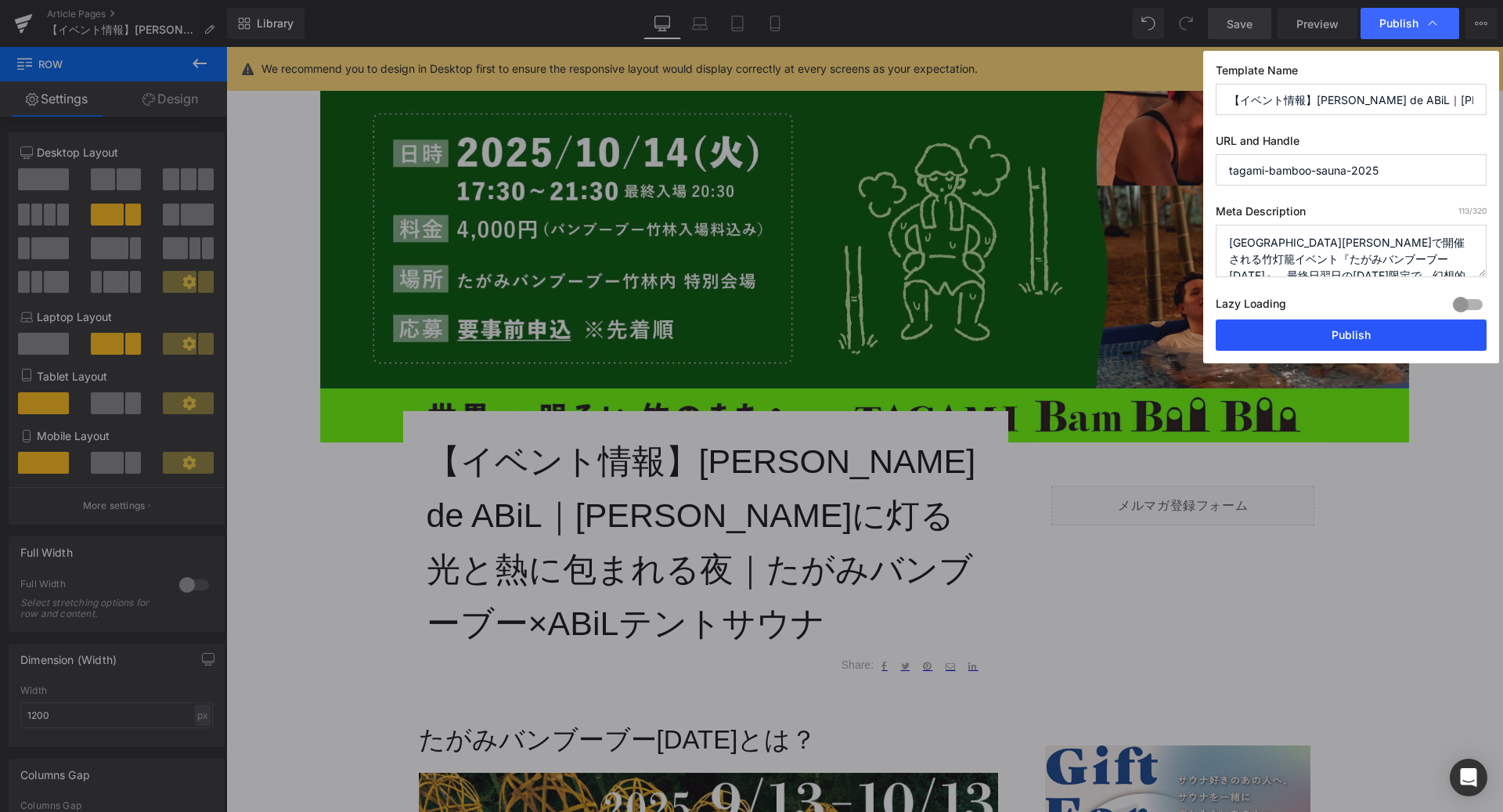
click at [1364, 328] on button "Publish" at bounding box center [1351, 334] width 271 height 31
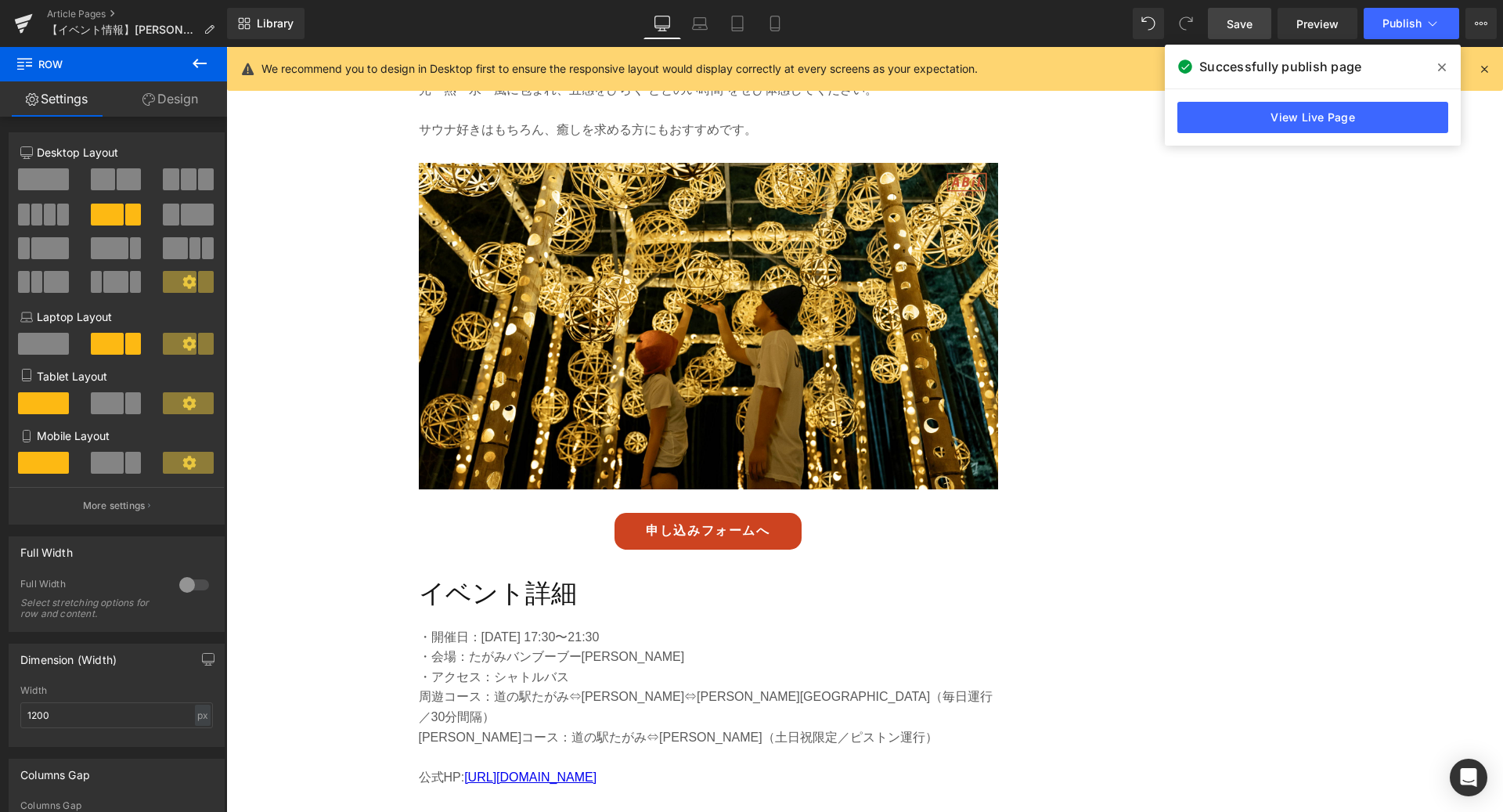
scroll to position [4712, 0]
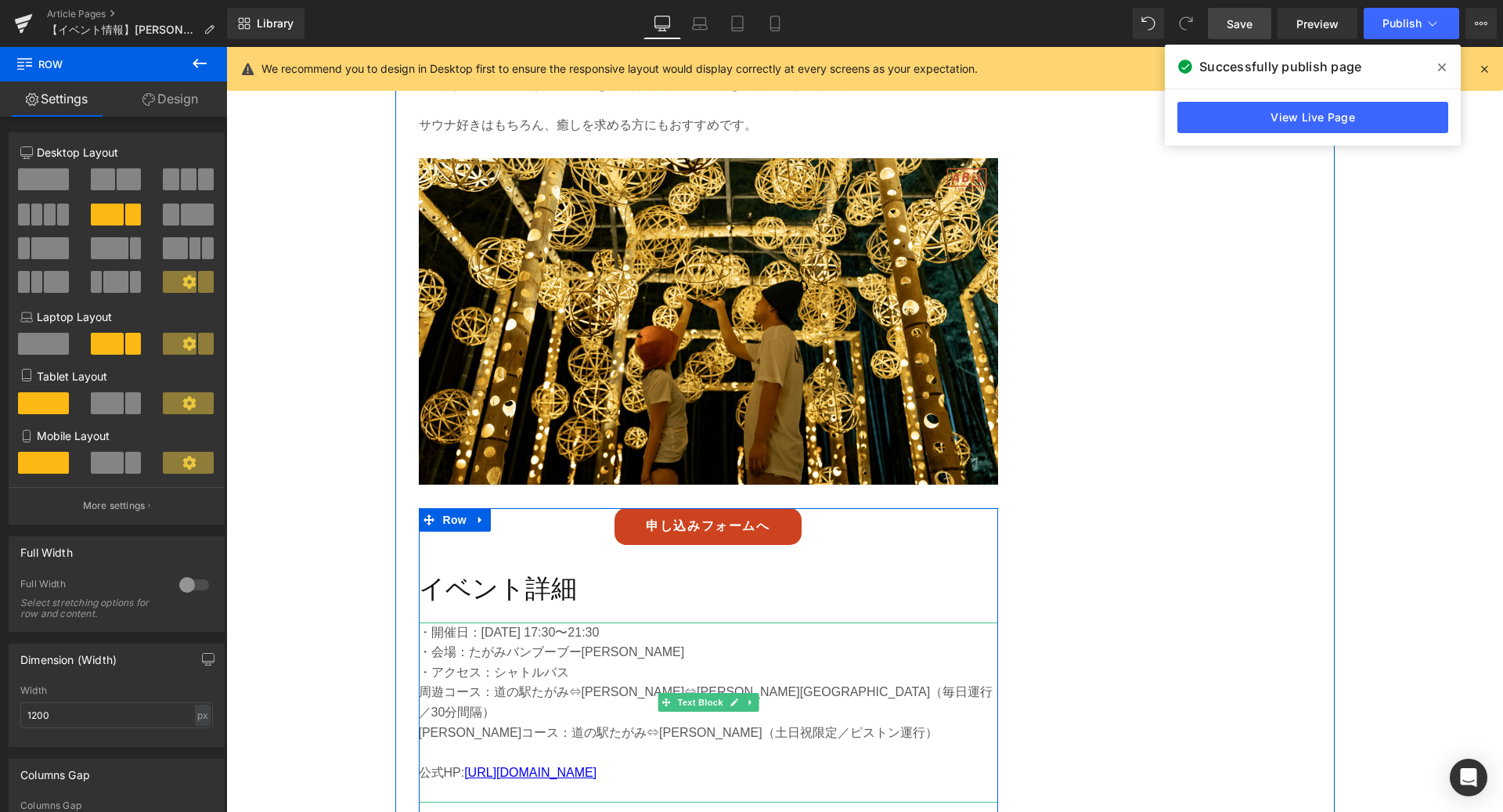
click at [533, 662] on p "・アクセス：シャトルバス" at bounding box center [708, 672] width 579 height 21
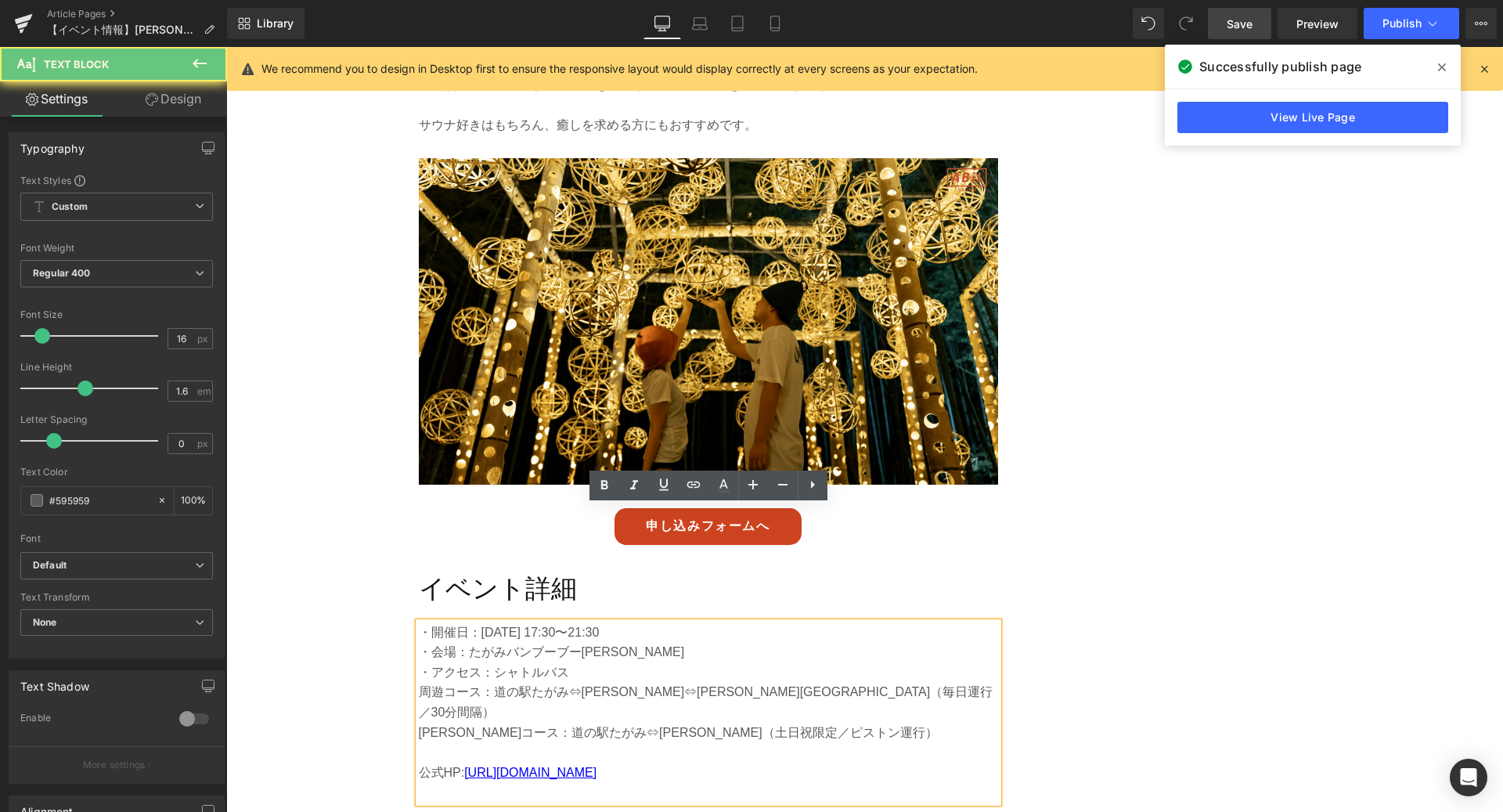
click at [529, 662] on p "・アクセス：シャトルバス" at bounding box center [708, 672] width 579 height 21
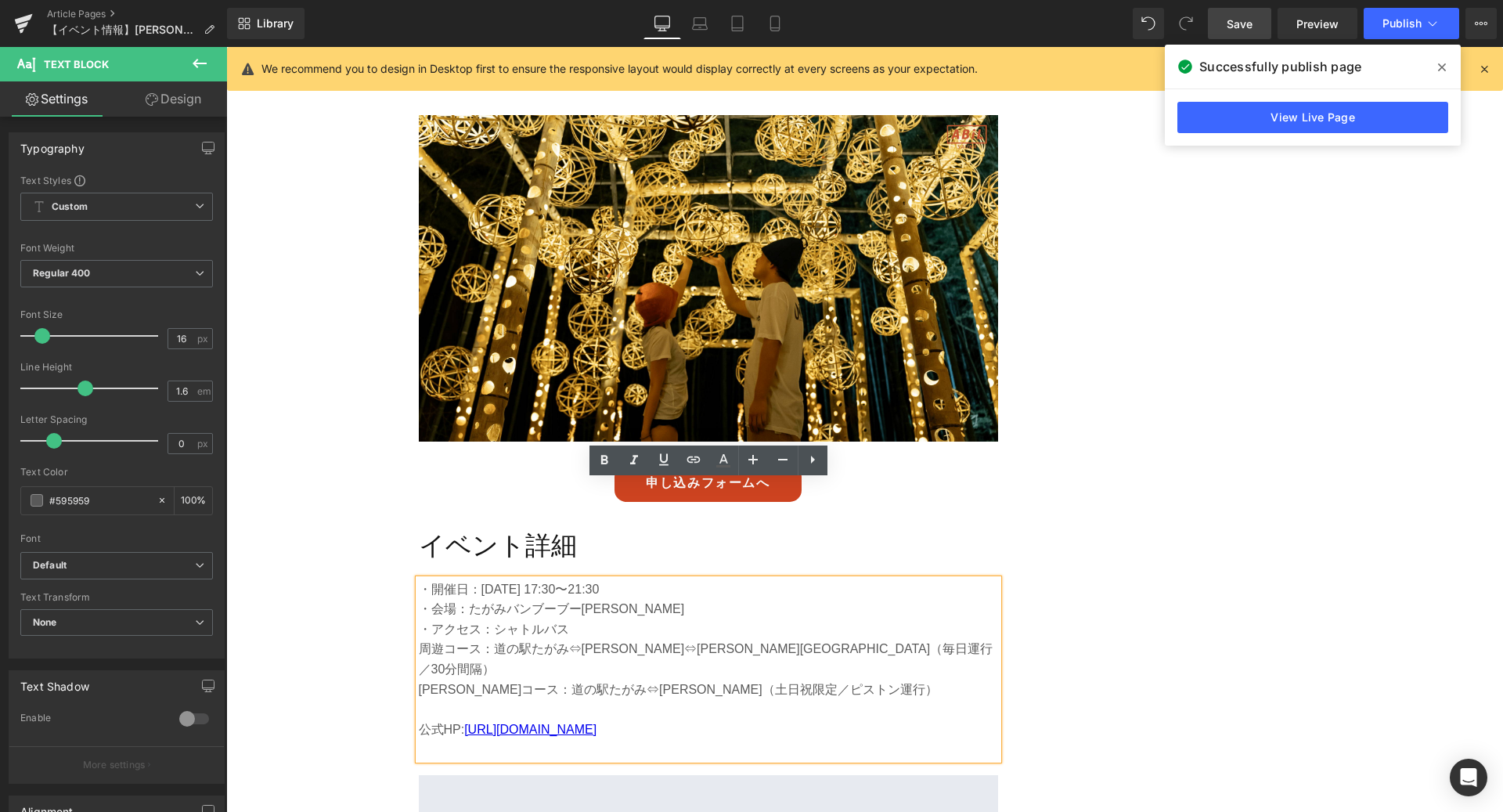
scroll to position [4758, 0]
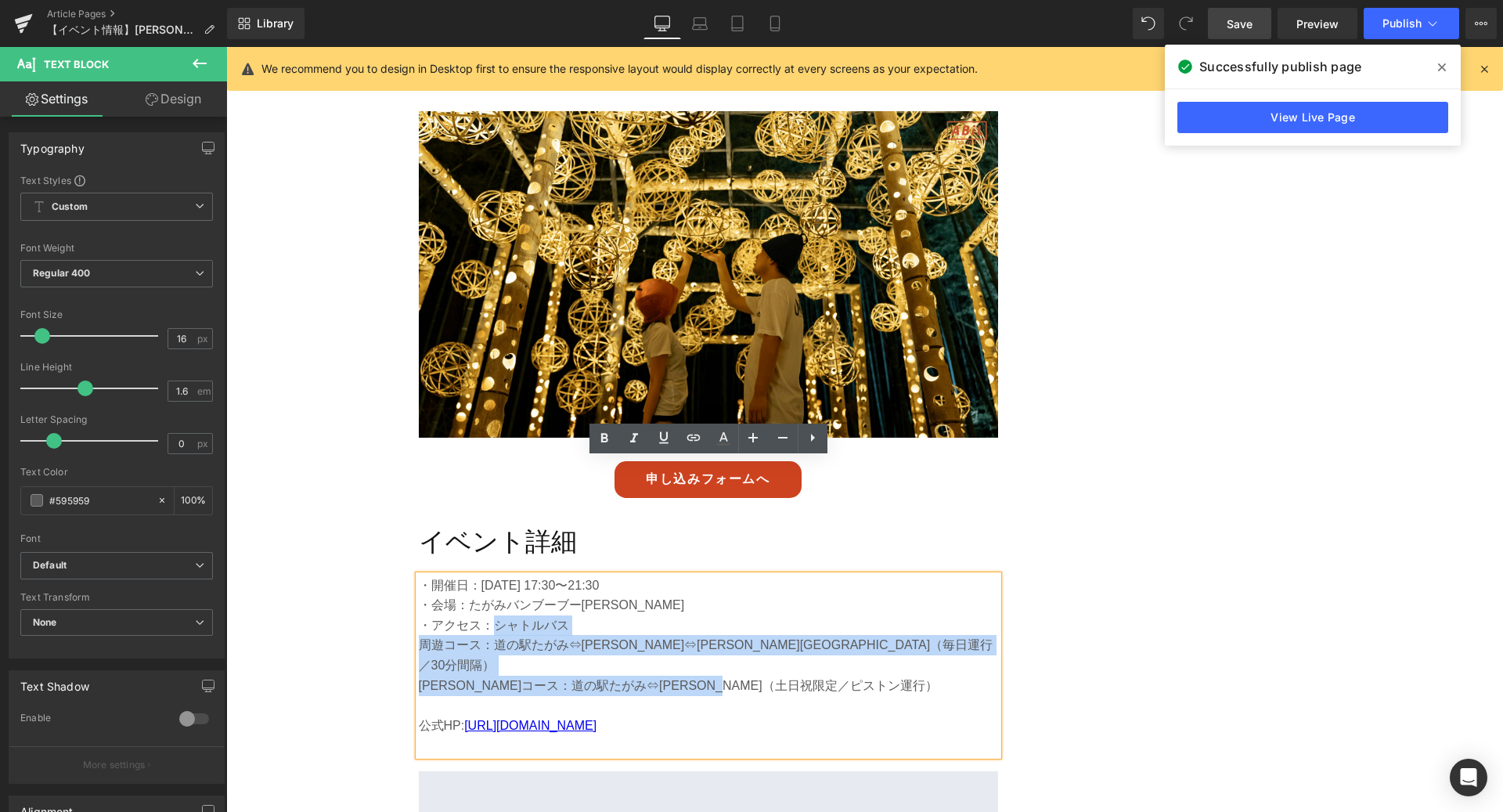
drag, startPoint x: 814, startPoint y: 549, endPoint x: 492, endPoint y: 516, distance: 323.7
click at [492, 575] on div "・開催日：[DATE] 17:30〜21:30 ・会場：たがみバンブーブー[PERSON_NAME] ・アクセス：シャトルバス　 　周遊コース：道の駅たがみ⇔…" at bounding box center [708, 665] width 579 height 180
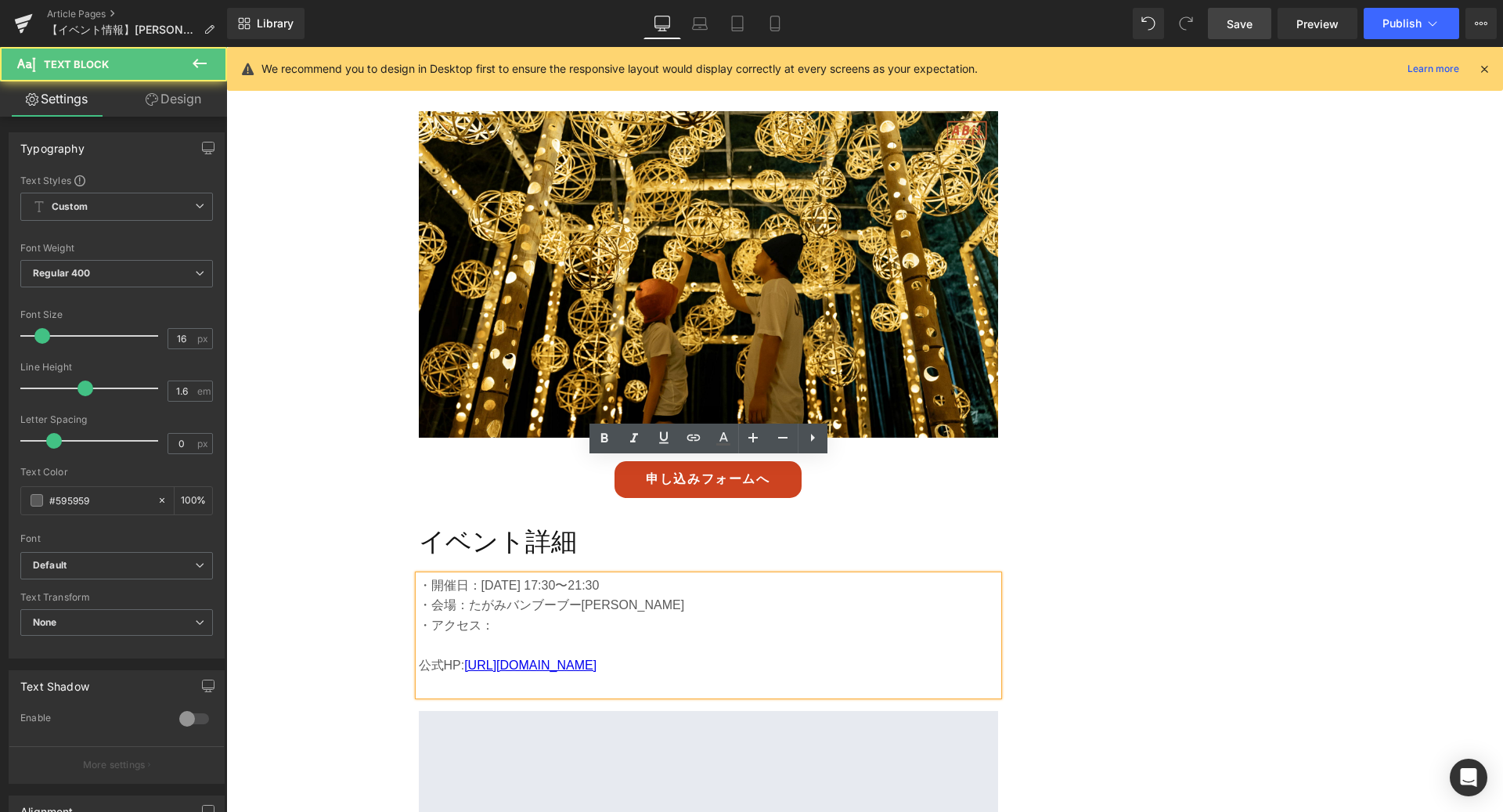
click at [479, 635] on p at bounding box center [708, 644] width 579 height 21
click at [456, 676] on p at bounding box center [708, 686] width 579 height 21
click at [456, 635] on p at bounding box center [708, 644] width 579 height 21
click at [507, 616] on p "・アクセス：" at bounding box center [708, 626] width 579 height 21
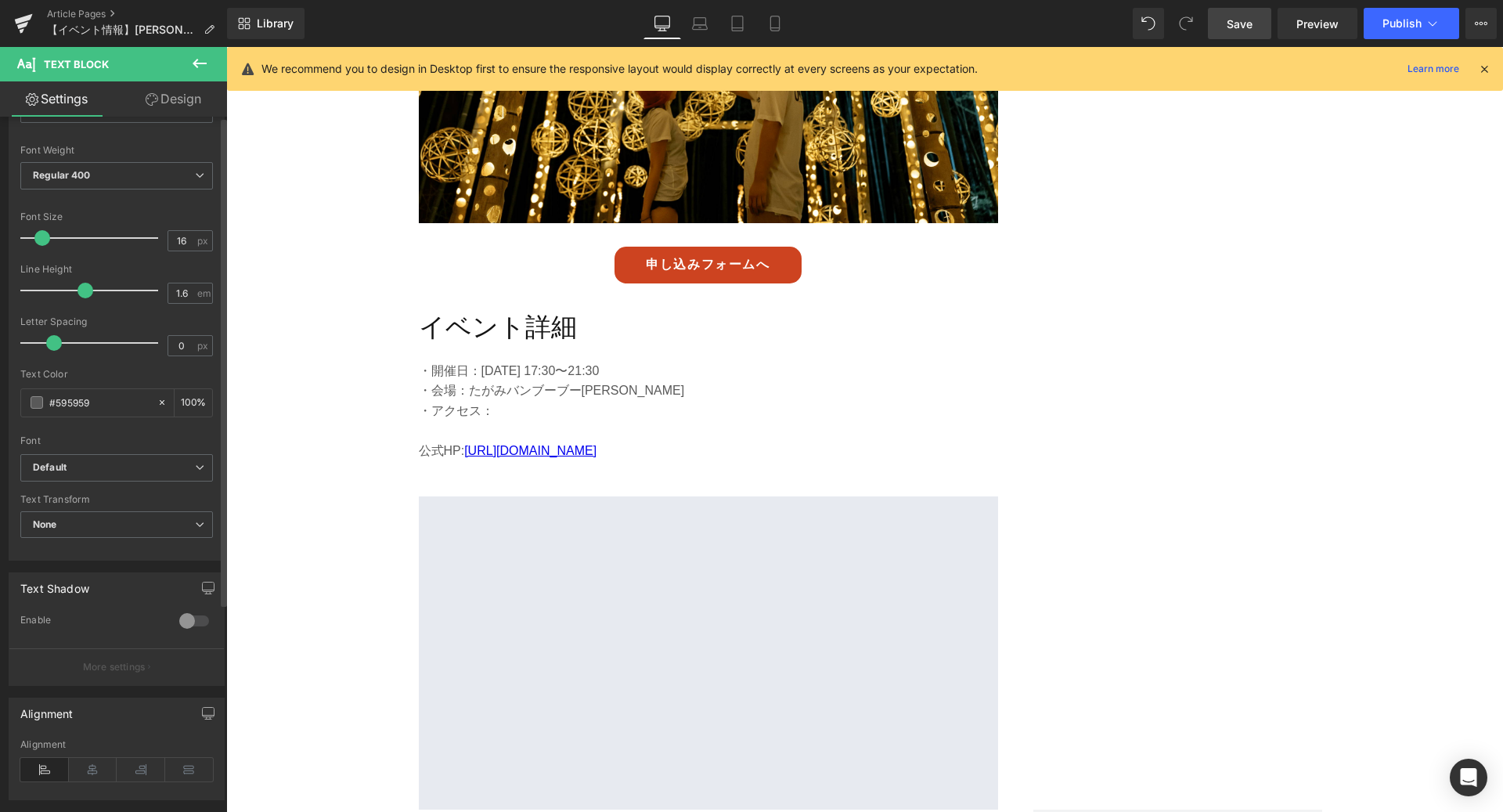
scroll to position [0, 0]
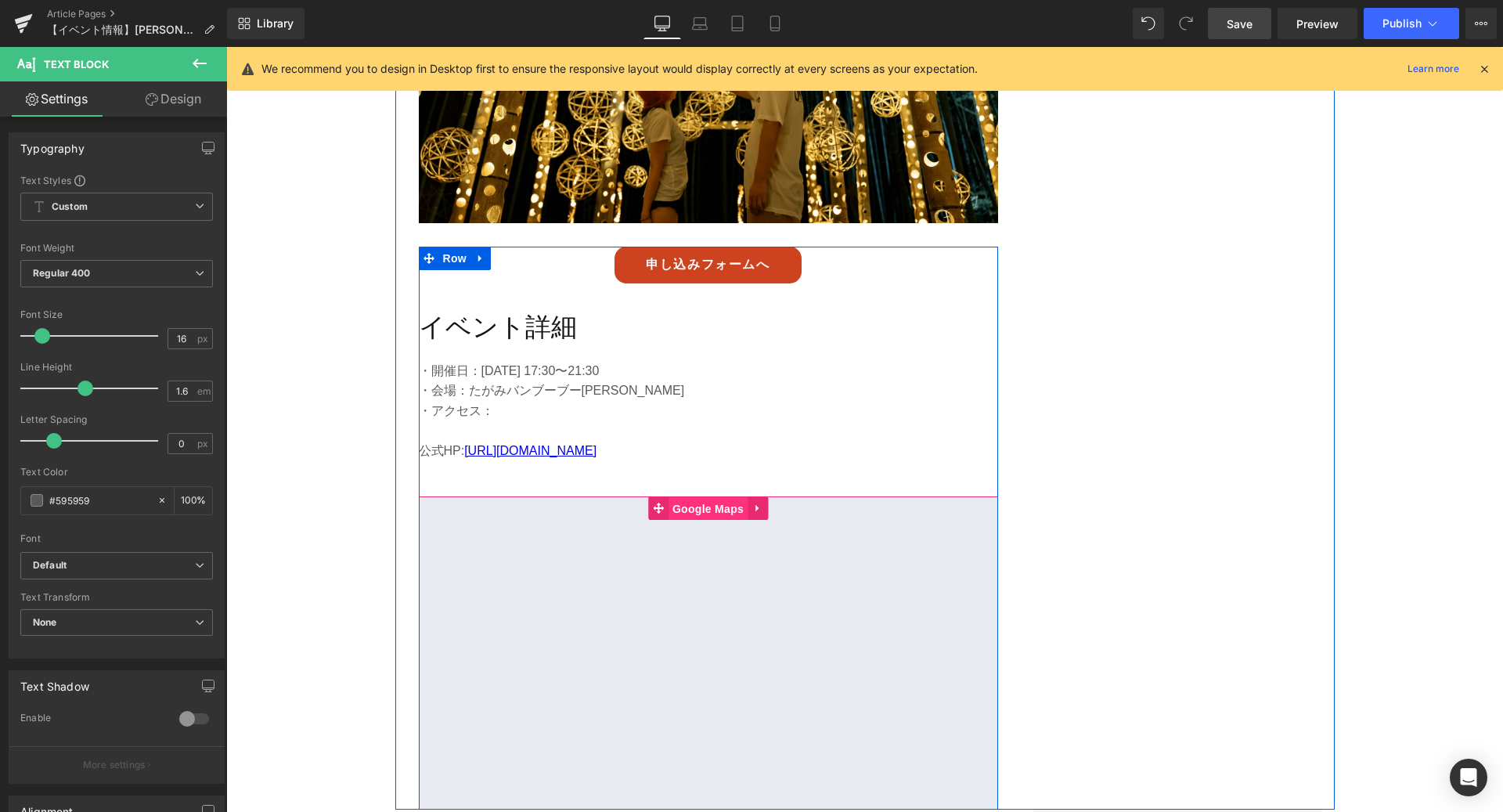
click at [715, 497] on span "Google Maps" at bounding box center [708, 509] width 79 height 23
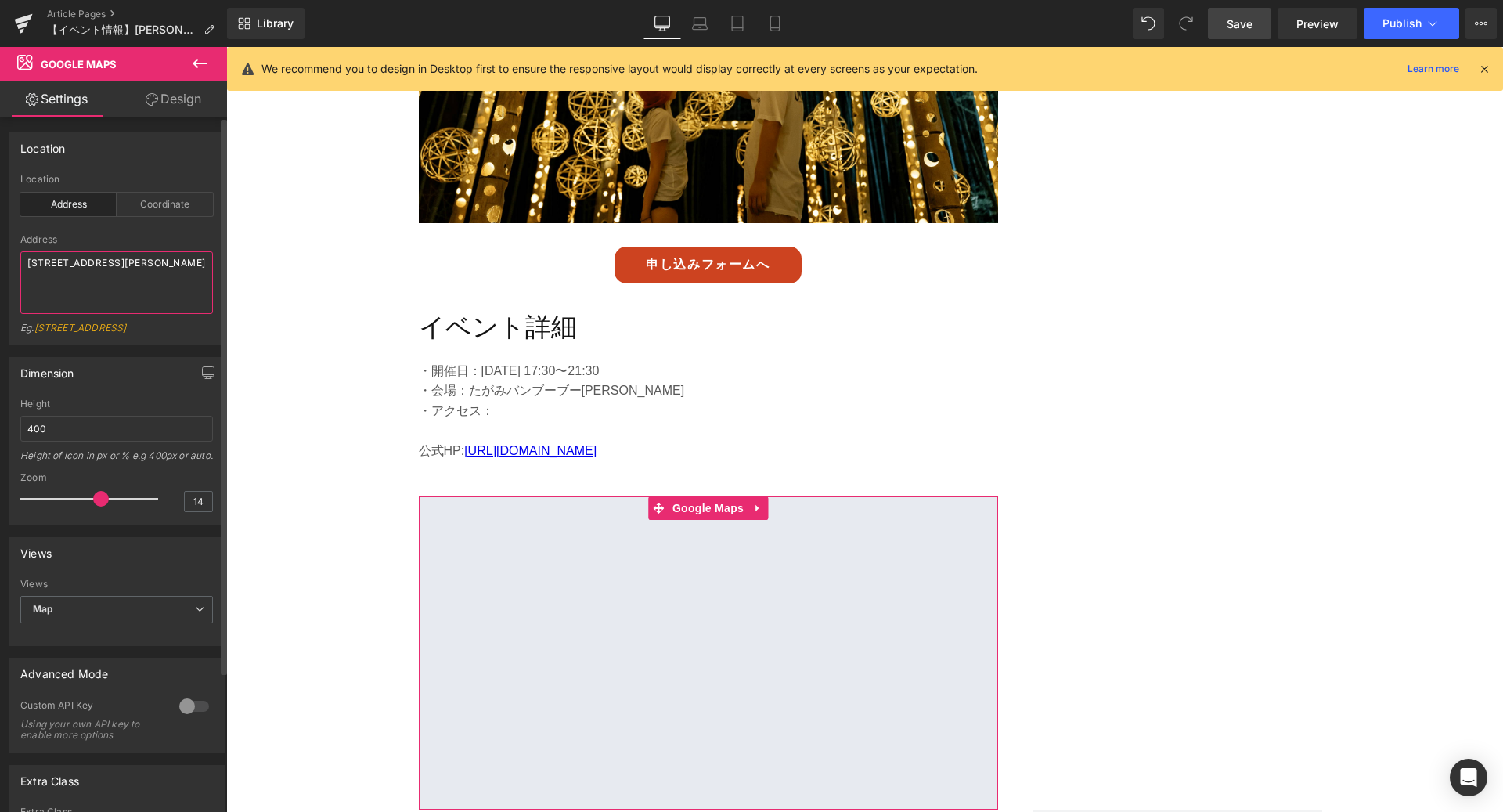
click at [124, 277] on textarea "[STREET_ADDRESS][PERSON_NAME]" at bounding box center [117, 282] width 193 height 63
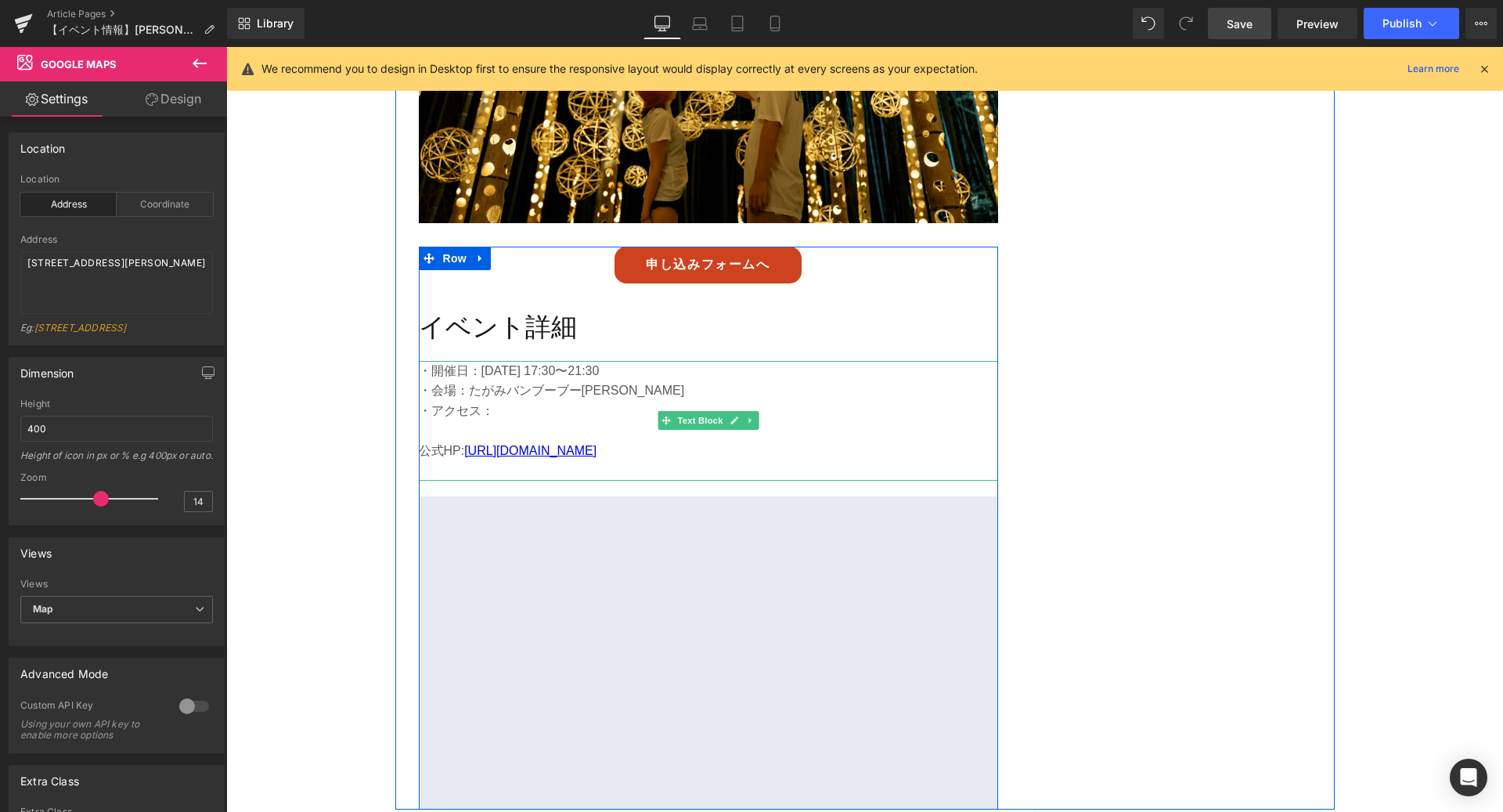
click at [600, 401] on p "・アクセス：" at bounding box center [708, 410] width 579 height 21
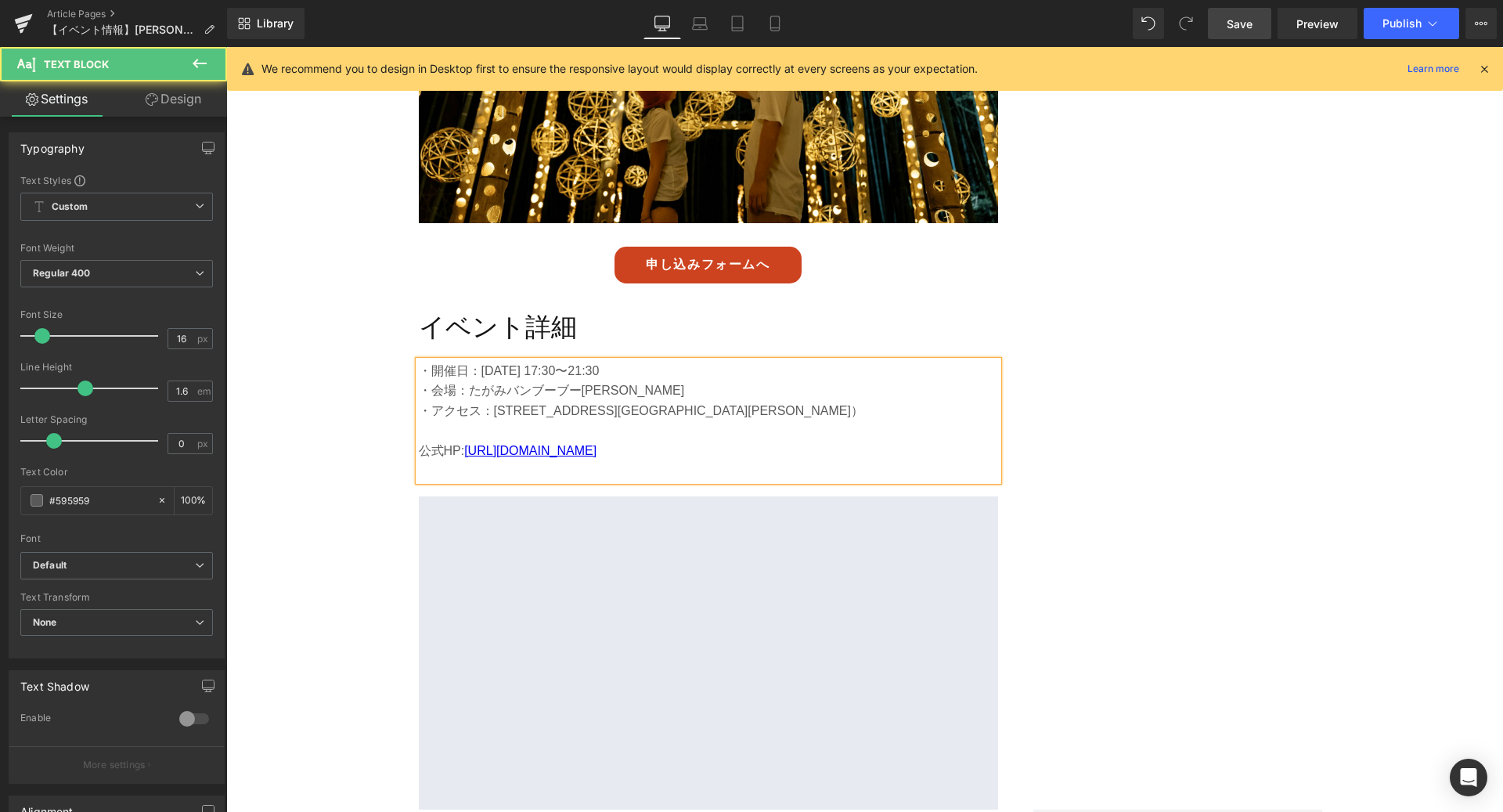
click at [803, 401] on p "・アクセス：[STREET_ADDRESS][GEOGRAPHIC_DATA][PERSON_NAME]）" at bounding box center [708, 410] width 579 height 21
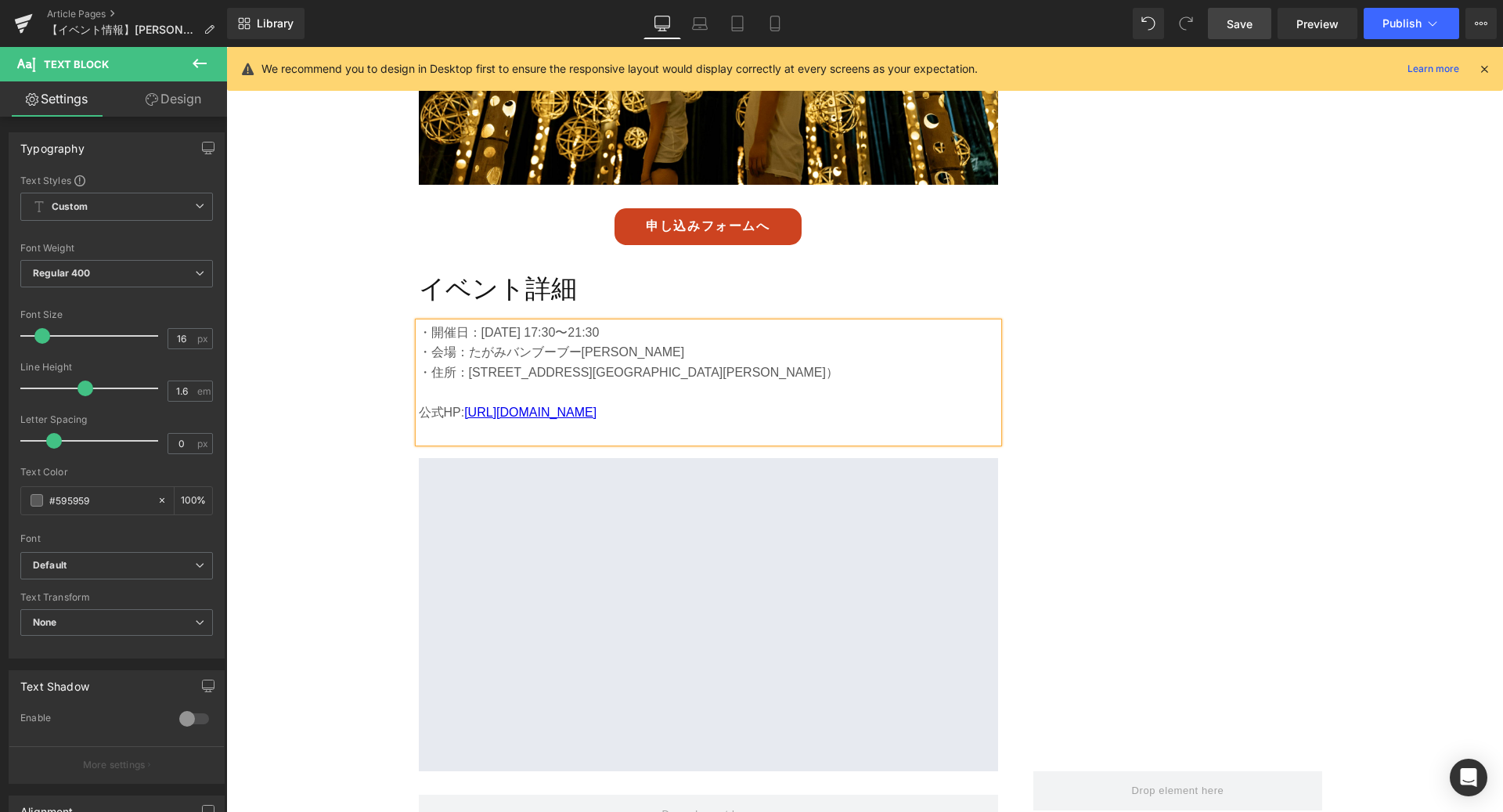
scroll to position [5021, 0]
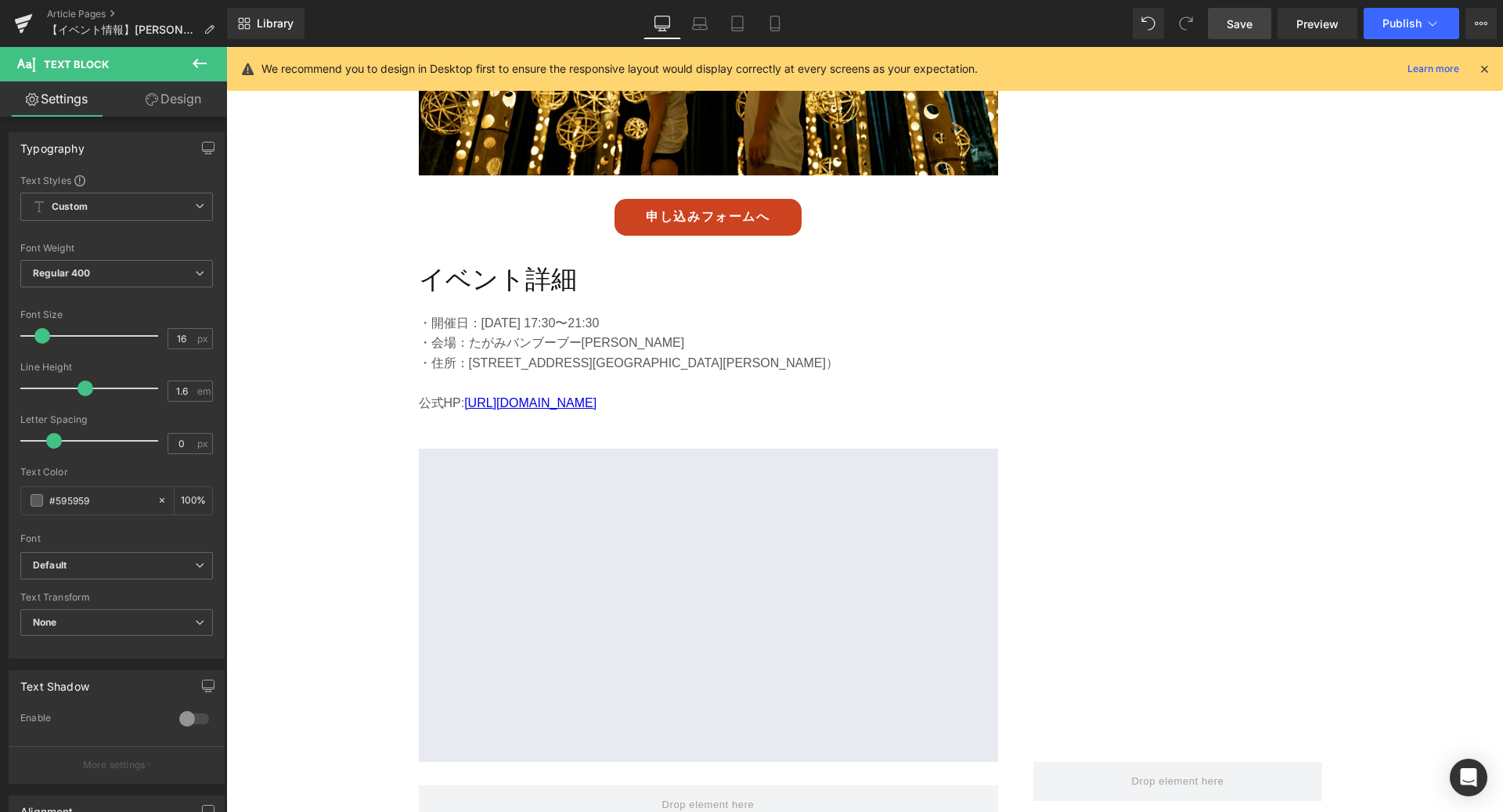
click at [1230, 22] on span "Save" at bounding box center [1240, 23] width 26 height 16
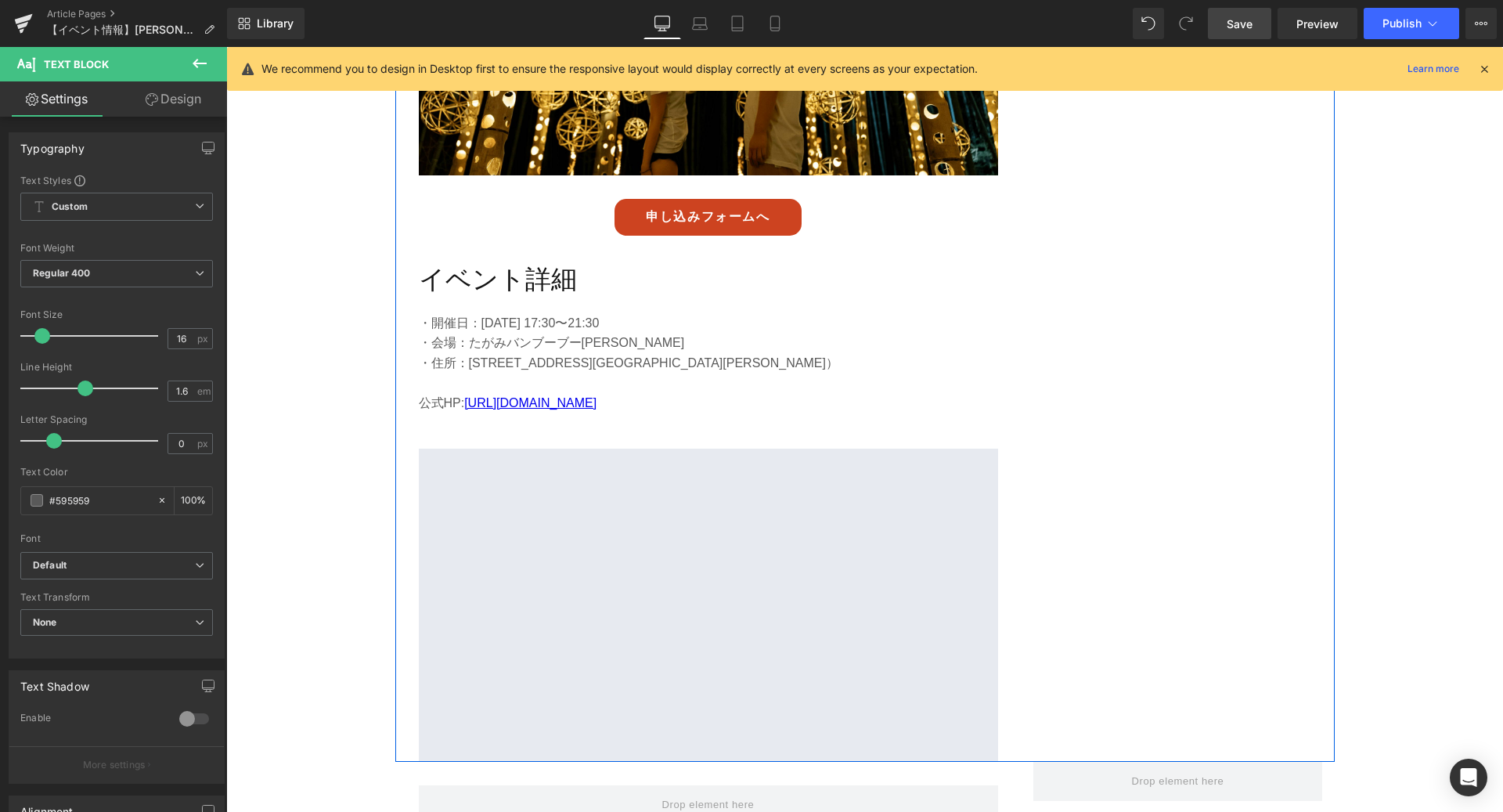
scroll to position [5011, 0]
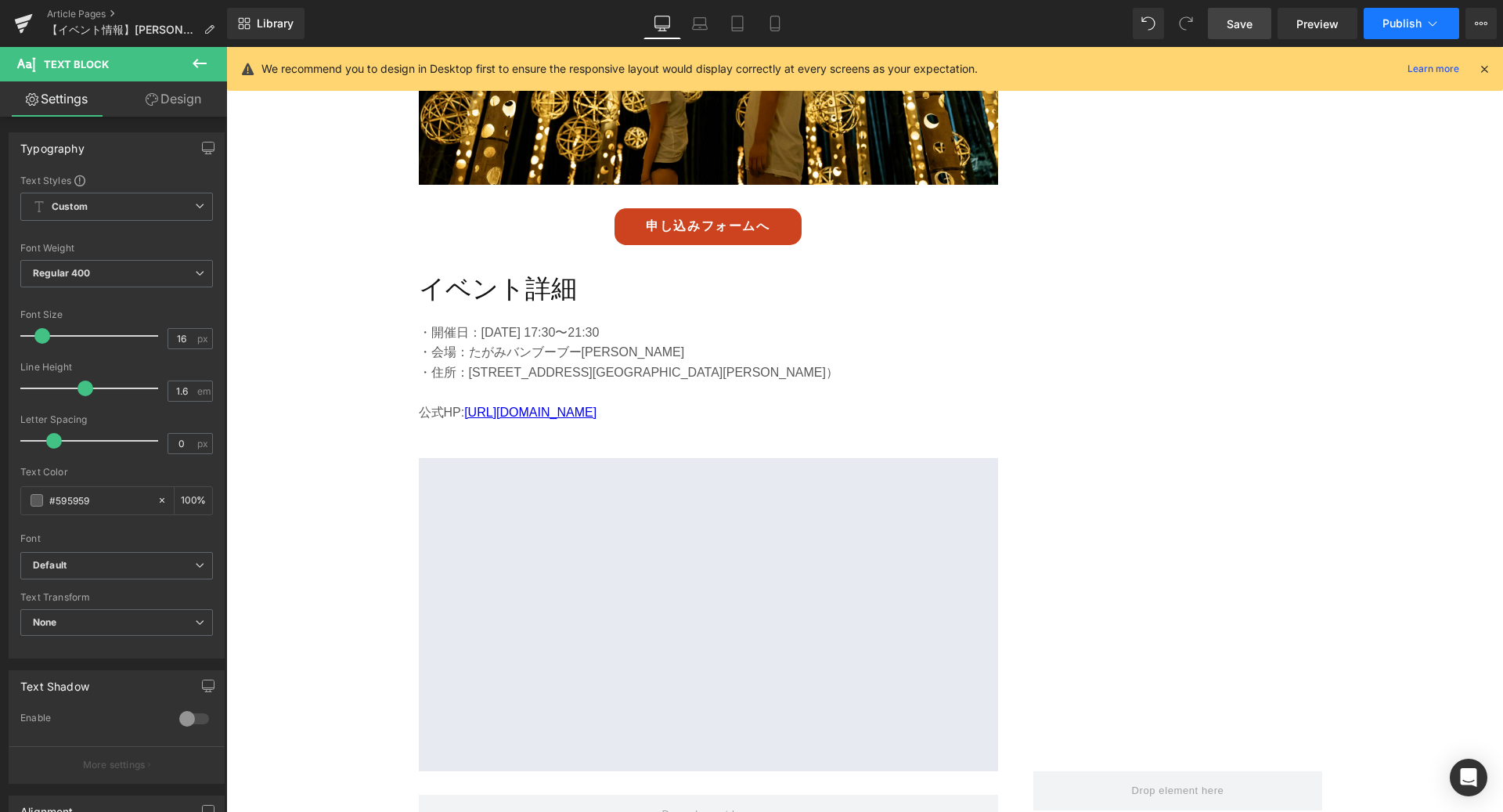
click at [1419, 23] on span "Publish" at bounding box center [1403, 23] width 39 height 13
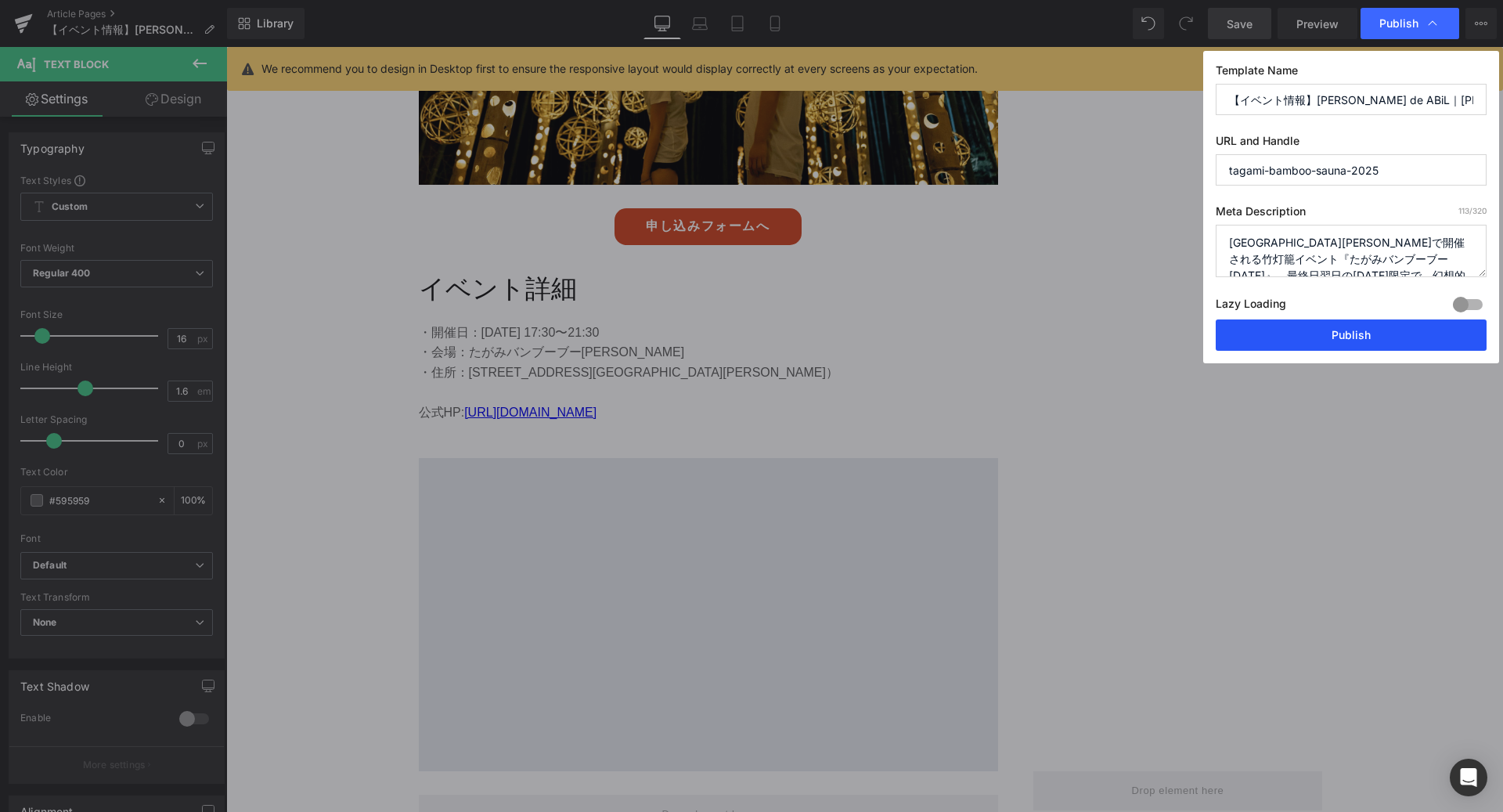
click at [1331, 323] on button "Publish" at bounding box center [1351, 334] width 271 height 31
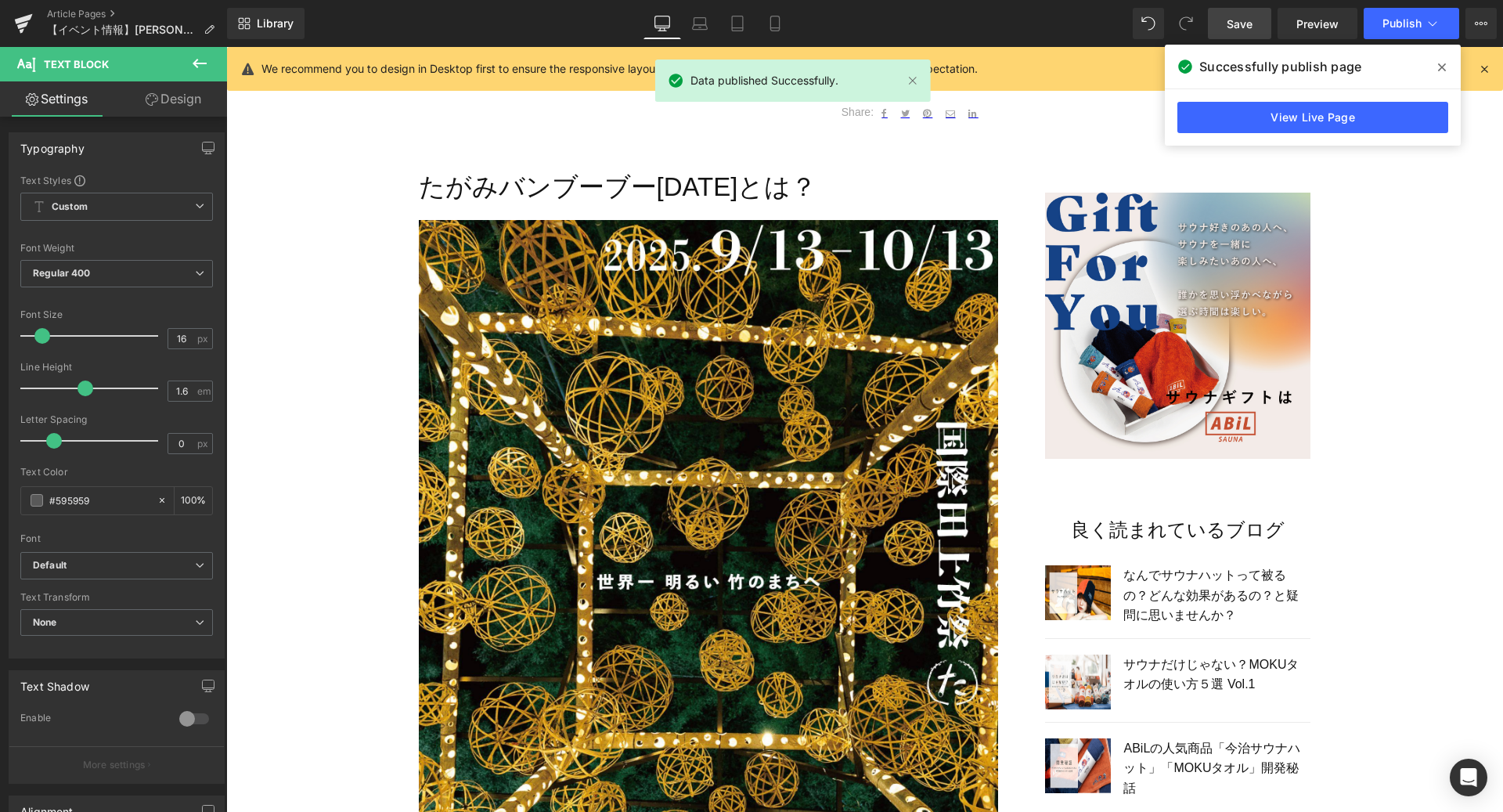
scroll to position [0, 0]
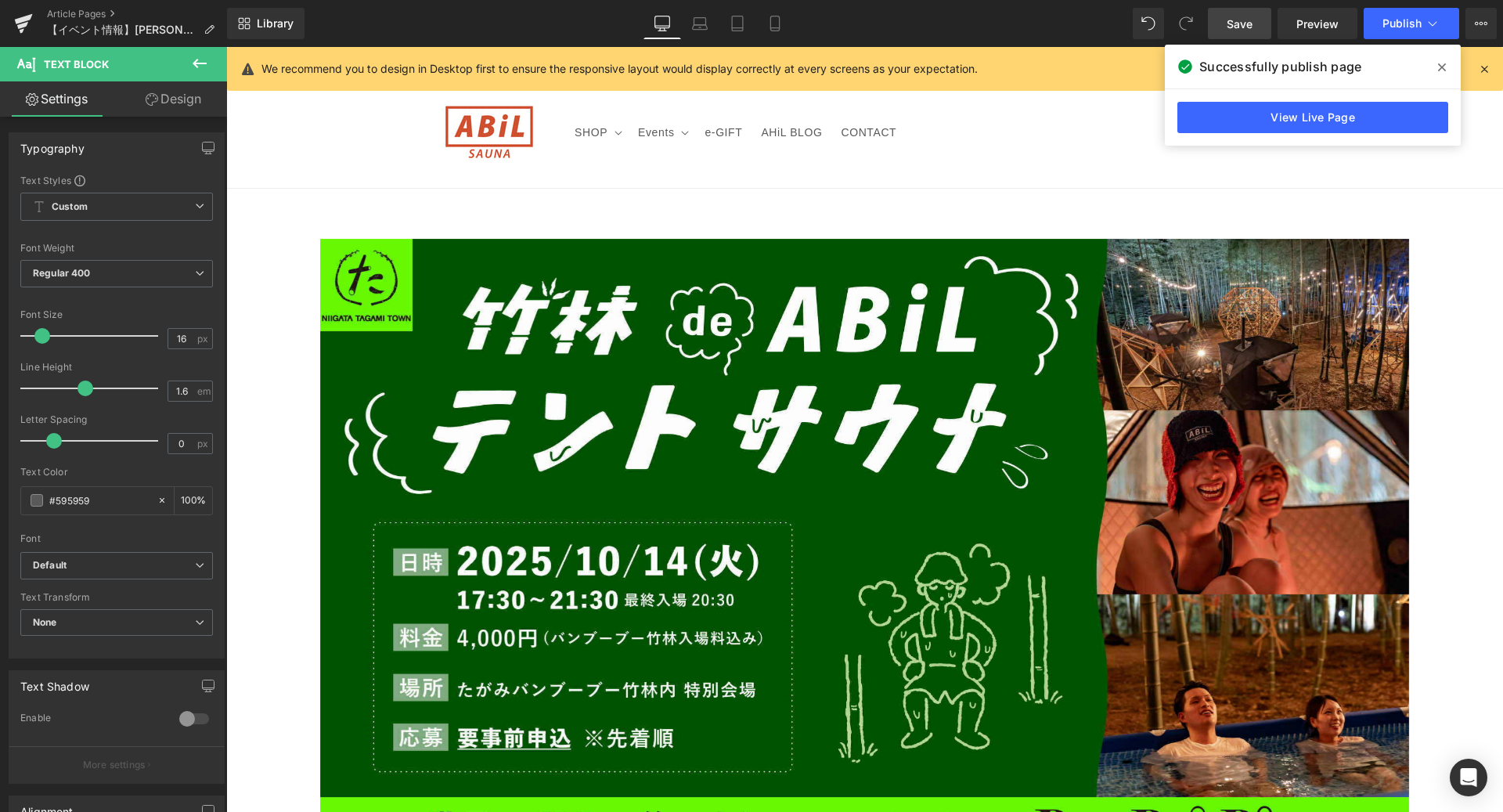
click at [1445, 65] on icon at bounding box center [1442, 67] width 8 height 13
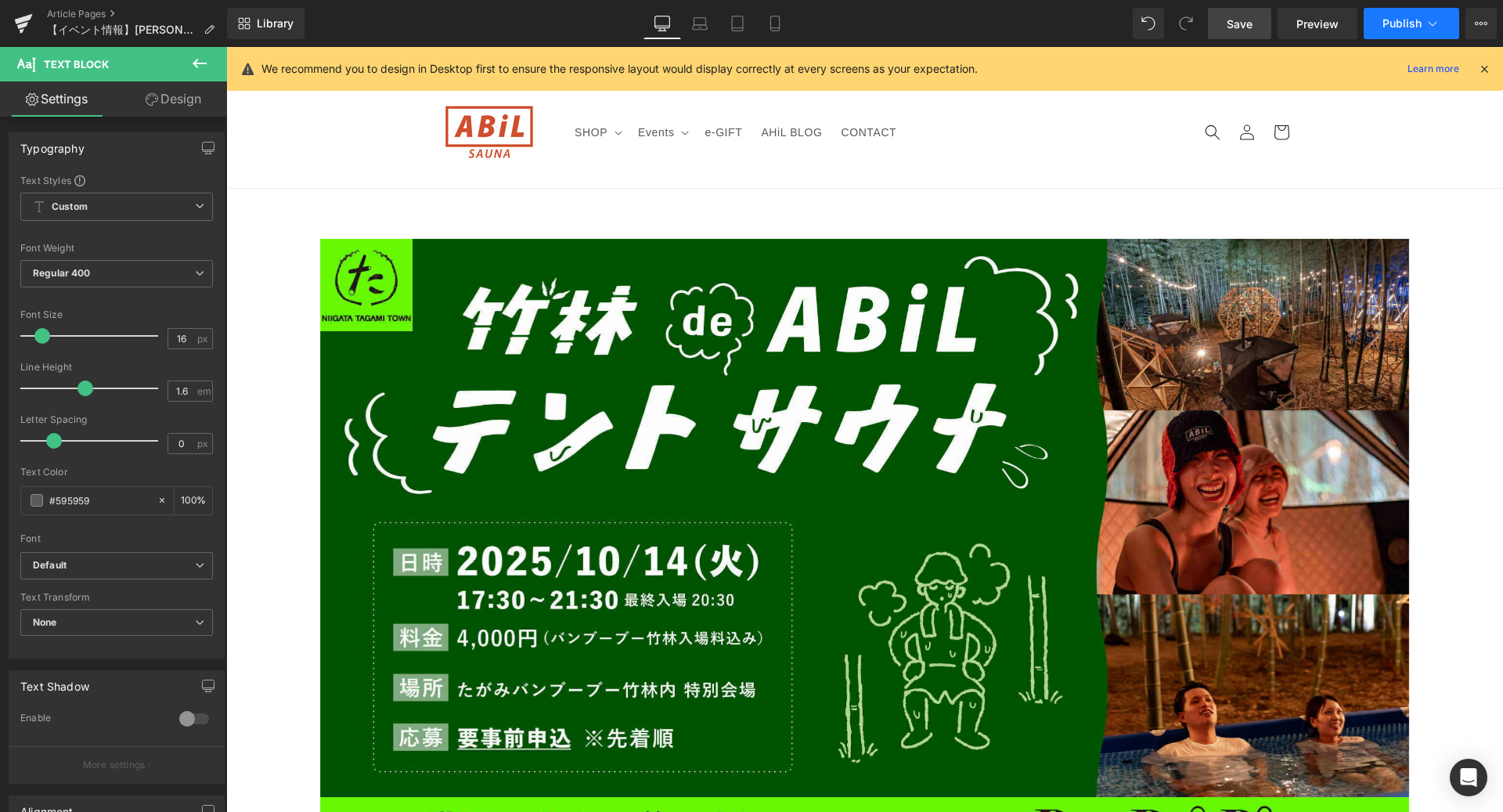
click at [1438, 15] on button "Publish" at bounding box center [1412, 23] width 96 height 31
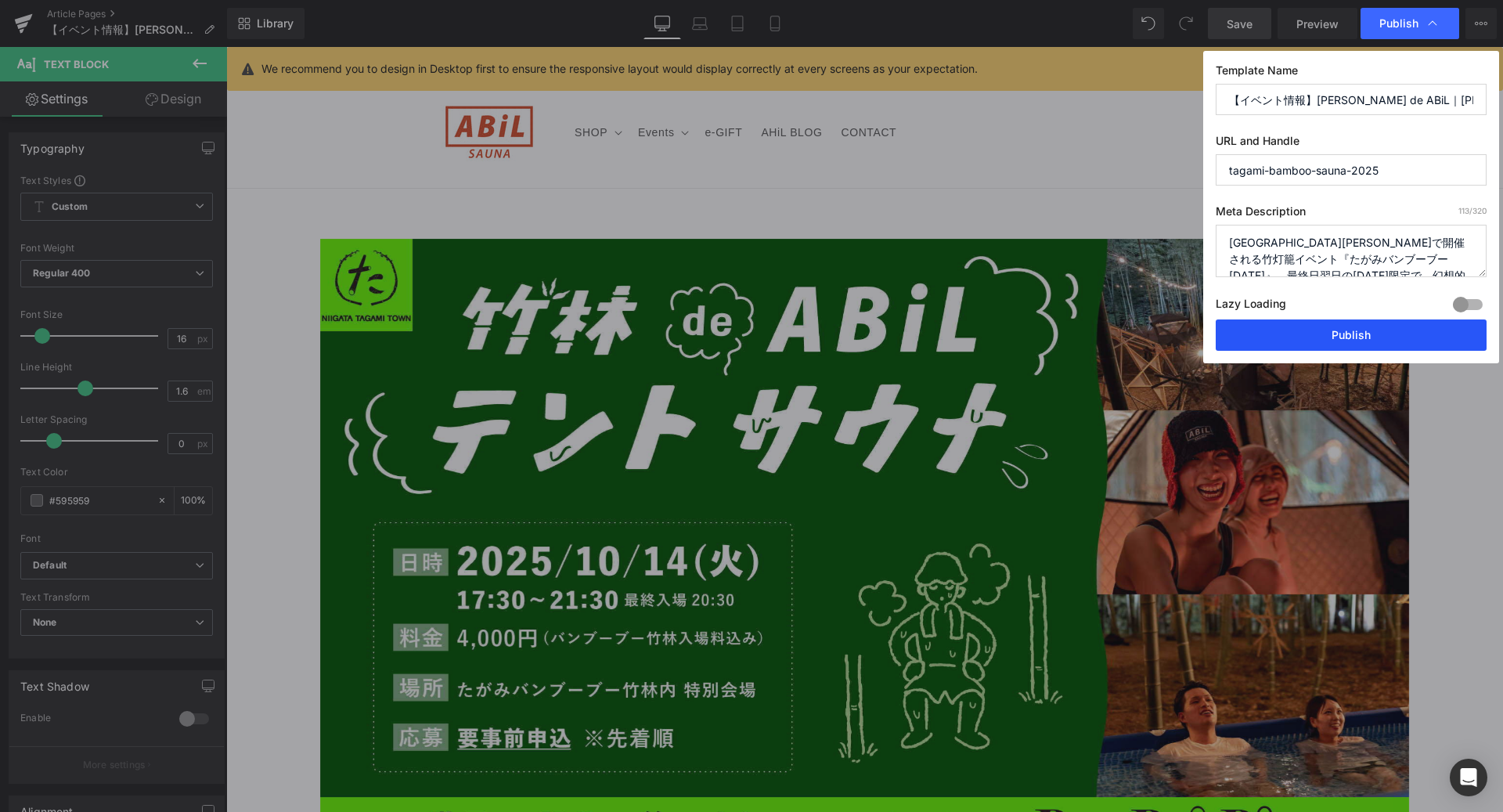
click at [1315, 328] on button "Publish" at bounding box center [1351, 334] width 271 height 31
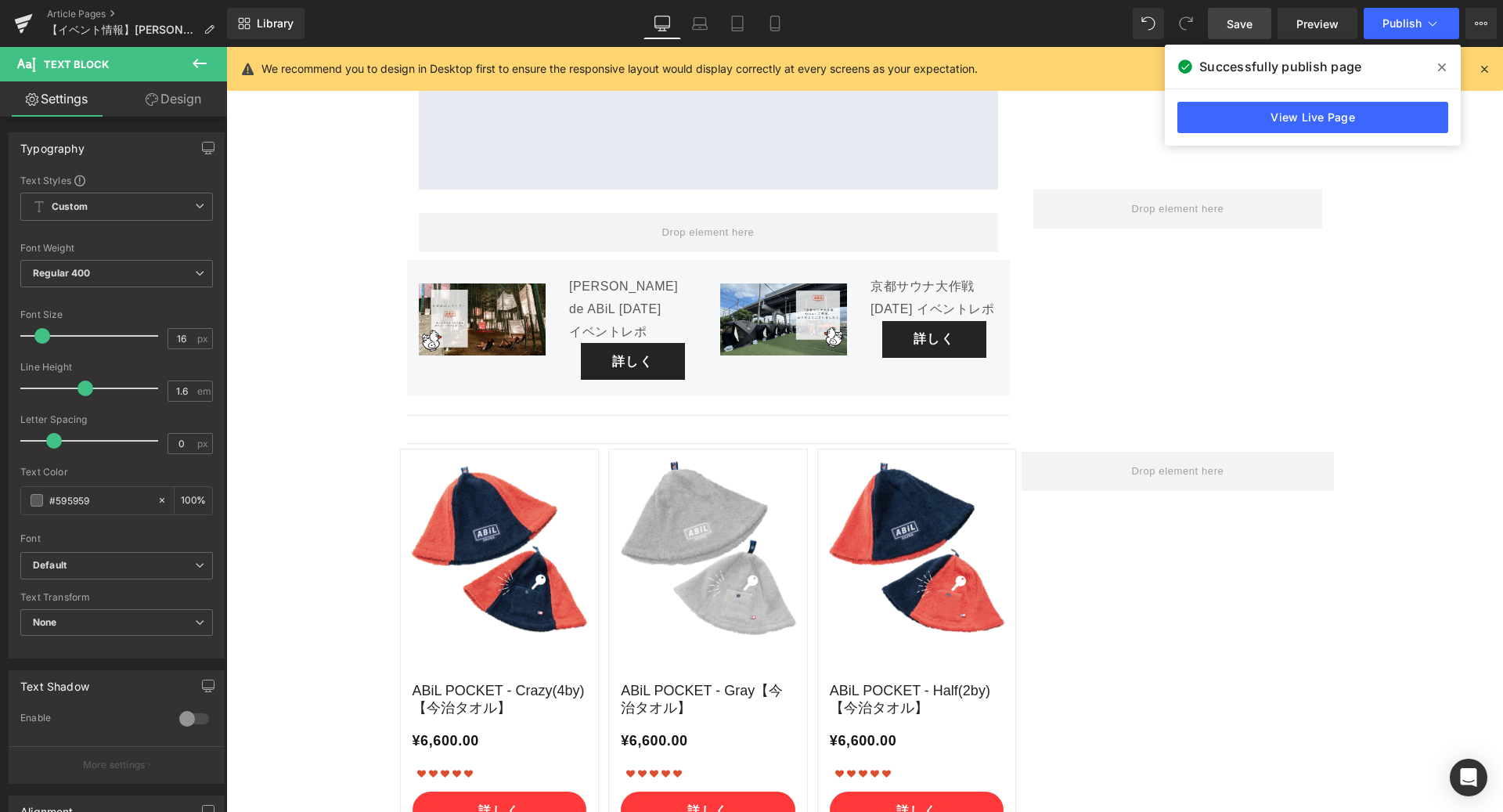
scroll to position [5590, 0]
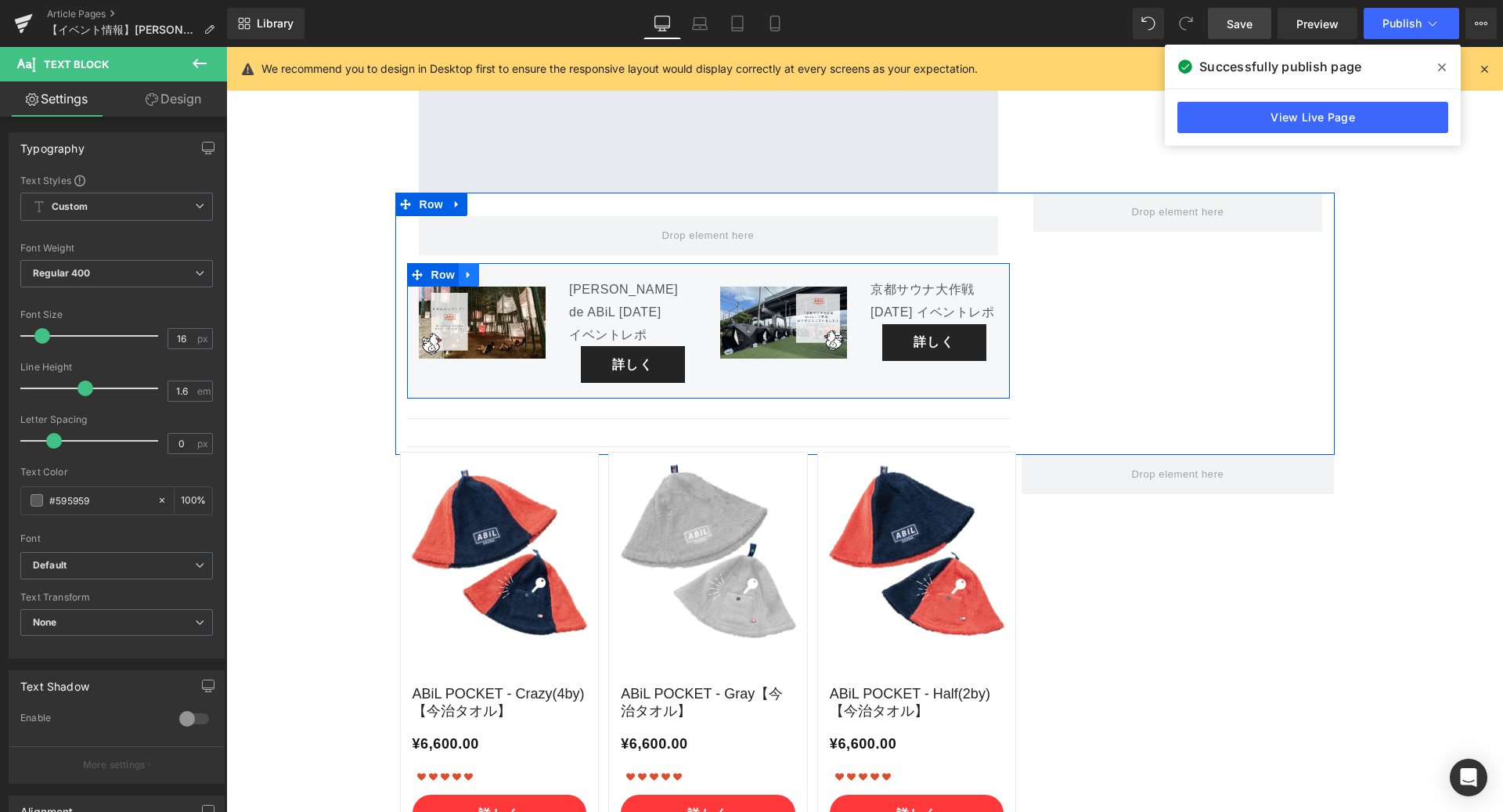
click at [467, 272] on icon at bounding box center [468, 275] width 3 height 7
click at [488, 269] on icon at bounding box center [489, 274] width 11 height 11
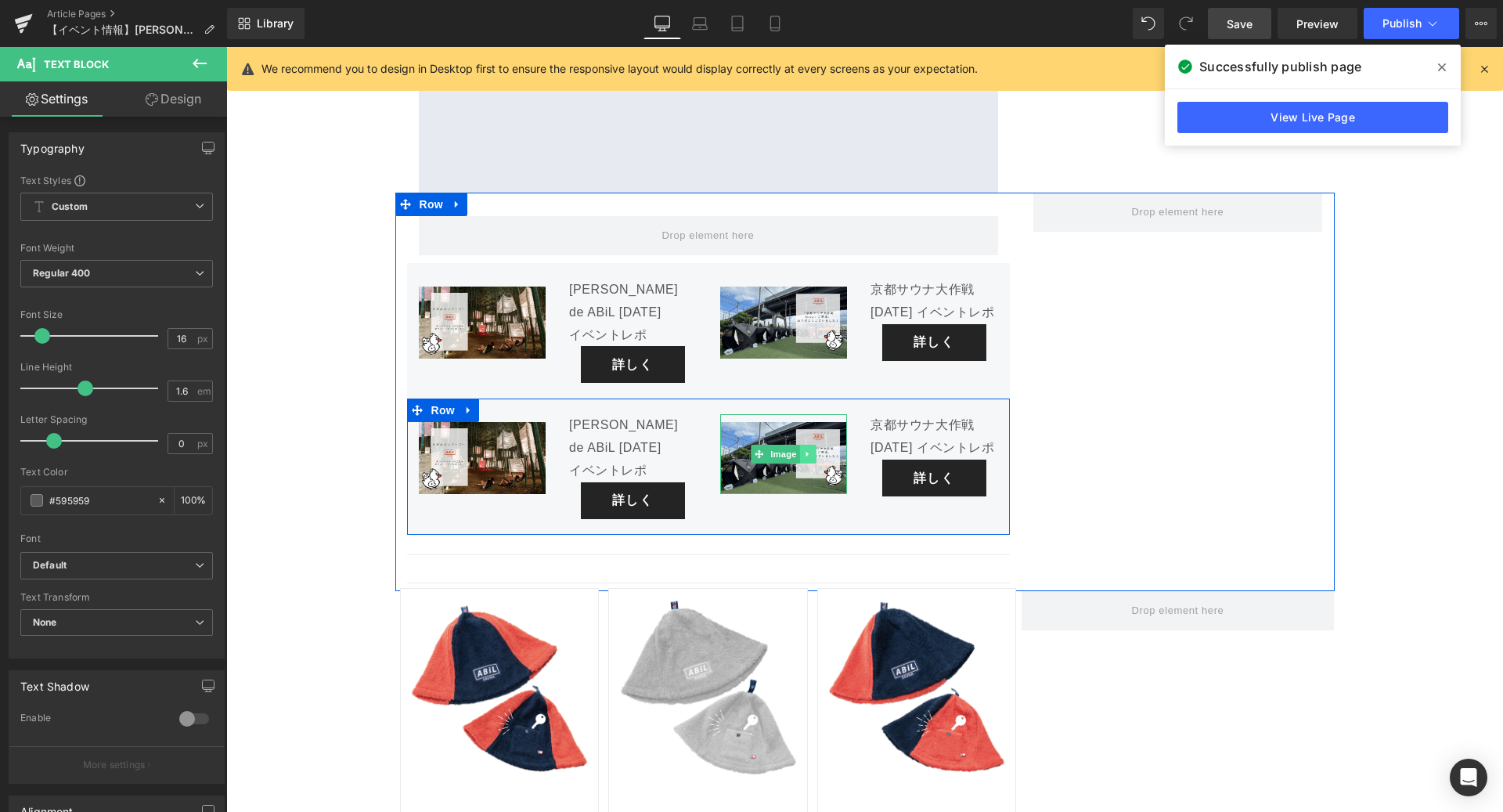
click at [808, 449] on icon at bounding box center [808, 454] width 9 height 9
click at [812, 449] on icon at bounding box center [816, 454] width 9 height 9
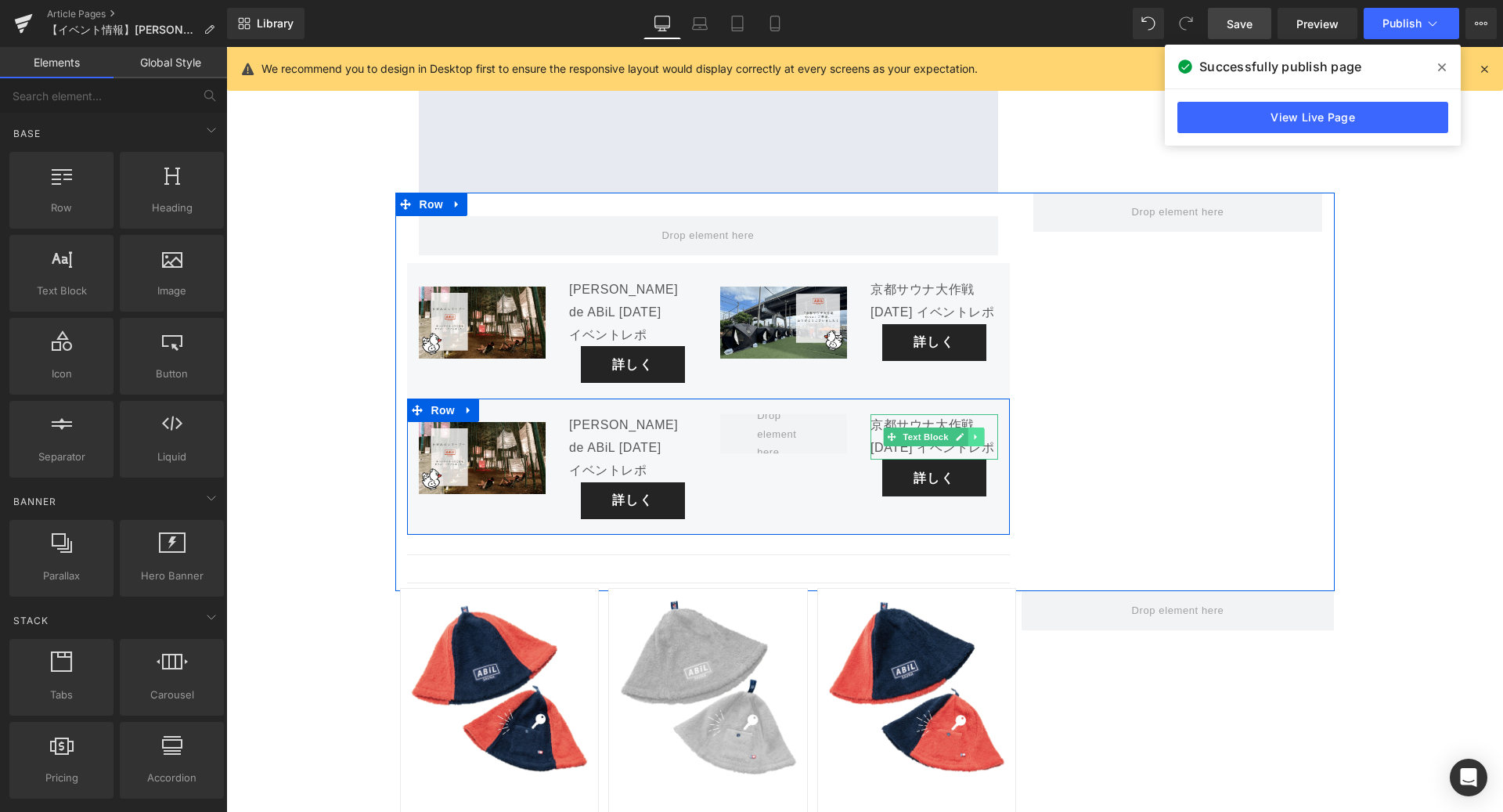
click at [975, 432] on icon at bounding box center [977, 436] width 9 height 9
click at [983, 433] on icon at bounding box center [985, 437] width 9 height 9
click at [419, 405] on icon at bounding box center [417, 410] width 11 height 12
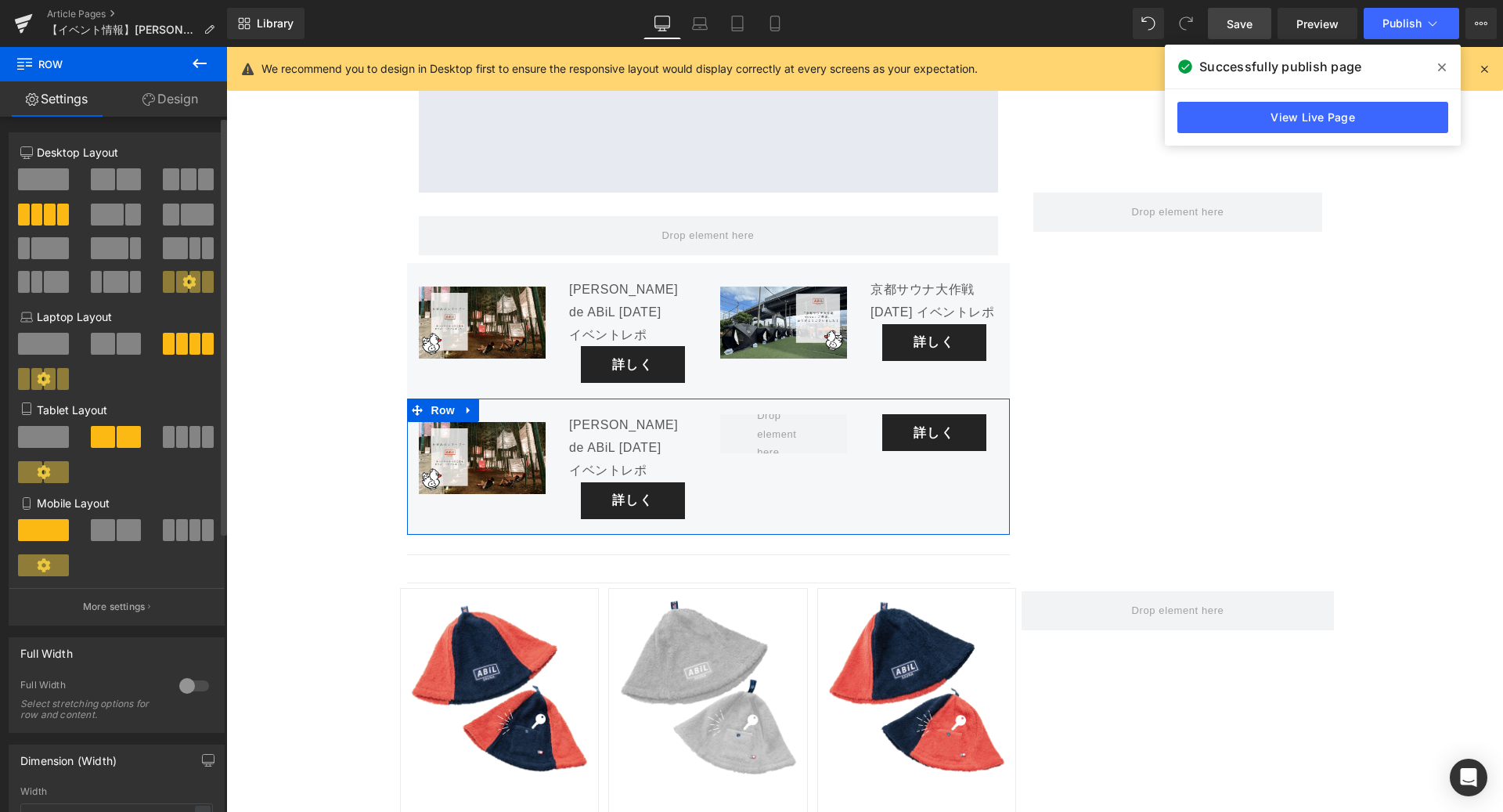
click at [48, 177] on span at bounding box center [43, 179] width 51 height 22
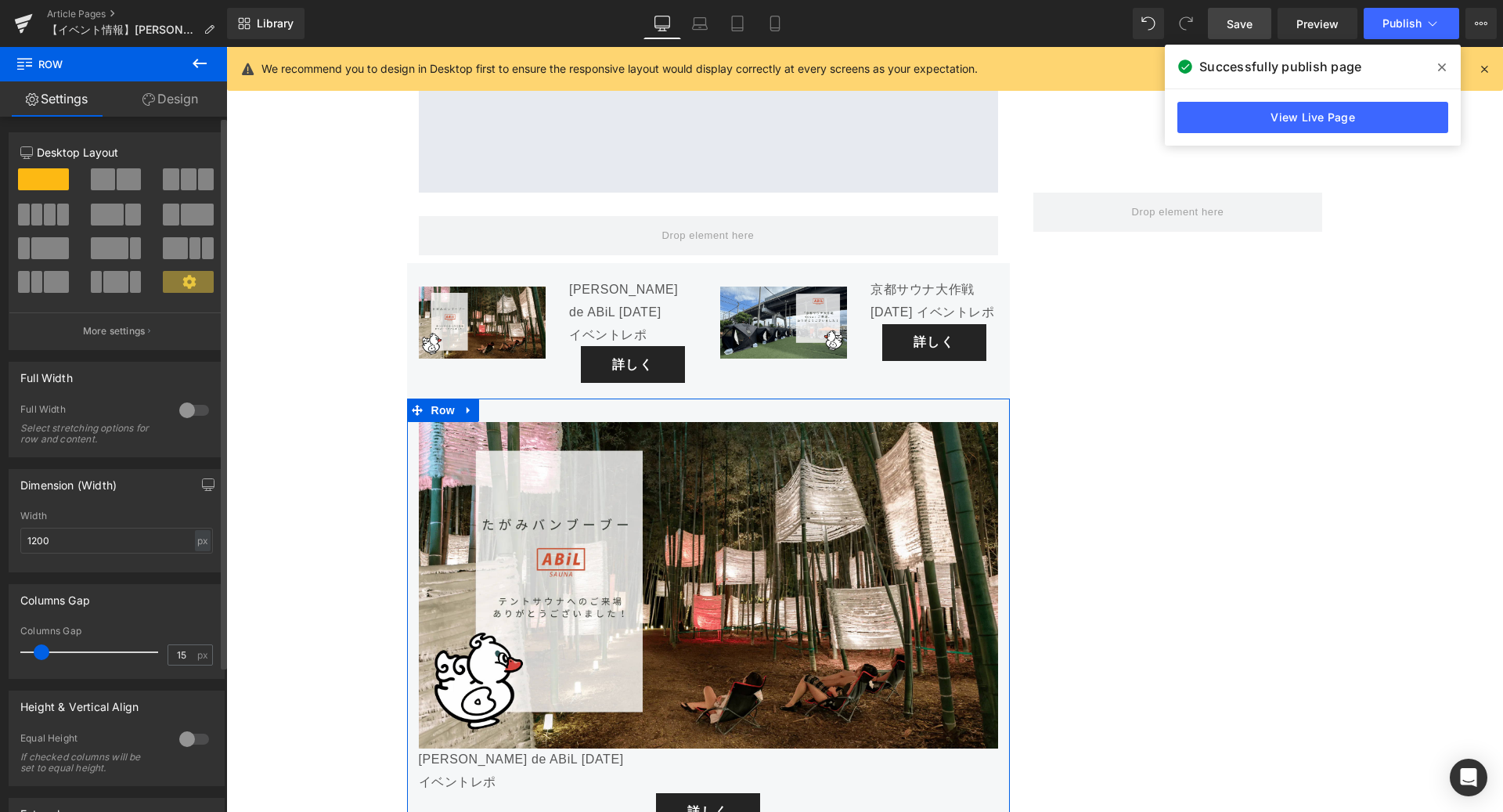
click at [110, 177] on span at bounding box center [102, 179] width 24 height 22
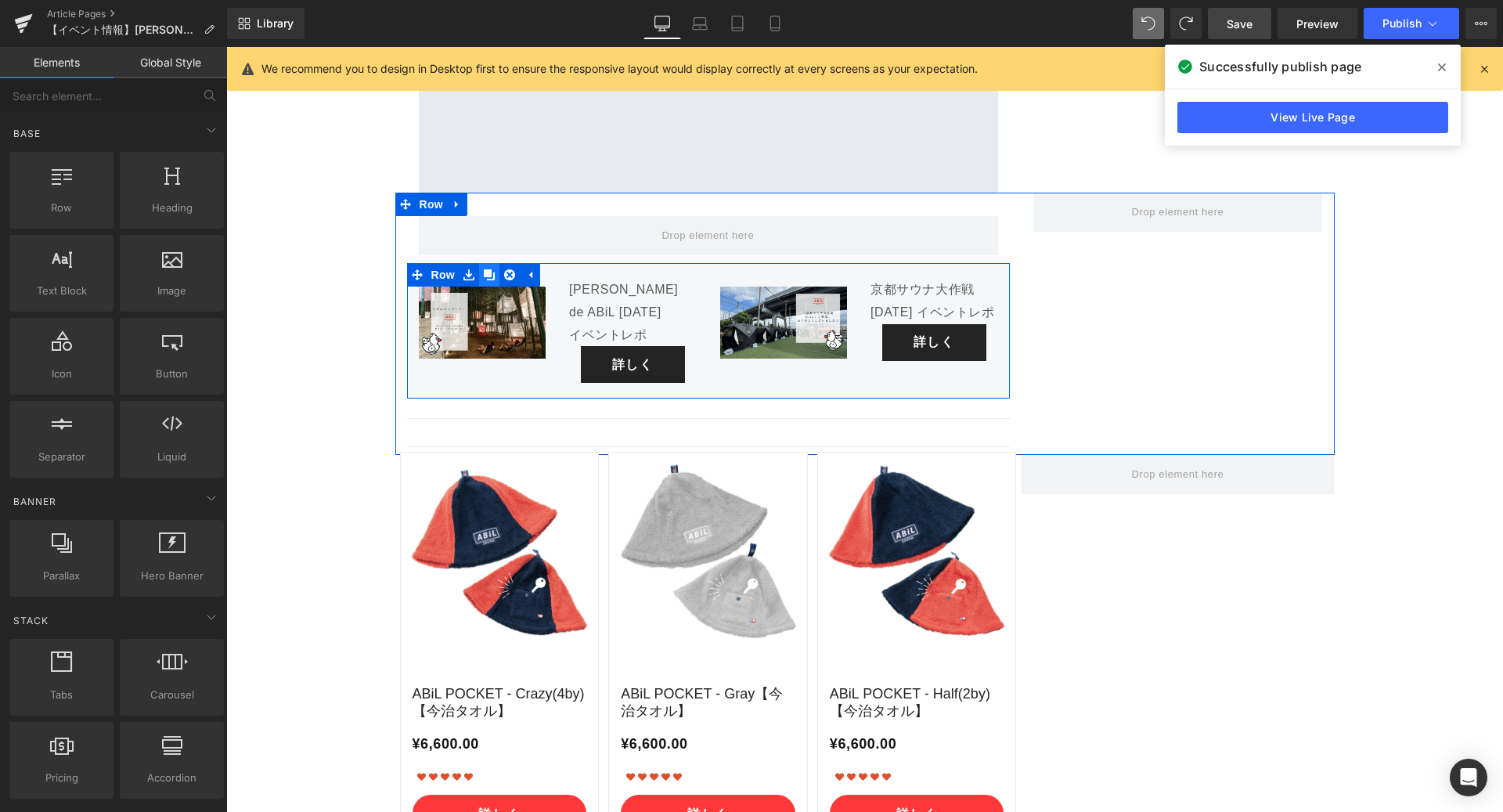
click at [486, 269] on icon at bounding box center [489, 274] width 11 height 11
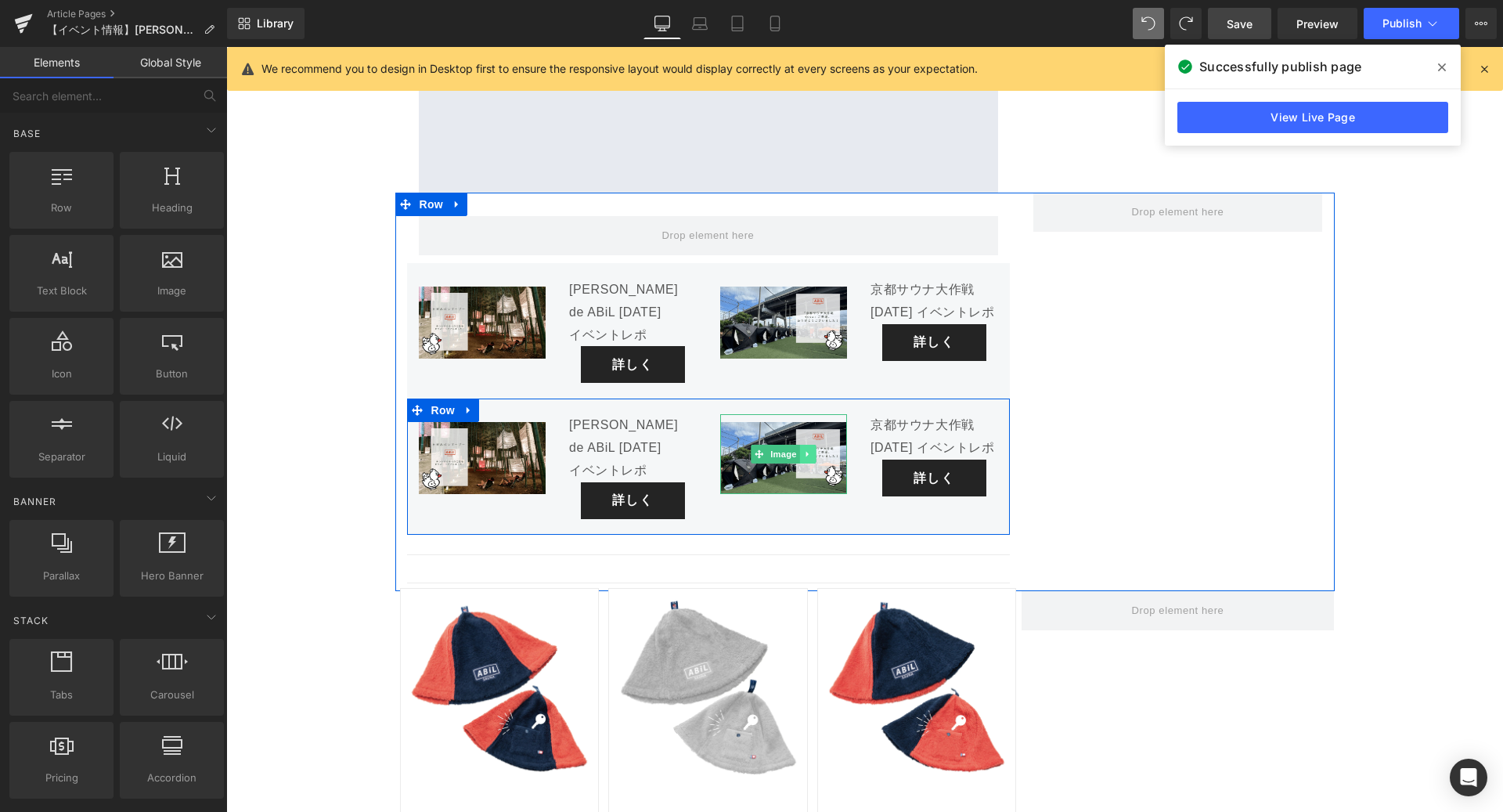
click at [807, 452] on icon at bounding box center [807, 454] width 3 height 5
click at [816, 450] on icon at bounding box center [816, 454] width 9 height 9
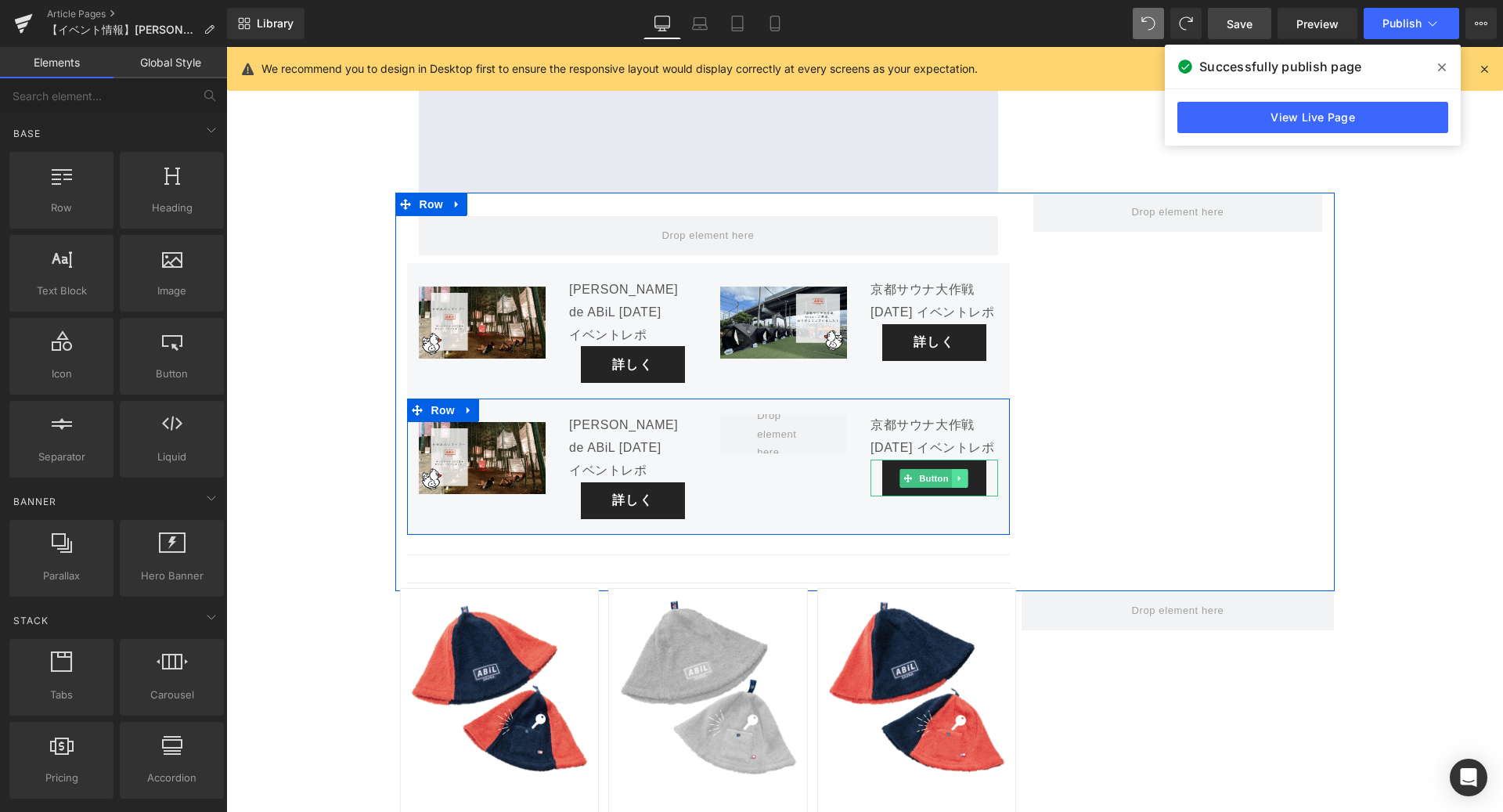
click at [957, 473] on icon at bounding box center [960, 478] width 9 height 9
click at [966, 473] on icon at bounding box center [968, 478] width 9 height 9
click at [978, 432] on icon at bounding box center [977, 436] width 9 height 9
click at [977, 428] on link at bounding box center [984, 436] width 16 height 19
click at [436, 399] on span "Row" at bounding box center [443, 410] width 31 height 23
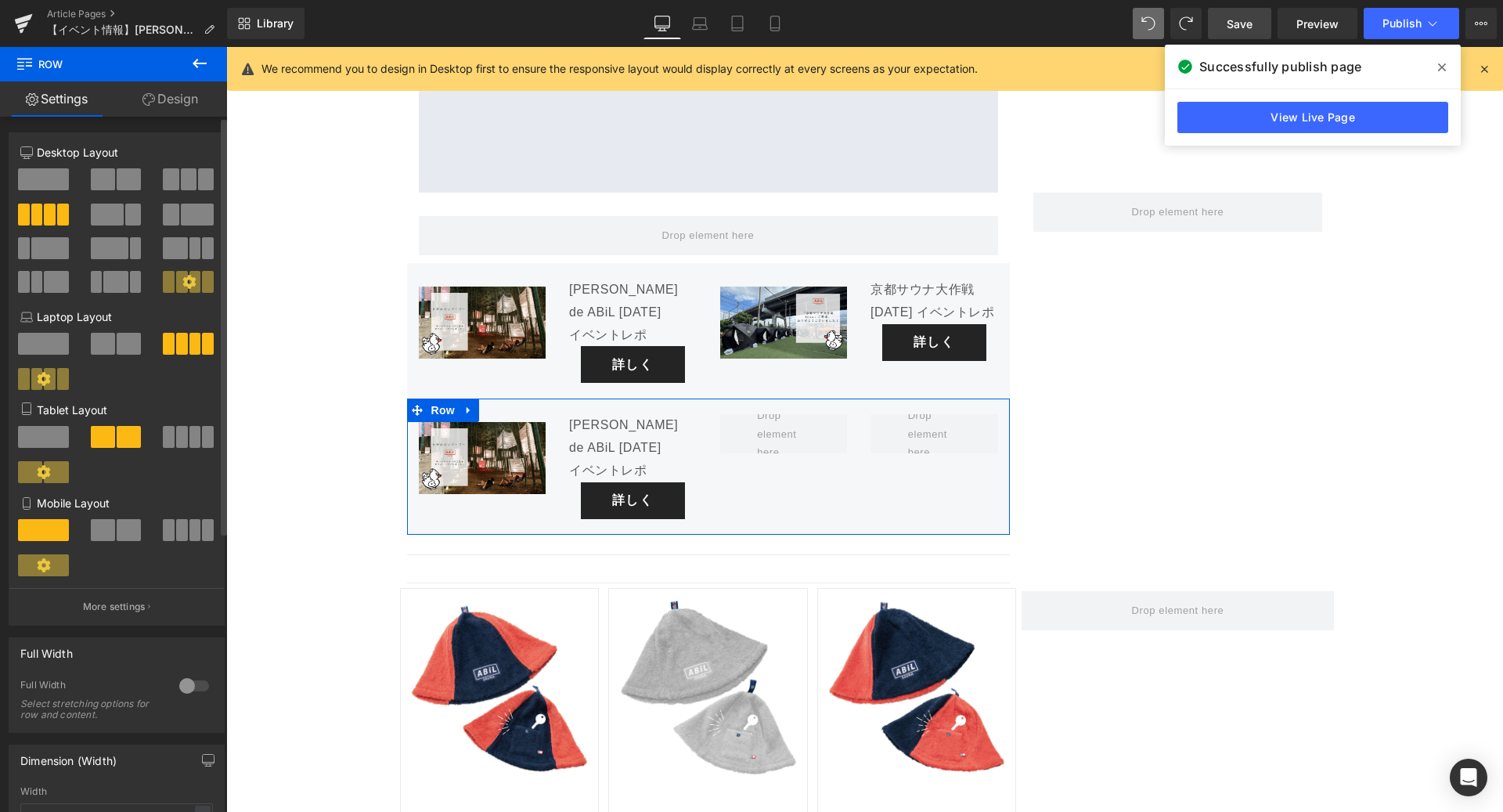
click at [117, 184] on span at bounding box center [128, 179] width 24 height 22
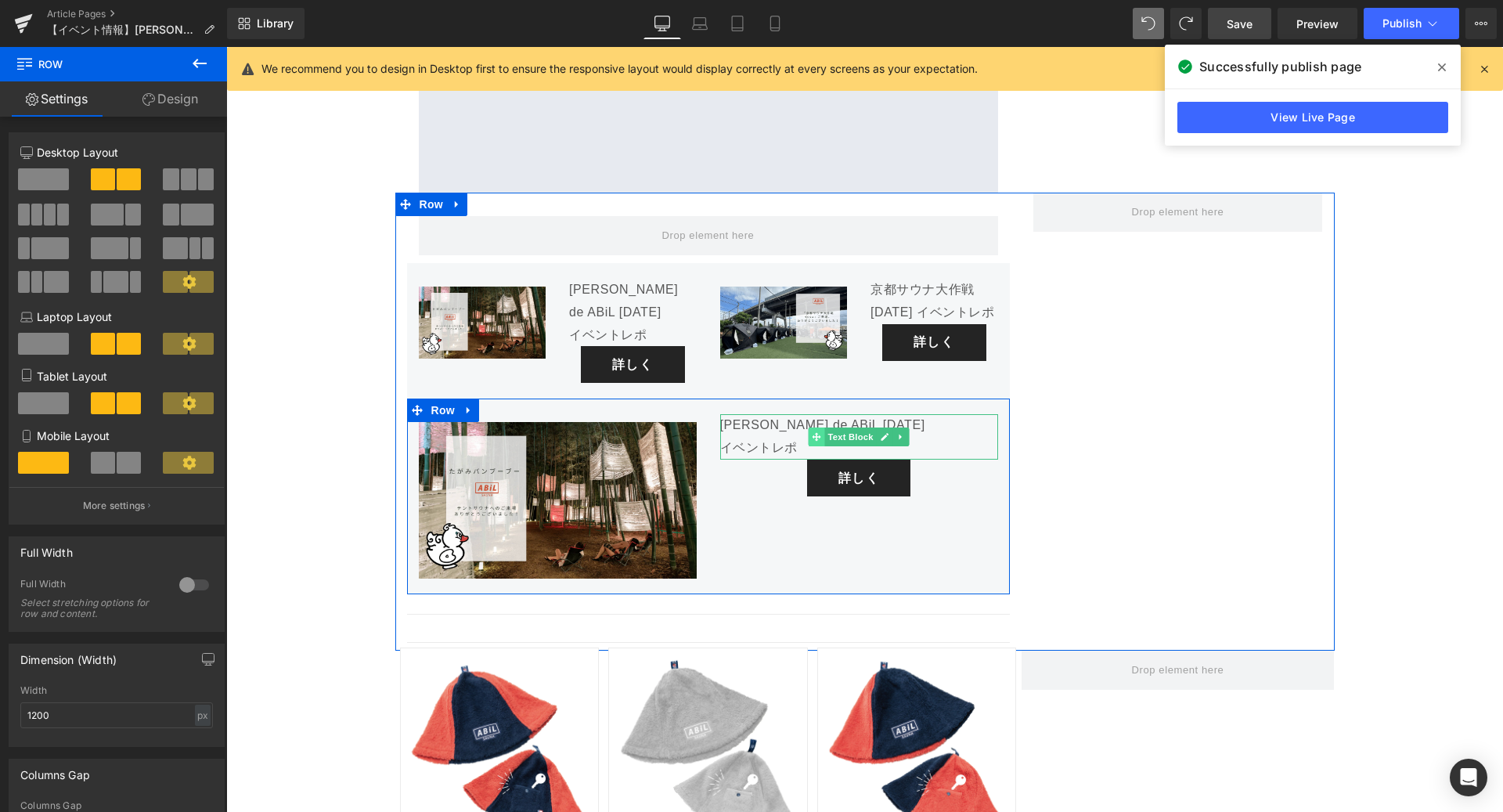
click at [822, 428] on span at bounding box center [816, 436] width 16 height 19
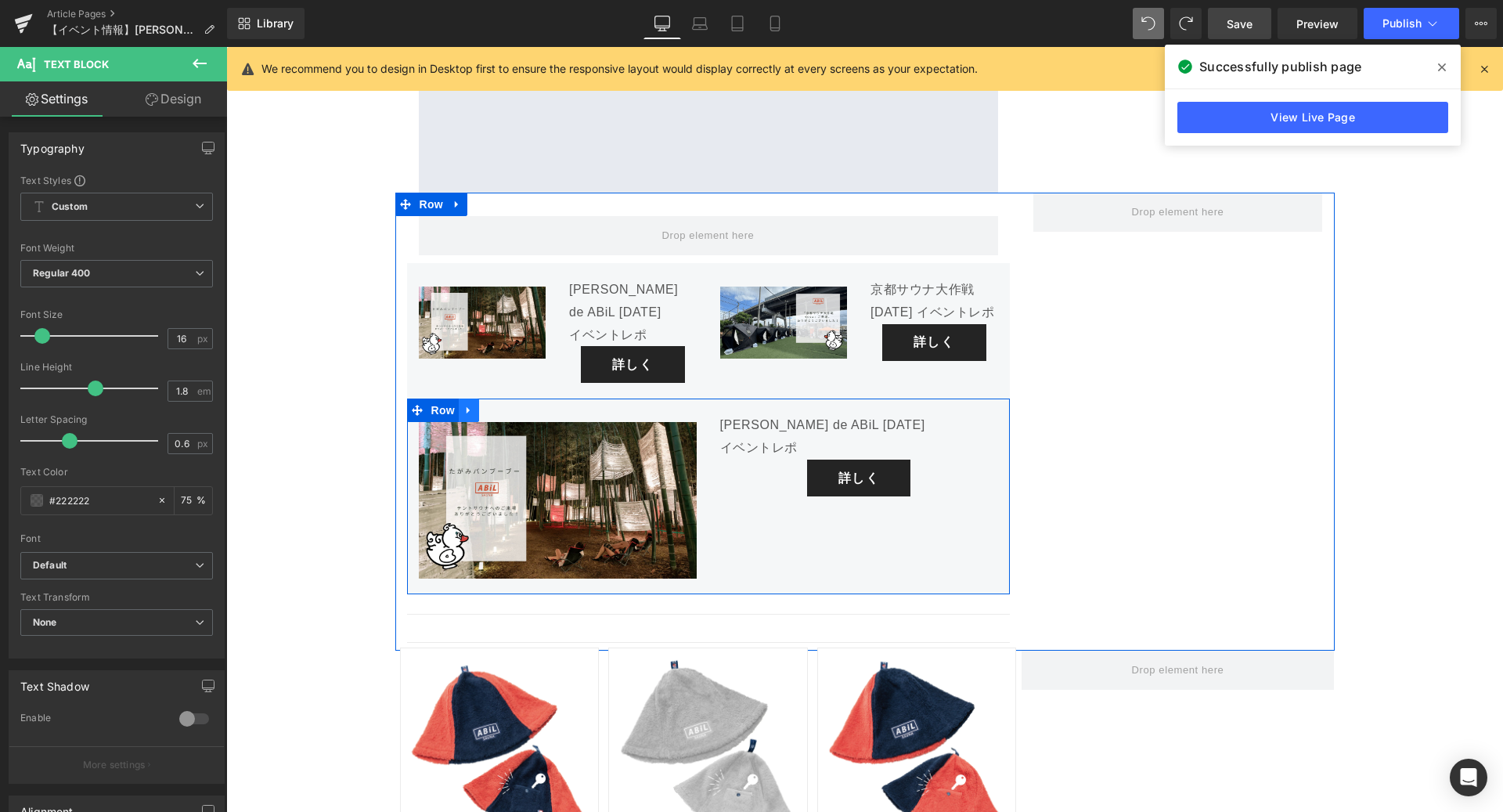
click at [471, 405] on icon at bounding box center [469, 410] width 11 height 12
click at [504, 399] on link at bounding box center [509, 410] width 21 height 23
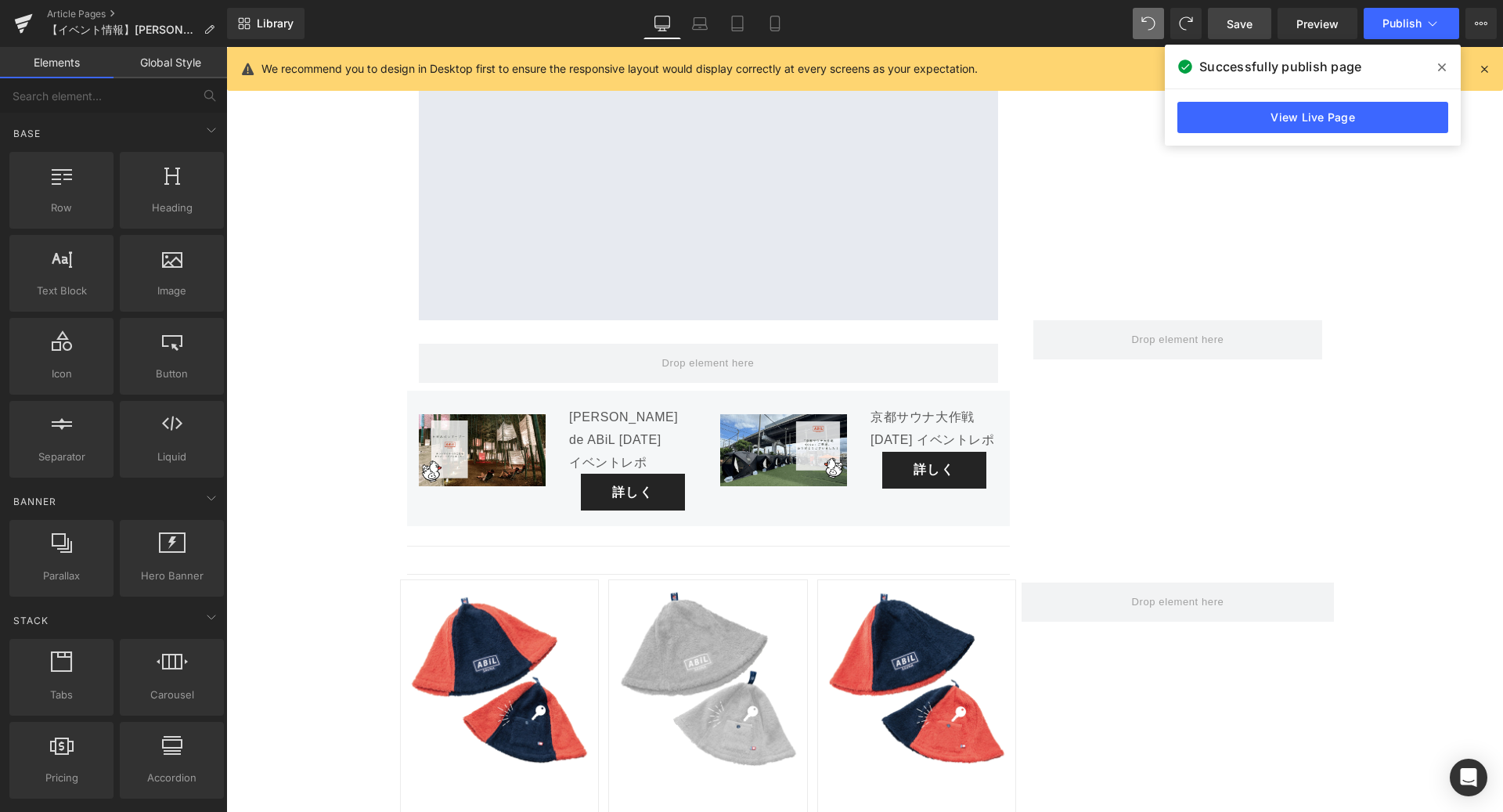
scroll to position [5397, 0]
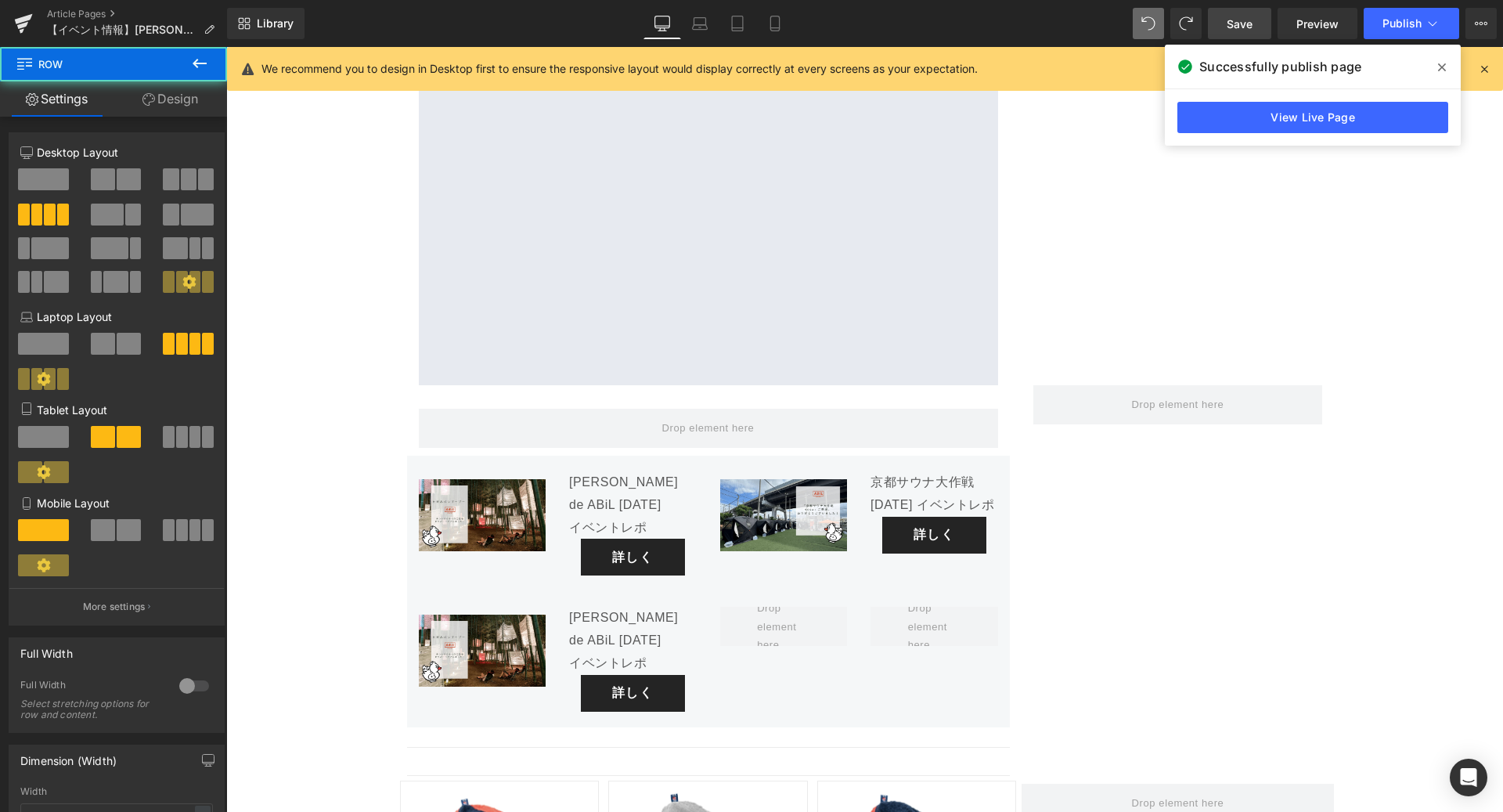
click at [1146, 33] on button at bounding box center [1148, 23] width 31 height 31
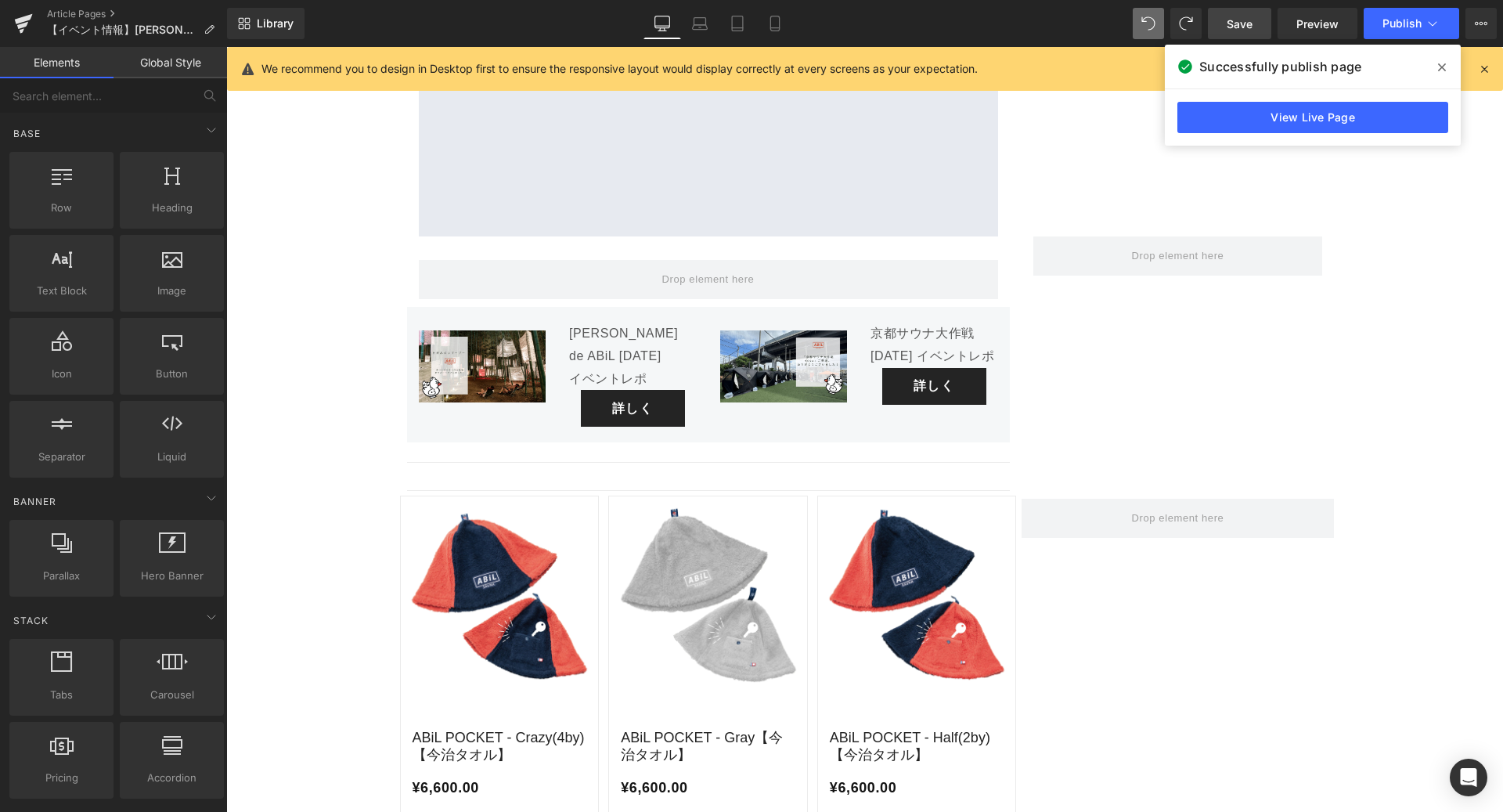
scroll to position [5602, 0]
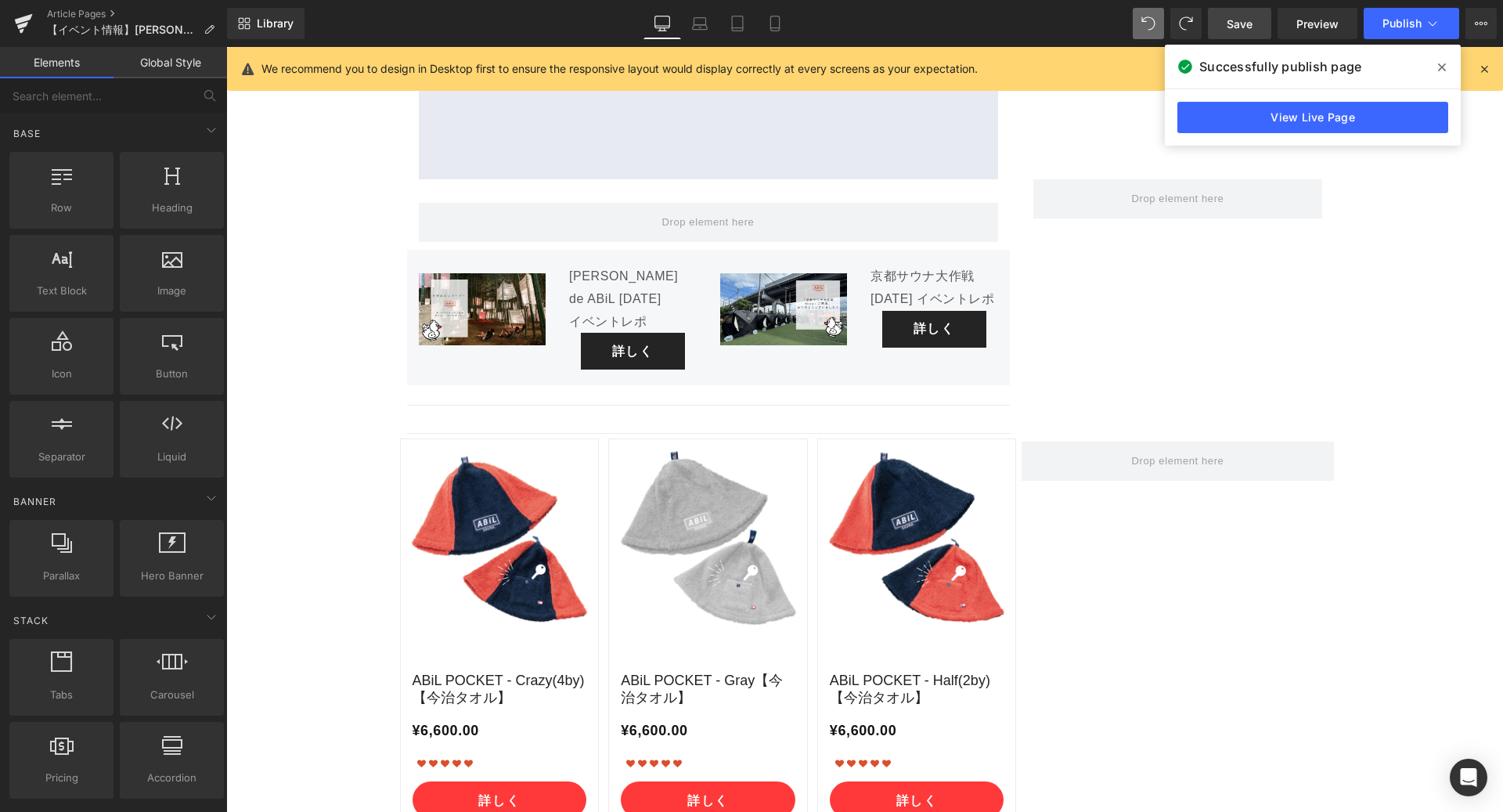
click at [1245, 23] on span "Save" at bounding box center [1240, 23] width 26 height 16
click at [1444, 66] on icon at bounding box center [1442, 67] width 8 height 13
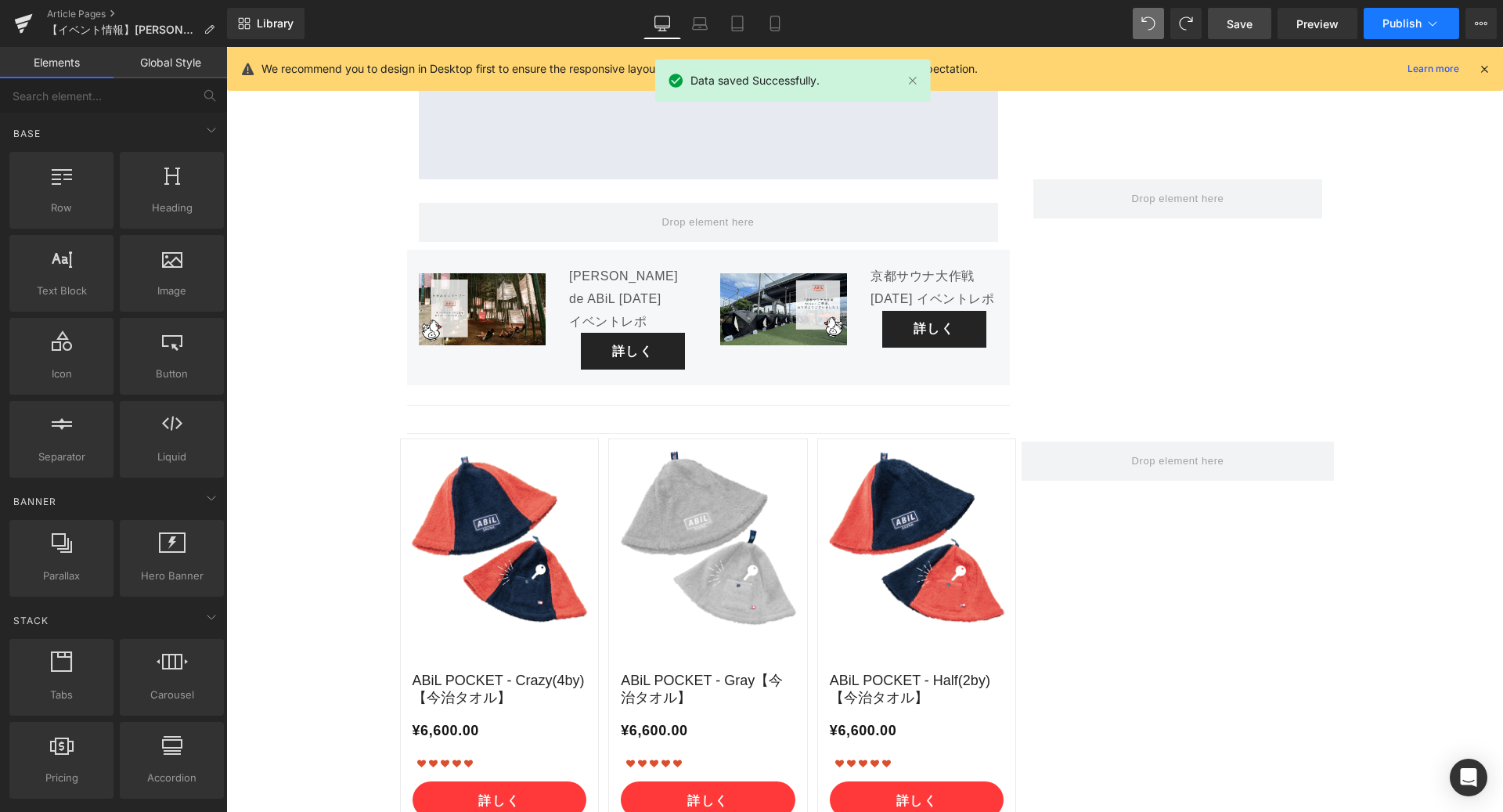
click at [1437, 28] on icon at bounding box center [1432, 22] width 15 height 15
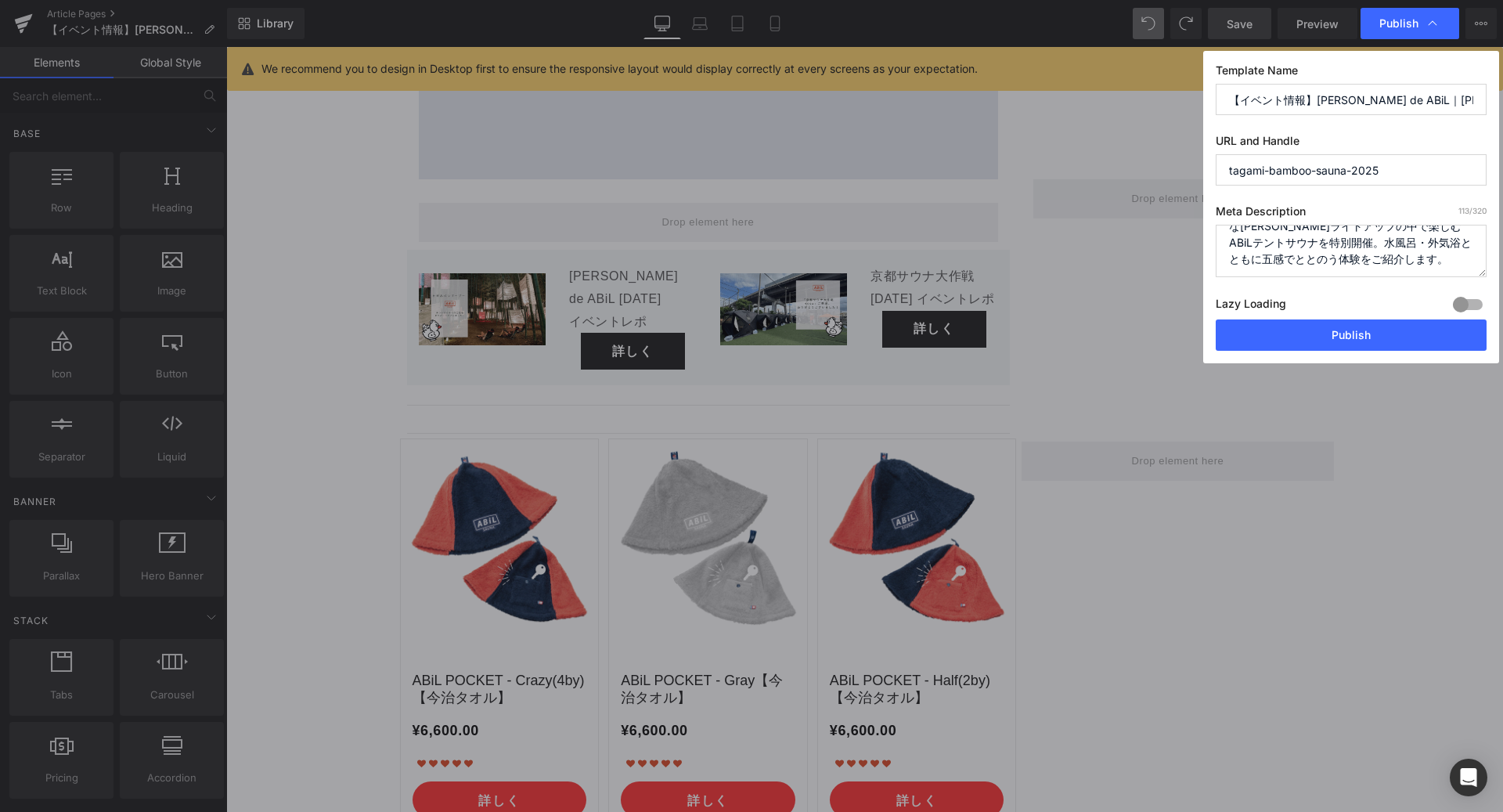
scroll to position [0, 0]
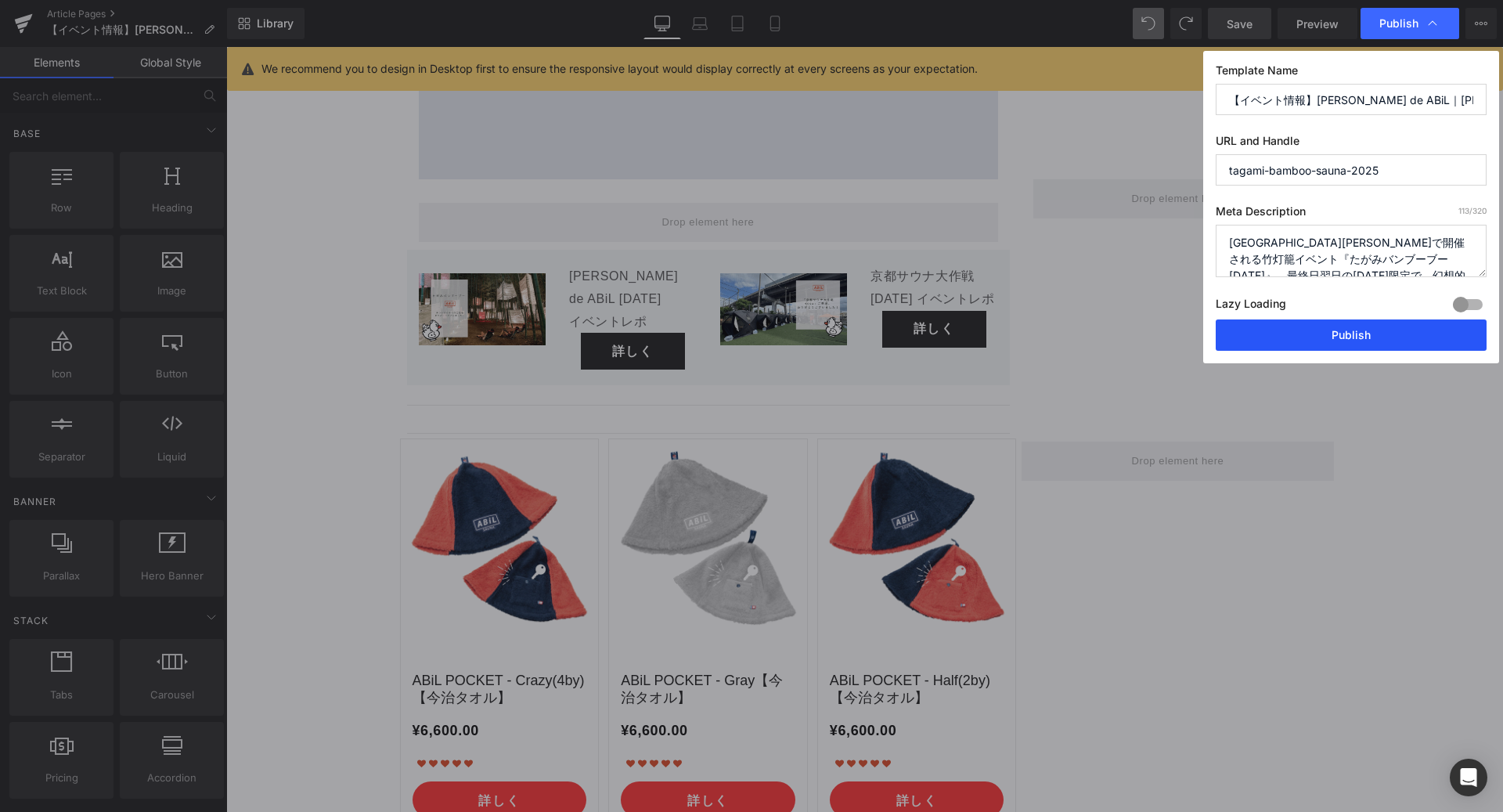
click at [1339, 327] on button "Publish" at bounding box center [1351, 334] width 271 height 31
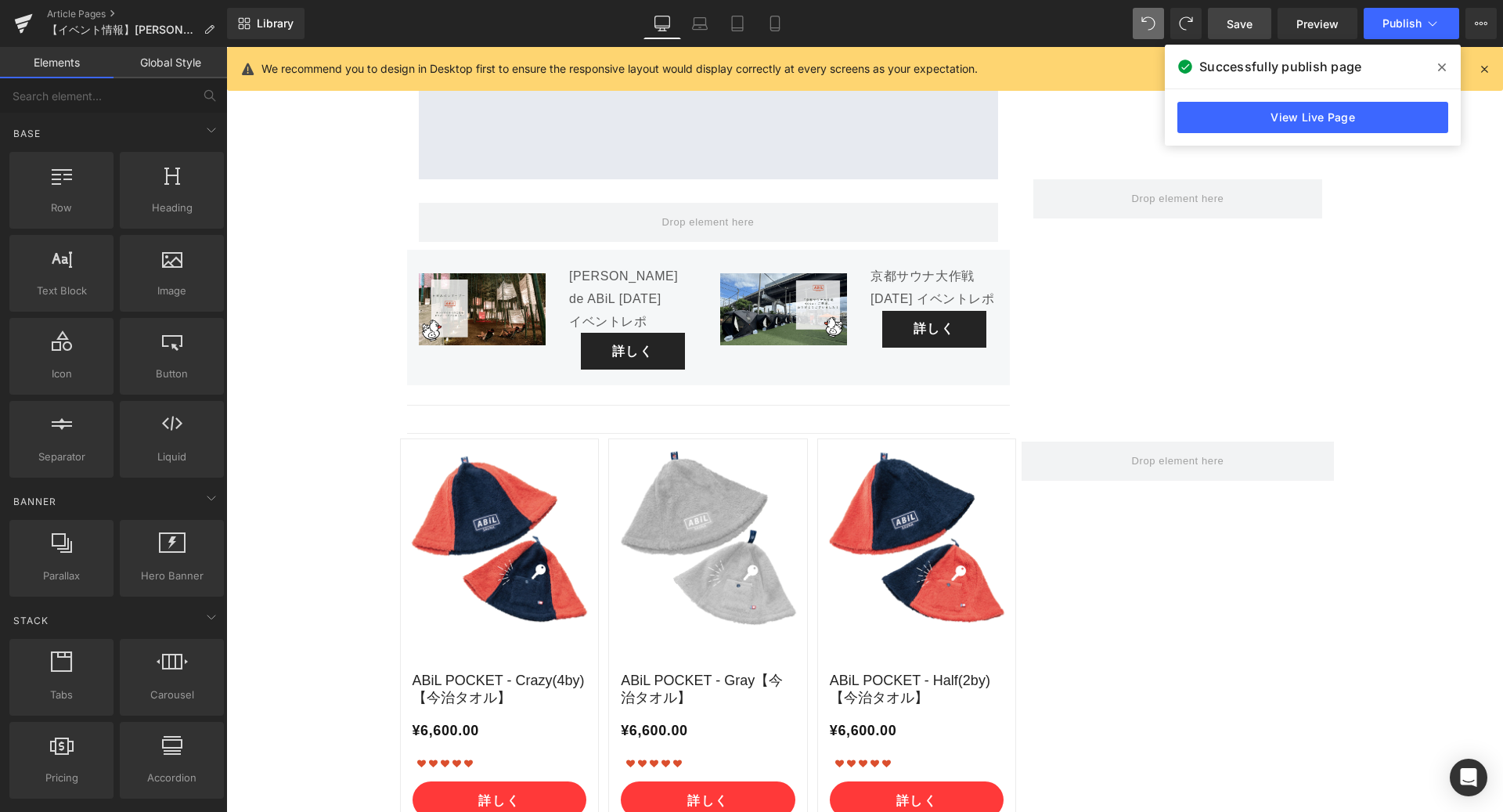
click at [1434, 64] on span at bounding box center [1442, 67] width 25 height 25
